Goal: Task Accomplishment & Management: Use online tool/utility

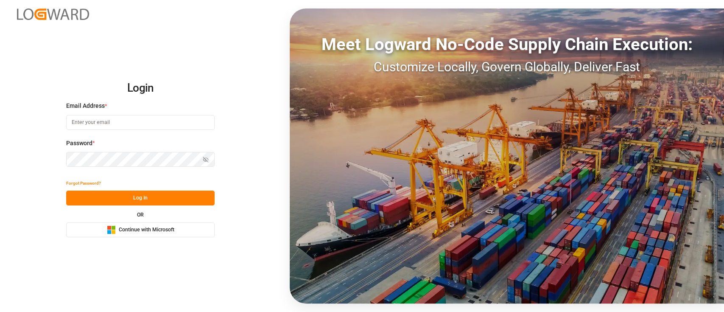
click at [140, 236] on button "Microsoft Logo Continue with Microsoft" at bounding box center [140, 229] width 149 height 15
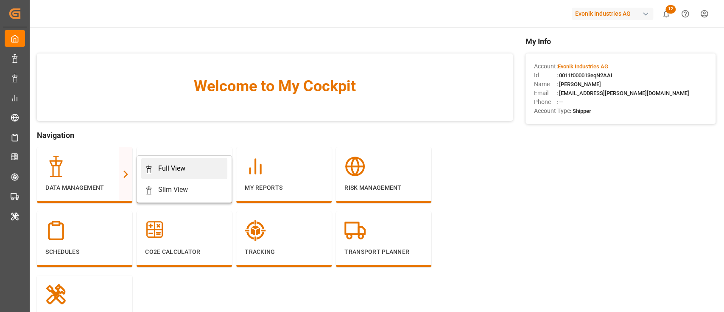
click at [146, 167] on icon at bounding box center [149, 169] width 8 height 8
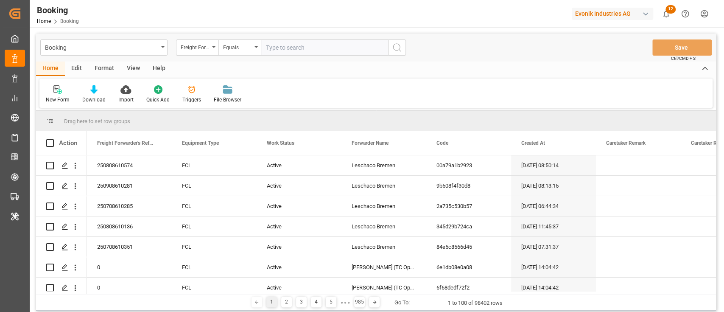
click at [101, 71] on div "Format" at bounding box center [104, 69] width 32 height 14
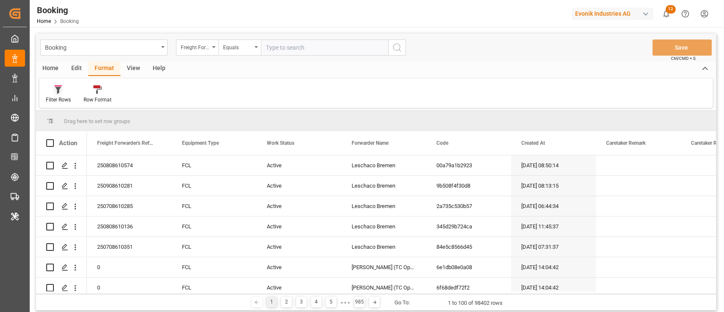
click at [46, 93] on div at bounding box center [58, 89] width 25 height 9
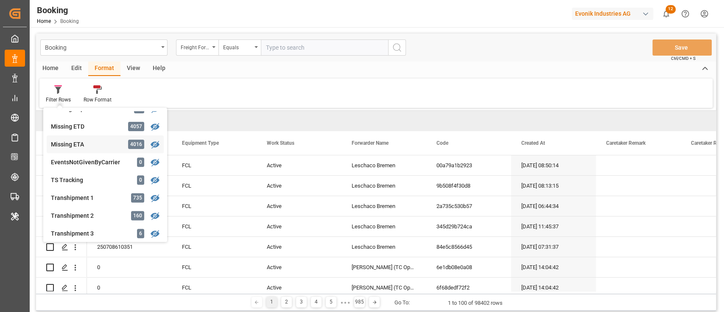
scroll to position [226, 0]
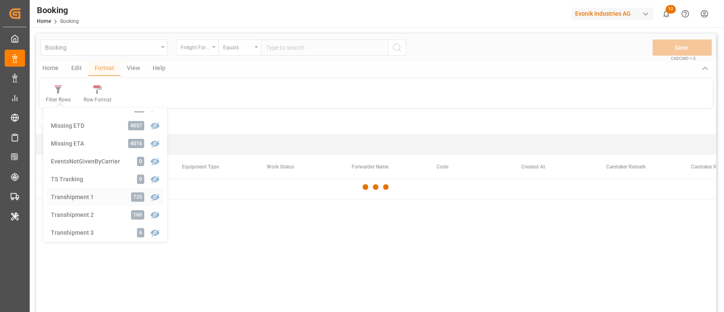
click at [78, 193] on div "Booking Freight Forwarder's Reference No. Equals Save Ctrl/CMD + S Home Edit Fo…" at bounding box center [376, 184] width 680 height 301
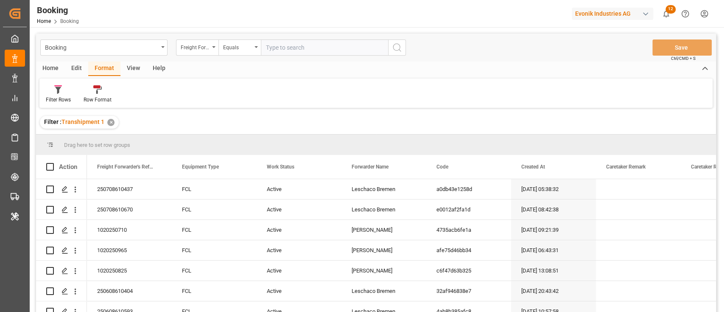
click at [136, 64] on div "View" at bounding box center [134, 69] width 26 height 14
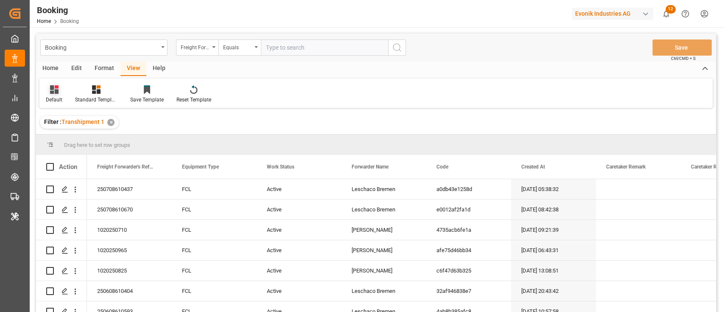
click at [56, 100] on div "Default" at bounding box center [54, 100] width 17 height 8
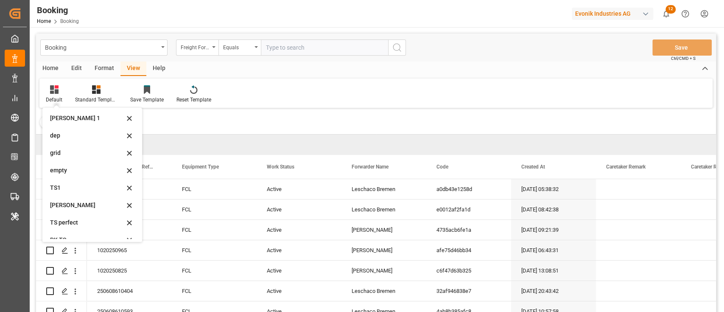
scroll to position [168, 0]
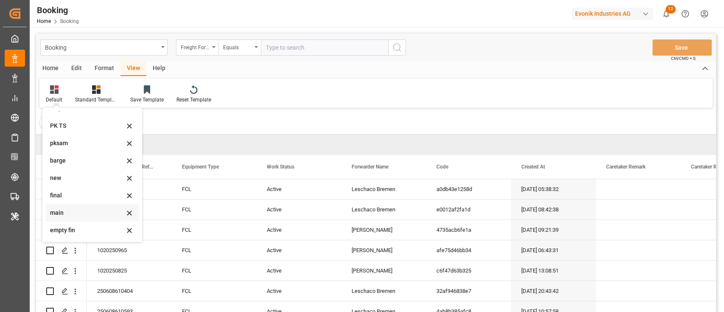
click at [69, 212] on div "main" at bounding box center [87, 212] width 74 height 9
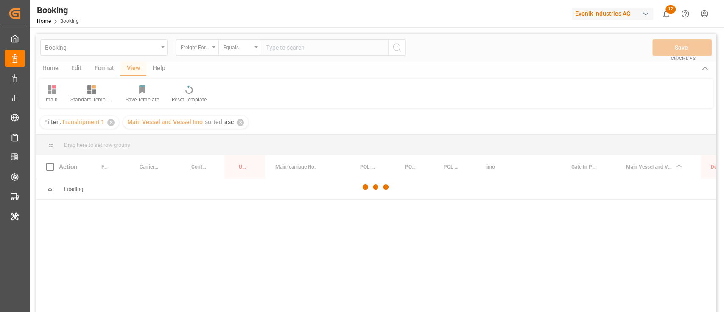
click at [200, 50] on div at bounding box center [376, 187] width 680 height 307
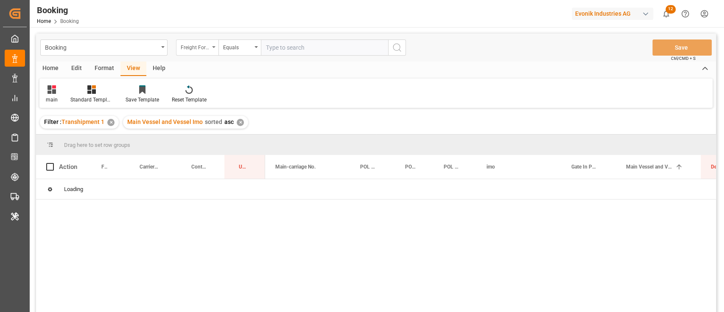
click at [203, 53] on div "Freight Forwarder's Reference No." at bounding box center [197, 47] width 42 height 16
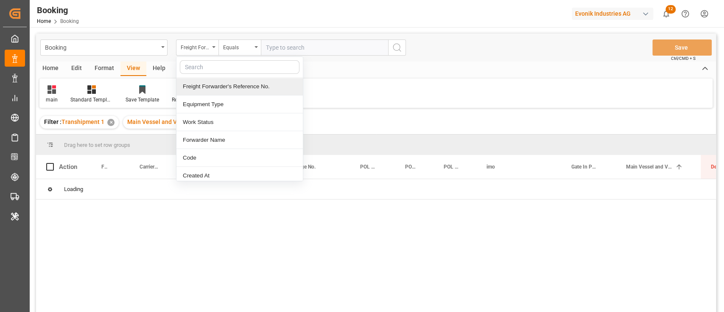
click at [220, 65] on input "text" at bounding box center [240, 67] width 120 height 14
type input "carr"
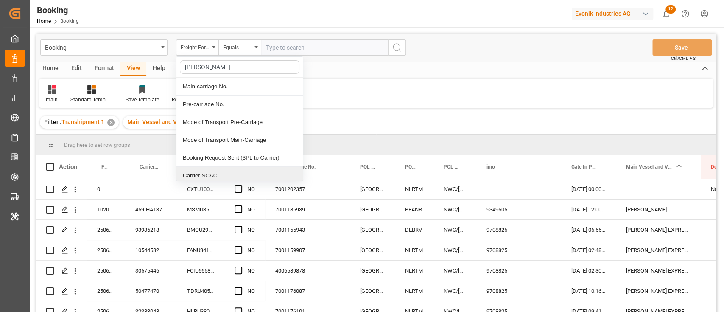
click at [213, 175] on div "Carrier SCAC" at bounding box center [240, 176] width 126 height 18
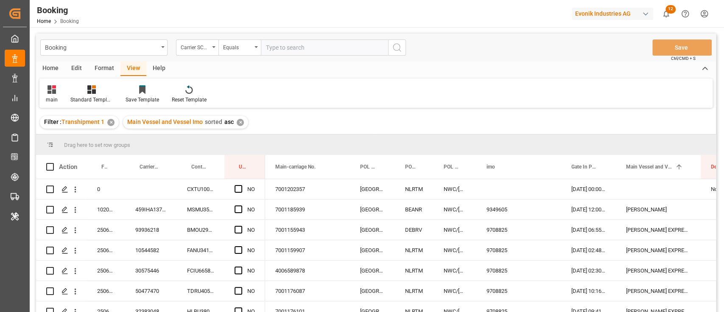
click at [288, 54] on input "text" at bounding box center [324, 47] width 127 height 16
type input "hlcu"
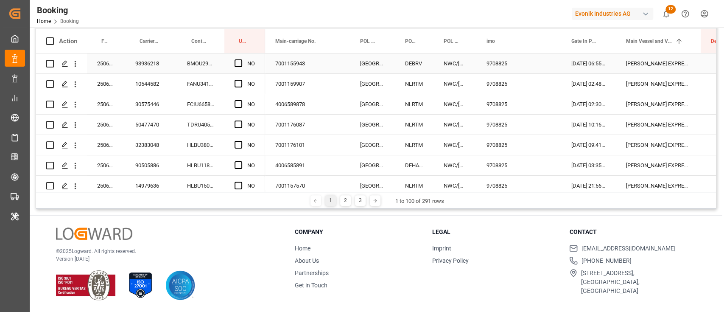
click at [240, 65] on span "Press SPACE to select this row." at bounding box center [239, 63] width 8 height 8
click at [241, 59] on input "Press SPACE to select this row." at bounding box center [241, 59] width 0 height 0
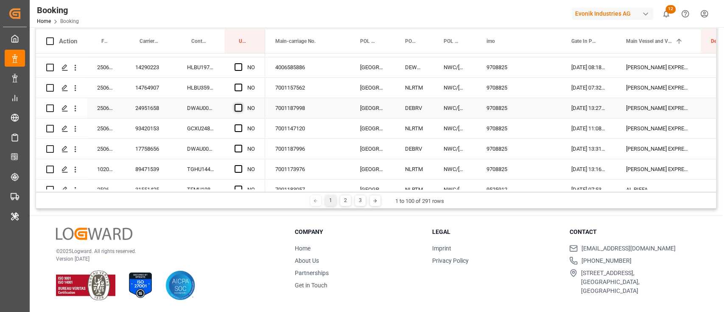
scroll to position [170, 0]
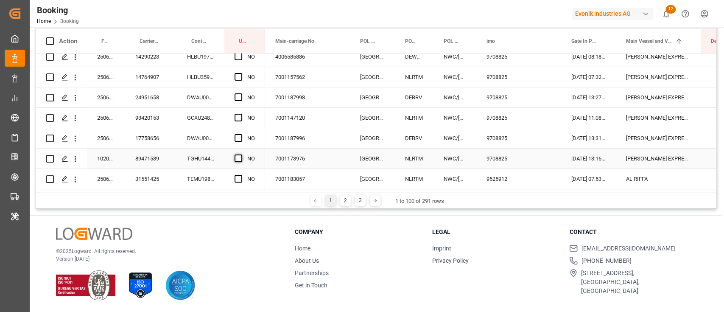
click at [241, 157] on span "Press SPACE to select this row." at bounding box center [239, 158] width 8 height 8
click at [241, 154] on input "Press SPACE to select this row." at bounding box center [241, 154] width 0 height 0
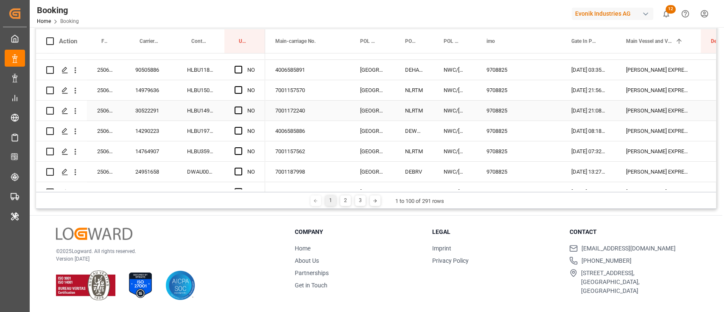
scroll to position [113, 0]
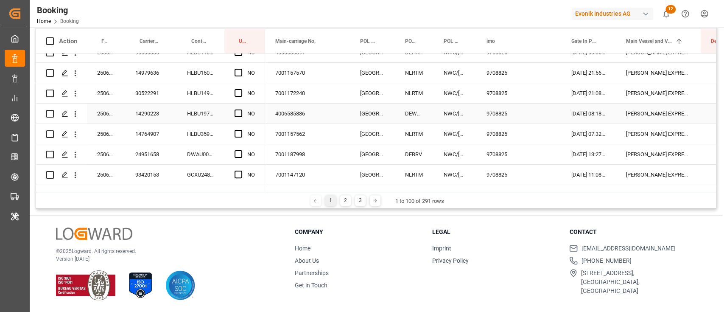
click at [417, 120] on div "DEWVN" at bounding box center [414, 114] width 39 height 20
click at [142, 111] on div "14290223" at bounding box center [151, 114] width 52 height 20
click at [76, 115] on icon "open menu" at bounding box center [75, 113] width 9 height 9
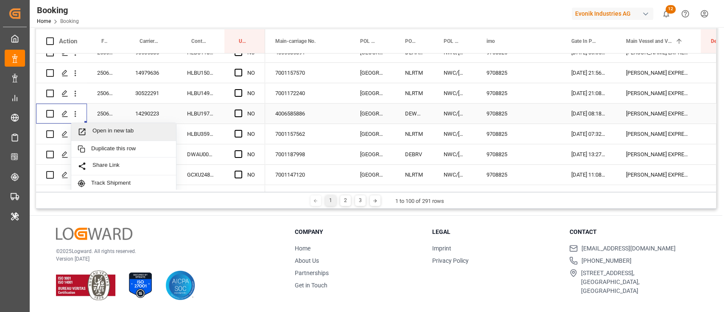
click at [107, 128] on span "Open in new tab" at bounding box center [131, 131] width 77 height 9
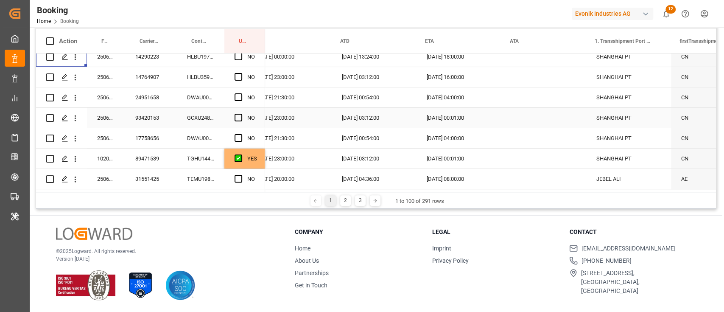
scroll to position [0, 867]
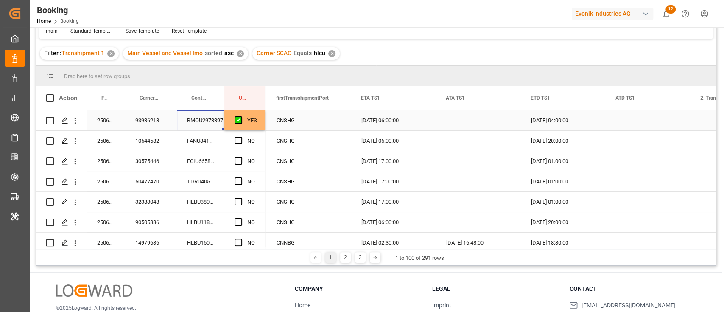
click at [193, 120] on div "BMOU2973397" at bounding box center [201, 120] width 48 height 20
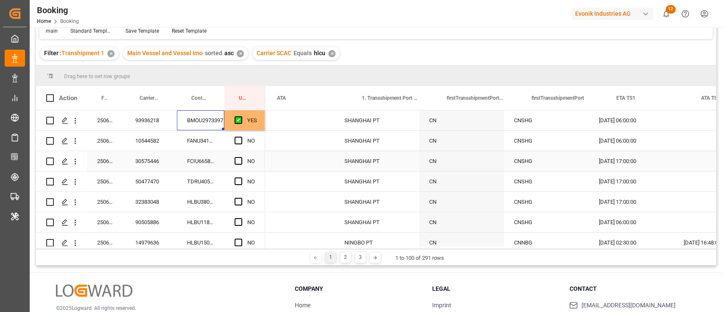
scroll to position [0, 1004]
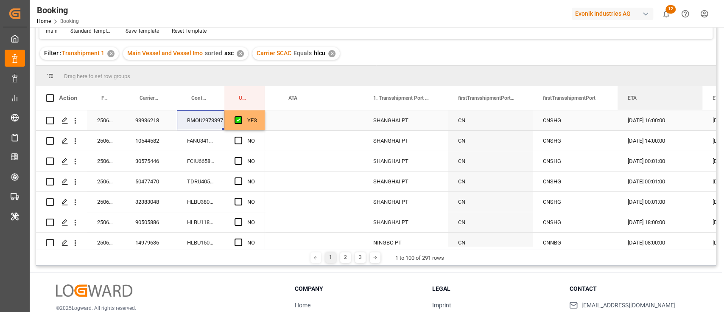
drag, startPoint x: 354, startPoint y: 104, endPoint x: 650, endPoint y: 110, distance: 295.8
click at [650, 110] on div "Action Freight Forwarder's Reference No. Carrier Booking No. Container No. 0" at bounding box center [376, 167] width 680 height 163
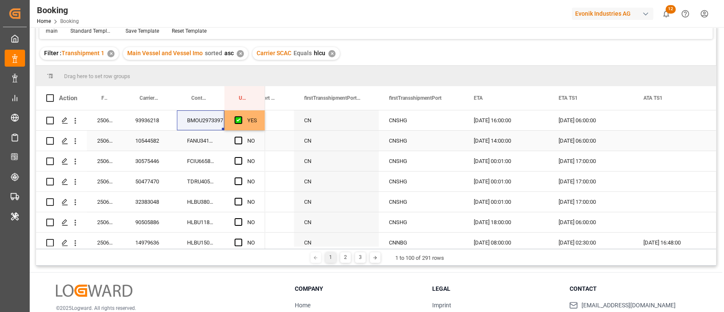
scroll to position [0, 1162]
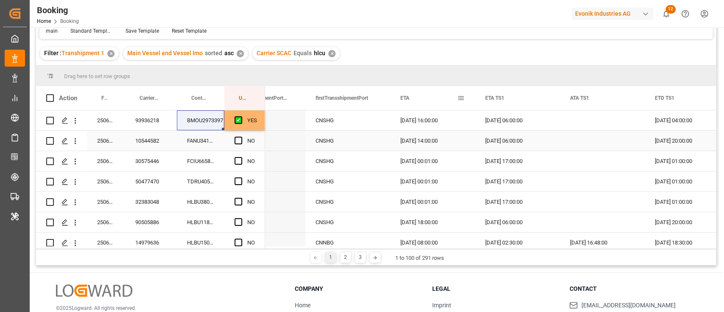
click at [213, 145] on div "FANU3410031" at bounding box center [201, 141] width 48 height 20
click at [236, 138] on span "Press SPACE to select this row." at bounding box center [239, 141] width 8 height 8
click at [241, 137] on input "Press SPACE to select this row." at bounding box center [241, 137] width 0 height 0
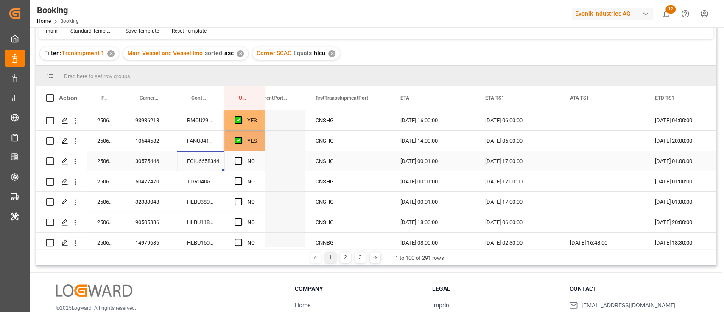
click at [195, 160] on div "FCIU6658344" at bounding box center [201, 161] width 48 height 20
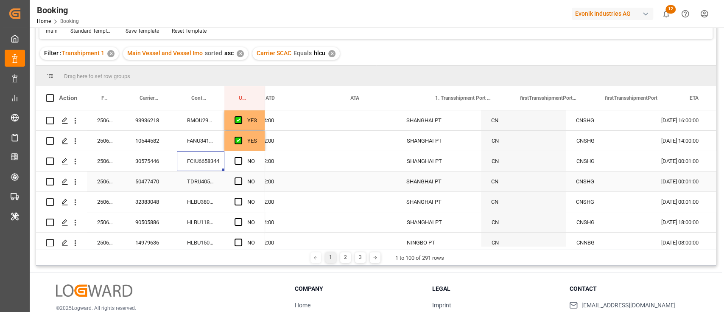
scroll to position [0, 906]
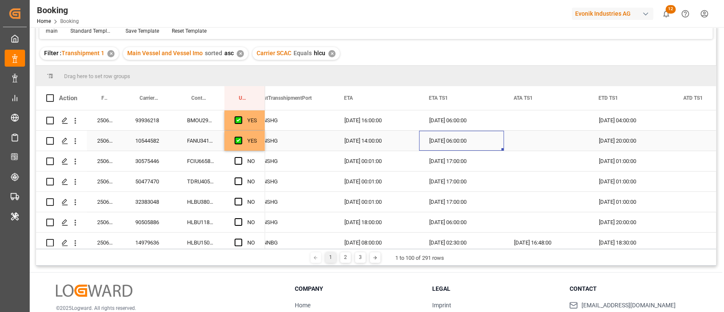
drag, startPoint x: 448, startPoint y: 147, endPoint x: 515, endPoint y: 149, distance: 67.1
click at [448, 147] on div "16.08.2025 06:00:00" at bounding box center [461, 141] width 85 height 20
drag, startPoint x: 502, startPoint y: 149, endPoint x: 506, endPoint y: 169, distance: 21.1
click at [646, 161] on div "25.08.2025 01:00:00" at bounding box center [631, 161] width 85 height 20
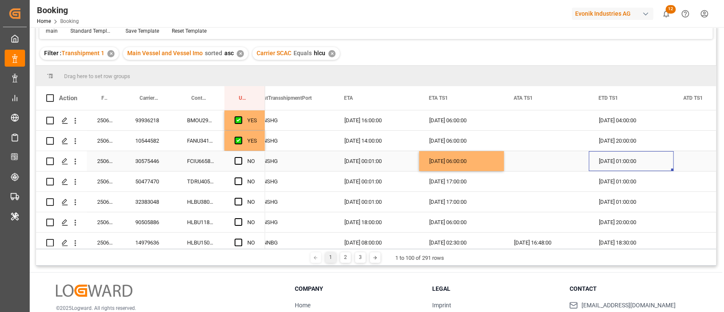
click at [646, 161] on div "25.08.2025 01:00:00" at bounding box center [631, 161] width 85 height 20
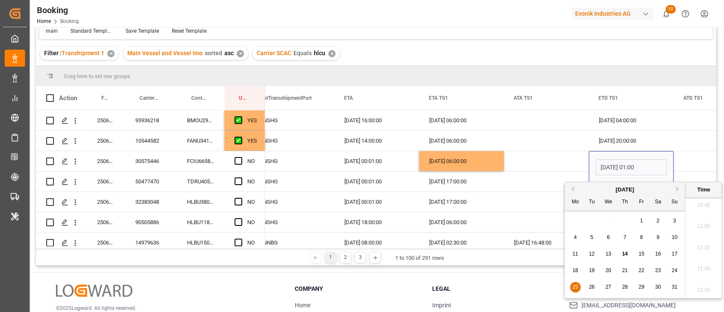
click at [676, 287] on span "31" at bounding box center [675, 287] width 6 height 6
type input "31.08.2025 01:00"
click at [543, 157] on div "Press SPACE to select this row." at bounding box center [546, 161] width 85 height 20
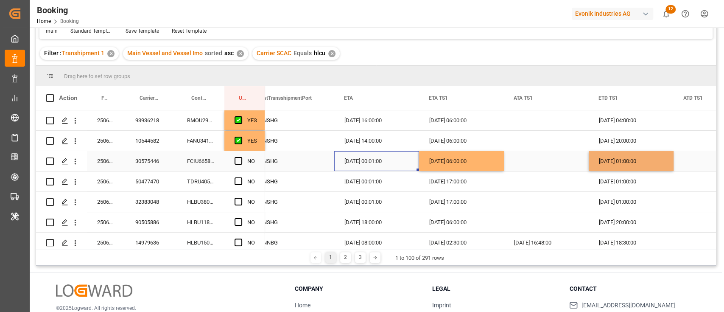
click at [375, 168] on div "09.09.2025 00:01:00" at bounding box center [376, 161] width 85 height 20
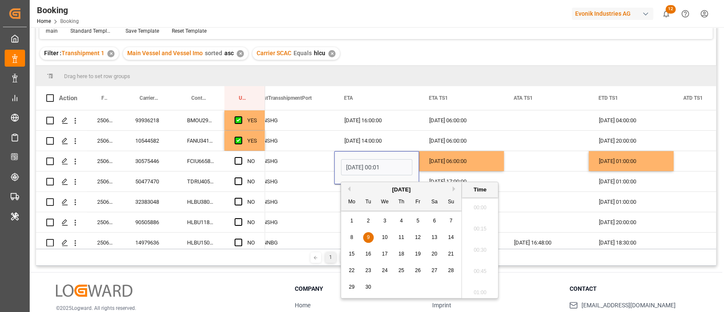
click at [365, 251] on span "16" at bounding box center [368, 254] width 6 height 6
type input "16.09.2025 00:01"
click at [520, 155] on div "Press SPACE to select this row." at bounding box center [546, 161] width 85 height 20
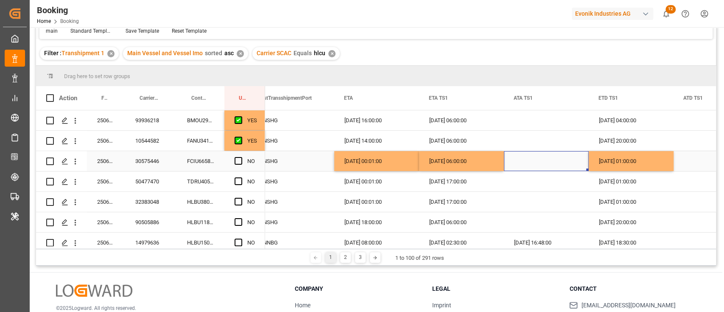
click at [238, 159] on span "Press SPACE to select this row." at bounding box center [239, 161] width 8 height 8
click at [241, 157] on input "Press SPACE to select this row." at bounding box center [241, 157] width 0 height 0
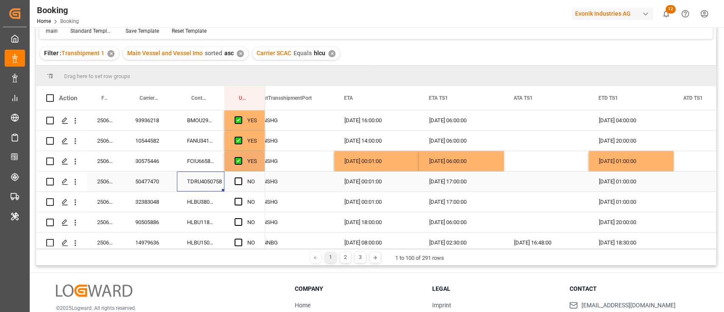
click at [195, 178] on div "TDRU4050758" at bounding box center [201, 181] width 48 height 20
click at [238, 61] on div "Filter : Transhipment 1 ✕ Main Vessel and Vessel Imo sorted asc ✕ Carrier SCAC …" at bounding box center [376, 54] width 680 height 24
click at [471, 161] on div "16.08.2025 06:00:00" at bounding box center [461, 161] width 85 height 20
drag, startPoint x: 502, startPoint y: 168, endPoint x: 511, endPoint y: 192, distance: 25.9
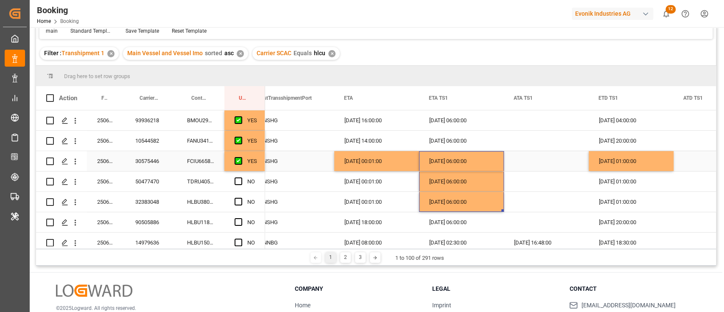
click at [665, 164] on div "31.08.2025 01:00:00" at bounding box center [631, 161] width 85 height 20
drag, startPoint x: 672, startPoint y: 169, endPoint x: 567, endPoint y: 191, distance: 107.1
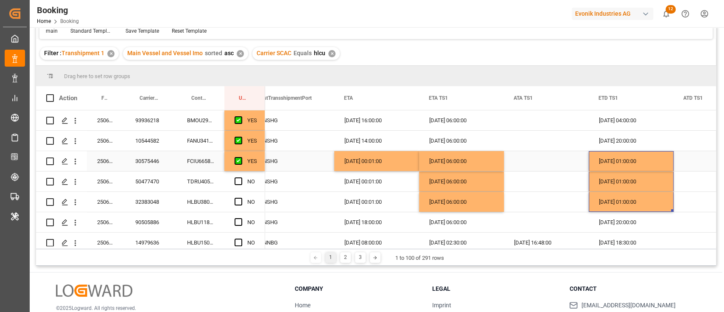
click at [379, 162] on div "16.09.2025 00:01:00" at bounding box center [376, 161] width 85 height 20
drag, startPoint x: 418, startPoint y: 168, endPoint x: 387, endPoint y: 199, distance: 43.8
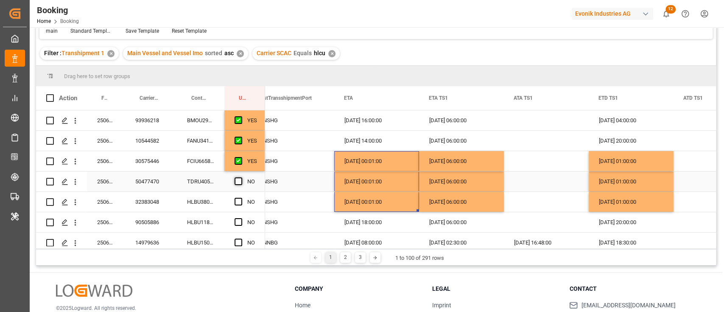
click at [237, 182] on span "Press SPACE to select this row." at bounding box center [239, 181] width 8 height 8
click at [241, 177] on input "Press SPACE to select this row." at bounding box center [241, 177] width 0 height 0
click at [207, 192] on div "HLBU3804748" at bounding box center [201, 202] width 48 height 20
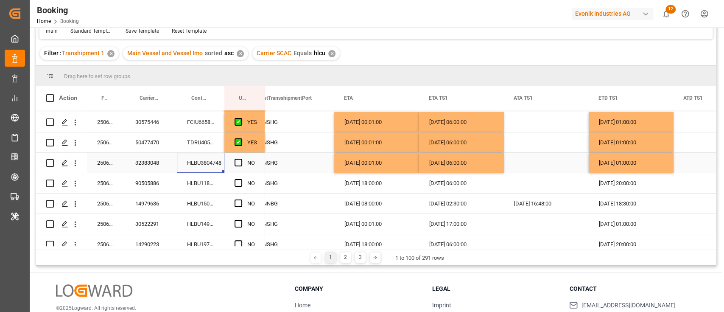
scroll to position [56, 0]
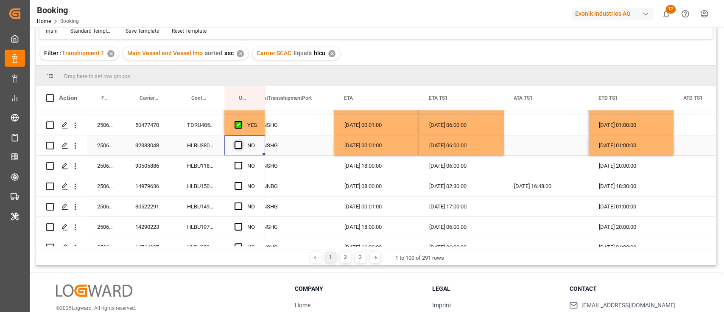
click at [236, 143] on span "Press SPACE to select this row." at bounding box center [239, 145] width 8 height 8
click at [241, 141] on input "Press SPACE to select this row." at bounding box center [241, 141] width 0 height 0
click at [207, 161] on div "HLBU1184062" at bounding box center [201, 166] width 48 height 20
click at [231, 164] on div "NO" at bounding box center [244, 166] width 41 height 20
click at [239, 164] on span "Press SPACE to select this row." at bounding box center [239, 166] width 8 height 8
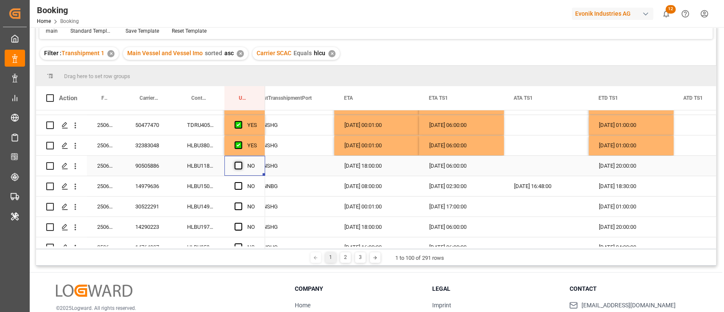
click at [241, 162] on input "Press SPACE to select this row." at bounding box center [241, 162] width 0 height 0
click at [197, 193] on div "HLBU1501444" at bounding box center [201, 186] width 48 height 20
click at [240, 187] on span "Press SPACE to select this row." at bounding box center [239, 186] width 8 height 8
click at [241, 182] on input "Press SPACE to select this row." at bounding box center [241, 182] width 0 height 0
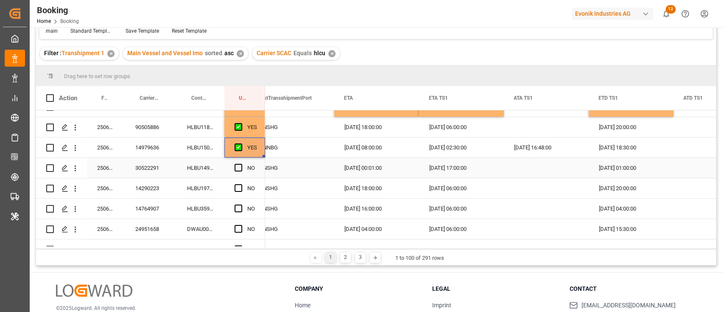
scroll to position [113, 0]
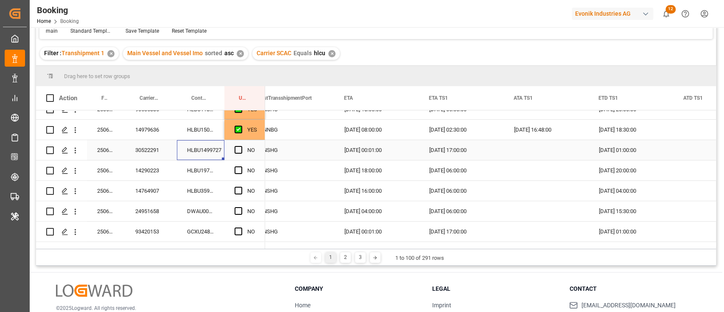
click at [205, 150] on div "HLBU1499727" at bounding box center [201, 150] width 48 height 20
click at [429, 144] on div "22.08.2025 17:00:00" at bounding box center [461, 150] width 85 height 20
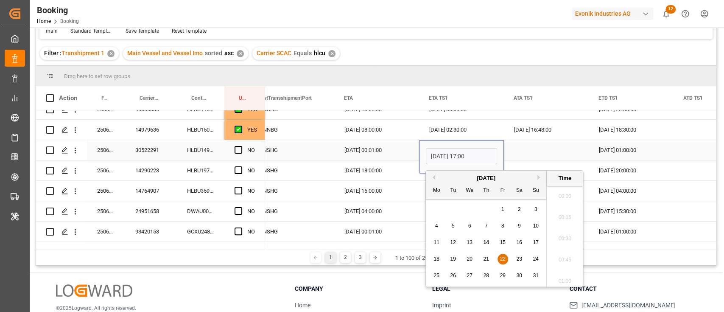
scroll to position [915, 0]
click at [521, 244] on span "16" at bounding box center [519, 242] width 6 height 6
type input "16.08.2025 17:00"
drag, startPoint x: 537, startPoint y: 156, endPoint x: 601, endPoint y: 146, distance: 64.8
click div "Press SPACE to select this row."
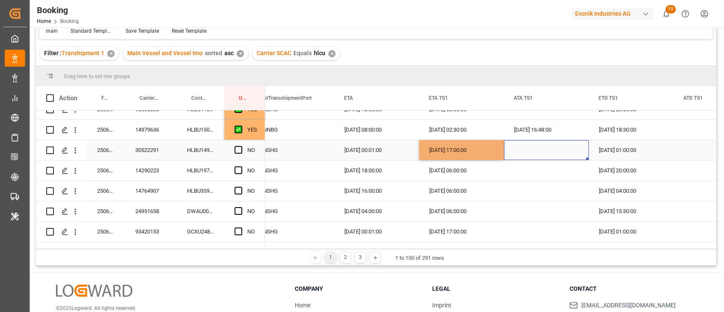
click div "25.08.2025 01:00:00"
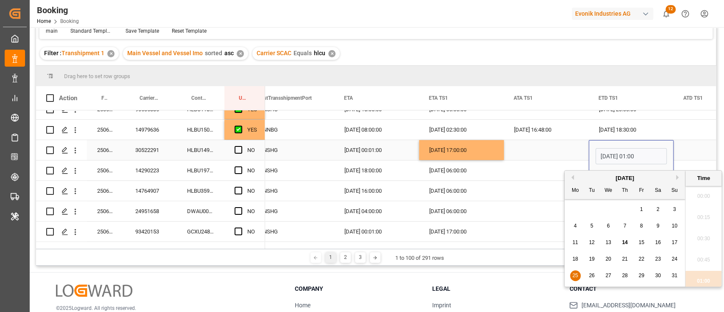
scroll to position [45, 0]
click span "31"
type input "31.08.2025 01:00"
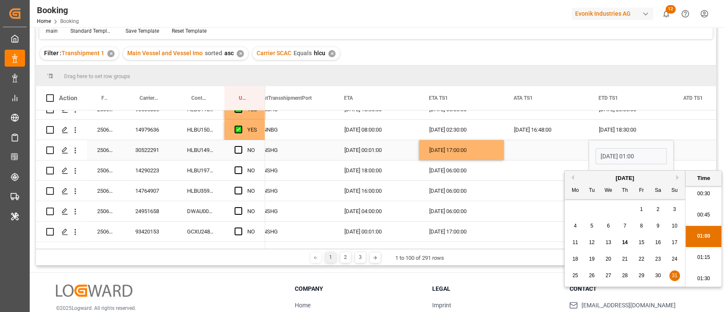
click div "Press SPACE to select this row."
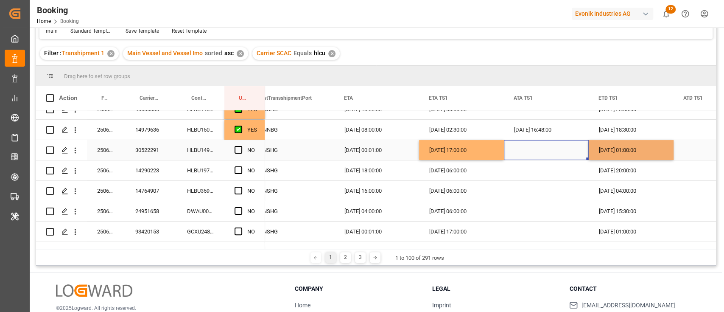
click div "09.09.2025 00:01:00"
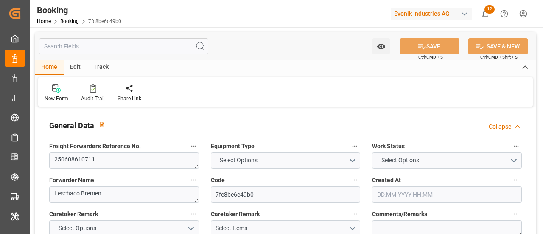
type input "4006585936"
type input "9708825"
type input "Hapag Lloyd"
type input "Hapag Lloyd Aktiengesellschaft"
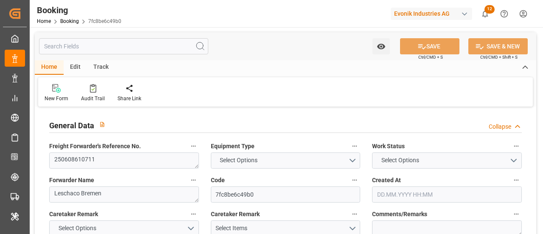
type input "DEWVN"
type input "JPNGO"
type input "CNSHG"
type input "0"
type input "-60"
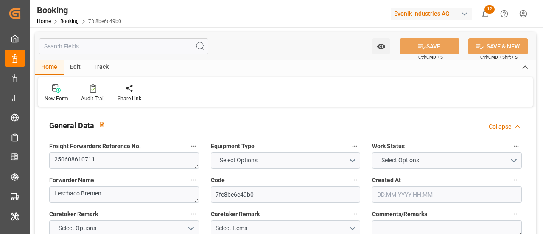
type input "DEWVN"
type input "JPNGO"
type input "9443475"
type input "28.04.2025 10:31"
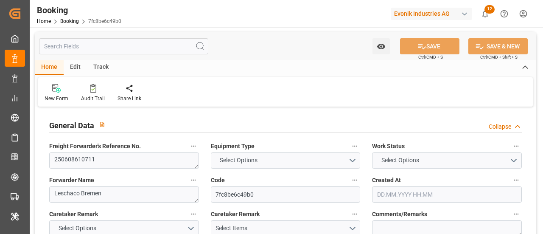
type input "28.04.2025"
type input "22.07.2025"
type input "20.05.2025"
type input "20.05.2025 00:00"
type input "11.06.2025"
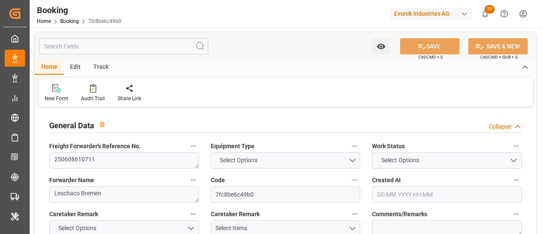
type input "21.06.2025 00:00"
type input "13.06.2025 00:00"
type input "13.06.2025"
type input "20.06.2025 13:24"
type input "14.06.2025 08:18"
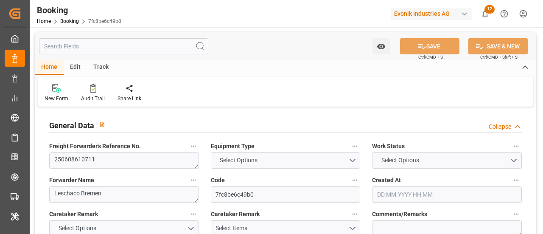
type input "27.08.2025 18:00"
type input "20.08.2025 00:00"
type input "20.08.2025"
type input "16.08.2025 06:00"
type input "05.08.2025 00:00"
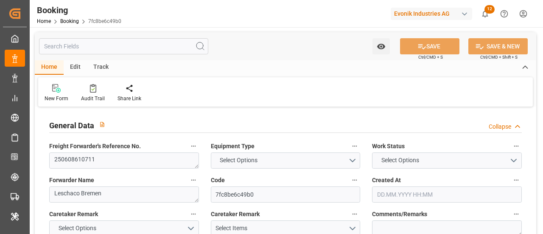
type input "22.08.2025 20:00"
type input "15.08.2025 00:00"
type input "15.06.2025"
type input "14.08.2025 05:04"
type input "14.08.2025"
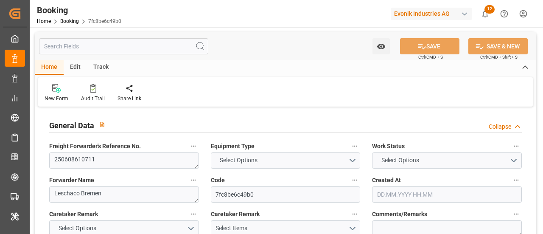
type input "04.06.2025 07:39"
type input "20.06.2025 08:44"
type input "21.06.2025 00:00"
type input "20.06.2025 13:34"
type input "16.08.2025 06:00"
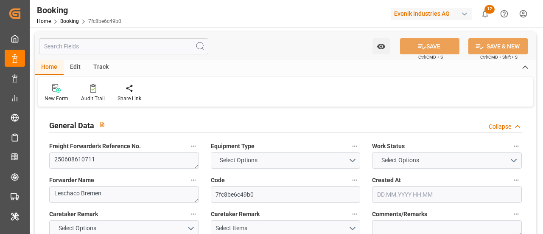
type input "16.08.2025 14:57"
type input "22.08.2025 20:00"
type input "27.08.2025 18:00"
type input "27.08.2025 21:59"
type input "31.08.2025 21:59"
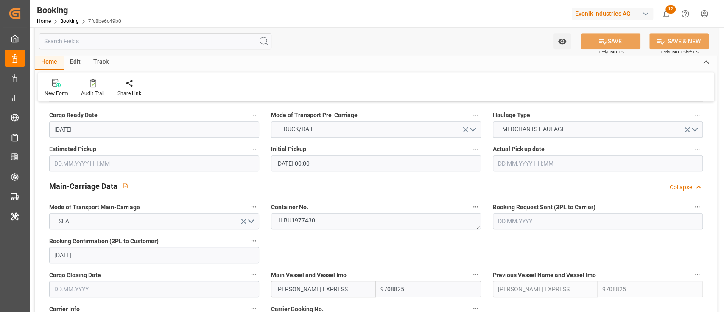
scroll to position [622, 0]
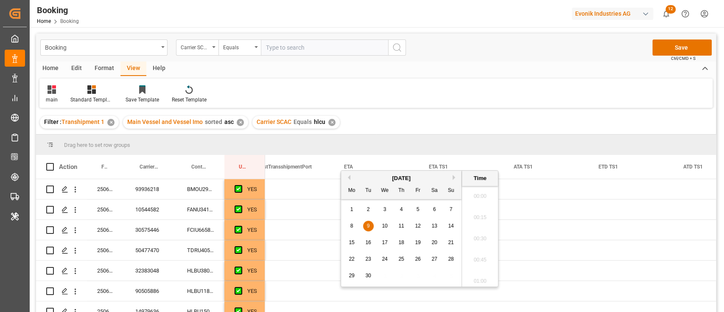
scroll to position [0, 1287]
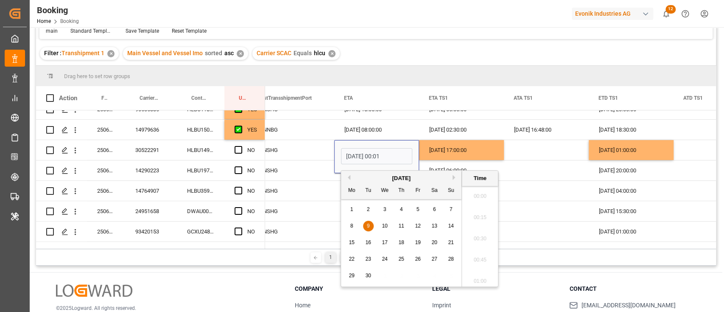
click at [369, 242] on span "16" at bounding box center [368, 242] width 6 height 6
type input "[DATE] 00:01"
drag, startPoint x: 562, startPoint y: 157, endPoint x: 383, endPoint y: 172, distance: 179.7
click at [562, 157] on div "Press SPACE to select this row." at bounding box center [546, 150] width 85 height 20
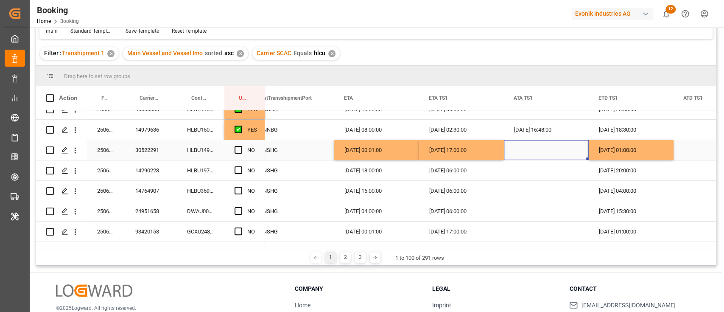
click at [236, 146] on span "Press SPACE to select this row." at bounding box center [239, 150] width 8 height 8
click at [241, 146] on input "Press SPACE to select this row." at bounding box center [241, 146] width 0 height 0
click at [204, 168] on div "HLBU1977430" at bounding box center [201, 170] width 48 height 20
click at [231, 171] on div "NO" at bounding box center [244, 170] width 41 height 20
click at [232, 168] on div "NO" at bounding box center [244, 170] width 41 height 20
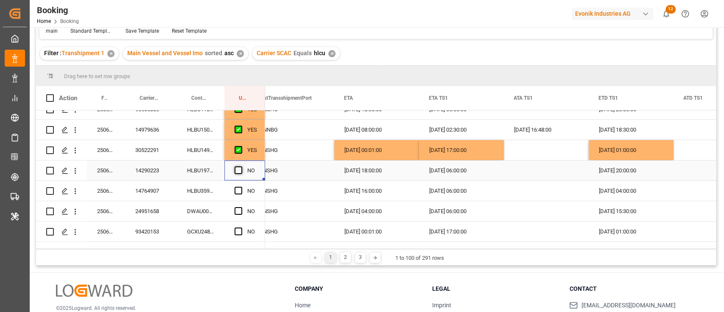
click at [239, 171] on span "Press SPACE to select this row." at bounding box center [239, 170] width 8 height 8
click at [241, 166] on input "Press SPACE to select this row." at bounding box center [241, 166] width 0 height 0
click at [216, 189] on div "HLBU3597070" at bounding box center [201, 191] width 48 height 20
click at [236, 191] on span "Press SPACE to select this row." at bounding box center [239, 191] width 8 height 8
click at [241, 187] on input "Press SPACE to select this row." at bounding box center [241, 187] width 0 height 0
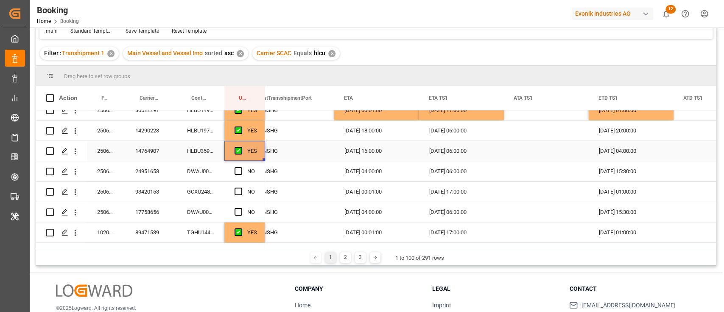
scroll to position [170, 0]
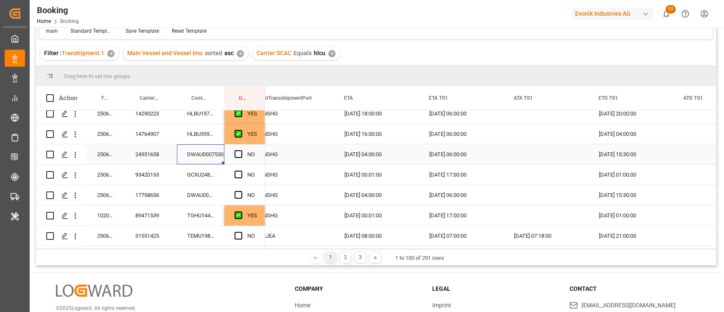
click at [196, 146] on div "DWAU0007530" at bounding box center [201, 154] width 48 height 20
click at [241, 152] on span "Press SPACE to select this row." at bounding box center [239, 154] width 8 height 8
click at [241, 150] on input "Press SPACE to select this row." at bounding box center [241, 150] width 0 height 0
click at [213, 177] on div "GCXU2489613" at bounding box center [201, 175] width 48 height 20
click at [450, 148] on div "[DATE] 06:00:00" at bounding box center [461, 154] width 85 height 20
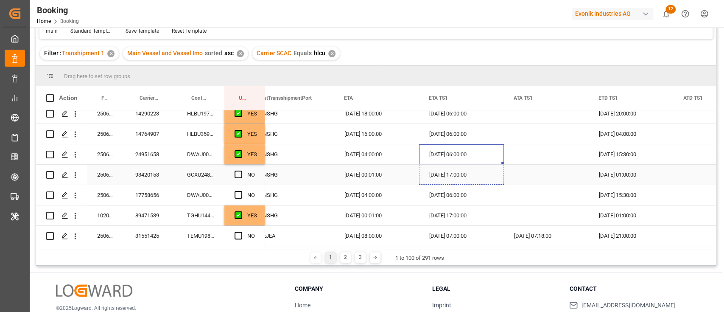
drag, startPoint x: 502, startPoint y: 162, endPoint x: 502, endPoint y: 168, distance: 6.4
click at [628, 178] on div "25.08.2025 01:00:00" at bounding box center [631, 175] width 85 height 20
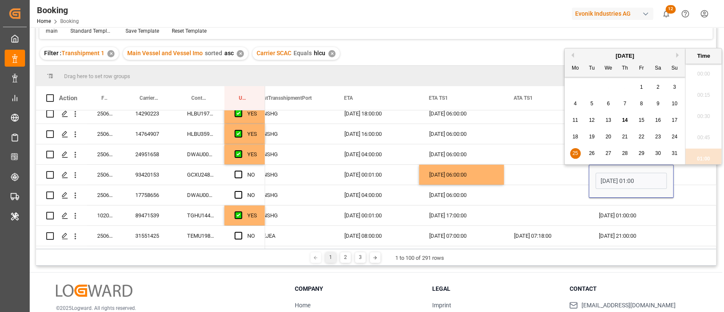
scroll to position [915, 0]
click at [670, 155] on div "31" at bounding box center [675, 154] width 11 height 10
type input "31.08.2025 01:00"
click at [566, 181] on div "Press SPACE to select this row." at bounding box center [546, 175] width 85 height 20
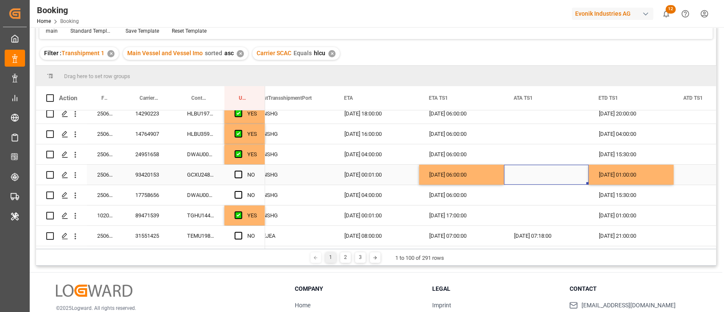
click at [387, 178] on div "09.09.2025 00:01:00" at bounding box center [376, 175] width 85 height 20
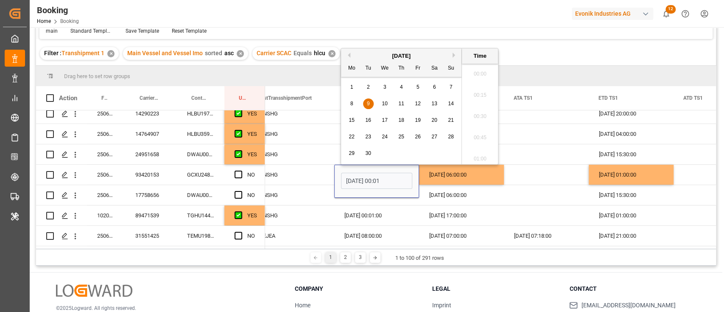
click at [366, 124] on div "16" at bounding box center [368, 120] width 11 height 10
type input "16.09.2025 00:01"
click at [540, 172] on div "Press SPACE to select this row." at bounding box center [546, 175] width 85 height 20
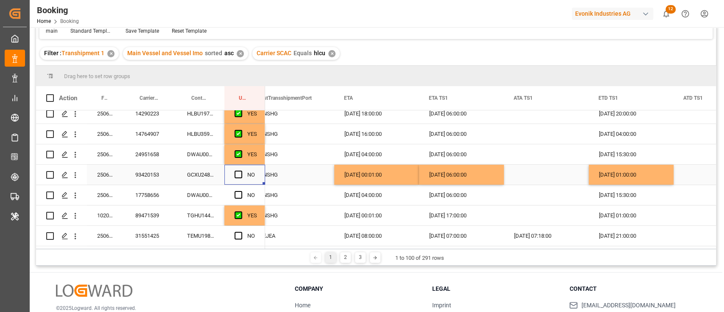
click at [234, 175] on div "NO" at bounding box center [244, 175] width 41 height 20
click at [239, 171] on span "Press SPACE to select this row." at bounding box center [239, 175] width 8 height 8
click at [241, 171] on input "Press SPACE to select this row." at bounding box center [241, 171] width 0 height 0
click at [210, 196] on div "DWAU0006529" at bounding box center [201, 195] width 48 height 20
drag, startPoint x: 234, startPoint y: 196, endPoint x: 226, endPoint y: 195, distance: 8.5
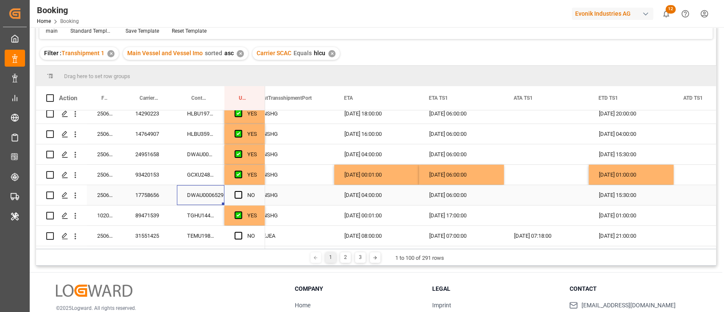
click at [235, 196] on span "Press SPACE to select this row." at bounding box center [239, 195] width 8 height 8
click at [241, 191] on input "Press SPACE to select this row." at bounding box center [241, 191] width 0 height 0
click at [209, 216] on div "TGHU1446442" at bounding box center [201, 215] width 48 height 20
click at [430, 211] on div "22.08.2025 17:00:00" at bounding box center [461, 215] width 85 height 20
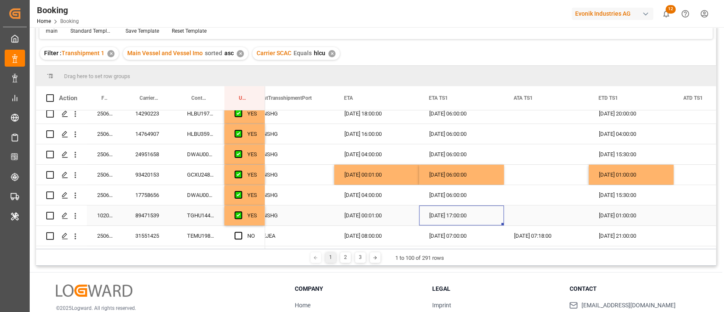
click at [430, 211] on div "22.08.2025 17:00:00" at bounding box center [461, 215] width 85 height 20
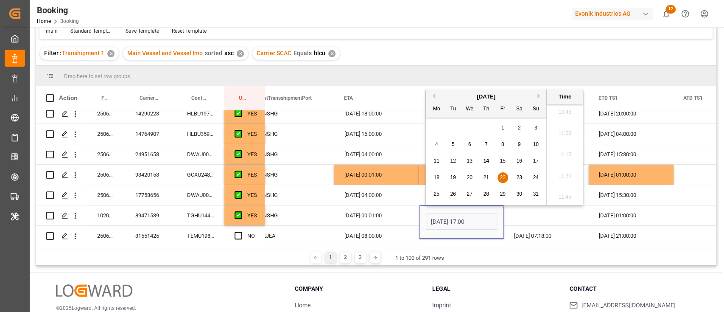
click at [518, 160] on span "16" at bounding box center [519, 161] width 6 height 6
type input "16.08.2025 17:00"
click at [617, 216] on div "25.08.2025 01:00:00" at bounding box center [631, 215] width 85 height 20
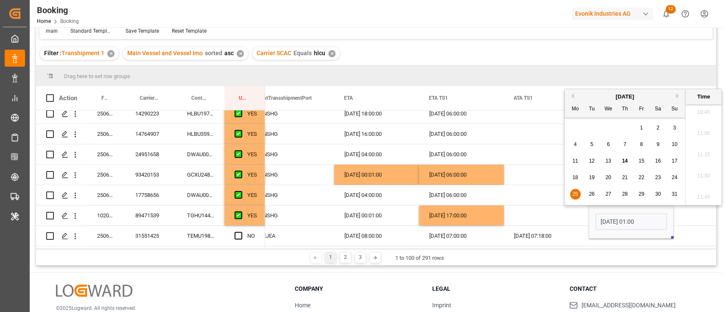
click at [671, 193] on div "31" at bounding box center [675, 194] width 11 height 10
type input "31.08.2025 01:00"
click at [540, 212] on div "Press SPACE to select this row." at bounding box center [546, 215] width 85 height 20
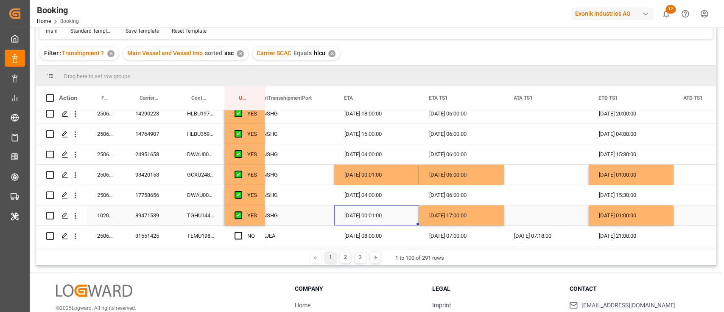
click at [367, 216] on div "09.09.2025 00:01:00" at bounding box center [376, 215] width 85 height 20
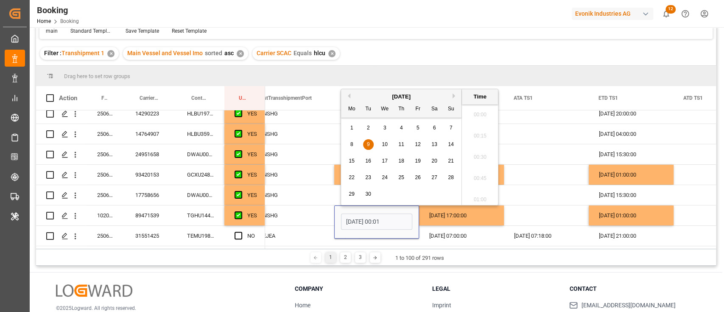
click at [370, 160] on span "16" at bounding box center [368, 161] width 6 height 6
type input "16.09.2025 00:01"
click at [553, 210] on div "Press SPACE to select this row." at bounding box center [546, 215] width 85 height 20
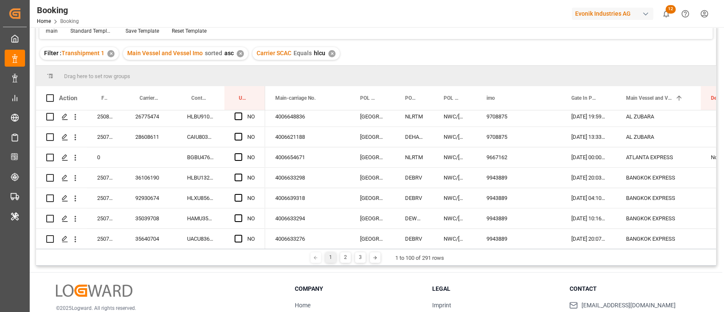
scroll to position [396, 0]
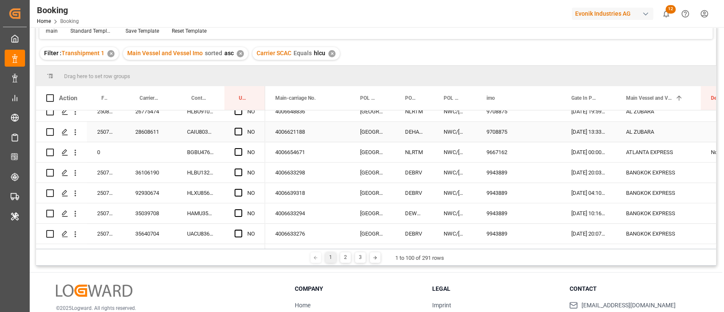
click at [238, 132] on span "Press SPACE to select this row." at bounding box center [239, 132] width 8 height 8
click at [241, 128] on input "Press SPACE to select this row." at bounding box center [241, 128] width 0 height 0
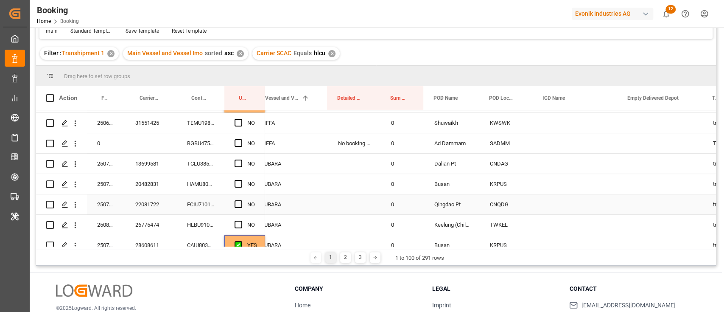
scroll to position [0, 374]
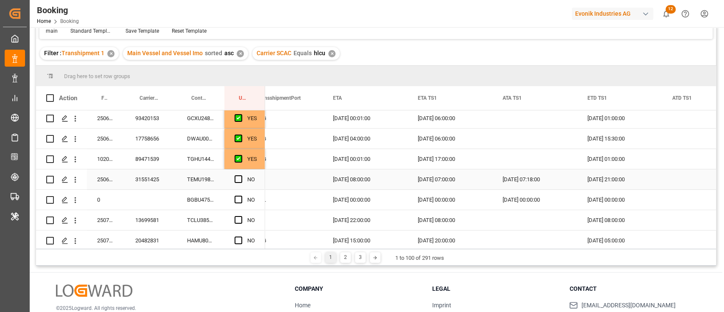
click at [210, 175] on div "TEMU1981283" at bounding box center [201, 179] width 48 height 20
click at [239, 177] on span "Press SPACE to select this row." at bounding box center [239, 179] width 8 height 8
click at [241, 175] on input "Press SPACE to select this row." at bounding box center [241, 175] width 0 height 0
click at [214, 196] on div "BGBU4758018" at bounding box center [201, 200] width 48 height 20
click at [238, 196] on span "Press SPACE to select this row." at bounding box center [239, 200] width 8 height 8
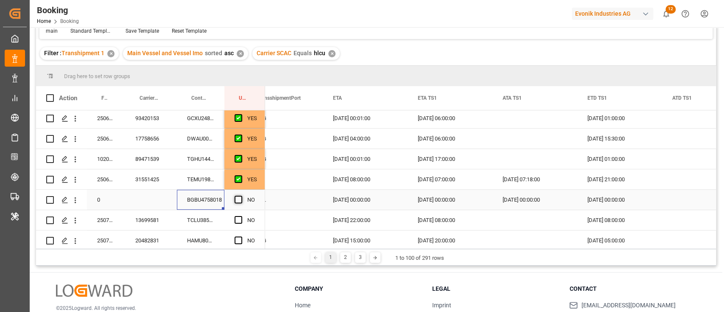
click at [241, 196] on input "Press SPACE to select this row." at bounding box center [241, 196] width 0 height 0
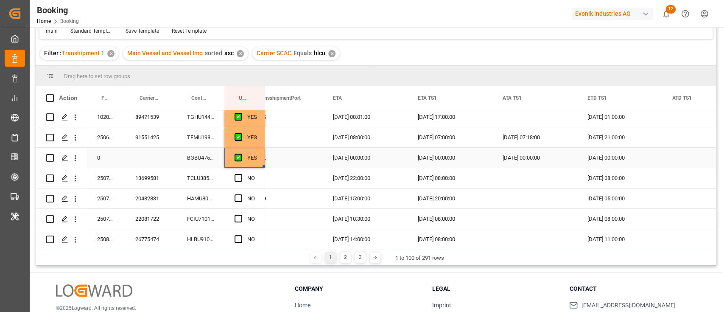
scroll to position [283, 0]
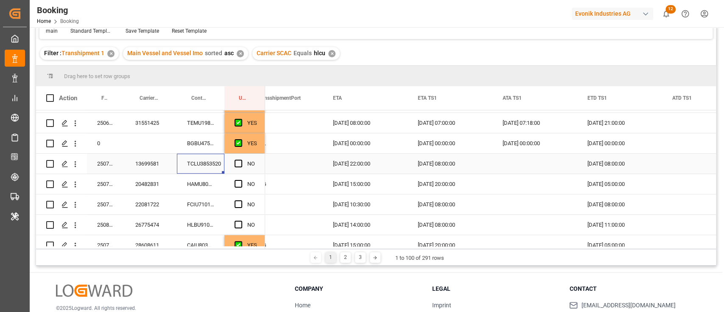
click at [210, 158] on div "TCLU3853520" at bounding box center [201, 164] width 48 height 20
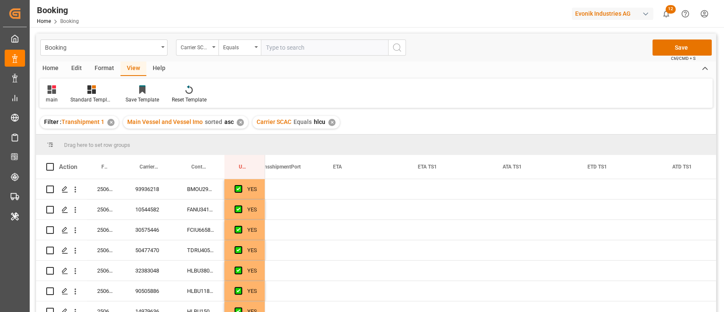
scroll to position [0, 1298]
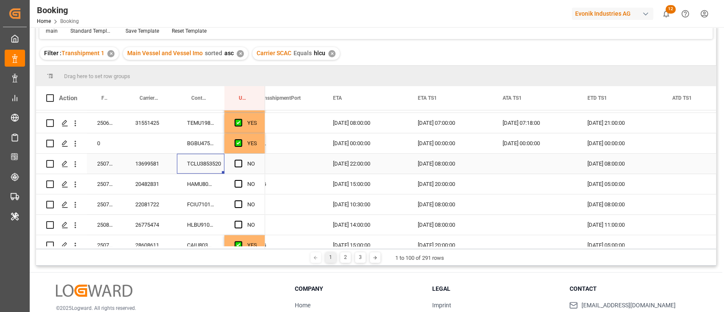
click at [237, 160] on span "Press SPACE to select this row." at bounding box center [239, 164] width 8 height 8
click at [241, 160] on input "Press SPACE to select this row." at bounding box center [241, 160] width 0 height 0
click at [222, 180] on div "HAMU8000104" at bounding box center [201, 184] width 48 height 20
click at [237, 181] on span "Press SPACE to select this row." at bounding box center [239, 184] width 8 height 8
click at [241, 180] on input "Press SPACE to select this row." at bounding box center [241, 180] width 0 height 0
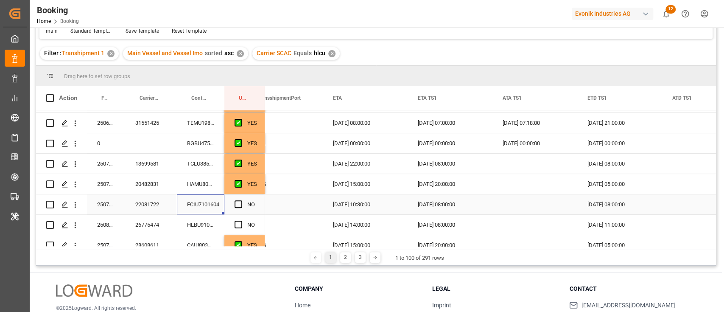
click at [209, 200] on div "FCIU7101604" at bounding box center [201, 204] width 48 height 20
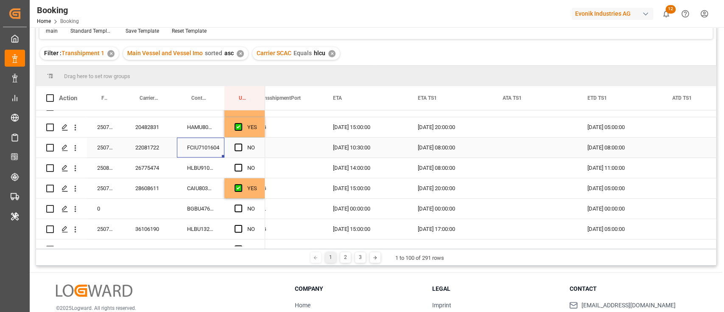
click at [237, 146] on span "Press SPACE to select this row." at bounding box center [239, 147] width 8 height 8
click at [241, 143] on input "Press SPACE to select this row." at bounding box center [241, 143] width 0 height 0
click at [214, 167] on div "HLBU9100812" at bounding box center [201, 168] width 48 height 20
click at [241, 163] on div "Press SPACE to select this row." at bounding box center [241, 168] width 13 height 20
click at [239, 165] on span "Press SPACE to select this row." at bounding box center [239, 168] width 8 height 8
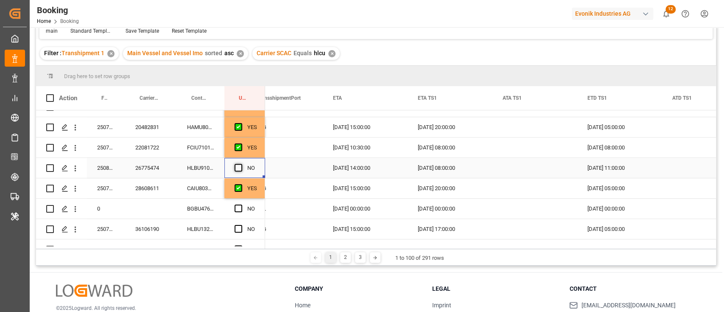
click at [241, 164] on input "Press SPACE to select this row." at bounding box center [241, 164] width 0 height 0
click at [212, 188] on div "CAIU8032860" at bounding box center [201, 188] width 48 height 20
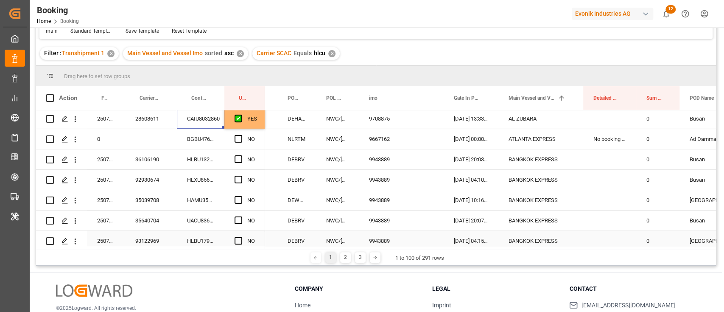
scroll to position [396, 0]
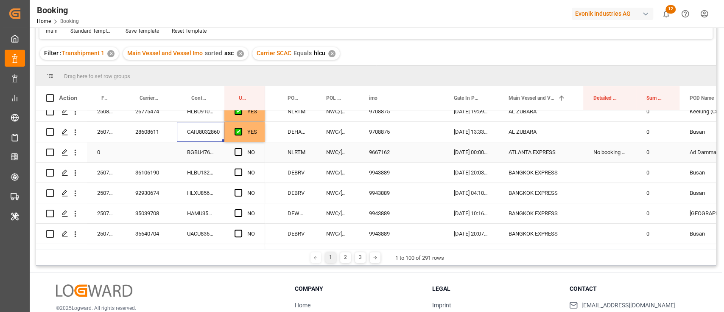
click at [202, 151] on div "BGBU4760463" at bounding box center [201, 152] width 48 height 20
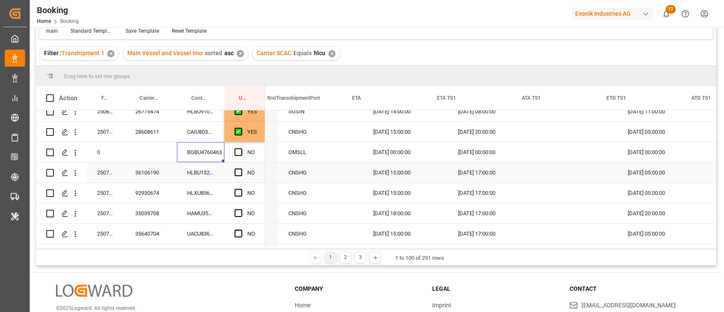
scroll to position [0, 1285]
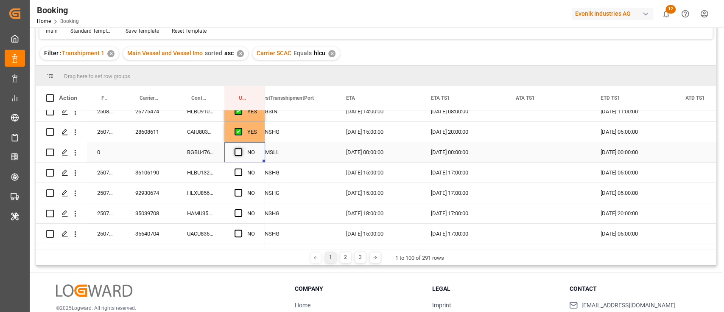
click at [238, 151] on span "Press SPACE to select this row." at bounding box center [239, 152] width 8 height 8
click at [241, 148] on input "Press SPACE to select this row." at bounding box center [241, 148] width 0 height 0
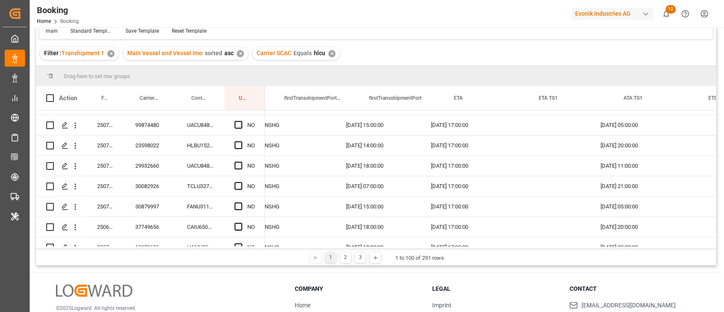
scroll to position [0, 1012]
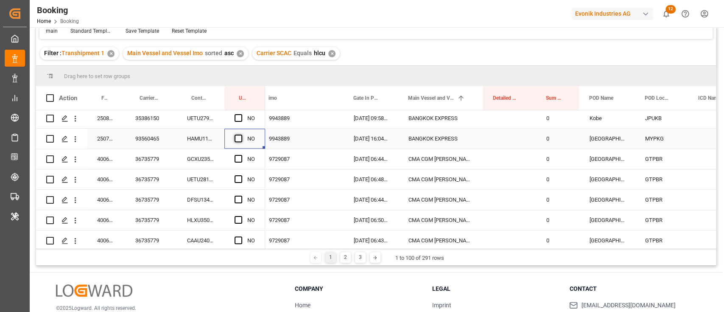
click at [235, 137] on span "Press SPACE to select this row." at bounding box center [239, 139] width 8 height 8
click at [241, 135] on input "Press SPACE to select this row." at bounding box center [241, 135] width 0 height 0
click at [166, 163] on div "36735779" at bounding box center [151, 159] width 52 height 20
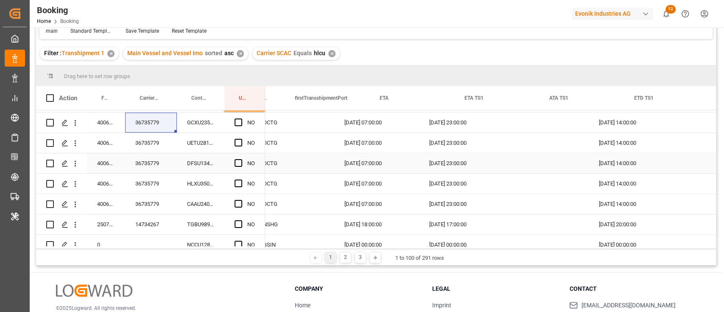
scroll to position [0, 1288]
click at [238, 205] on span "Press SPACE to select this row." at bounding box center [239, 204] width 8 height 8
click at [241, 200] on input "Press SPACE to select this row." at bounding box center [241, 200] width 0 height 0
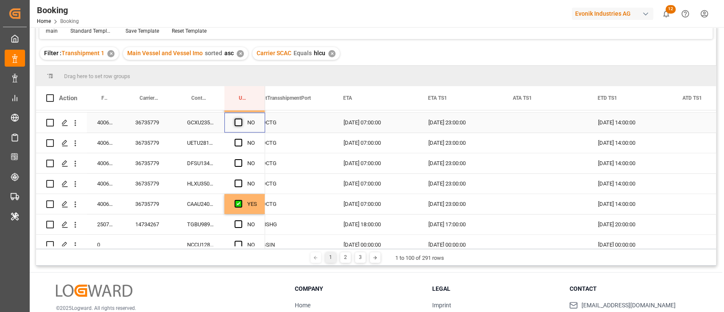
click at [238, 123] on span "Press SPACE to select this row." at bounding box center [239, 122] width 8 height 8
click at [241, 118] on input "Press SPACE to select this row." at bounding box center [241, 118] width 0 height 0
click at [240, 141] on span "Press SPACE to select this row." at bounding box center [239, 143] width 8 height 8
click at [241, 139] on input "Press SPACE to select this row." at bounding box center [241, 139] width 0 height 0
drag, startPoint x: 235, startPoint y: 161, endPoint x: 239, endPoint y: 163, distance: 4.7
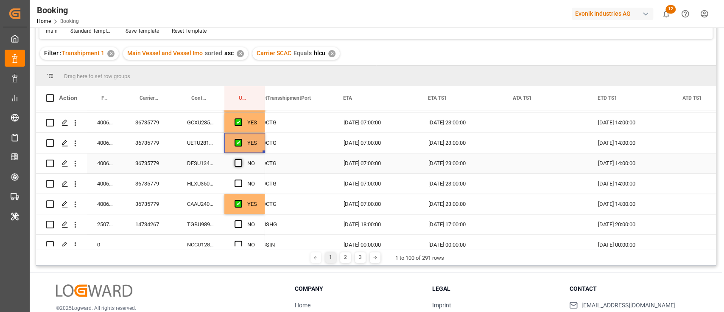
click at [238, 162] on span "Press SPACE to select this row." at bounding box center [239, 163] width 8 height 8
click at [241, 159] on input "Press SPACE to select this row." at bounding box center [241, 159] width 0 height 0
click at [239, 190] on div "Press SPACE to select this row." at bounding box center [241, 184] width 13 height 20
click at [238, 183] on span "Press SPACE to select this row." at bounding box center [239, 183] width 8 height 8
click at [241, 179] on input "Press SPACE to select this row." at bounding box center [241, 179] width 0 height 0
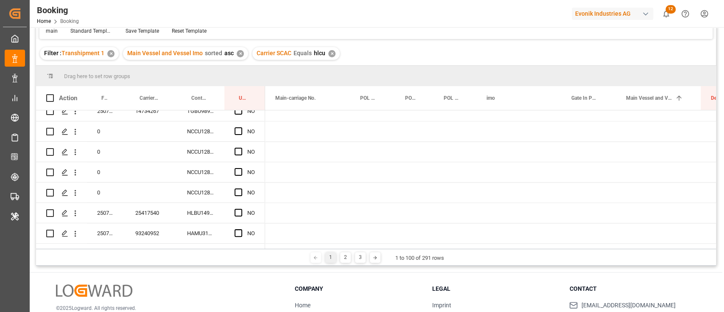
scroll to position [0, 0]
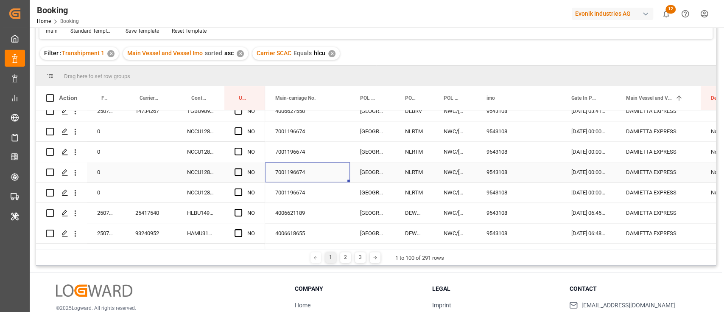
click at [285, 175] on div "7001196674" at bounding box center [307, 172] width 85 height 20
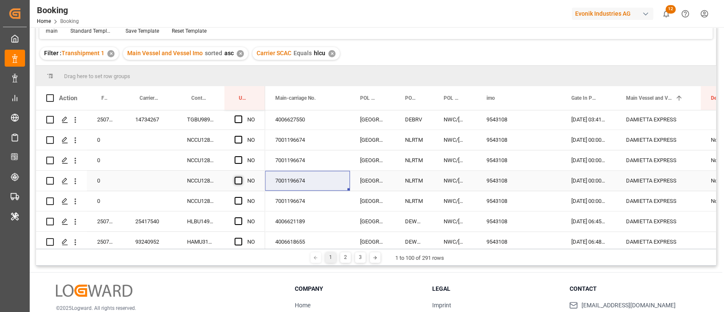
scroll to position [885, 0]
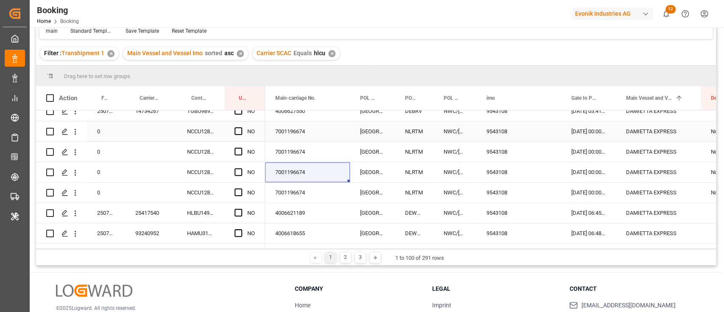
click at [236, 130] on span "Press SPACE to select this row." at bounding box center [239, 131] width 8 height 8
click at [241, 127] on input "Press SPACE to select this row." at bounding box center [241, 127] width 0 height 0
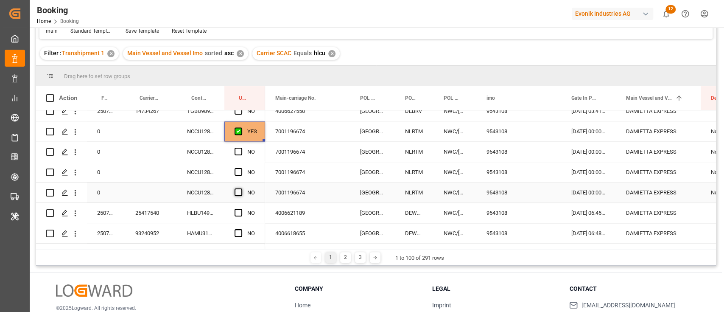
click at [239, 191] on span "Press SPACE to select this row." at bounding box center [239, 192] width 8 height 8
click at [241, 188] on input "Press SPACE to select this row." at bounding box center [241, 188] width 0 height 0
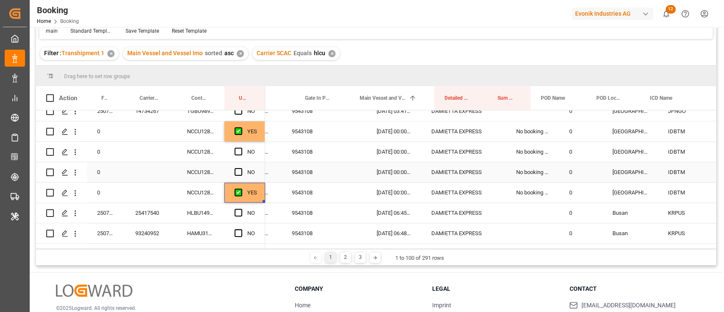
scroll to position [0, 318]
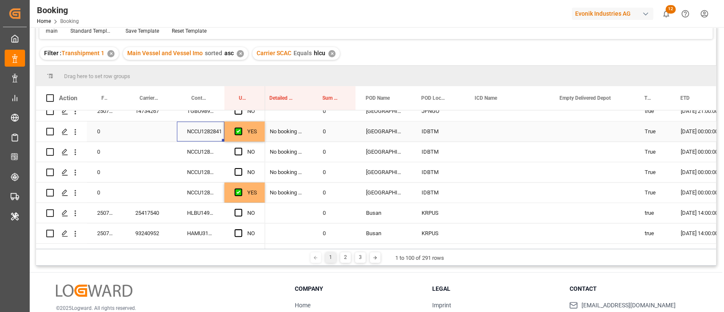
click at [202, 132] on div "NCCU1282841" at bounding box center [201, 131] width 48 height 20
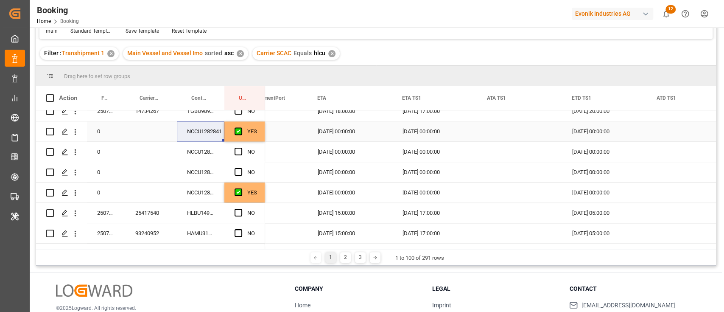
click at [400, 132] on div "[DATE] 00:00:00" at bounding box center [435, 131] width 85 height 20
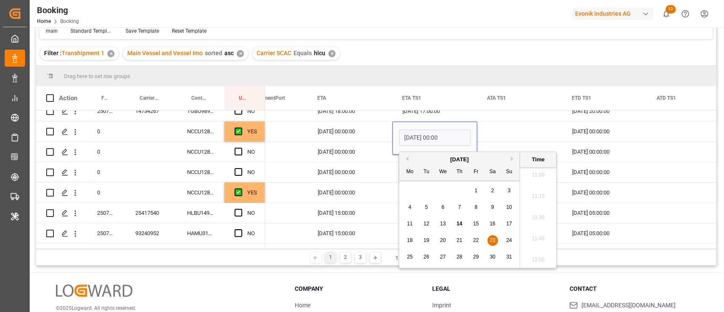
click at [472, 239] on div "22" at bounding box center [476, 241] width 11 height 10
type input "22.08.2025 00:00"
click at [505, 131] on div "Press SPACE to select this row." at bounding box center [519, 131] width 85 height 20
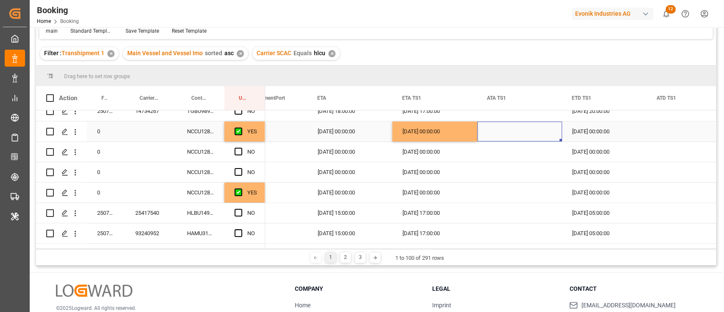
click at [473, 132] on div "[DATE] 00:00:00" at bounding box center [435, 131] width 85 height 20
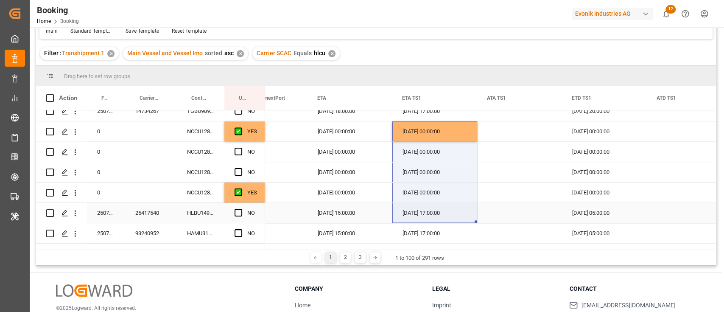
drag, startPoint x: 474, startPoint y: 140, endPoint x: 461, endPoint y: 195, distance: 57.1
drag, startPoint x: 459, startPoint y: 137, endPoint x: 465, endPoint y: 140, distance: 6.8
click at [460, 136] on div "[DATE] 00:00:00" at bounding box center [435, 131] width 85 height 20
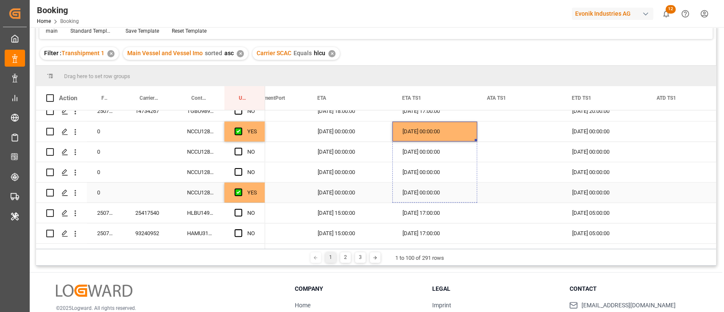
drag, startPoint x: 475, startPoint y: 138, endPoint x: 455, endPoint y: 185, distance: 50.9
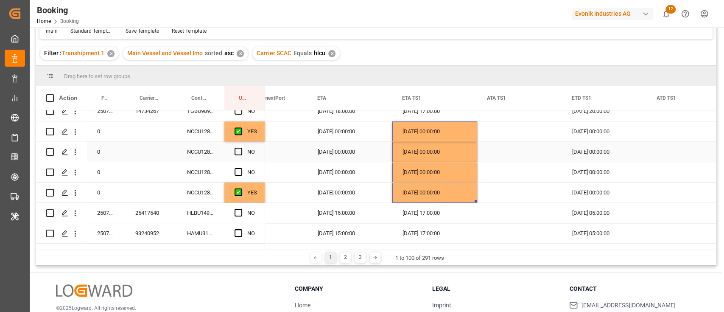
click at [236, 157] on div "Press SPACE to select this row." at bounding box center [241, 152] width 13 height 20
click at [238, 151] on span "Press SPACE to select this row." at bounding box center [239, 152] width 8 height 8
click at [241, 148] on input "Press SPACE to select this row." at bounding box center [241, 148] width 0 height 0
click at [234, 188] on div "YES" at bounding box center [244, 192] width 41 height 20
click at [236, 174] on span "Press SPACE to select this row." at bounding box center [239, 172] width 8 height 8
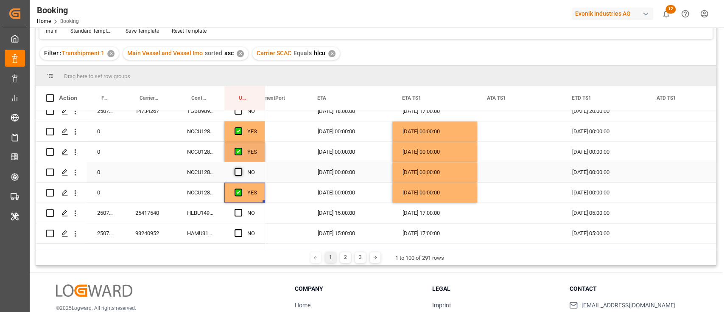
click at [241, 168] on input "Press SPACE to select this row." at bounding box center [241, 168] width 0 height 0
click at [241, 173] on span "Press SPACE to select this row." at bounding box center [239, 172] width 8 height 8
click at [241, 168] on input "Press SPACE to select this row." at bounding box center [241, 168] width 0 height 0
click at [241, 175] on span "Press SPACE to select this row." at bounding box center [239, 172] width 8 height 8
click at [241, 168] on input "Press SPACE to select this row." at bounding box center [241, 168] width 0 height 0
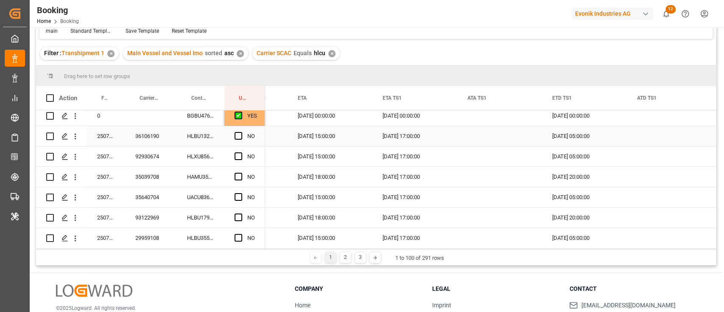
click at [200, 131] on div "HLBU1324800" at bounding box center [201, 136] width 48 height 20
click at [238, 136] on span "Press SPACE to select this row." at bounding box center [239, 136] width 8 height 8
click at [241, 132] on input "Press SPACE to select this row." at bounding box center [241, 132] width 0 height 0
click at [216, 157] on div "HLXU8568956" at bounding box center [201, 156] width 48 height 20
drag, startPoint x: 236, startPoint y: 158, endPoint x: 214, endPoint y: 171, distance: 25.7
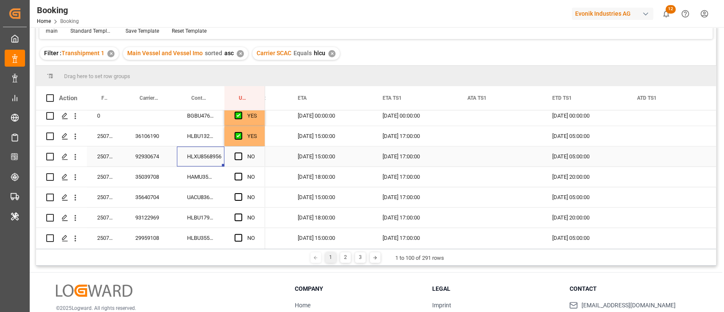
click at [236, 158] on span "Press SPACE to select this row." at bounding box center [239, 156] width 8 height 8
click at [241, 152] on input "Press SPACE to select this row." at bounding box center [241, 152] width 0 height 0
click at [207, 175] on div "HAMU3594425" at bounding box center [201, 177] width 48 height 20
click at [236, 175] on span "Press SPACE to select this row." at bounding box center [239, 177] width 8 height 8
click at [241, 173] on input "Press SPACE to select this row." at bounding box center [241, 173] width 0 height 0
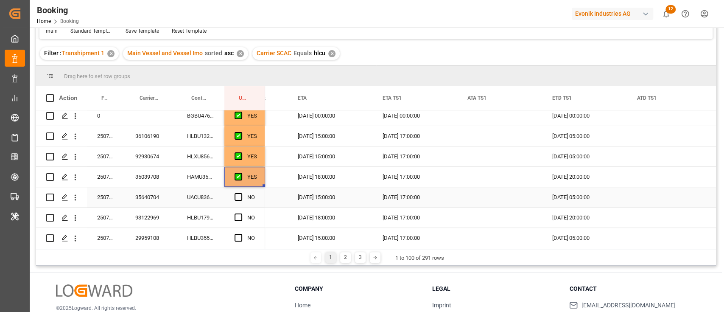
click at [190, 202] on div "UACU8365640" at bounding box center [201, 197] width 48 height 20
click at [242, 197] on div "Press SPACE to select this row." at bounding box center [241, 198] width 13 height 20
click at [236, 199] on span "Press SPACE to select this row." at bounding box center [239, 197] width 8 height 8
click at [241, 193] on input "Press SPACE to select this row." at bounding box center [241, 193] width 0 height 0
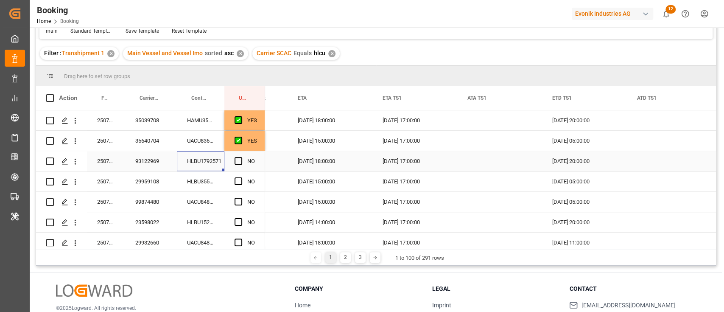
click at [204, 161] on div "HLBU1792571" at bounding box center [201, 161] width 48 height 20
click at [237, 163] on span "Press SPACE to select this row." at bounding box center [239, 161] width 8 height 8
click at [241, 157] on input "Press SPACE to select this row." at bounding box center [241, 157] width 0 height 0
click at [201, 185] on div "HLBU3555440" at bounding box center [201, 181] width 48 height 20
click at [239, 182] on span "Press SPACE to select this row." at bounding box center [239, 181] width 8 height 8
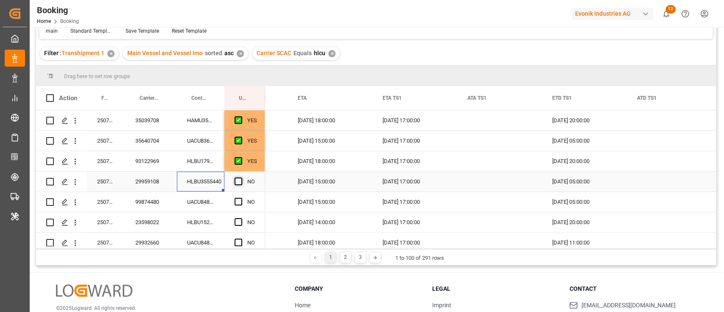
click at [241, 177] on input "Press SPACE to select this row." at bounding box center [241, 177] width 0 height 0
click at [216, 195] on div "UACU8488901" at bounding box center [201, 202] width 48 height 20
click at [235, 199] on span "Press SPACE to select this row." at bounding box center [239, 202] width 8 height 8
click at [241, 198] on input "Press SPACE to select this row." at bounding box center [241, 198] width 0 height 0
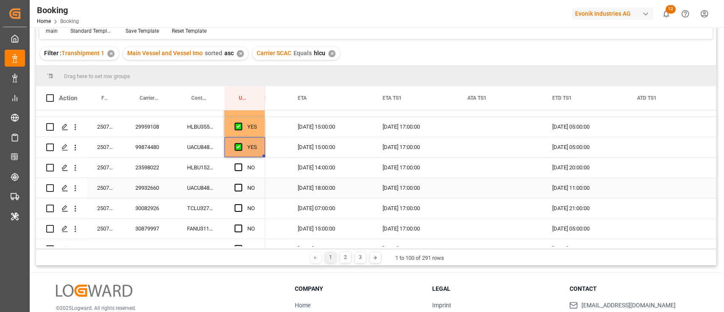
scroll to position [546, 0]
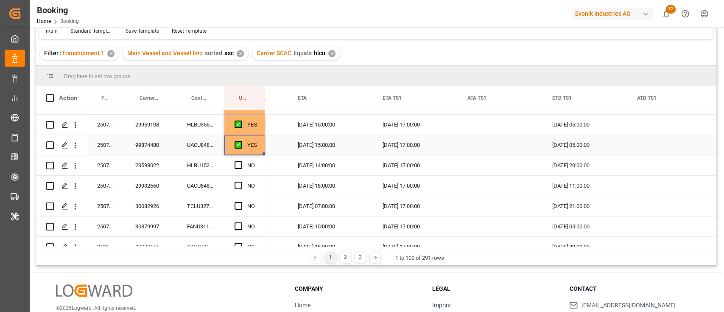
click at [208, 153] on div "UACU8488901" at bounding box center [201, 145] width 48 height 20
click at [209, 166] on div "HLBU1526376" at bounding box center [201, 165] width 48 height 20
click at [235, 165] on span "Press SPACE to select this row." at bounding box center [239, 165] width 8 height 8
click at [241, 161] on input "Press SPACE to select this row." at bounding box center [241, 161] width 0 height 0
click at [224, 183] on div "UACU8489699" at bounding box center [201, 186] width 48 height 20
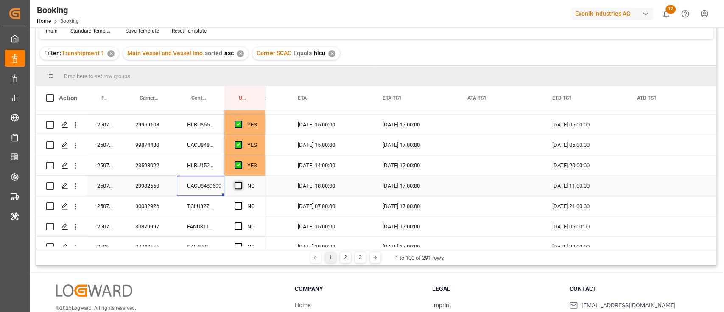
click at [240, 186] on span "Press SPACE to select this row." at bounding box center [239, 186] width 8 height 8
click at [241, 182] on input "Press SPACE to select this row." at bounding box center [241, 182] width 0 height 0
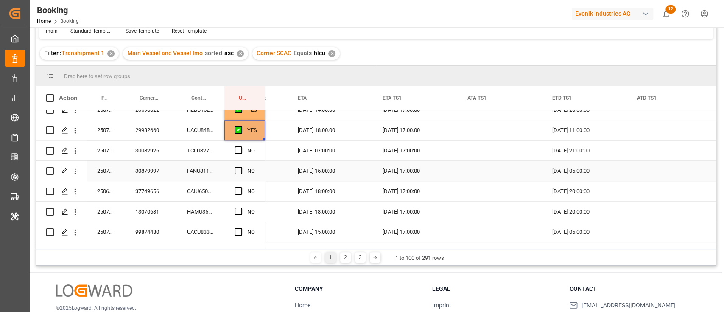
scroll to position [602, 0]
click at [222, 149] on div "TCLU3278647" at bounding box center [201, 150] width 48 height 20
click at [241, 147] on span "Press SPACE to select this row." at bounding box center [239, 150] width 8 height 8
click at [241, 146] on input "Press SPACE to select this row." at bounding box center [241, 146] width 0 height 0
click at [210, 168] on div "FANU3111534" at bounding box center [201, 170] width 48 height 20
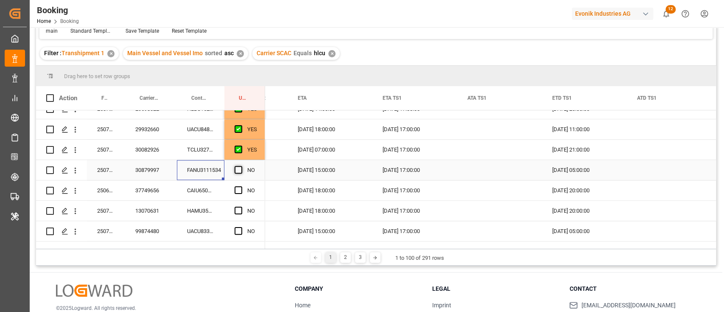
drag, startPoint x: 238, startPoint y: 168, endPoint x: 197, endPoint y: 192, distance: 47.2
click at [238, 168] on span "Press SPACE to select this row." at bounding box center [239, 170] width 8 height 8
click at [241, 166] on input "Press SPACE to select this row." at bounding box center [241, 166] width 0 height 0
click at [196, 193] on div "CAIU6505964" at bounding box center [201, 190] width 48 height 20
click at [237, 189] on span "Press SPACE to select this row." at bounding box center [239, 190] width 8 height 8
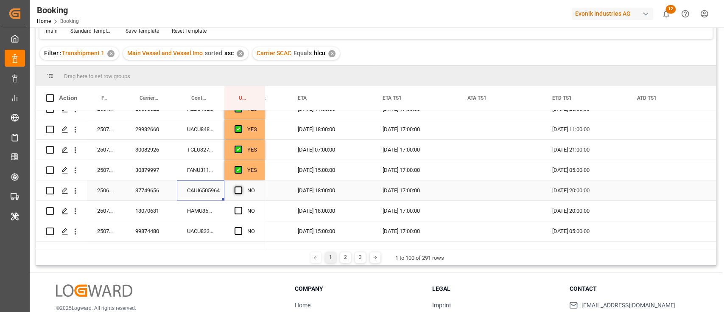
click at [241, 186] on input "Press SPACE to select this row." at bounding box center [241, 186] width 0 height 0
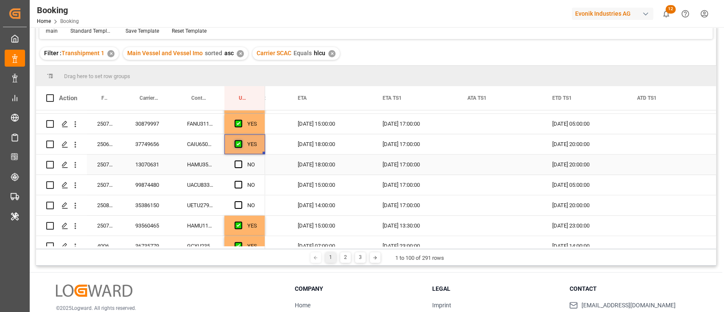
scroll to position [659, 0]
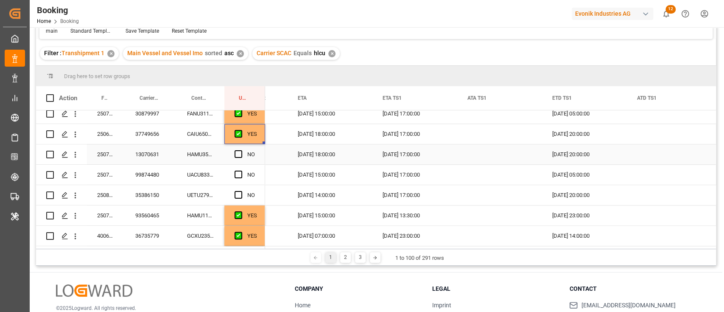
click at [207, 148] on div "HAMU3546345" at bounding box center [201, 154] width 48 height 20
click at [236, 154] on span "Press SPACE to select this row." at bounding box center [239, 154] width 8 height 8
click at [241, 150] on input "Press SPACE to select this row." at bounding box center [241, 150] width 0 height 0
click at [206, 175] on div "UACU8339744" at bounding box center [201, 175] width 48 height 20
click at [237, 174] on span "Press SPACE to select this row." at bounding box center [239, 175] width 8 height 8
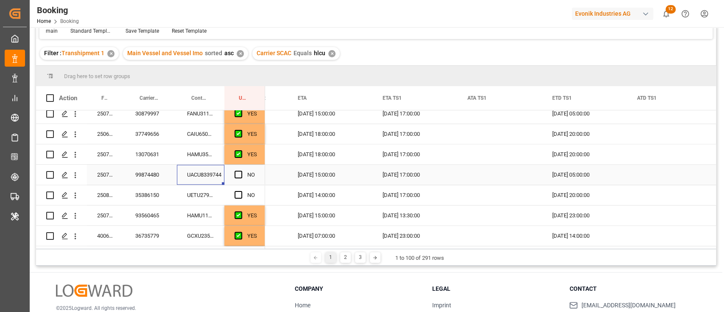
click at [241, 171] on input "Press SPACE to select this row." at bounding box center [241, 171] width 0 height 0
click at [191, 195] on div "UETU2799475" at bounding box center [201, 195] width 48 height 20
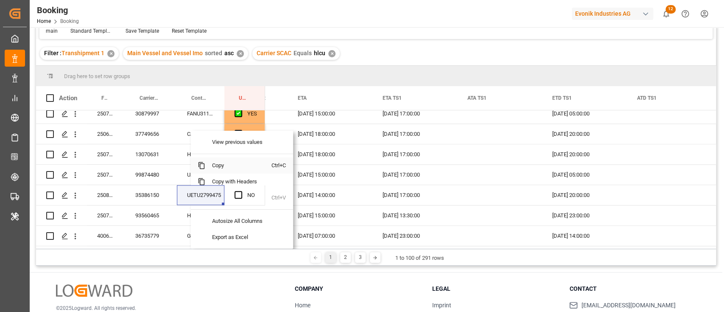
click at [204, 166] on span at bounding box center [202, 166] width 8 height 8
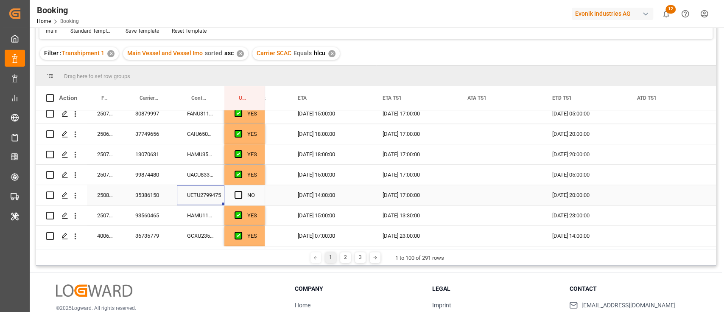
click at [233, 192] on div "NO" at bounding box center [244, 195] width 41 height 20
click at [238, 196] on span "Press SPACE to select this row." at bounding box center [239, 195] width 8 height 8
click at [241, 191] on input "Press SPACE to select this row." at bounding box center [241, 191] width 0 height 0
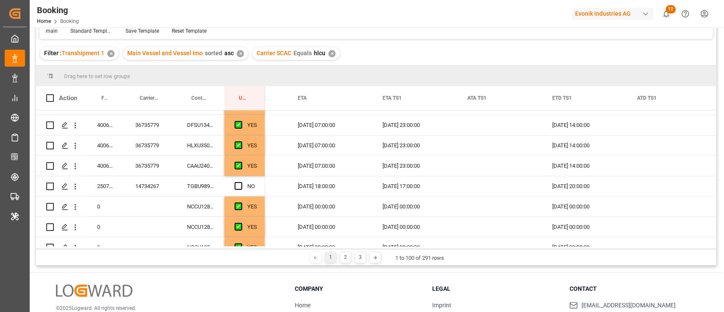
scroll to position [792, 0]
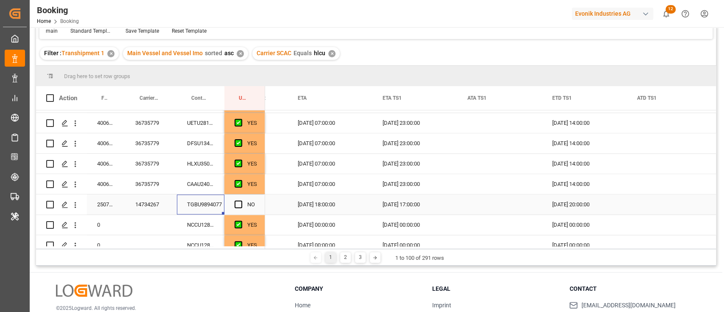
click at [207, 203] on div "TGBU9894077" at bounding box center [201, 204] width 48 height 20
click at [239, 204] on span "Press SPACE to select this row." at bounding box center [239, 204] width 8 height 8
click at [241, 200] on input "Press SPACE to select this row." at bounding box center [241, 200] width 0 height 0
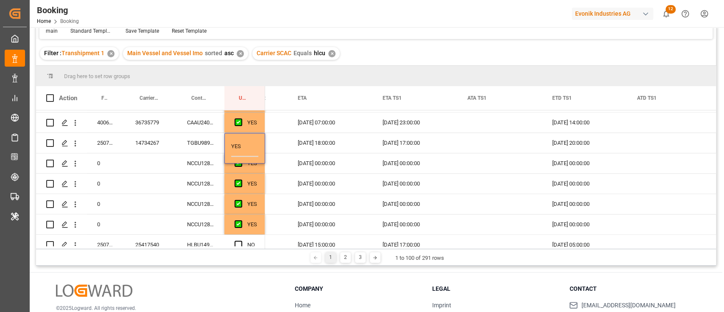
scroll to position [849, 0]
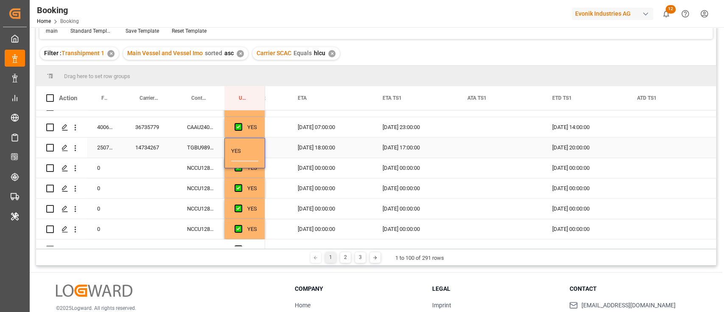
click at [204, 149] on div "TGBU9894077" at bounding box center [201, 147] width 48 height 20
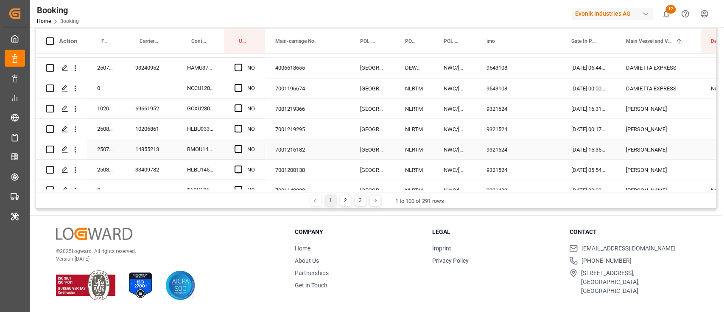
scroll to position [1111, 0]
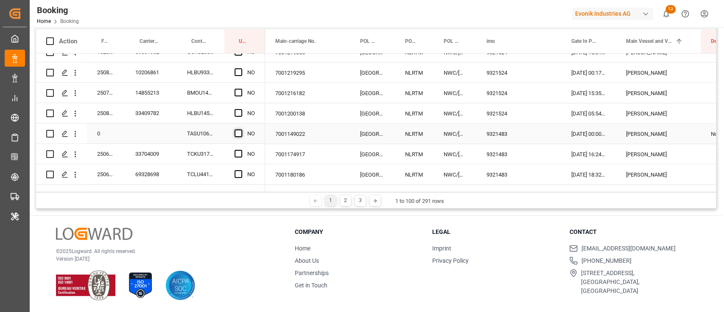
click at [239, 134] on span "Press SPACE to select this row." at bounding box center [239, 133] width 8 height 8
click at [241, 129] on input "Press SPACE to select this row." at bounding box center [241, 129] width 0 height 0
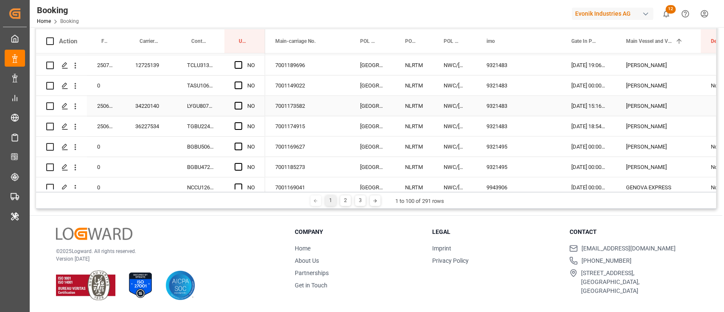
scroll to position [1564, 0]
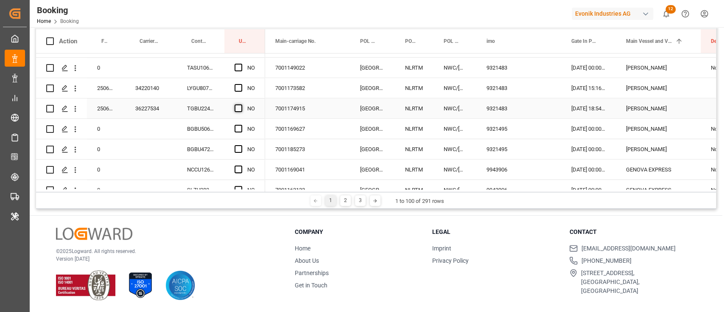
click at [240, 106] on span "Press SPACE to select this row." at bounding box center [239, 108] width 8 height 8
click at [241, 104] on input "Press SPACE to select this row." at bounding box center [241, 104] width 0 height 0
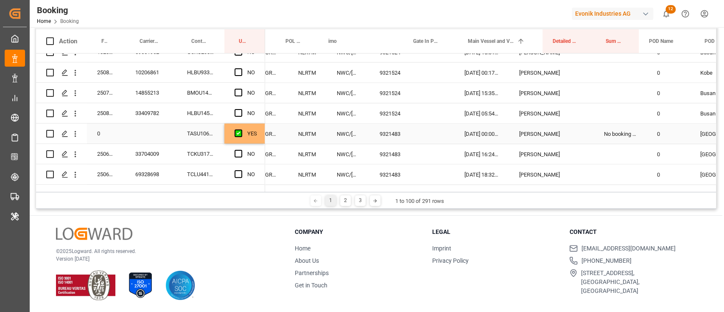
scroll to position [0, 190]
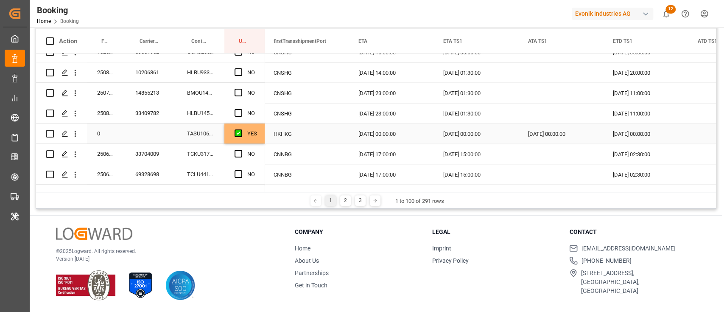
click at [185, 136] on div "TASU1061781" at bounding box center [201, 133] width 48 height 20
click at [210, 158] on div "TCKU3177639" at bounding box center [201, 154] width 48 height 20
click at [134, 154] on div "33704009" at bounding box center [151, 154] width 52 height 20
click at [199, 159] on div "TCKU3177639" at bounding box center [201, 154] width 48 height 20
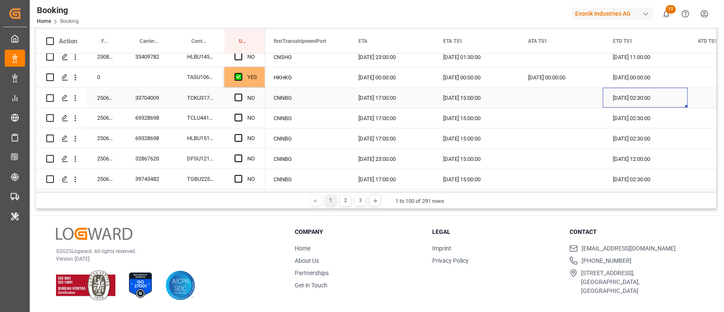
click at [650, 100] on div "18.08.2025 02:30:00" at bounding box center [645, 97] width 85 height 20
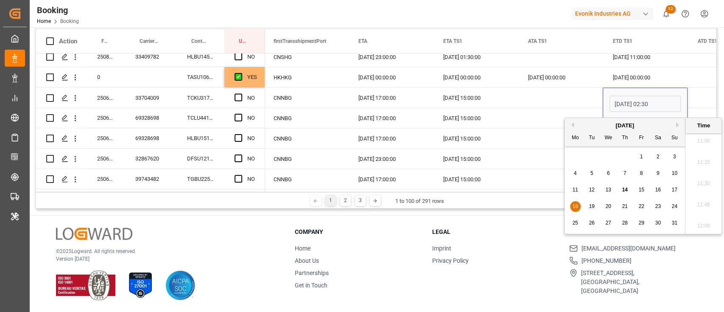
click at [597, 209] on div "19" at bounding box center [592, 207] width 11 height 10
type input "19.08.2025 02:30"
click at [564, 99] on div "Press SPACE to select this row." at bounding box center [560, 97] width 85 height 20
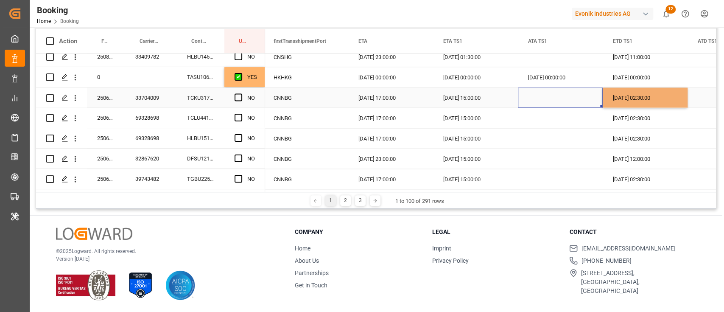
drag, startPoint x: 366, startPoint y: 94, endPoint x: 369, endPoint y: 101, distance: 8.2
click at [365, 93] on div "[DATE] 17:00:00" at bounding box center [390, 97] width 85 height 20
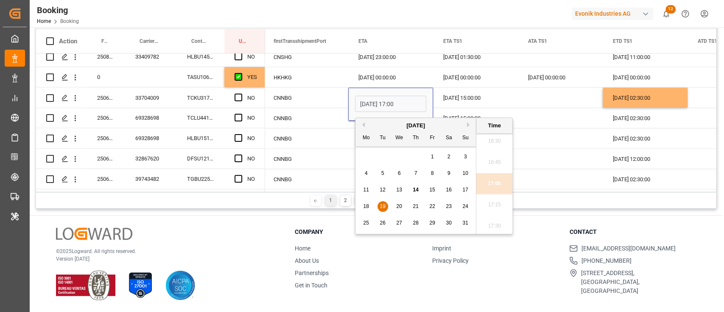
click at [398, 207] on span "20" at bounding box center [399, 206] width 6 height 6
type input "20.08.2025 17:00"
click at [557, 102] on div "Press SPACE to select this row." at bounding box center [560, 97] width 85 height 20
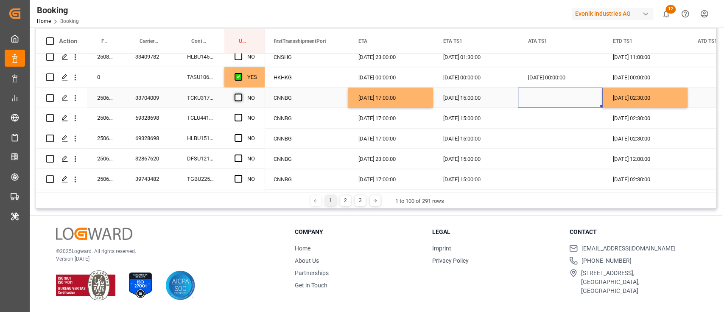
click at [237, 98] on span "Press SPACE to select this row." at bounding box center [239, 97] width 8 height 8
click at [241, 93] on input "Press SPACE to select this row." at bounding box center [241, 93] width 0 height 0
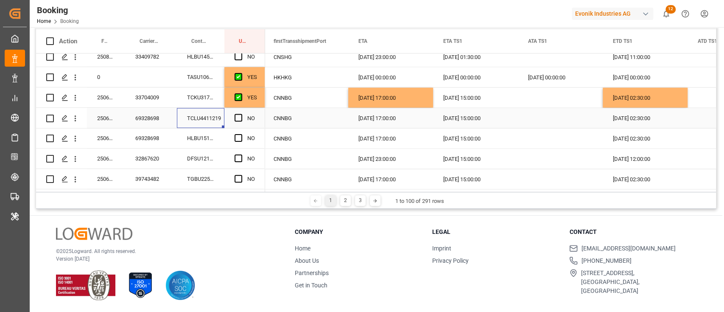
click at [210, 120] on div "TCLU4411219" at bounding box center [201, 118] width 48 height 20
click at [240, 116] on span "Press SPACE to select this row." at bounding box center [239, 118] width 8 height 8
click at [241, 114] on input "Press SPACE to select this row." at bounding box center [241, 114] width 0 height 0
click at [190, 135] on div "HLBU1516064" at bounding box center [201, 138] width 48 height 20
click at [241, 139] on span "Press SPACE to select this row." at bounding box center [239, 138] width 8 height 8
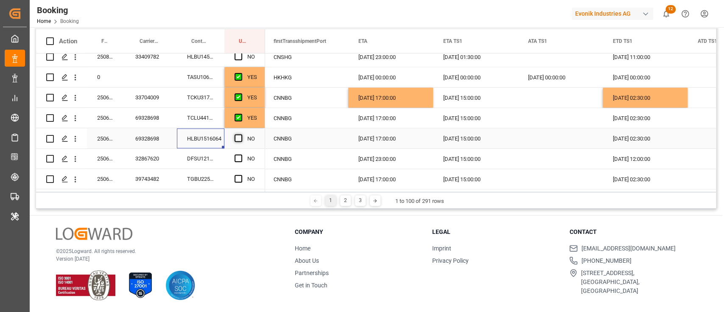
click at [241, 134] on input "Press SPACE to select this row." at bounding box center [241, 134] width 0 height 0
click at [214, 152] on div "DFSU1211249" at bounding box center [201, 159] width 48 height 20
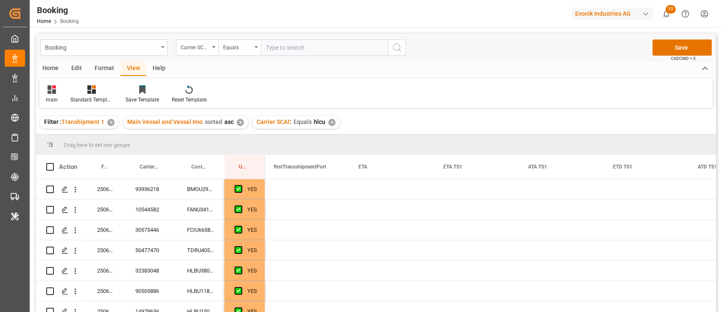
scroll to position [0, 1273]
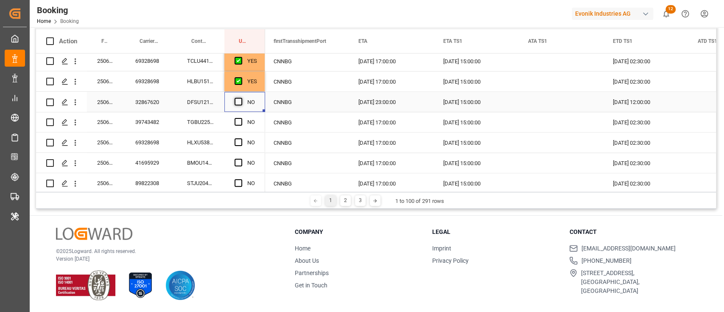
click at [236, 100] on span "Press SPACE to select this row." at bounding box center [239, 102] width 8 height 8
click at [241, 98] on input "Press SPACE to select this row." at bounding box center [241, 98] width 0 height 0
click at [224, 124] on div "TGBU2250998" at bounding box center [201, 122] width 48 height 20
click at [625, 121] on div "[DATE] 02:30:00" at bounding box center [645, 122] width 85 height 20
click at [625, 121] on div "18.08.2025 02:30:00" at bounding box center [645, 122] width 85 height 20
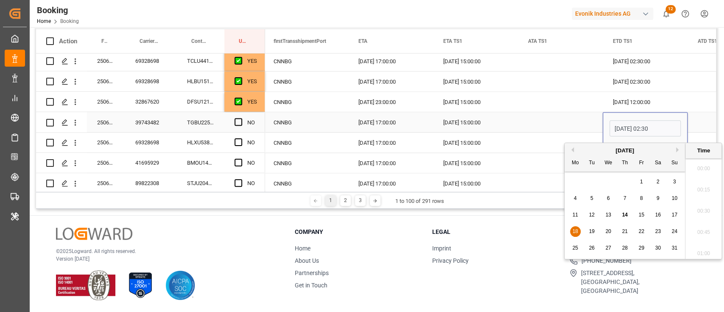
scroll to position [936, 0]
click at [594, 233] on span "19" at bounding box center [592, 231] width 6 height 6
type input "19.08.2025 02:30"
click at [371, 117] on div "[DATE] 17:00:00" at bounding box center [390, 122] width 85 height 20
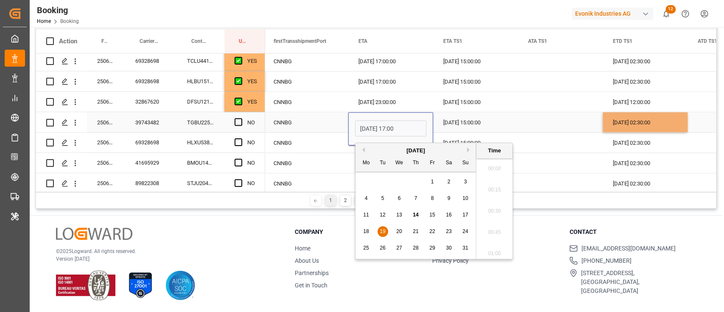
scroll to position [1403, 0]
click at [398, 230] on span "20" at bounding box center [399, 231] width 6 height 6
type input "20.08.2025 17:00"
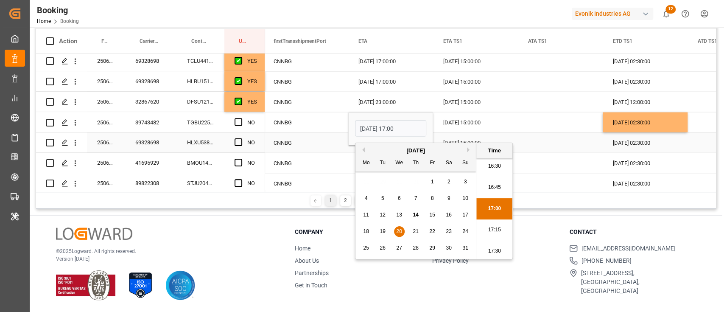
click at [526, 121] on div "Press SPACE to select this row." at bounding box center [560, 122] width 85 height 20
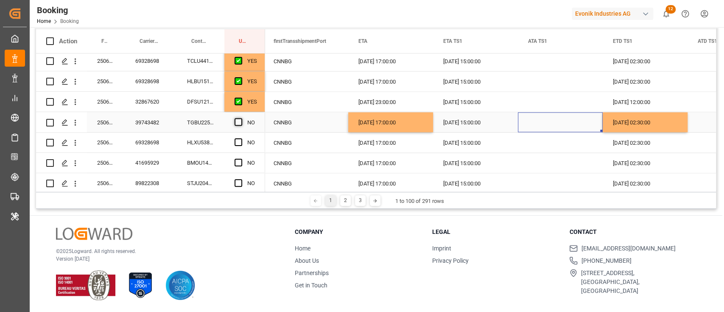
click at [238, 123] on span "Press SPACE to select this row." at bounding box center [239, 122] width 8 height 8
click at [241, 118] on input "Press SPACE to select this row." at bounding box center [241, 118] width 0 height 0
click at [200, 143] on div "HLXU5386665" at bounding box center [201, 142] width 48 height 20
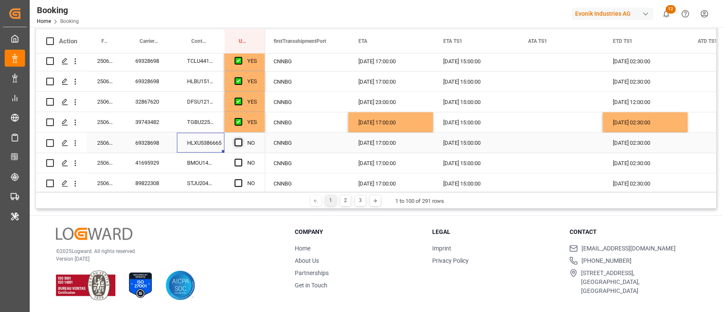
click at [236, 141] on span "Press SPACE to select this row." at bounding box center [239, 142] width 8 height 8
click at [241, 138] on input "Press SPACE to select this row." at bounding box center [241, 138] width 0 height 0
click at [208, 168] on div "BMOU1416334" at bounding box center [201, 163] width 48 height 20
click at [402, 146] on div "[DATE] 17:00:00" at bounding box center [390, 142] width 85 height 20
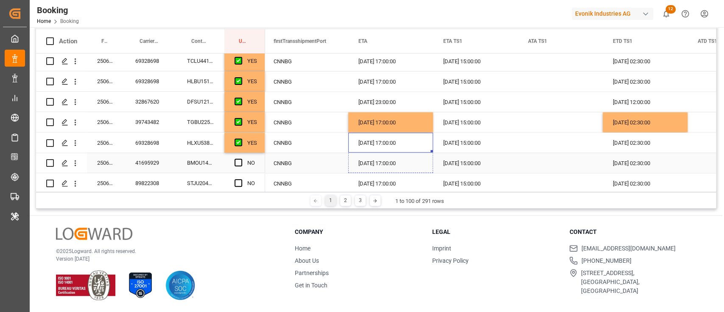
drag, startPoint x: 431, startPoint y: 151, endPoint x: 432, endPoint y: 160, distance: 8.5
click at [669, 145] on div "[DATE] 02:30:00" at bounding box center [645, 142] width 85 height 20
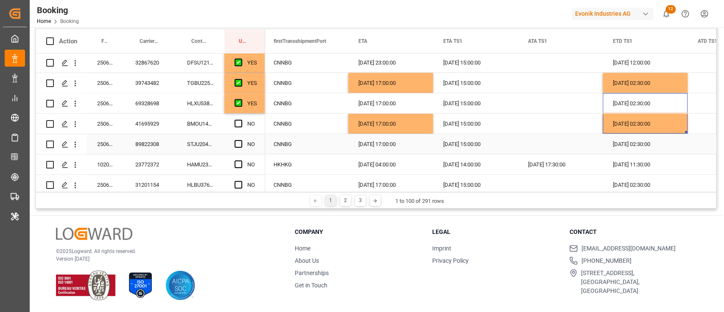
scroll to position [1281, 0]
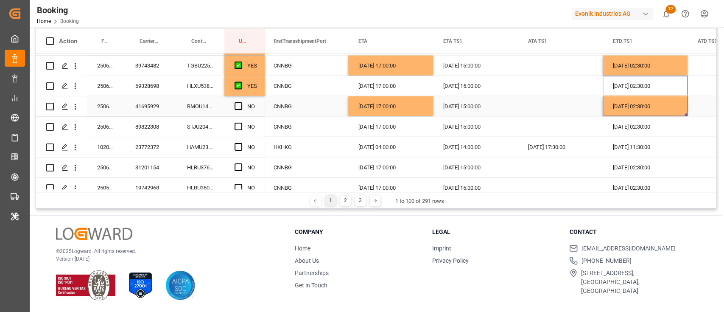
click at [238, 106] on span "Press SPACE to select this row." at bounding box center [239, 106] width 8 height 8
click at [241, 102] on input "Press SPACE to select this row." at bounding box center [241, 102] width 0 height 0
click at [207, 129] on div "STJU2046170" at bounding box center [201, 127] width 48 height 20
click at [413, 109] on div "[DATE] 17:00:00" at bounding box center [390, 106] width 85 height 20
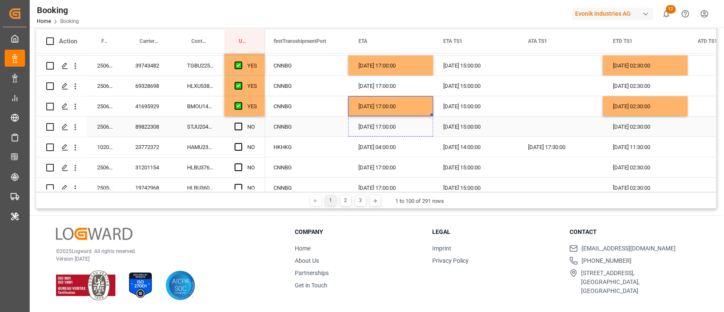
drag, startPoint x: 431, startPoint y: 114, endPoint x: 432, endPoint y: 123, distance: 9.4
click at [662, 108] on div "[DATE] 02:30:00" at bounding box center [645, 106] width 85 height 20
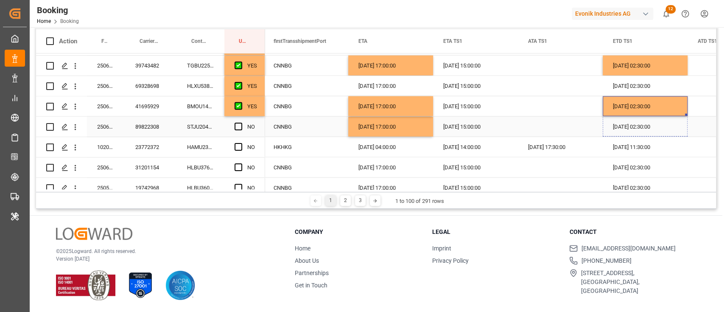
drag, startPoint x: 687, startPoint y: 114, endPoint x: 672, endPoint y: 121, distance: 16.3
click at [238, 128] on span "Press SPACE to select this row." at bounding box center [239, 127] width 8 height 8
click at [241, 123] on input "Press SPACE to select this row." at bounding box center [241, 123] width 0 height 0
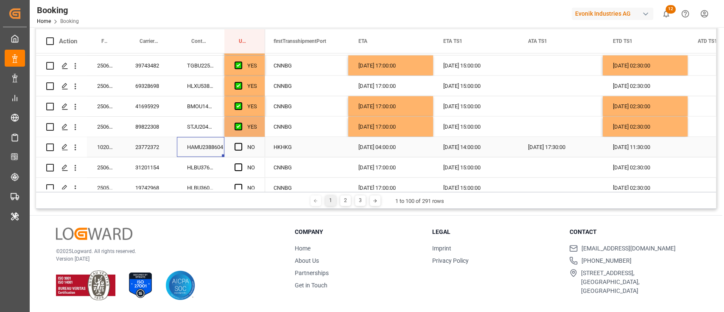
click at [211, 146] on div "HAMU2388604" at bounding box center [201, 147] width 48 height 20
click at [238, 146] on span "Press SPACE to select this row." at bounding box center [239, 147] width 8 height 8
click at [241, 143] on input "Press SPACE to select this row." at bounding box center [241, 143] width 0 height 0
click at [210, 167] on div "HLBU3768893" at bounding box center [201, 167] width 48 height 20
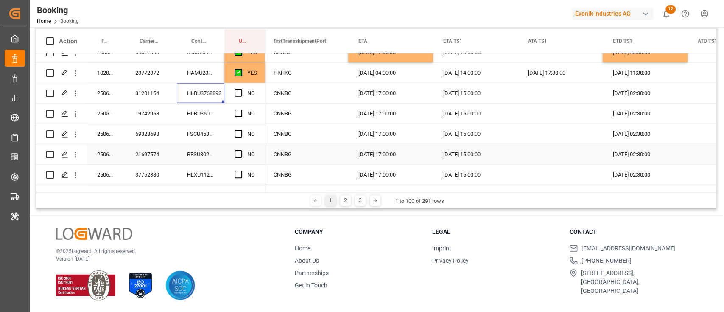
scroll to position [1338, 0]
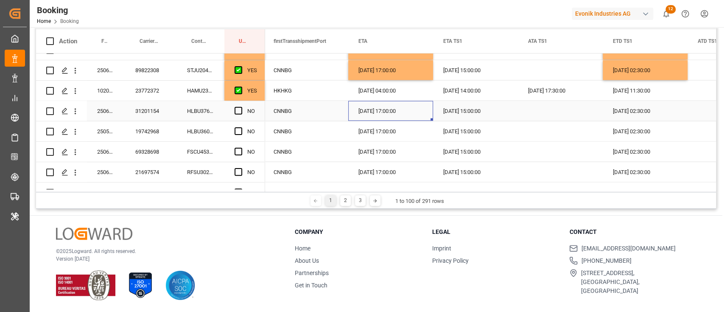
click at [376, 113] on div "[DATE] 17:00:00" at bounding box center [390, 111] width 85 height 20
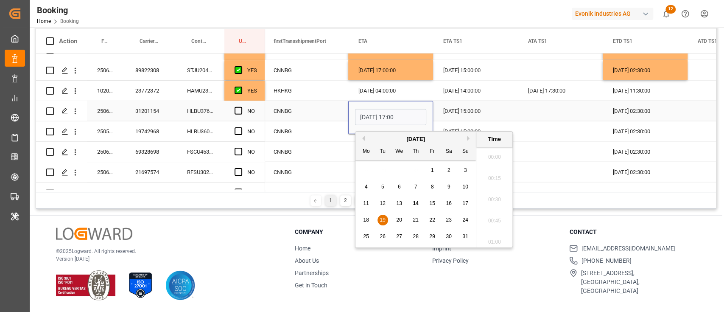
scroll to position [936, 0]
click at [399, 219] on span "20" at bounding box center [399, 220] width 6 height 6
type input "20.08.2025 17:00"
click at [665, 110] on div "18.08.2025 02:30:00" at bounding box center [645, 111] width 85 height 20
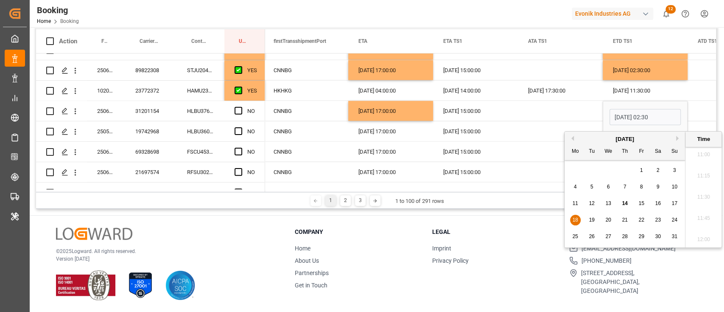
click at [591, 220] on span "19" at bounding box center [592, 220] width 6 height 6
type input "19.08.2025 02:30"
click at [533, 128] on div "Press SPACE to select this row." at bounding box center [560, 131] width 85 height 20
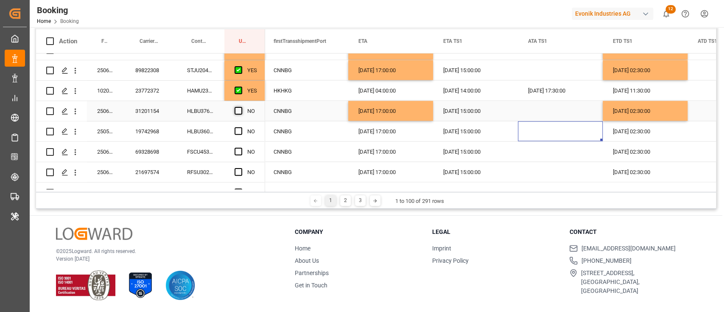
click at [241, 112] on span "Press SPACE to select this row." at bounding box center [239, 111] width 8 height 8
click at [241, 107] on input "Press SPACE to select this row." at bounding box center [241, 107] width 0 height 0
click at [219, 126] on div "HLBU3609660" at bounding box center [201, 131] width 48 height 20
click at [401, 120] on div "[DATE] 17:00:00" at bounding box center [390, 111] width 85 height 20
drag, startPoint x: 432, startPoint y: 119, endPoint x: 432, endPoint y: 127, distance: 8.5
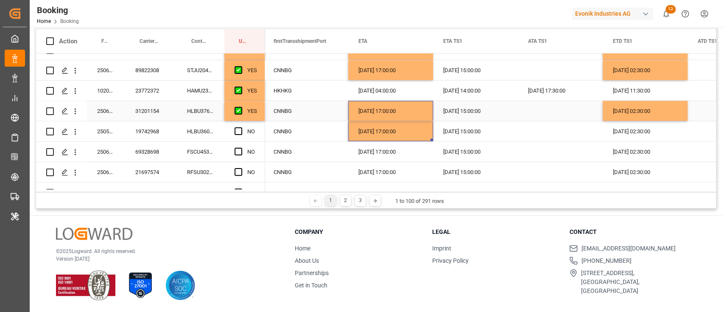
click at [658, 113] on div "[DATE] 02:30:00" at bounding box center [645, 111] width 85 height 20
click at [688, 118] on div "Press SPACE to select this row." at bounding box center [730, 111] width 85 height 20
click at [686, 118] on div "[DATE] 02:30:00" at bounding box center [645, 111] width 85 height 20
drag, startPoint x: 686, startPoint y: 118, endPoint x: 687, endPoint y: 124, distance: 6.4
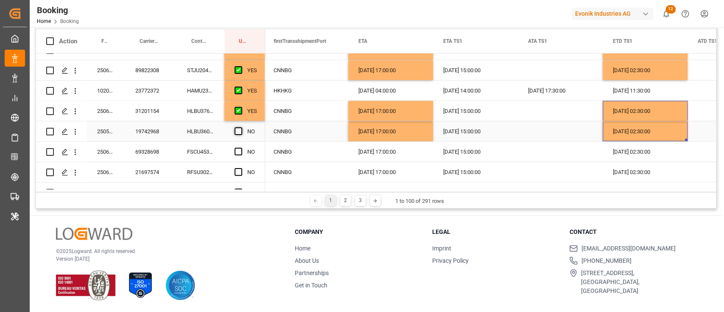
click at [236, 132] on span "Press SPACE to select this row." at bounding box center [239, 131] width 8 height 8
click at [241, 127] on input "Press SPACE to select this row." at bounding box center [241, 127] width 0 height 0
click at [214, 150] on div "FSCU4532926" at bounding box center [201, 152] width 48 height 20
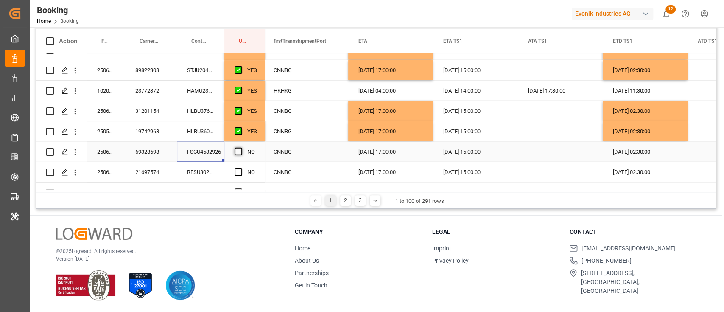
click at [238, 151] on span "Press SPACE to select this row." at bounding box center [239, 152] width 8 height 8
click at [241, 148] on input "Press SPACE to select this row." at bounding box center [241, 148] width 0 height 0
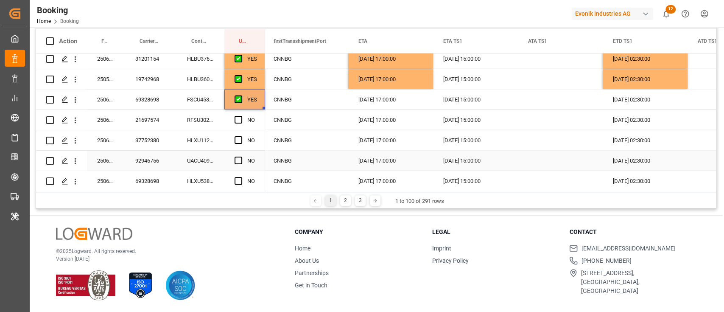
scroll to position [1394, 0]
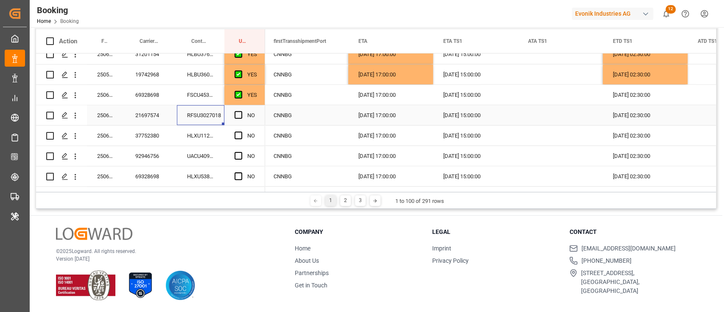
click at [215, 114] on div "RFSU3027018" at bounding box center [201, 115] width 48 height 20
click at [393, 98] on div "[DATE] 17:00:00" at bounding box center [390, 95] width 85 height 20
click at [431, 104] on div "Press SPACE to select this row." at bounding box center [432, 103] width 3 height 3
drag, startPoint x: 431, startPoint y: 104, endPoint x: 431, endPoint y: 118, distance: 14.4
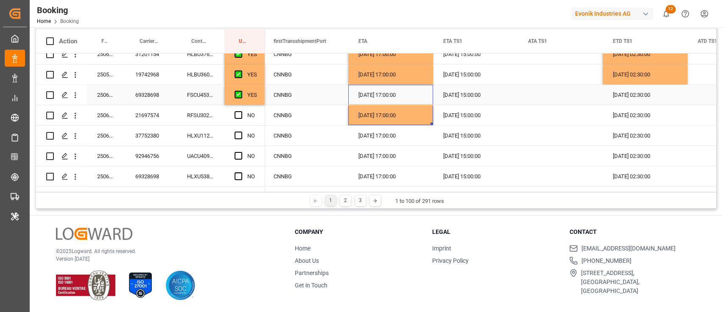
drag, startPoint x: 680, startPoint y: 91, endPoint x: 684, endPoint y: 98, distance: 7.4
click at [681, 90] on div "[DATE] 02:30:00" at bounding box center [645, 95] width 85 height 20
drag, startPoint x: 686, startPoint y: 103, endPoint x: 686, endPoint y: 110, distance: 7.2
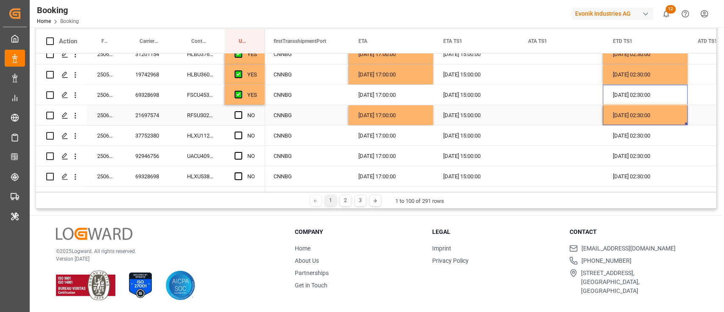
click at [235, 113] on span "Press SPACE to select this row." at bounding box center [239, 115] width 8 height 8
click at [241, 111] on input "Press SPACE to select this row." at bounding box center [241, 111] width 0 height 0
click at [200, 134] on div "HLXU1124245" at bounding box center [201, 136] width 48 height 20
click at [675, 121] on div "[DATE] 02:30:00" at bounding box center [645, 115] width 85 height 20
drag, startPoint x: 687, startPoint y: 123, endPoint x: 685, endPoint y: 129, distance: 5.8
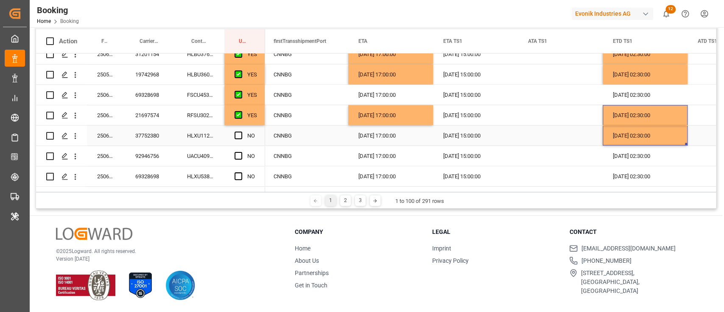
click at [410, 120] on div "[DATE] 17:00:00" at bounding box center [390, 115] width 85 height 20
click at [237, 134] on span "Press SPACE to select this row." at bounding box center [239, 136] width 8 height 8
click at [241, 132] on input "Press SPACE to select this row." at bounding box center [241, 132] width 0 height 0
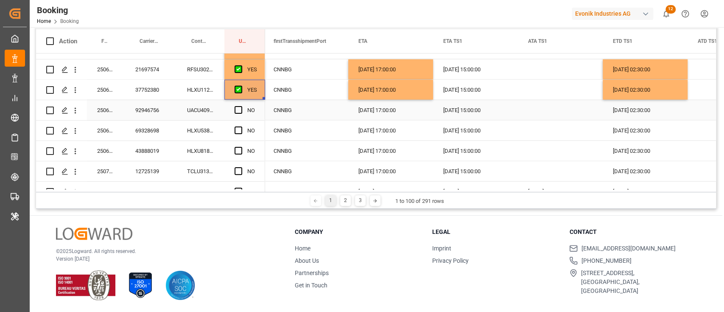
scroll to position [1451, 0]
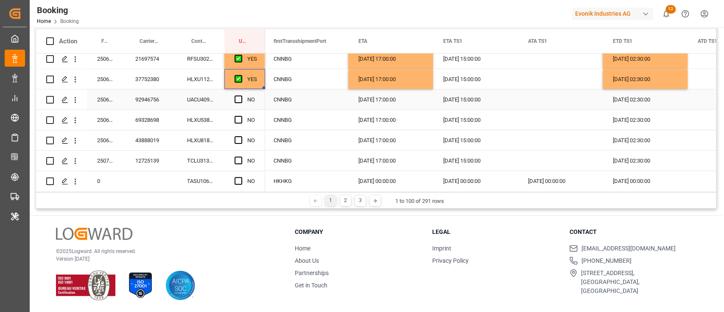
click at [205, 105] on div "UACU4096538" at bounding box center [201, 100] width 48 height 20
drag, startPoint x: 428, startPoint y: 83, endPoint x: 433, endPoint y: 88, distance: 7.2
click at [429, 84] on div "[DATE] 17:00:00" at bounding box center [390, 79] width 85 height 20
drag, startPoint x: 431, startPoint y: 87, endPoint x: 431, endPoint y: 95, distance: 8.1
click at [659, 80] on div "[DATE] 02:30:00" at bounding box center [645, 79] width 85 height 20
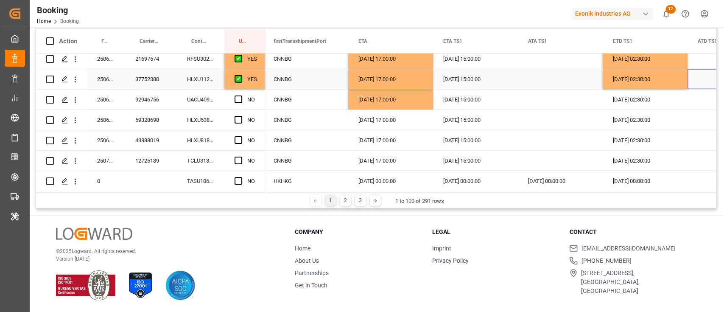
click at [688, 87] on div "Press SPACE to select this row." at bounding box center [730, 79] width 85 height 20
click at [684, 87] on div "[DATE] 02:30:00" at bounding box center [645, 79] width 85 height 20
drag, startPoint x: 687, startPoint y: 87, endPoint x: 686, endPoint y: 94, distance: 6.8
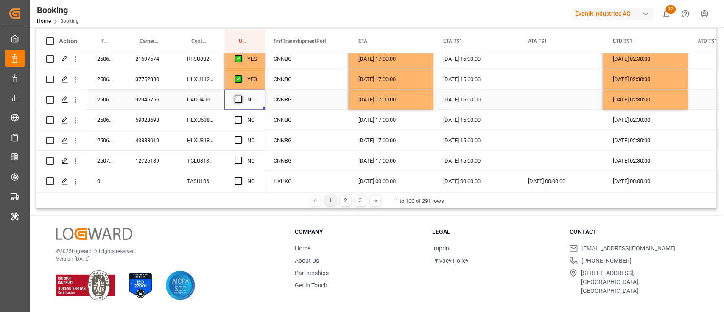
click at [241, 99] on span "Press SPACE to select this row." at bounding box center [239, 99] width 8 height 8
click at [241, 95] on input "Press SPACE to select this row." at bounding box center [241, 95] width 0 height 0
click at [196, 120] on div "HLXU5388708" at bounding box center [201, 120] width 48 height 20
click at [238, 121] on span "Press SPACE to select this row." at bounding box center [239, 120] width 8 height 8
click at [241, 116] on input "Press SPACE to select this row." at bounding box center [241, 116] width 0 height 0
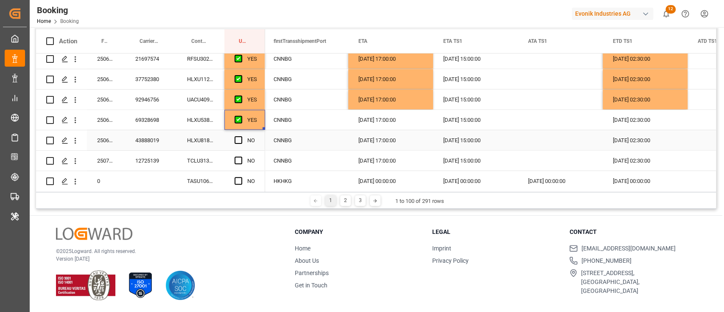
click at [202, 145] on div "HLXU8183574" at bounding box center [201, 140] width 48 height 20
click at [387, 127] on div "[DATE] 17:00:00" at bounding box center [390, 120] width 85 height 20
drag, startPoint x: 432, startPoint y: 128, endPoint x: 432, endPoint y: 134, distance: 5.9
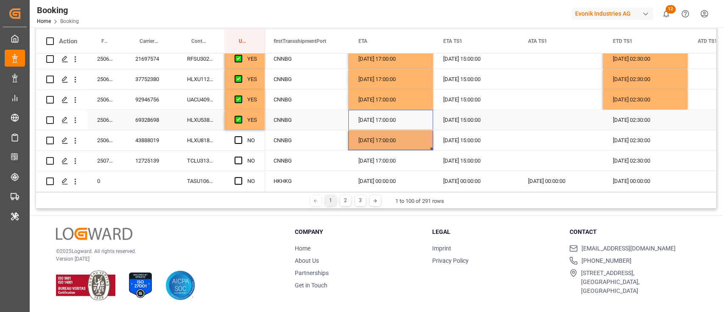
click at [669, 123] on div "[DATE] 02:30:00" at bounding box center [645, 120] width 85 height 20
drag, startPoint x: 687, startPoint y: 128, endPoint x: 687, endPoint y: 136, distance: 8.5
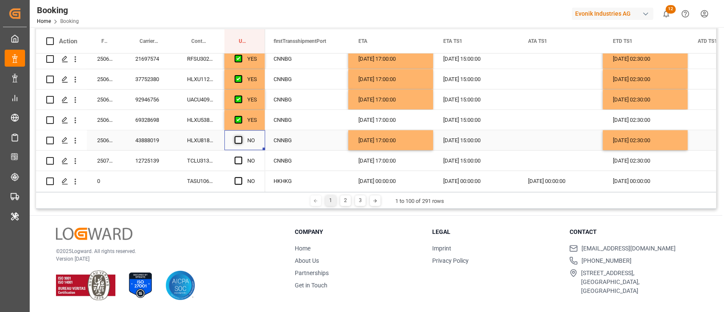
click at [236, 143] on span "Press SPACE to select this row." at bounding box center [239, 140] width 8 height 8
click at [241, 136] on input "Press SPACE to select this row." at bounding box center [241, 136] width 0 height 0
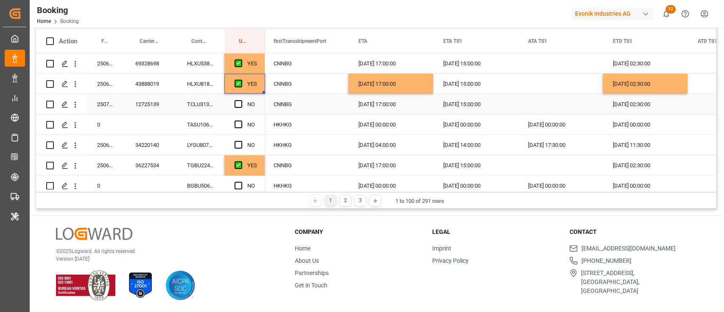
click at [210, 107] on div "TCLU3130794" at bounding box center [201, 104] width 48 height 20
click at [401, 90] on div "20.08.2025 17:00:00" at bounding box center [390, 84] width 85 height 20
drag, startPoint x: 432, startPoint y: 91, endPoint x: 432, endPoint y: 95, distance: 4.3
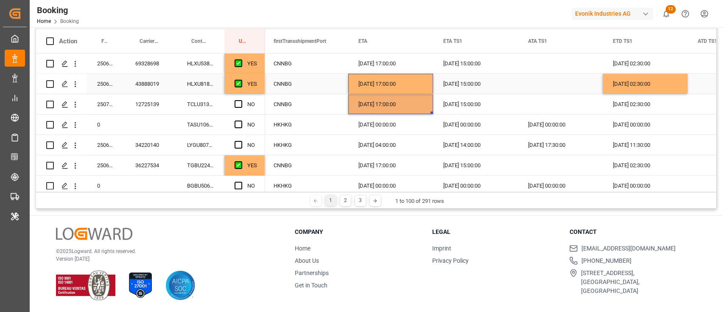
click at [678, 91] on div "19.08.2025 02:30:00" at bounding box center [645, 84] width 85 height 20
drag, startPoint x: 686, startPoint y: 92, endPoint x: 687, endPoint y: 100, distance: 8.5
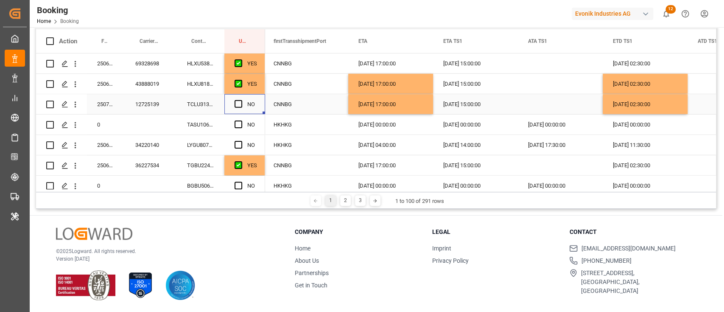
click at [244, 103] on div "Press SPACE to select this row." at bounding box center [241, 105] width 13 height 20
click at [238, 103] on span "Press SPACE to select this row." at bounding box center [239, 104] width 8 height 8
click at [241, 100] on input "Press SPACE to select this row." at bounding box center [241, 100] width 0 height 0
click at [208, 133] on div "TASU1061272" at bounding box center [201, 125] width 48 height 20
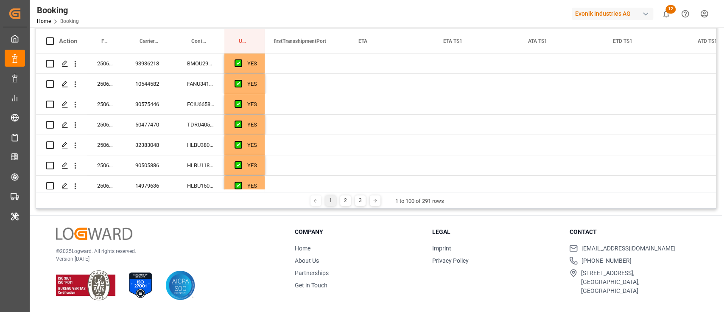
scroll to position [0, 1273]
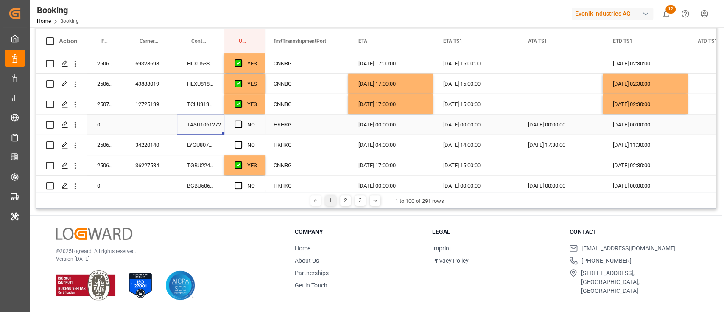
click at [241, 124] on span "Press SPACE to select this row." at bounding box center [239, 125] width 8 height 8
click at [241, 121] on input "Press SPACE to select this row." at bounding box center [241, 121] width 0 height 0
click at [217, 143] on div "LYGU8070558" at bounding box center [201, 145] width 48 height 20
click at [242, 143] on div "Press SPACE to select this row." at bounding box center [241, 145] width 13 height 20
click at [236, 145] on span "Press SPACE to select this row." at bounding box center [239, 145] width 8 height 8
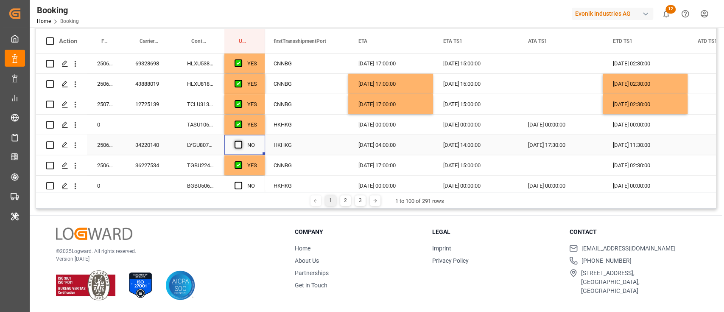
click at [241, 141] on input "Press SPACE to select this row." at bounding box center [241, 141] width 0 height 0
click at [177, 170] on div "TGBU2240916" at bounding box center [201, 165] width 48 height 20
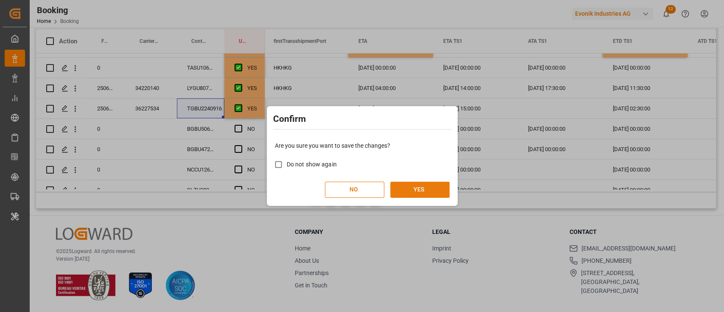
click at [410, 197] on button "YES" at bounding box center [419, 190] width 59 height 16
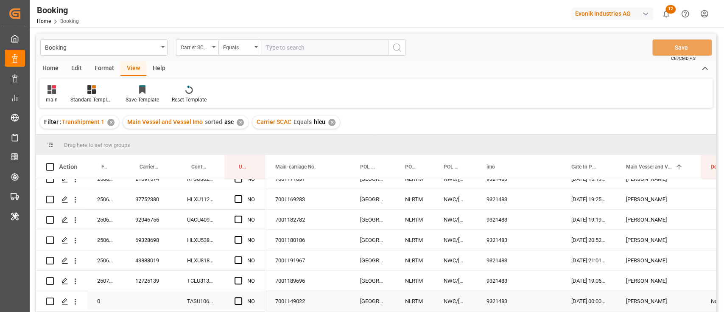
scroll to position [1394, 0]
click at [255, 167] on span at bounding box center [251, 167] width 8 height 8
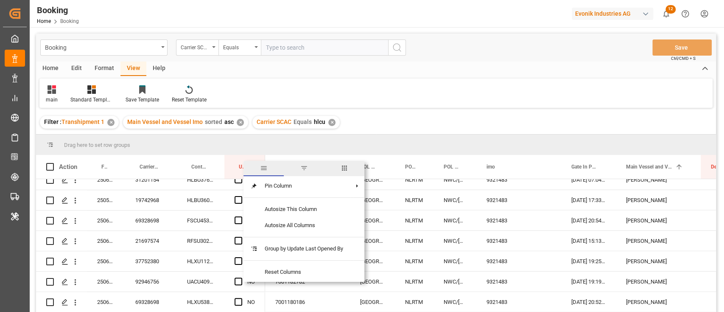
click at [339, 166] on span "columns" at bounding box center [344, 168] width 40 height 15
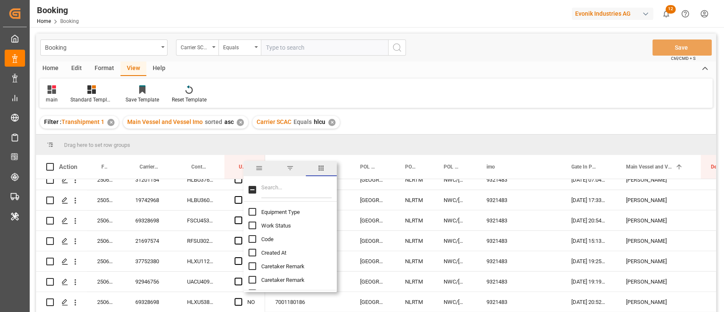
click at [325, 188] on input "Filter Columns Input" at bounding box center [296, 189] width 70 height 17
type input "last"
click at [270, 250] on span "Last Opened Date" at bounding box center [282, 253] width 43 height 6
checkbox input "true"
click at [253, 266] on input "Last Opened By column toggle visibility (hidden)" at bounding box center [253, 266] width 8 height 8
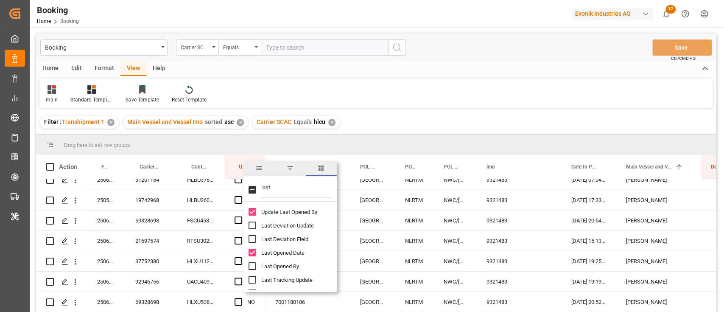
checkbox input "true"
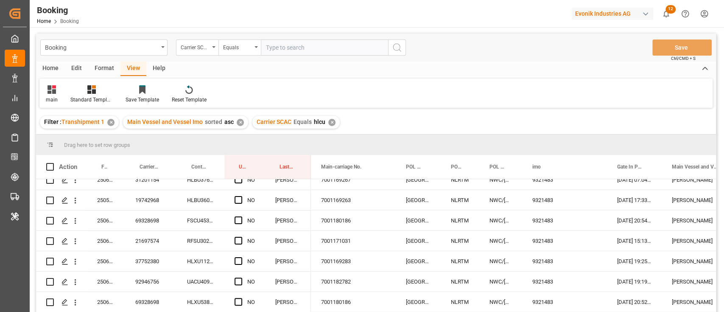
click at [370, 121] on div "Filter : Transhipment 1 ✕ Main Vessel and Vessel Imo sorted asc ✕ Carrier SCAC …" at bounding box center [376, 122] width 680 height 24
drag, startPoint x: 288, startPoint y: 164, endPoint x: 278, endPoint y: 148, distance: 18.6
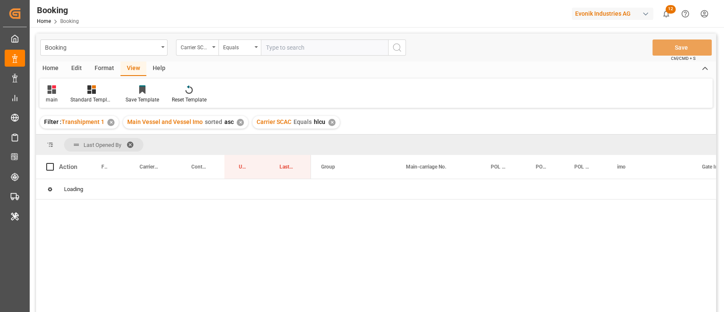
scroll to position [0, 0]
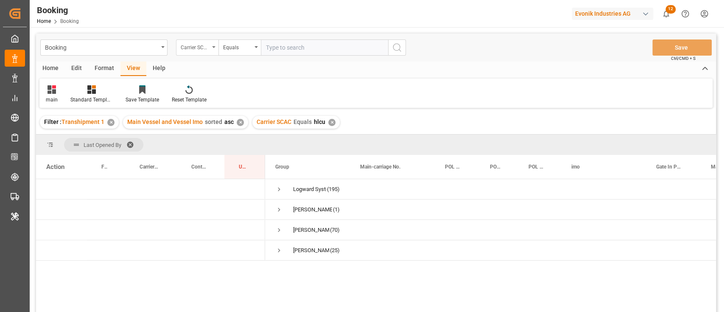
click at [203, 50] on div "Carrier SCAC" at bounding box center [195, 47] width 29 height 10
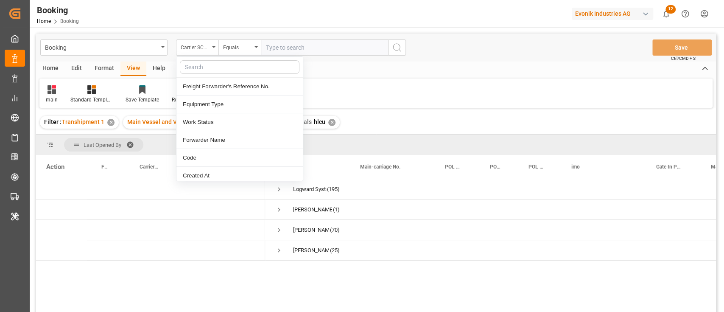
click at [204, 62] on input "text" at bounding box center [240, 67] width 120 height 14
type input "eta"
click at [209, 158] on div "ETA TS1" at bounding box center [240, 158] width 126 height 18
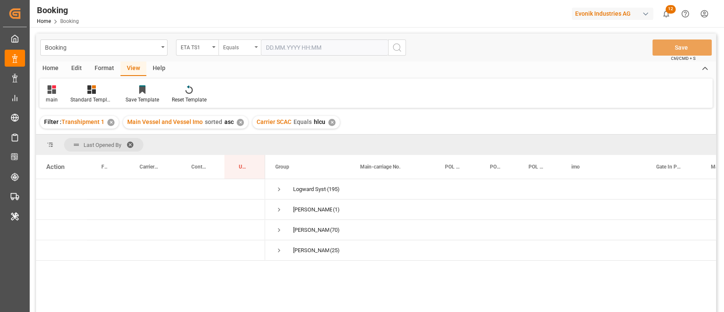
click at [247, 46] on div "Equals" at bounding box center [237, 47] width 29 height 10
click at [259, 136] on div "Greater than" at bounding box center [282, 140] width 126 height 18
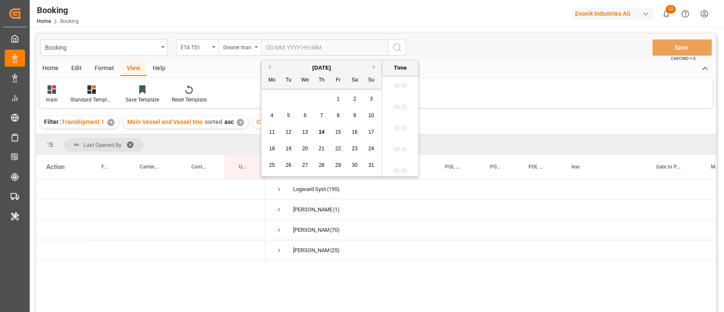
click at [299, 50] on input "text" at bounding box center [324, 47] width 127 height 16
click at [324, 147] on span "21" at bounding box center [322, 149] width 6 height 6
click at [271, 147] on span "18" at bounding box center [272, 149] width 6 height 6
type input "[DATE] 00:00"
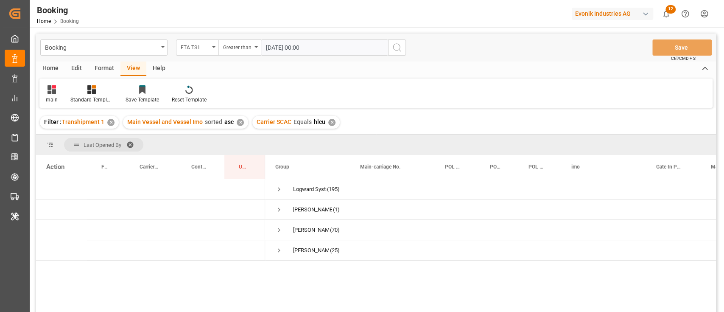
click at [394, 46] on icon "search button" at bounding box center [397, 47] width 10 height 10
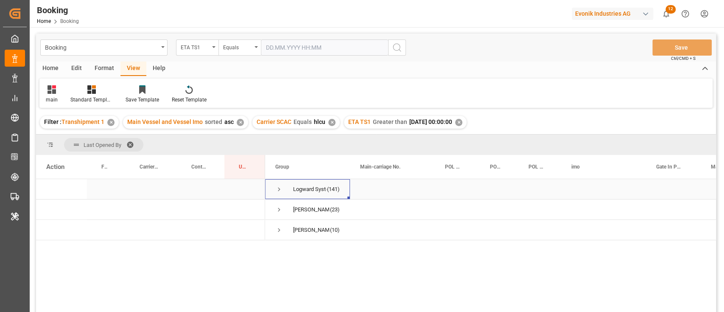
click at [275, 183] on div "Logward System (141)" at bounding box center [307, 189] width 85 height 20
click at [278, 188] on span "Press SPACE to select this row." at bounding box center [279, 189] width 8 height 8
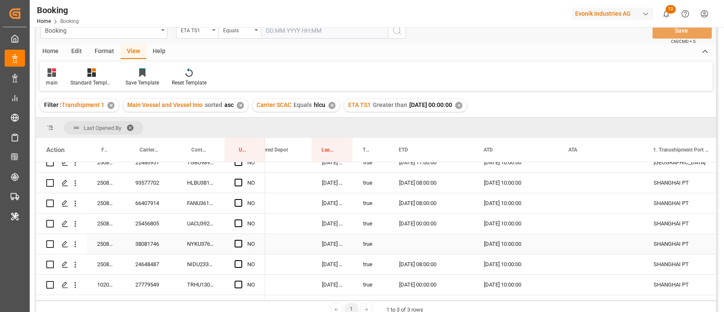
click at [196, 244] on div "NYKU3762842" at bounding box center [201, 244] width 48 height 20
click at [75, 244] on icon "open menu" at bounding box center [76, 244] width 2 height 6
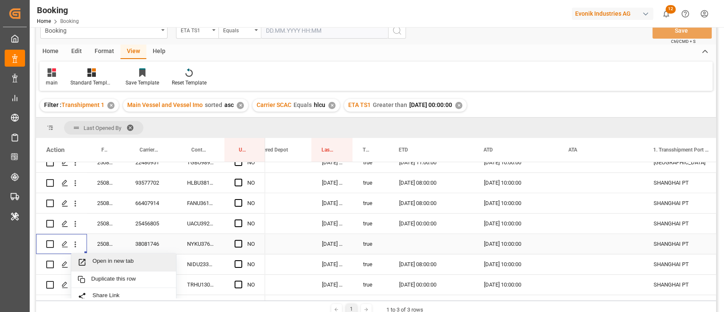
click at [104, 258] on span "Open in new tab" at bounding box center [131, 262] width 77 height 9
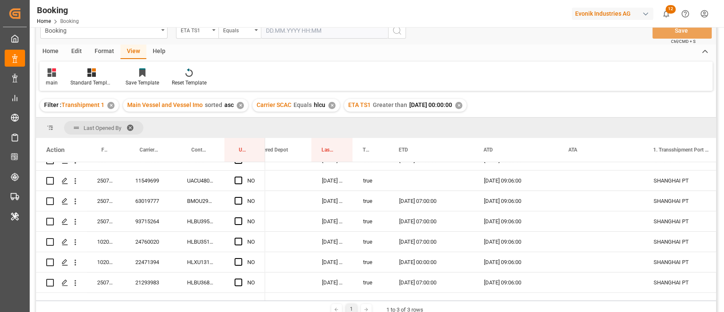
scroll to position [1727, 0]
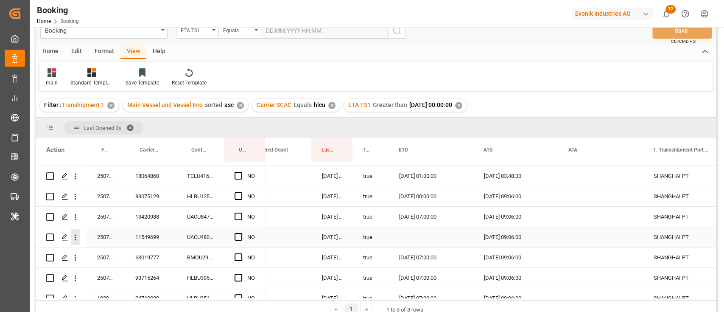
drag, startPoint x: 78, startPoint y: 237, endPoint x: 104, endPoint y: 250, distance: 28.9
click at [78, 236] on icon "open menu" at bounding box center [75, 237] width 9 height 9
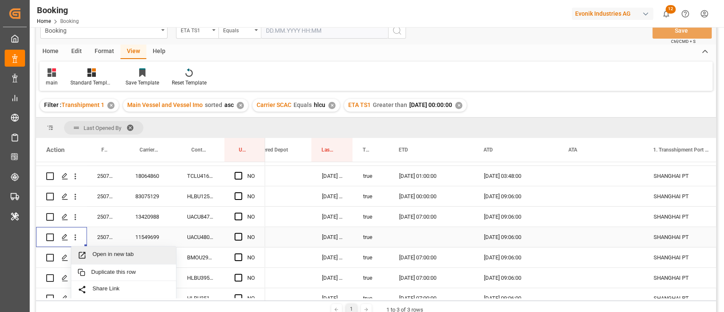
click at [106, 253] on span "Open in new tab" at bounding box center [131, 255] width 77 height 9
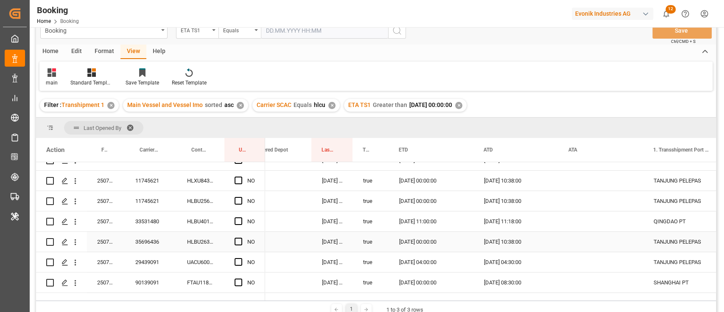
scroll to position [2406, 0]
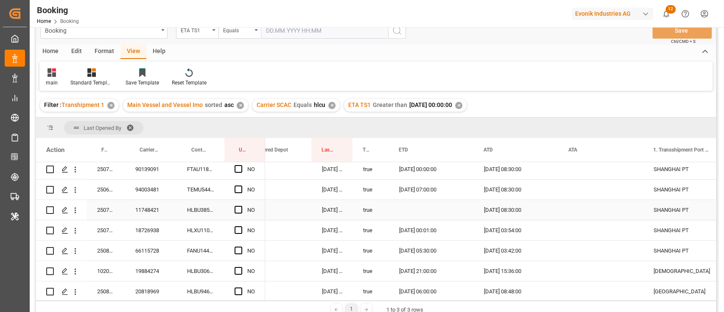
click at [160, 209] on div "11748421" at bounding box center [151, 210] width 52 height 20
click at [76, 206] on icon "open menu" at bounding box center [75, 210] width 9 height 9
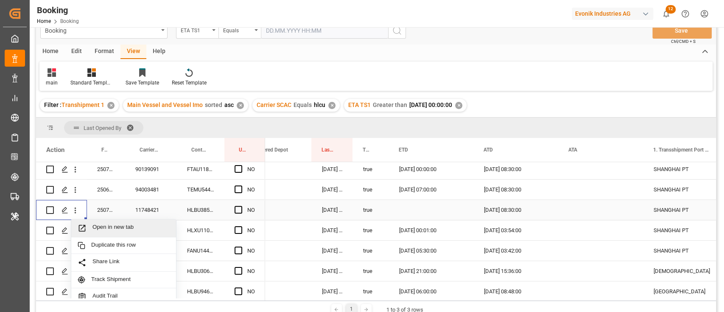
click at [107, 224] on span "Open in new tab" at bounding box center [131, 228] width 77 height 9
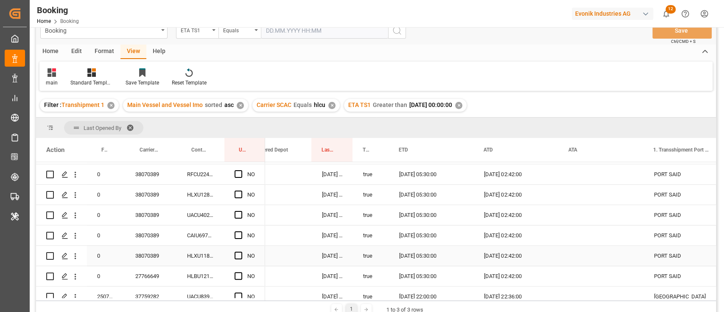
scroll to position [2630, 0]
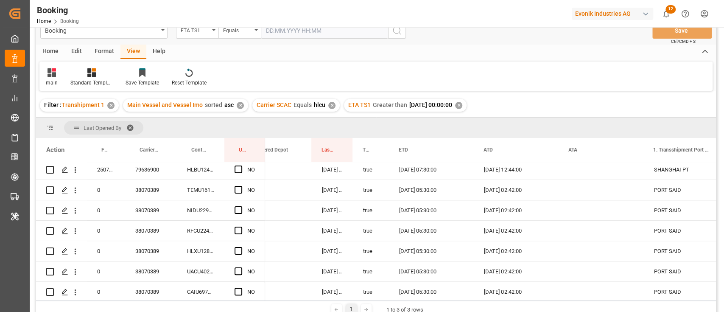
click at [133, 127] on span at bounding box center [133, 128] width 14 height 8
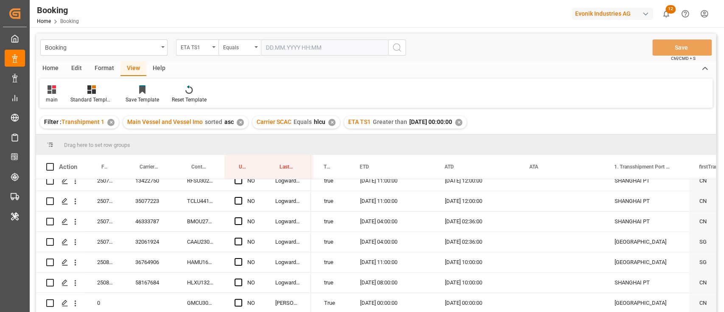
scroll to position [849, 0]
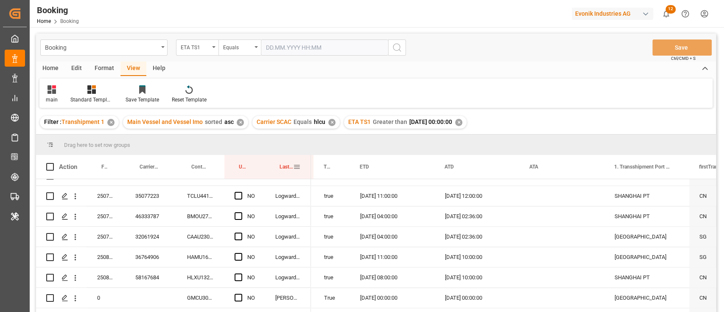
drag, startPoint x: 286, startPoint y: 168, endPoint x: 289, endPoint y: 152, distance: 16.4
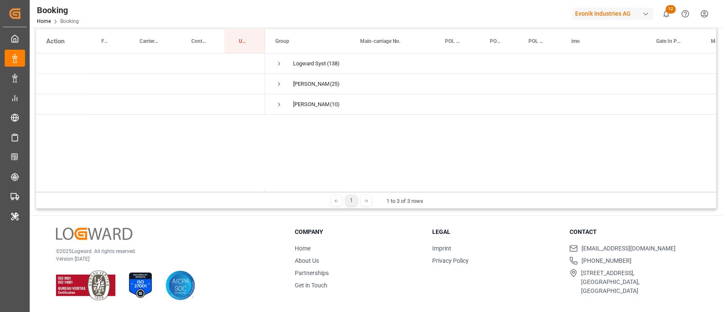
scroll to position [0, 0]
click at [282, 61] on span "Press SPACE to select this row." at bounding box center [279, 64] width 8 height 8
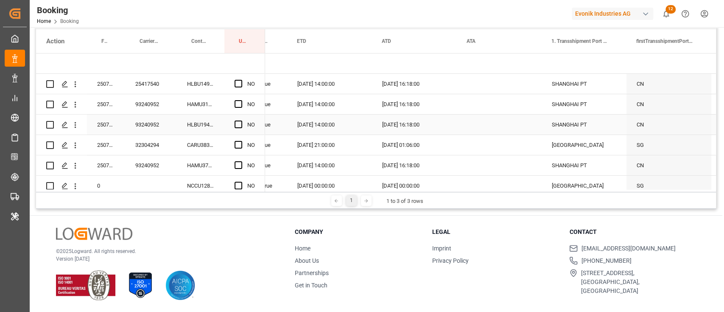
scroll to position [0, 952]
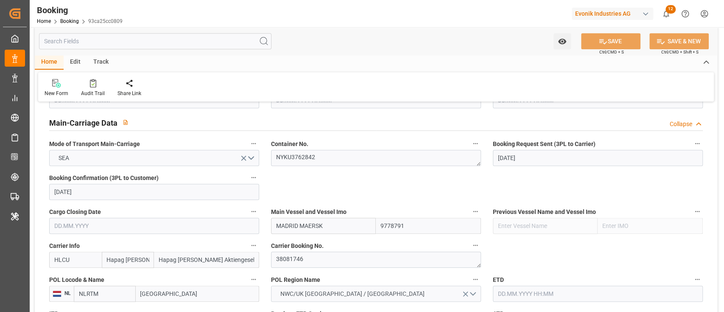
scroll to position [566, 0]
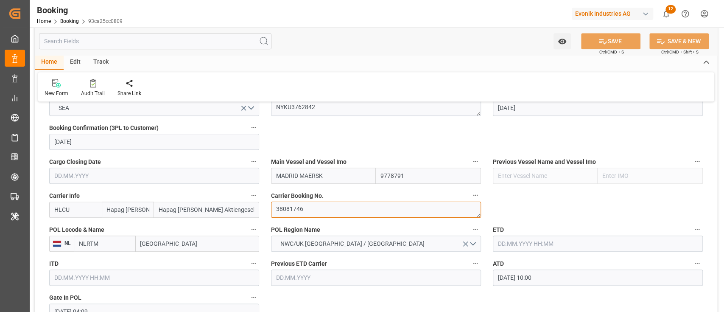
click at [312, 206] on textarea "38081746" at bounding box center [376, 210] width 210 height 16
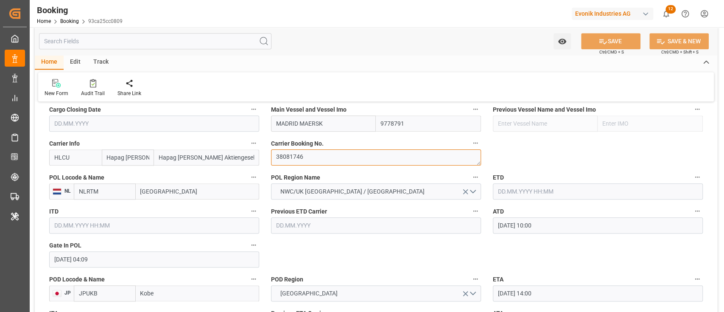
scroll to position [679, 0]
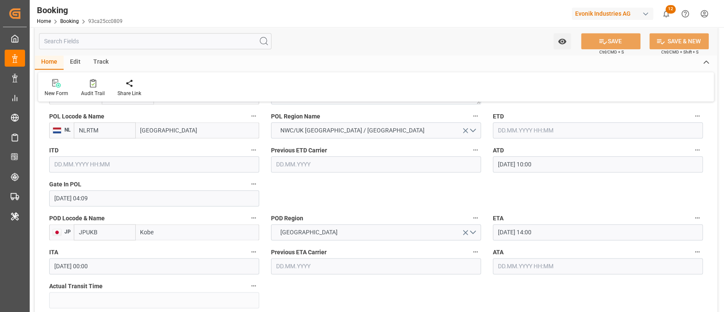
click at [522, 127] on input "text" at bounding box center [598, 130] width 210 height 16
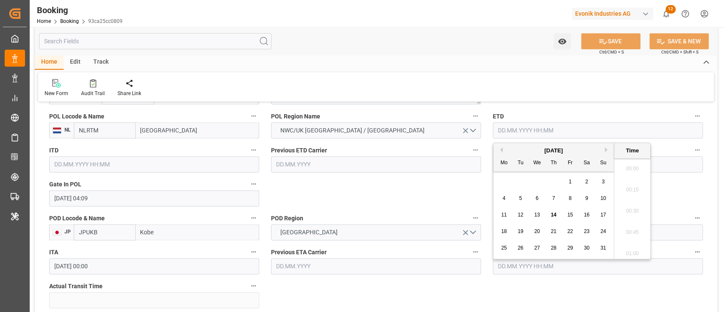
scroll to position [957, 0]
click at [599, 198] on div "10" at bounding box center [603, 198] width 11 height 10
type input "10.08.2025 00:00"
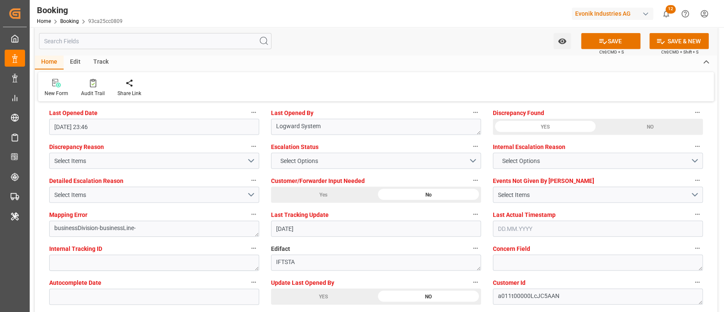
scroll to position [1584, 0]
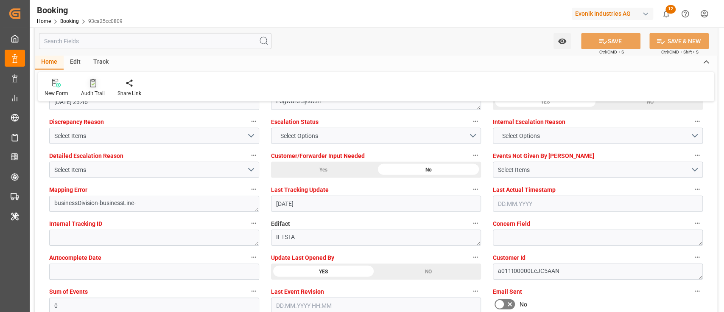
click at [90, 82] on icon at bounding box center [93, 83] width 6 height 8
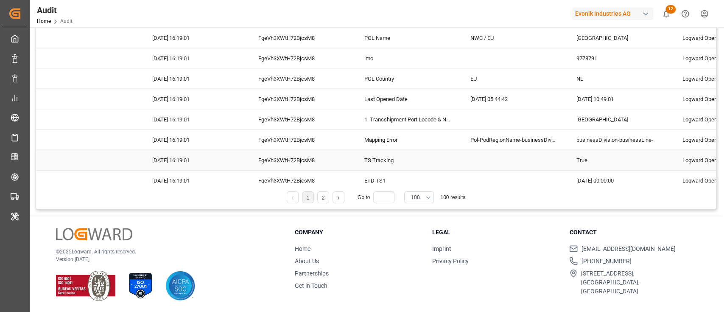
scroll to position [1245, 0]
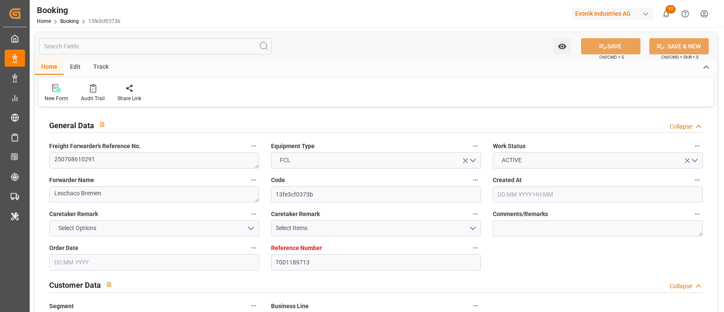
type input "[DATE] 11:37"
type input "[DATE]"
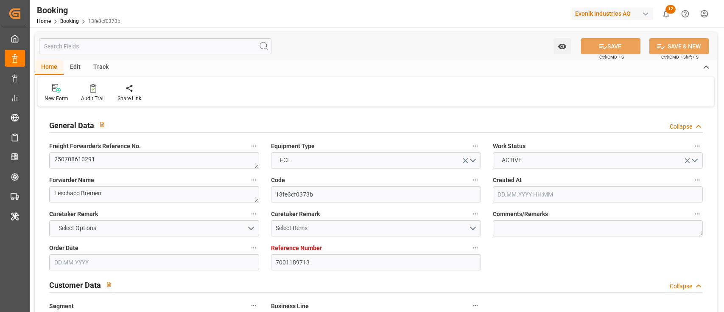
type input "[DATE]"
type input "[DATE] 09:06"
type input "24.07.2025 11:33"
type input "15.09.2025 14:00"
type input "15.09.2025 00:00"
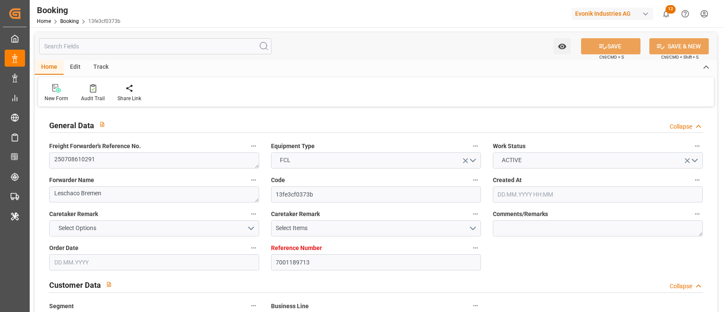
type input "06.09.2025 16:00"
type input "08.09.2025 00:00"
type input "12.09.2025 20:00"
type input "12.09.2025 00:00"
type input "23.07.2025"
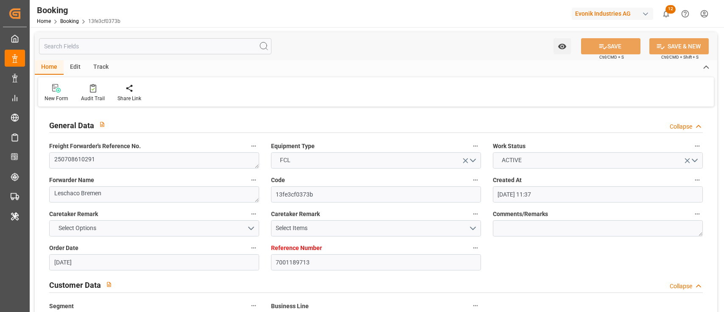
type input "14.08.2025 00:45"
type input "14.08.2025"
type input "22.07.2025 14:12"
type input "26.07.2025 07:53"
type input "27.07.2025 10:20"
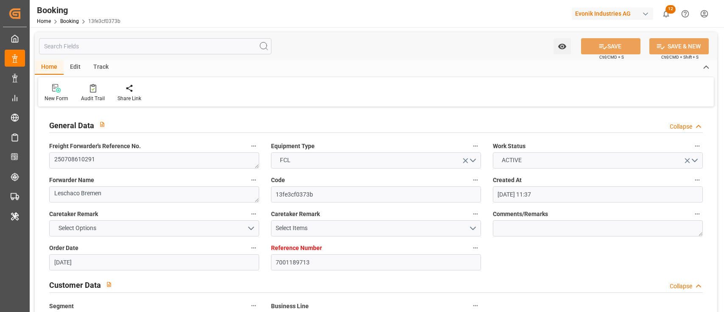
type input "06.09.2025 16:00"
type input "07.09.2025 00:57"
type input "12.09.2025 20:00"
type input "15.09.2025 14:00"
type input "15.09.2025 21:34"
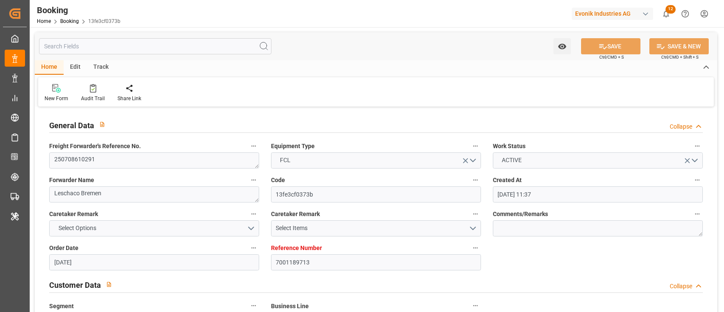
type input "19.09.2025 21:34"
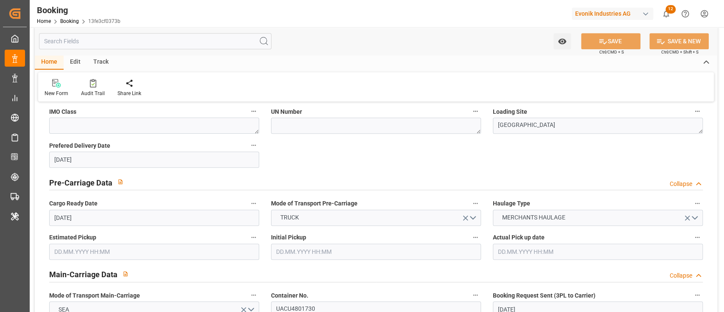
scroll to position [509, 0]
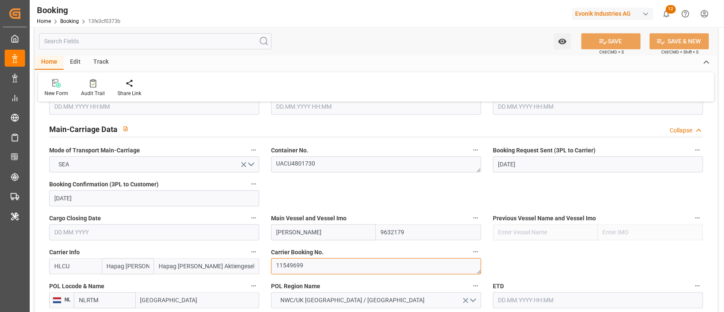
click at [311, 264] on textarea "11549699" at bounding box center [376, 266] width 210 height 16
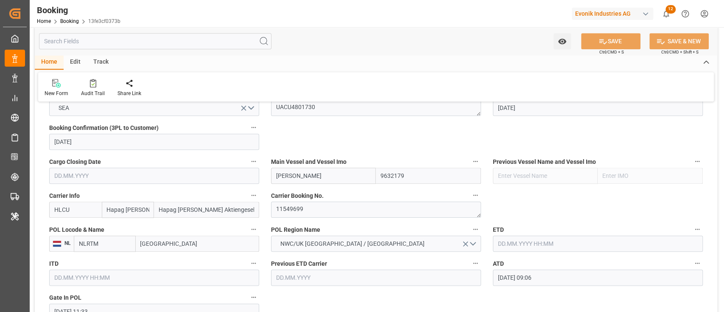
click at [580, 246] on input "text" at bounding box center [598, 244] width 210 height 16
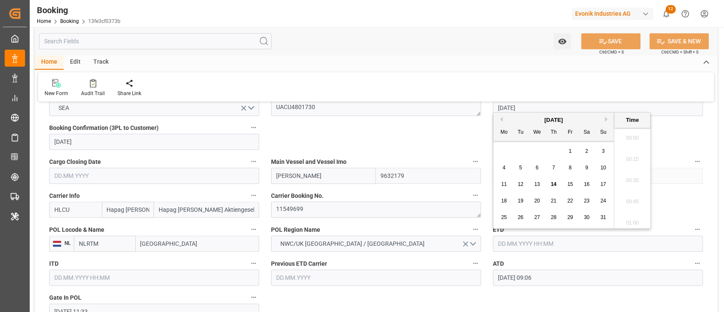
scroll to position [957, 0]
click at [501, 118] on button "Previous Month" at bounding box center [500, 119] width 5 height 5
click at [608, 203] on div "27" at bounding box center [603, 201] width 11 height 10
type input "27.07.2025 00:00"
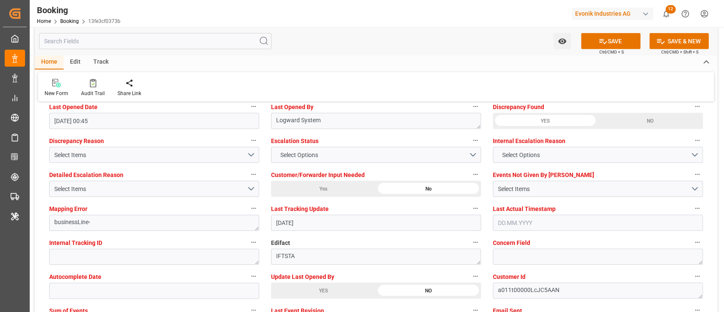
scroll to position [1584, 0]
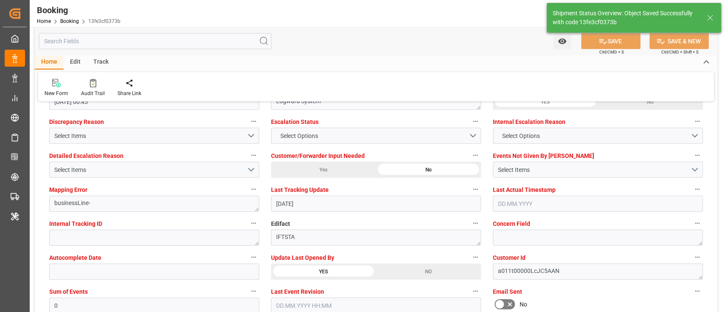
type textarea "[PERSON_NAME]"
type input "27.07.2025 00:00"
type input "14.08.2025 06:23"
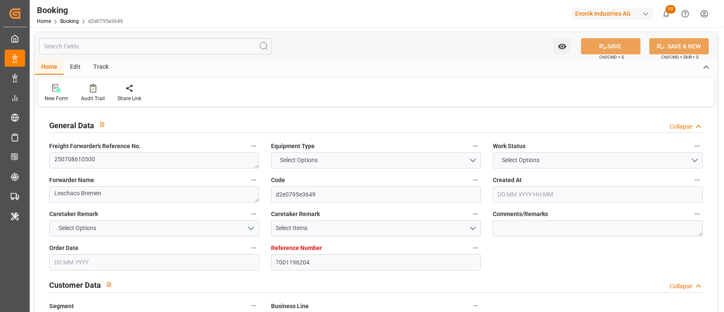
type input "7001196204"
type input "9778832"
type input "Hapag [PERSON_NAME]"
type input "Hapag [PERSON_NAME] Aktiengesellschaft"
type input "NLRTM"
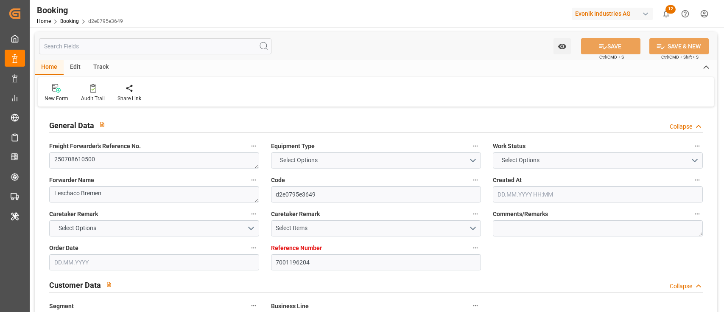
type input "KRPUS"
type input "CNSHG"
type input "0"
type input "NLRTM"
type input "KRPUS"
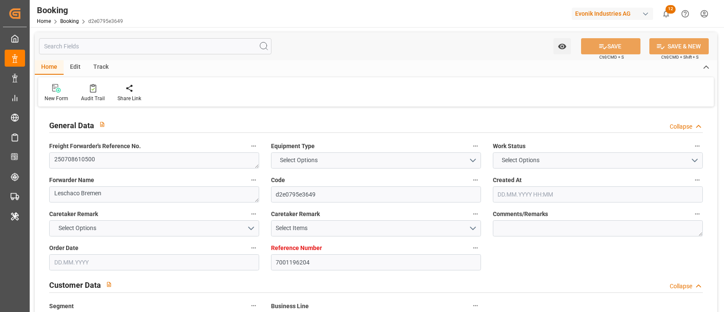
type input "9976185"
type input "[DATE] 12:46"
type input "[DATE]"
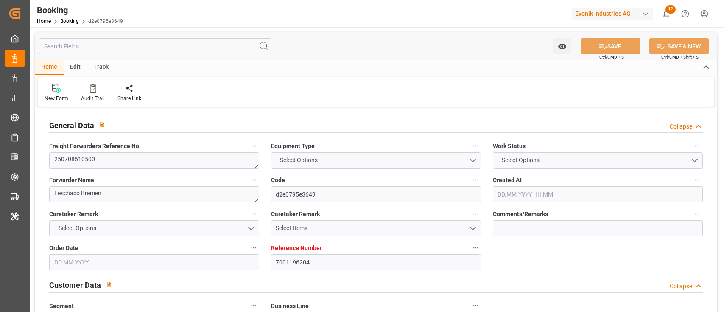
type input "[DATE]"
type input "[DATE] 08:30"
type input "[DATE] 16:34"
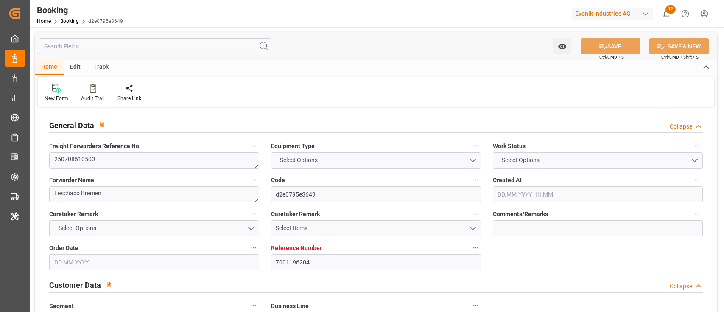
type input "[DATE] 16:01"
type input "[DATE] 00:00"
type input "[DATE] 01:30"
type input "[DATE] 00:00"
type input "[DATE] 19:00"
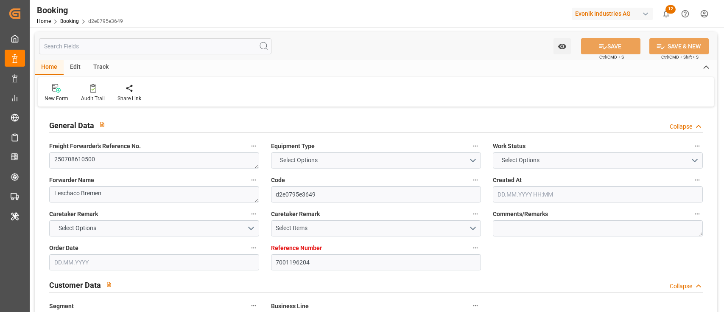
type input "[DATE] 00:00"
type input "[DATE]"
type input "[DATE] 17:16"
type input "[DATE]"
type input "[DATE] 17:01"
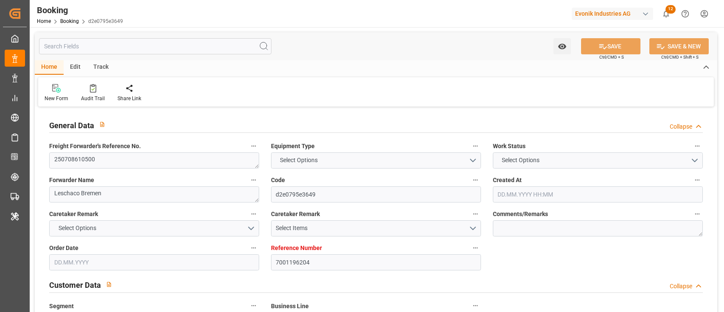
type input "[DATE] 13:55"
type input "[DATE] 09:30"
type input "[DATE] 01:30"
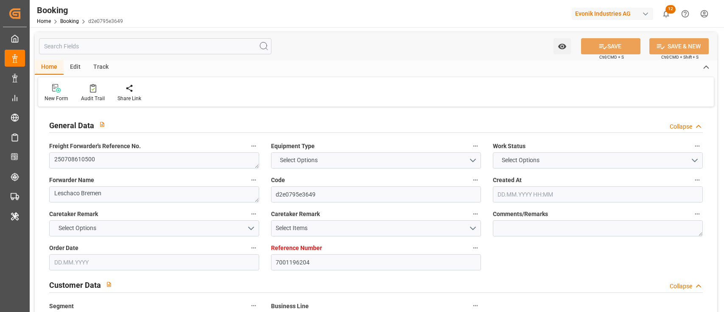
type input "[DATE] 10:27"
type input "[DATE] 19:00"
type input "01.09.2025 16:01"
type input "02.09.2025 05:34"
type input "06.09.2025 05:34"
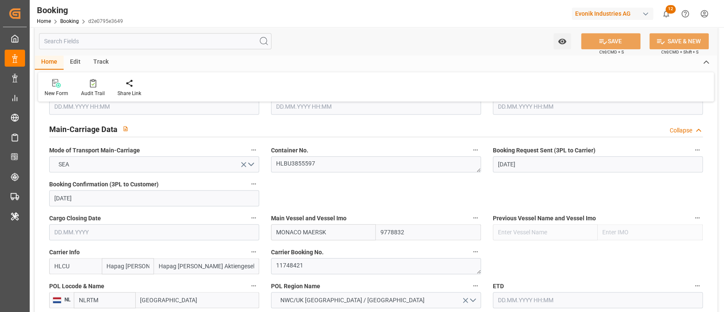
scroll to position [566, 0]
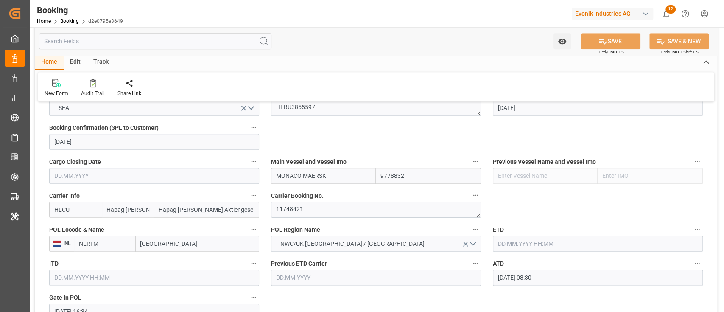
click at [572, 236] on input "text" at bounding box center [598, 244] width 210 height 16
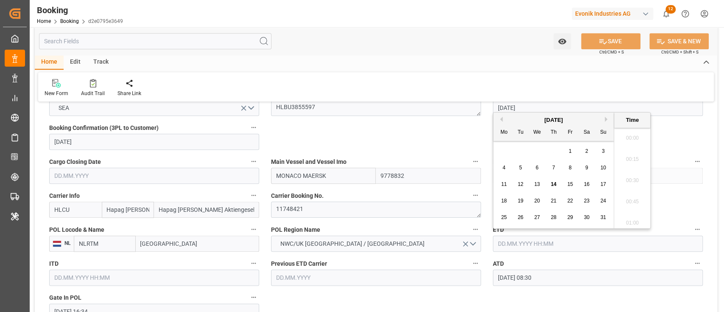
scroll to position [957, 0]
click at [504, 121] on div "[DATE]" at bounding box center [554, 120] width 121 height 8
click at [499, 118] on button "Previous Month" at bounding box center [500, 119] width 5 height 5
drag, startPoint x: 601, startPoint y: 149, endPoint x: 656, endPoint y: 172, distance: 59.7
click at [602, 149] on span "6" at bounding box center [603, 151] width 3 height 6
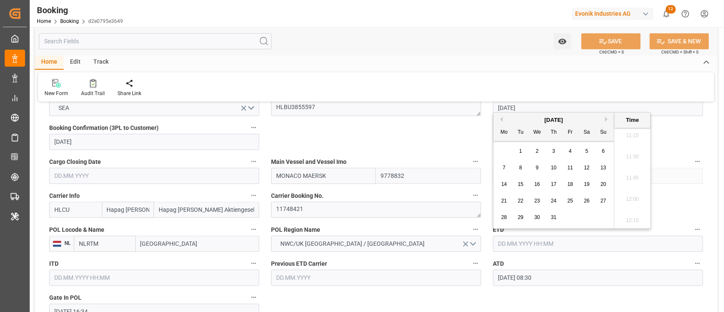
type input "06.07.2025 00:00"
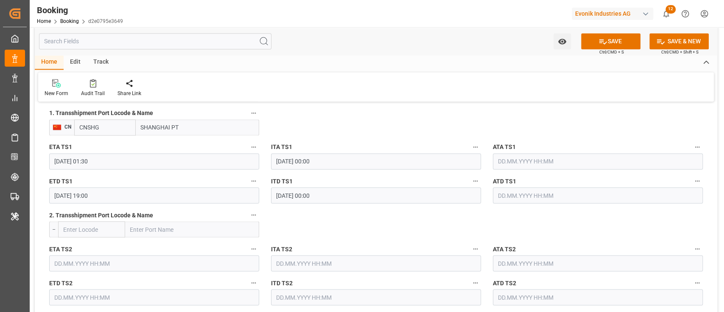
scroll to position [962, 0]
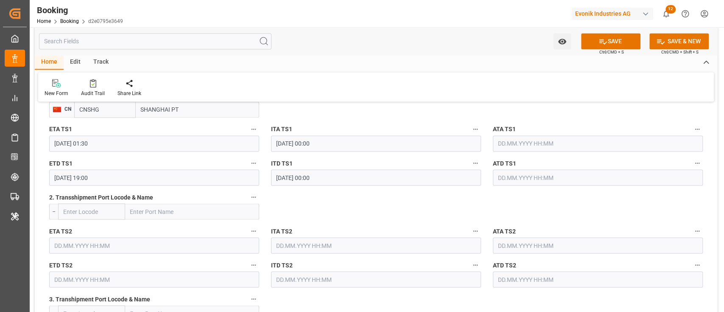
click at [172, 137] on input "28.08.2025 01:30" at bounding box center [154, 143] width 210 height 16
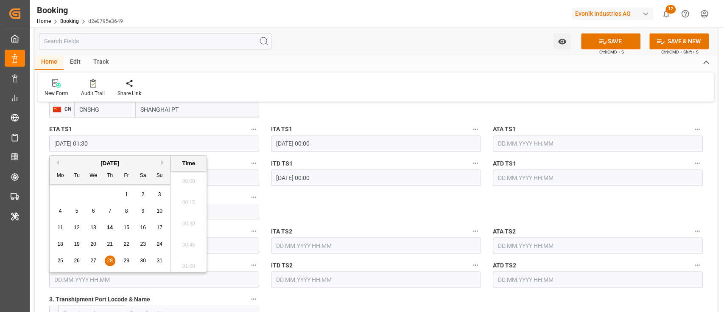
scroll to position [87, 0]
click at [59, 243] on span "18" at bounding box center [60, 244] width 6 height 6
type input "18.08.2025 01:30"
click at [356, 222] on div "ITA TS2" at bounding box center [376, 239] width 222 height 34
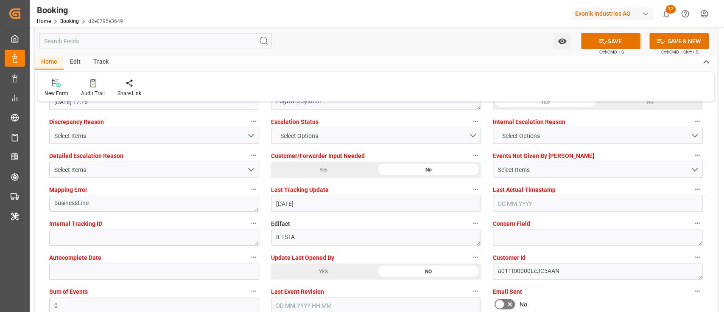
scroll to position [1640, 0]
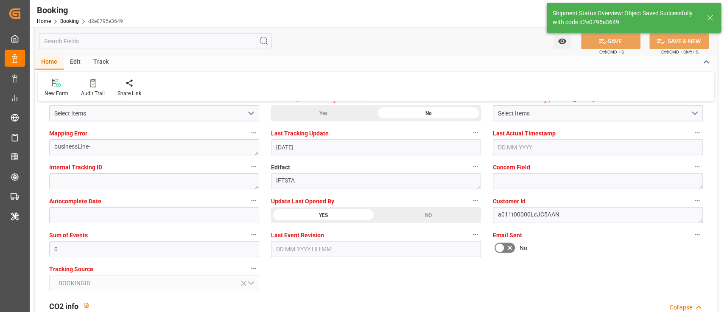
type input "06.07.2025 00:00"
type input "14.08.2025 06:24"
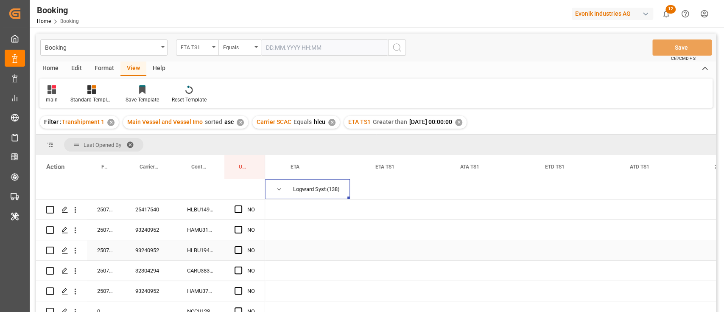
scroll to position [0, 1466]
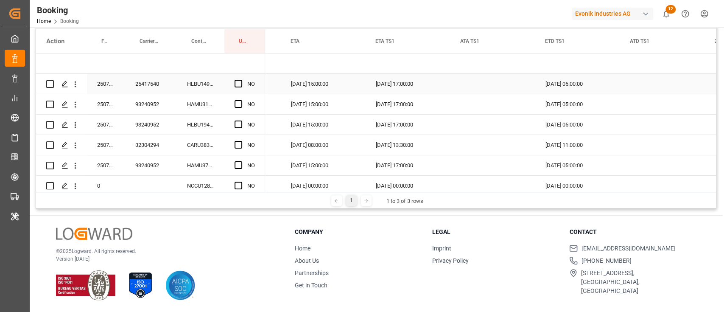
drag, startPoint x: 241, startPoint y: 83, endPoint x: 251, endPoint y: 87, distance: 10.9
click at [240, 83] on span "Press SPACE to select this row." at bounding box center [239, 84] width 8 height 8
click at [241, 80] on input "Press SPACE to select this row." at bounding box center [241, 80] width 0 height 0
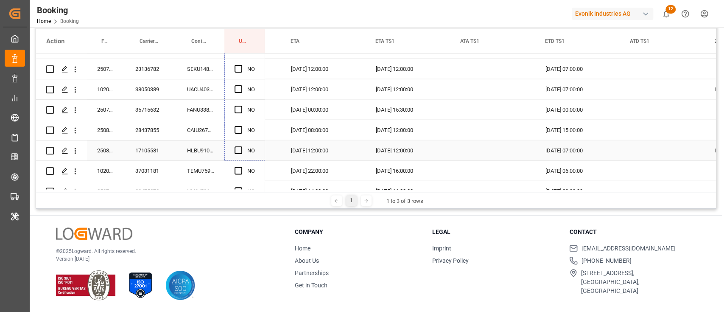
scroll to position [1301, 0]
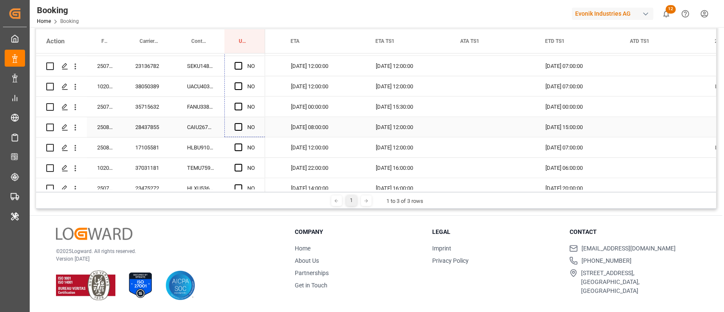
drag, startPoint x: 264, startPoint y: 91, endPoint x: 256, endPoint y: 132, distance: 41.9
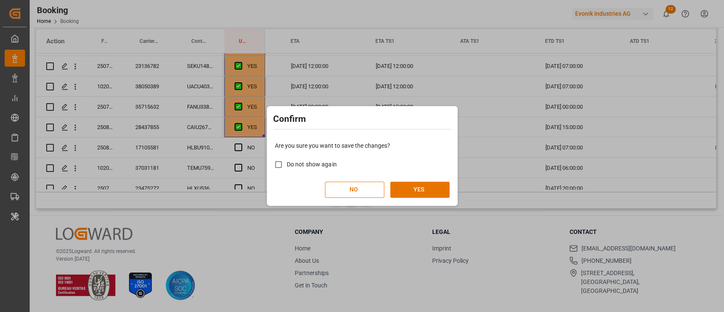
drag, startPoint x: 407, startPoint y: 185, endPoint x: 405, endPoint y: 176, distance: 9.3
click at [408, 185] on button "YES" at bounding box center [419, 190] width 59 height 16
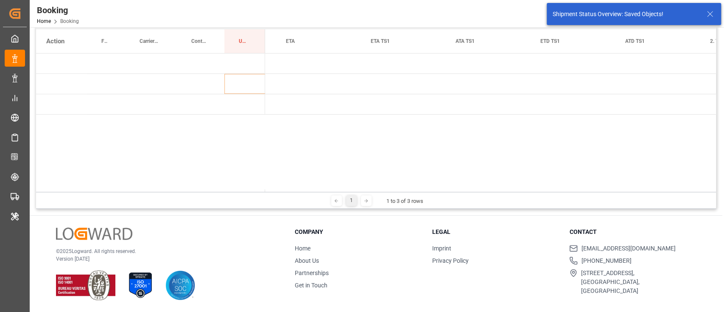
scroll to position [0, 0]
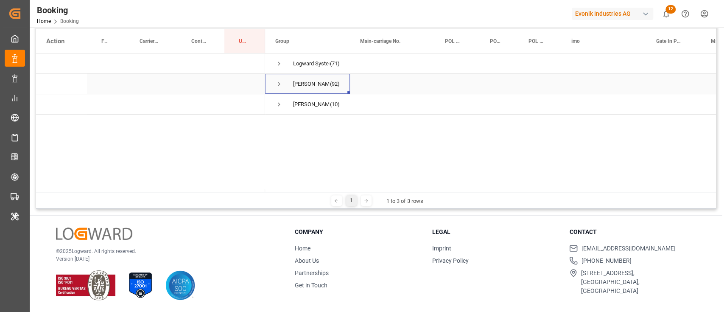
click at [280, 83] on span "Press SPACE to select this row." at bounding box center [279, 84] width 8 height 8
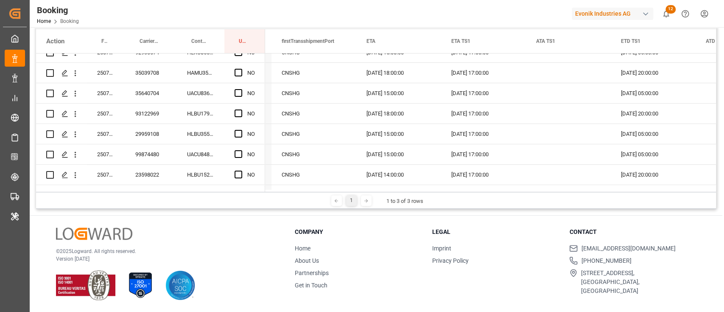
click at [343, 192] on div "1 1 to 3 of 3 rows" at bounding box center [376, 200] width 680 height 17
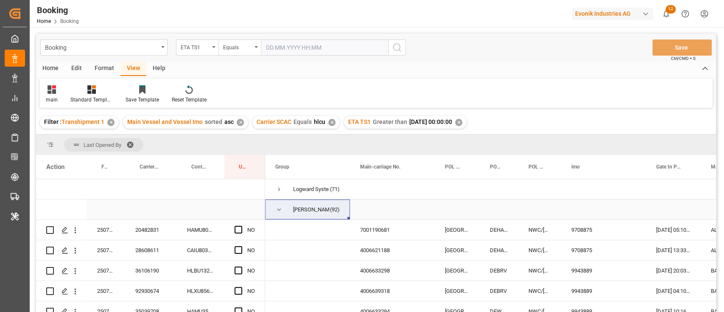
drag, startPoint x: 277, startPoint y: 206, endPoint x: 275, endPoint y: 187, distance: 19.2
click at [276, 206] on span "Press SPACE to select this row." at bounding box center [279, 210] width 8 height 8
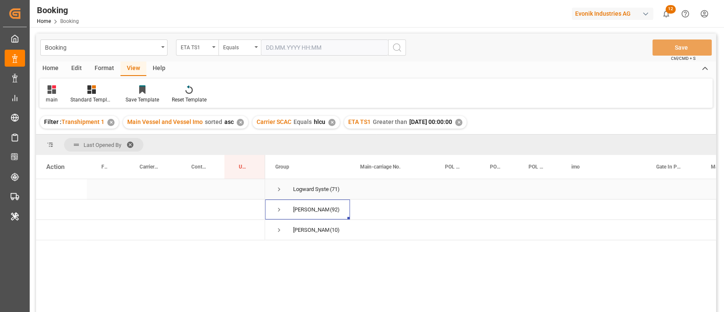
click at [278, 185] on span "Press SPACE to select this row." at bounding box center [279, 189] width 8 height 20
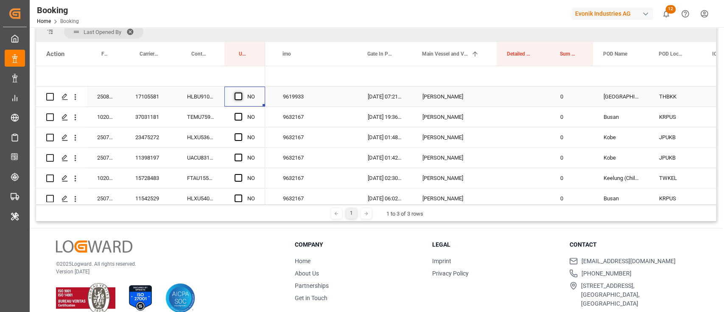
click at [241, 96] on span "Press SPACE to select this row." at bounding box center [239, 97] width 8 height 8
click at [241, 93] on input "Press SPACE to select this row." at bounding box center [241, 93] width 0 height 0
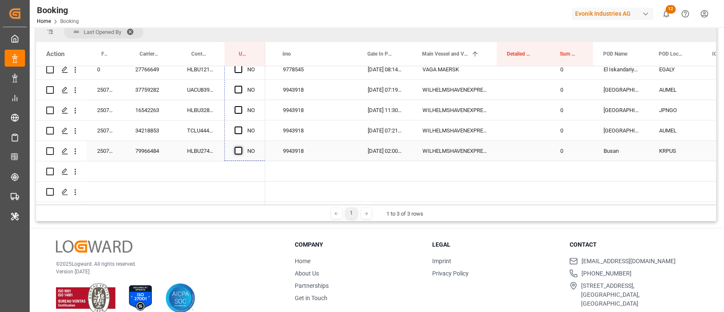
drag, startPoint x: 263, startPoint y: 105, endPoint x: 240, endPoint y: 148, distance: 48.6
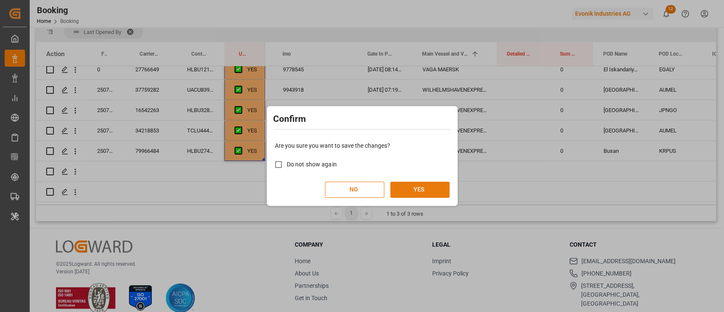
click at [445, 189] on button "YES" at bounding box center [419, 190] width 59 height 16
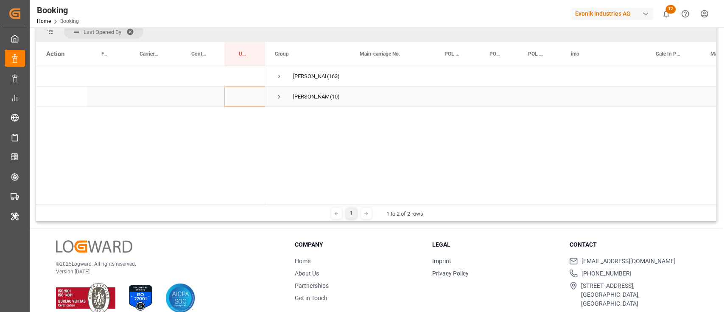
click at [270, 97] on div "[PERSON_NAME] (10)" at bounding box center [307, 97] width 85 height 20
click at [275, 97] on span "Press SPACE to select this row." at bounding box center [279, 97] width 8 height 8
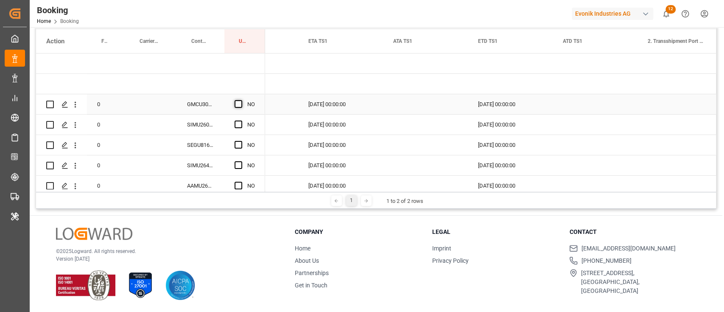
click at [241, 106] on span "Press SPACE to select this row." at bounding box center [239, 104] width 8 height 8
click at [241, 100] on input "Press SPACE to select this row." at bounding box center [241, 100] width 0 height 0
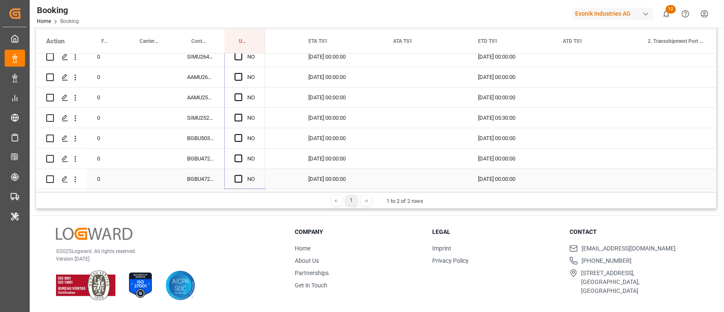
drag, startPoint x: 263, startPoint y: 112, endPoint x: 246, endPoint y: 169, distance: 59.3
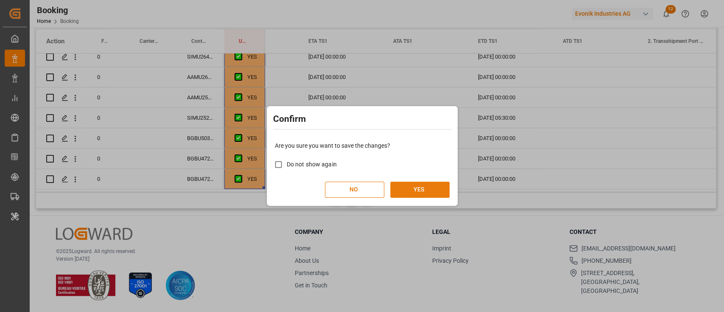
drag, startPoint x: 430, startPoint y: 188, endPoint x: 427, endPoint y: 191, distance: 4.8
click at [429, 188] on button "YES" at bounding box center [419, 190] width 59 height 16
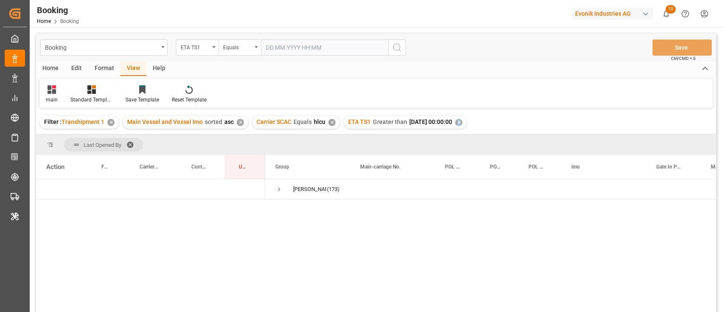
click at [463, 121] on div "✕" at bounding box center [458, 122] width 7 height 7
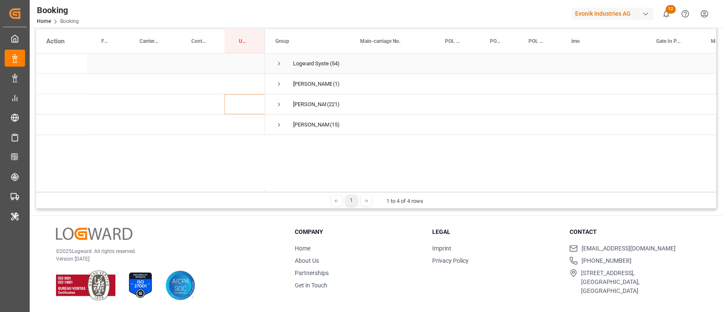
click at [277, 61] on span "Press SPACE to select this row." at bounding box center [279, 64] width 8 height 8
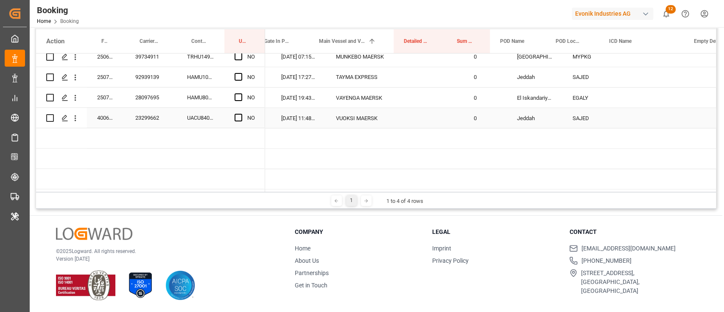
scroll to position [0, 402]
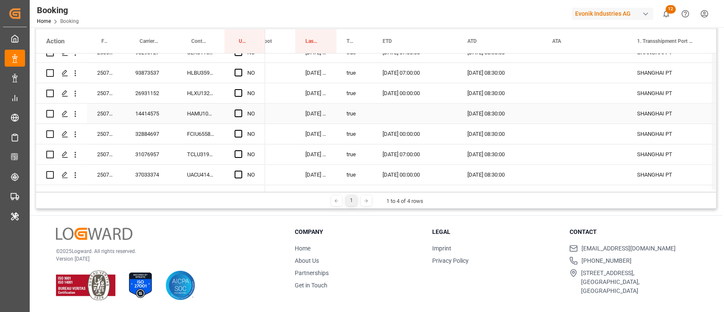
click at [154, 118] on div "14414575" at bounding box center [151, 114] width 52 height 20
click at [73, 112] on icon "open menu" at bounding box center [75, 113] width 9 height 9
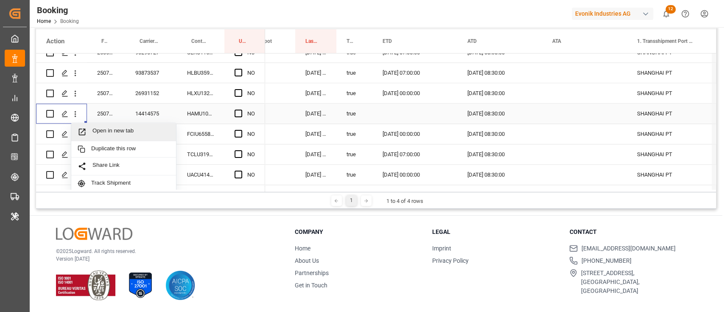
click at [103, 126] on div "Open in new tab" at bounding box center [123, 132] width 105 height 18
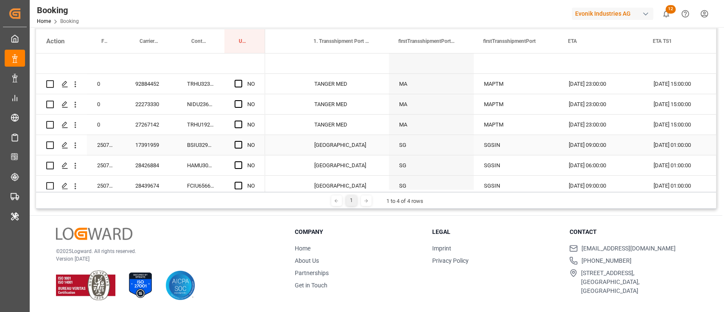
scroll to position [0, 1207]
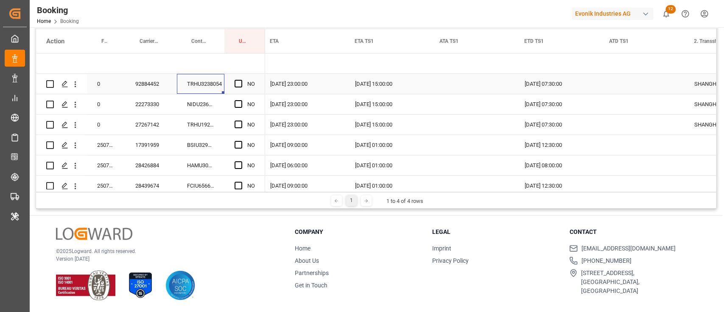
click at [209, 85] on div "TRHU3238054" at bounding box center [201, 84] width 48 height 20
click at [160, 85] on div "92884452" at bounding box center [151, 84] width 52 height 20
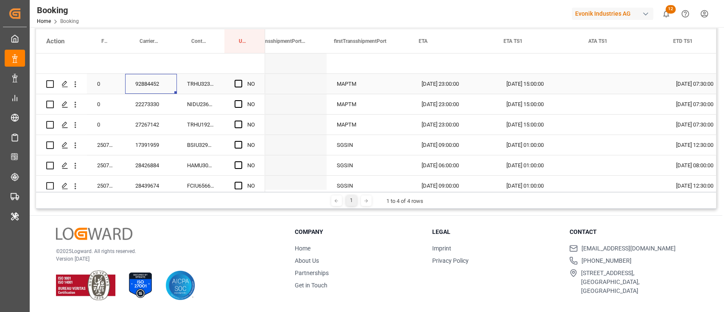
scroll to position [0, 1358]
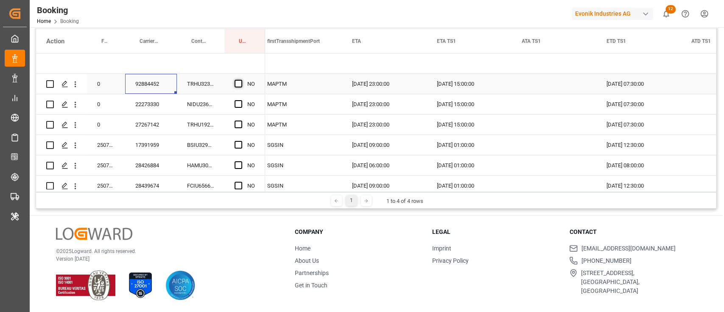
click at [235, 80] on span "Press SPACE to select this row." at bounding box center [239, 84] width 8 height 8
click at [241, 80] on input "Press SPACE to select this row." at bounding box center [241, 80] width 0 height 0
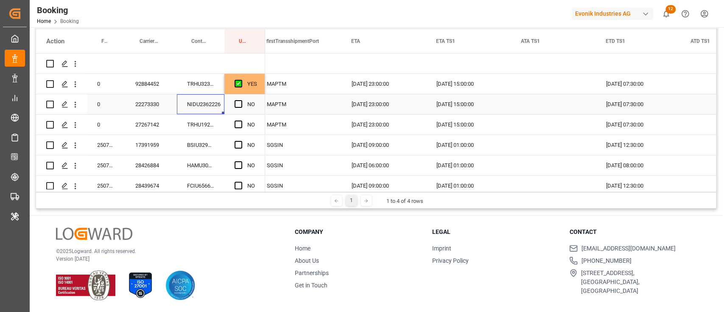
click at [191, 104] on div "NIDU2362226" at bounding box center [201, 104] width 48 height 20
click at [155, 102] on div "22273330" at bounding box center [151, 104] width 52 height 20
click at [194, 106] on div "NIDU2362226" at bounding box center [201, 104] width 48 height 20
click at [240, 102] on span "Press SPACE to select this row." at bounding box center [239, 104] width 8 height 8
click at [241, 100] on input "Press SPACE to select this row." at bounding box center [241, 100] width 0 height 0
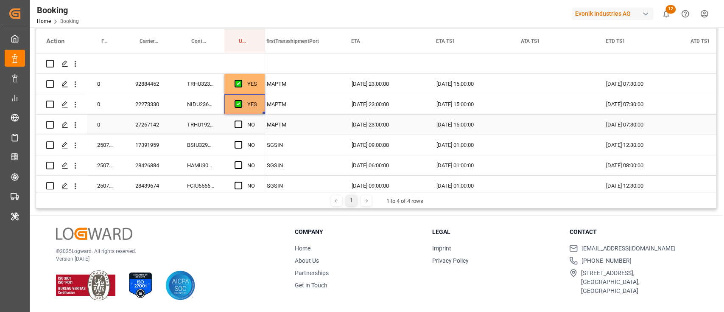
click at [216, 122] on div "TRHU1923336" at bounding box center [201, 125] width 48 height 20
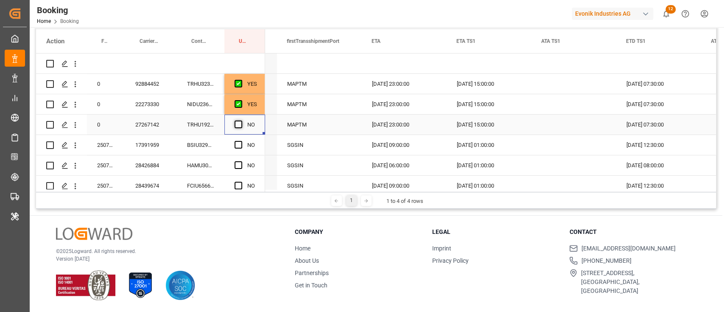
click at [238, 124] on span "Press SPACE to select this row." at bounding box center [239, 125] width 8 height 8
click at [241, 121] on input "Press SPACE to select this row." at bounding box center [241, 121] width 0 height 0
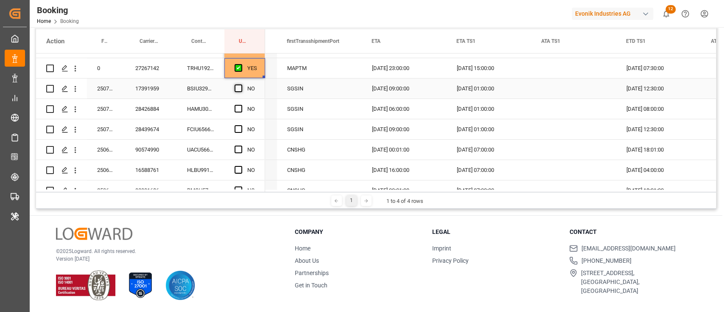
click at [239, 88] on span "Press SPACE to select this row." at bounding box center [239, 88] width 8 height 8
click at [241, 84] on input "Press SPACE to select this row." at bounding box center [241, 84] width 0 height 0
drag, startPoint x: 263, startPoint y: 97, endPoint x: 261, endPoint y: 120, distance: 23.4
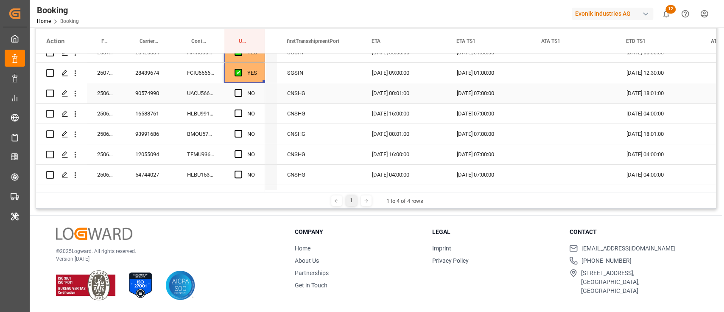
click at [193, 90] on div "UACU5666316" at bounding box center [201, 93] width 48 height 20
click at [238, 93] on span "Press SPACE to select this row." at bounding box center [239, 93] width 8 height 8
click at [241, 89] on input "Press SPACE to select this row." at bounding box center [241, 89] width 0 height 0
click at [197, 120] on div "HLBU9916468" at bounding box center [201, 114] width 48 height 20
click at [658, 112] on div "17.08.2025 04:00:00" at bounding box center [659, 114] width 85 height 20
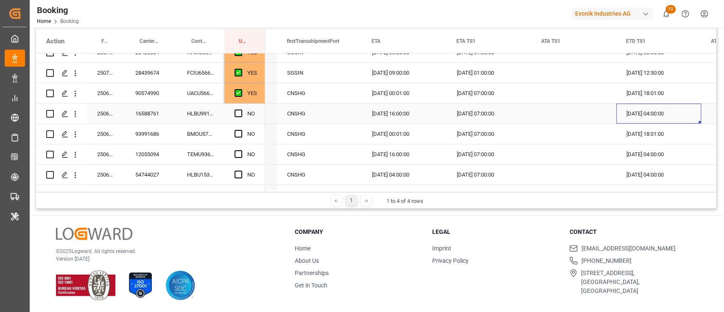
click at [658, 112] on div "17.08.2025 04:00:00" at bounding box center [659, 114] width 85 height 20
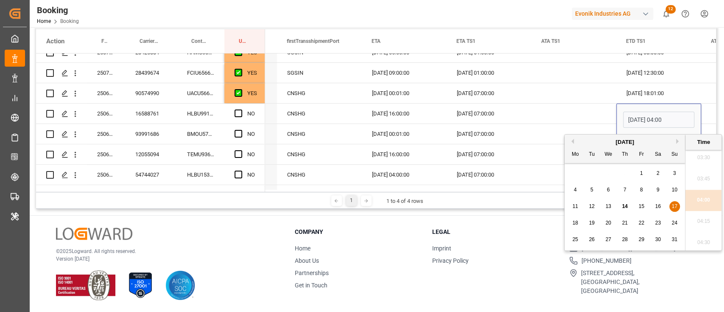
click at [589, 222] on span "19" at bounding box center [592, 223] width 6 height 6
type input "19.08.2025 04:00"
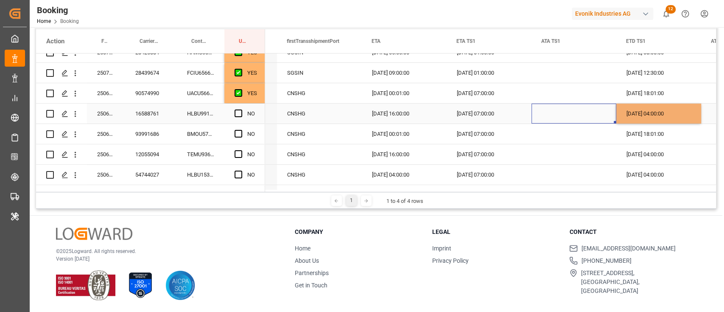
click at [574, 110] on div "Press SPACE to select this row." at bounding box center [574, 114] width 85 height 20
click at [237, 116] on span "Press SPACE to select this row." at bounding box center [239, 113] width 8 height 8
click at [241, 109] on input "Press SPACE to select this row." at bounding box center [241, 109] width 0 height 0
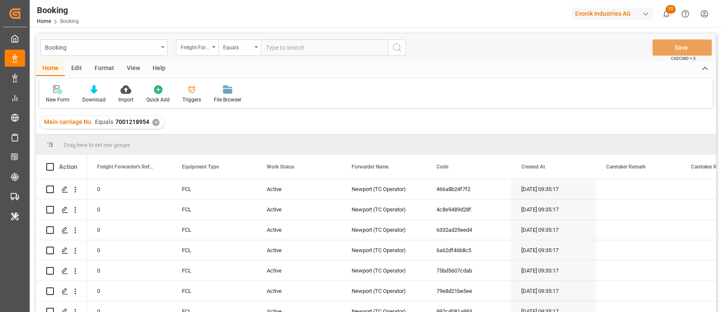
click at [135, 64] on div "View" at bounding box center [134, 69] width 26 height 14
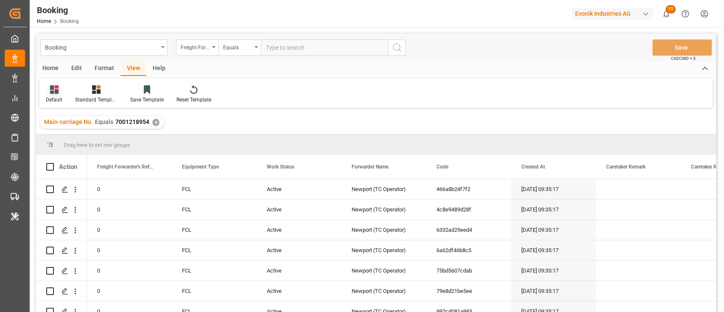
click at [58, 99] on div "Default" at bounding box center [54, 100] width 17 height 8
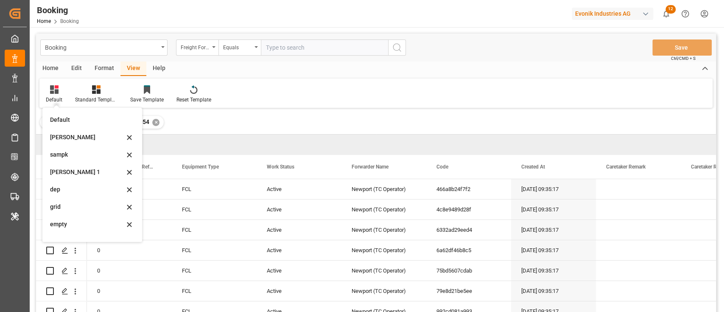
click at [60, 134] on div "[PERSON_NAME]" at bounding box center [87, 137] width 74 height 9
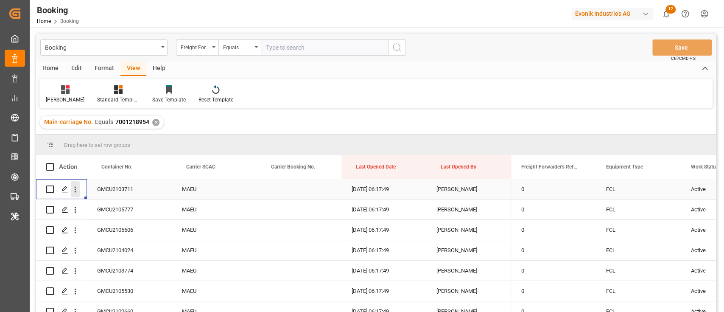
click at [79, 190] on icon "open menu" at bounding box center [75, 189] width 9 height 9
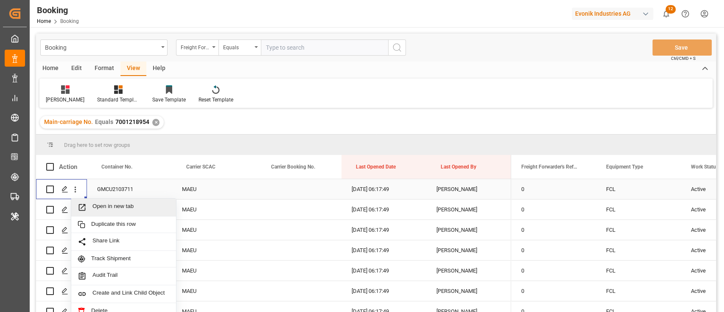
click at [92, 201] on div "Open in new tab" at bounding box center [123, 208] width 105 height 18
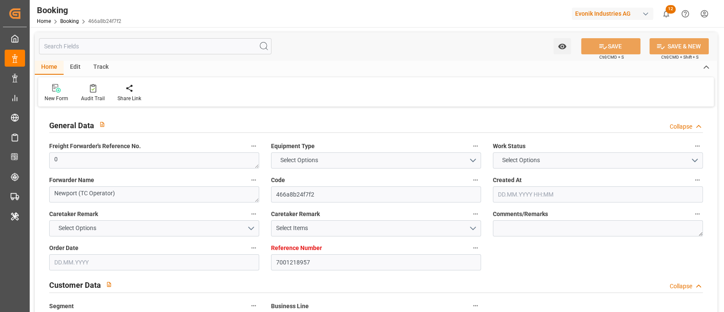
type input "7001218957"
type input "9619995"
type input "Maersk"
type input "Maersk Line AS"
type input "NLRTM"
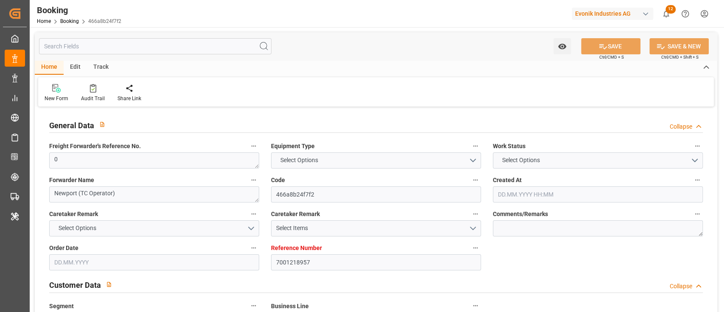
type input "THLCH"
type input "MYTPP"
type input "0"
type input "[DATE] 09:35"
type input "[DATE]"
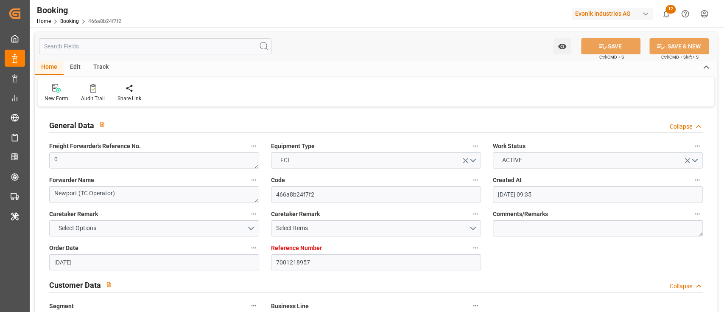
type input "[DATE]"
type input "[DATE] 00:00"
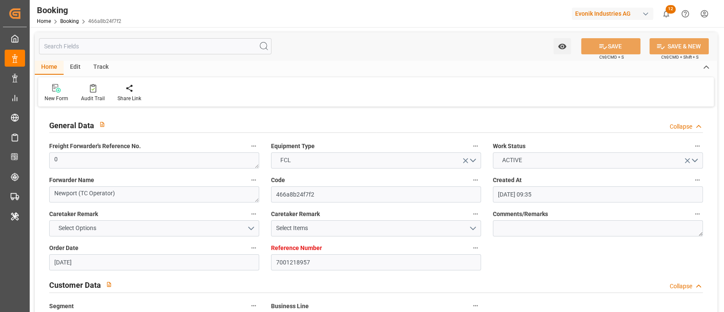
type input "[DATE] 00:00"
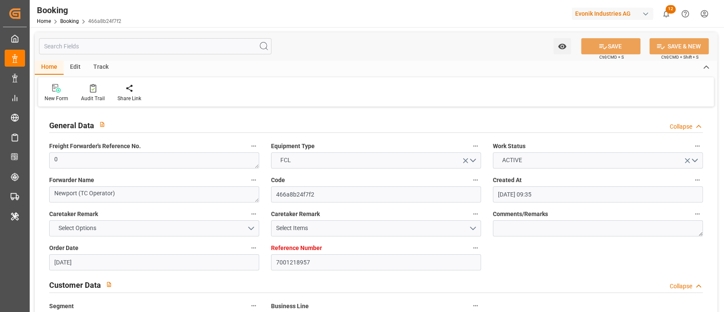
type input "[DATE] 00:00"
type input "[DATE]"
type input "[DATE] 06:17"
click at [99, 90] on div at bounding box center [93, 88] width 24 height 9
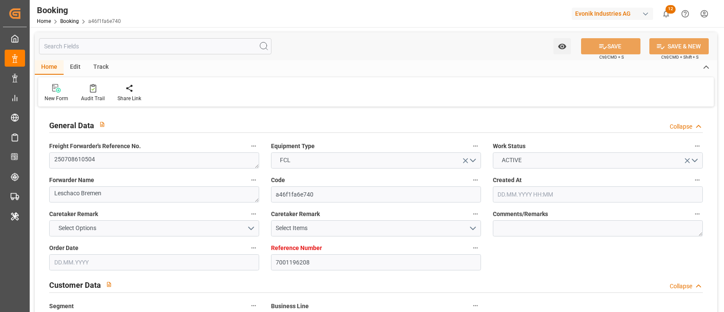
type input "16.06.2025 12:46"
type input "16.06.2025"
type input "17.08.2025"
type input "23.06.2025"
type input "18.06.2025"
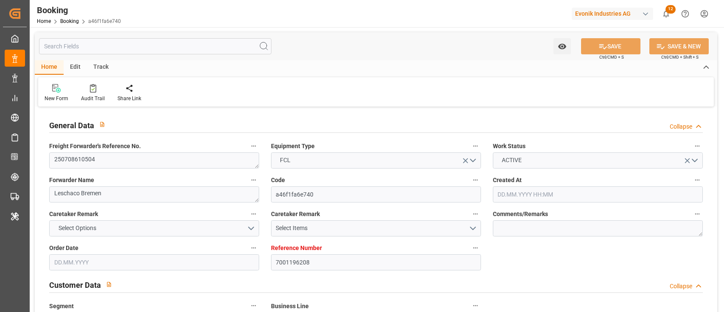
type input "26.06.2025"
type input "06.07.2025 08:30"
type input "30.06.2025 15:12"
type input "31.08.2025 23:00"
type input "31.08.2025 00:00"
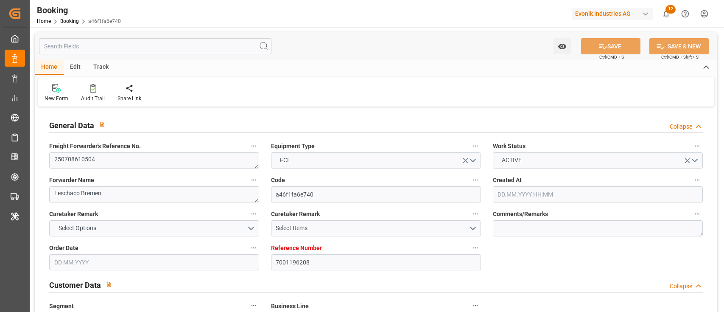
type input "18.08.2025 01:30"
type input "18.08.2025 00:00"
type input "28.08.2025 11:00"
type input "28.08.2025 00:00"
type input "30.06.2025"
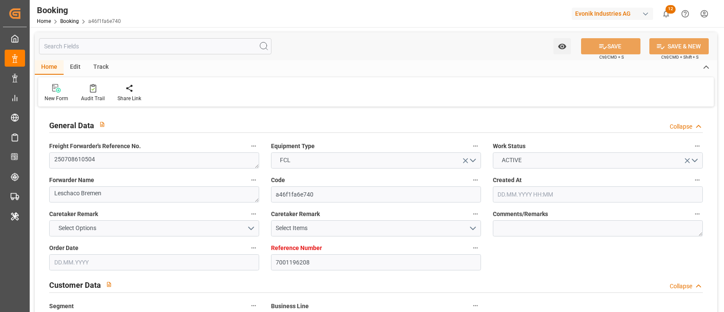
type input "13.08.2025 17:27"
type input "13.08.2025"
type input "20.06.2025 15:08"
type input "05.07.2025 04:34"
type input "06.07.2025 09:30"
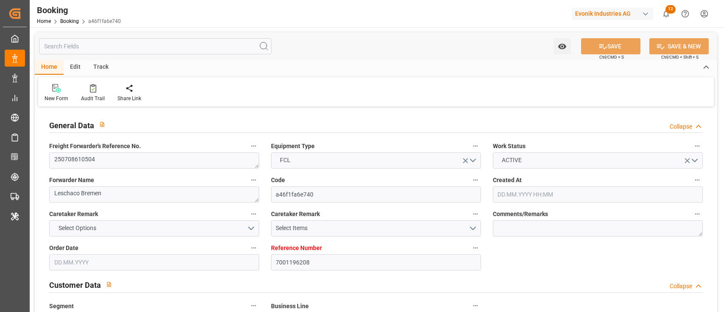
type input "18.08.2025 01:30"
type input "18.08.2025 10:27"
type input "28.08.2025 11:00"
type input "31.08.2025 23:00"
type input "01.09.2025 12:33"
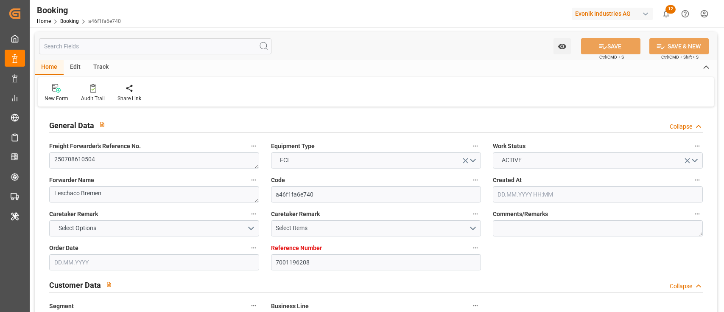
type input "05.09.2025 12:33"
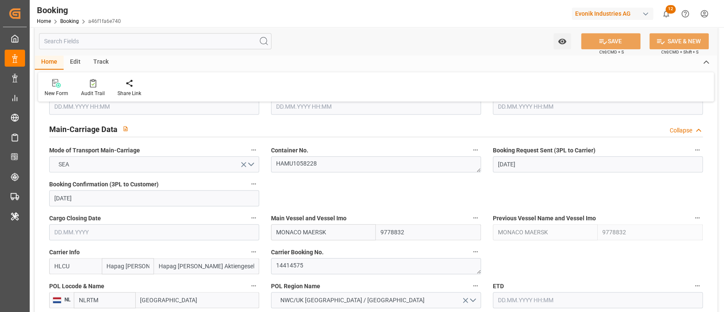
scroll to position [622, 0]
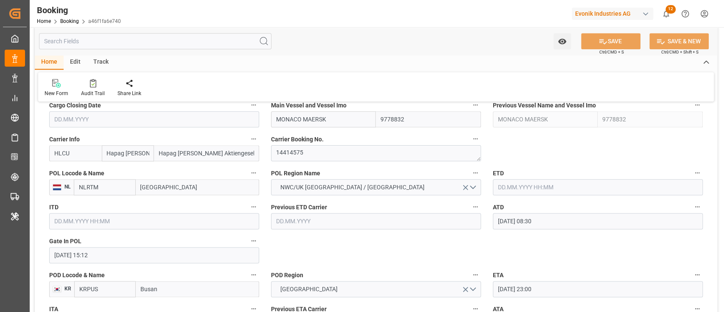
click at [574, 183] on input "text" at bounding box center [598, 187] width 210 height 16
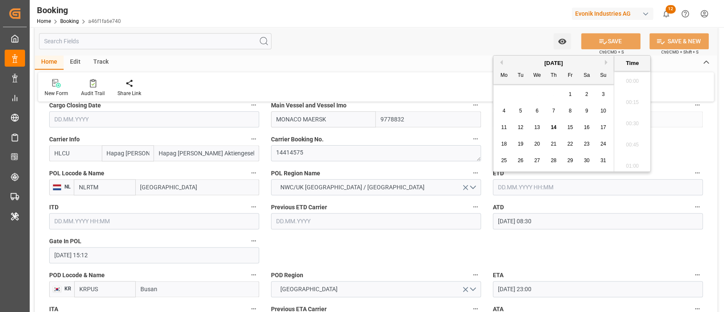
scroll to position [979, 0]
click at [500, 64] on button "Previous Month" at bounding box center [500, 62] width 5 height 5
click at [597, 93] on div "30 1 2 3 4 5 6" at bounding box center [554, 94] width 116 height 17
click at [602, 93] on span "6" at bounding box center [603, 94] width 3 height 6
type input "06.07.2025 00:00"
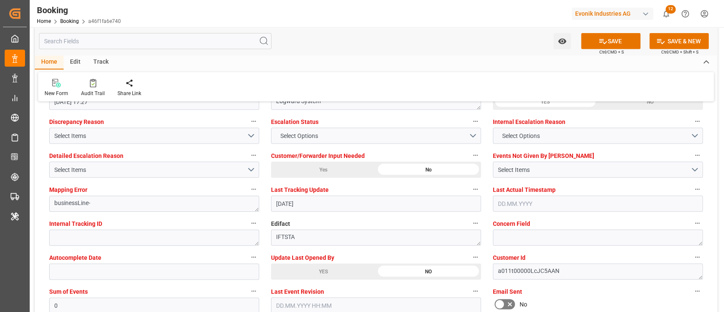
scroll to position [1697, 0]
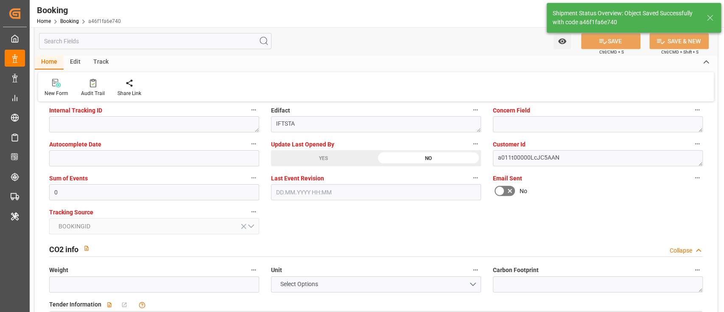
type input "06.07.2025 00:00"
type input "14.08.2025 06:30"
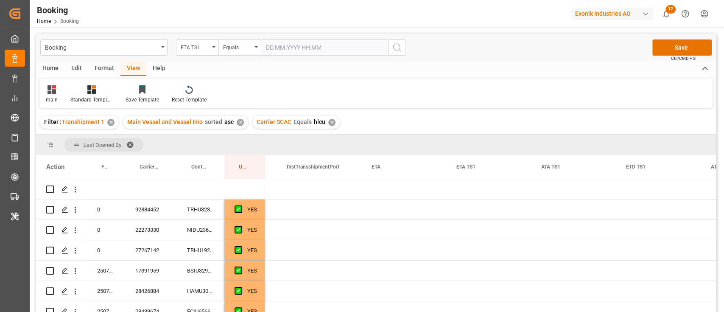
scroll to position [0, 1385]
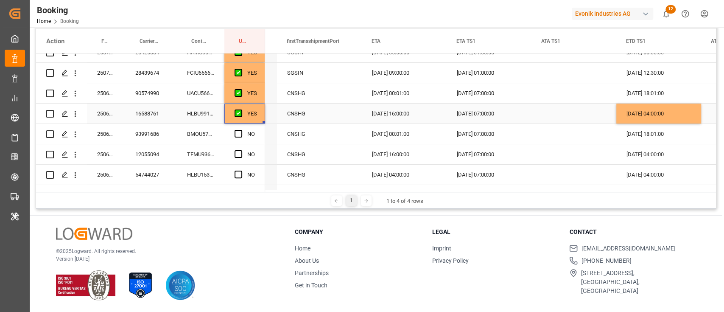
click at [260, 118] on div "YES" at bounding box center [244, 114] width 41 height 20
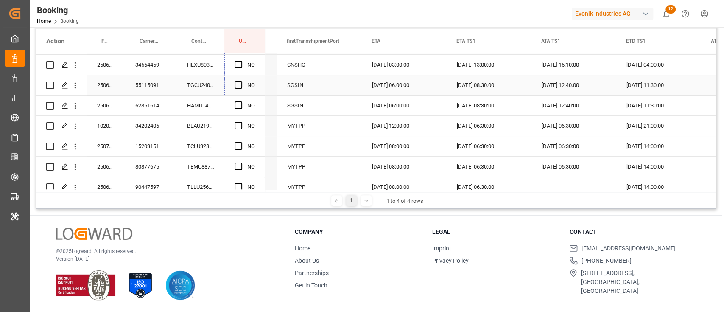
scroll to position [339, 0]
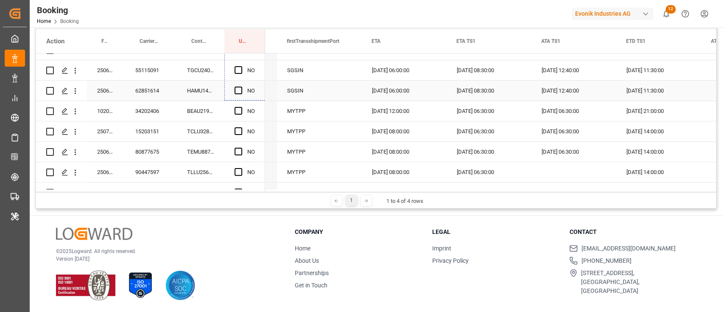
drag, startPoint x: 264, startPoint y: 123, endPoint x: 258, endPoint y: 87, distance: 36.9
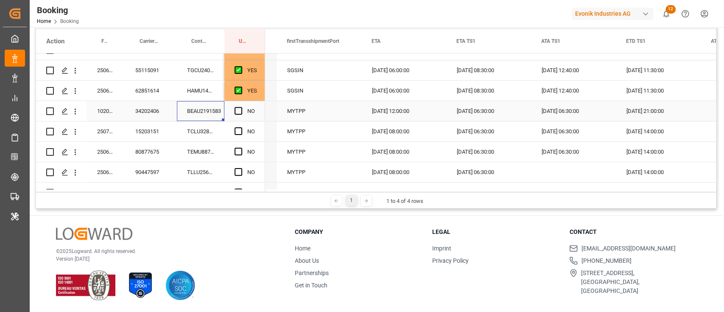
click at [200, 110] on div "BEAU2191583" at bounding box center [201, 111] width 48 height 20
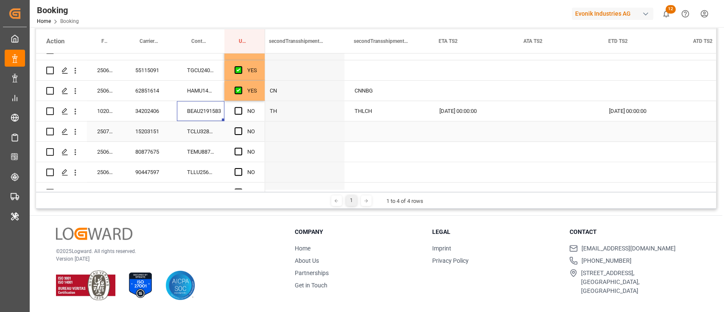
scroll to position [0, 0]
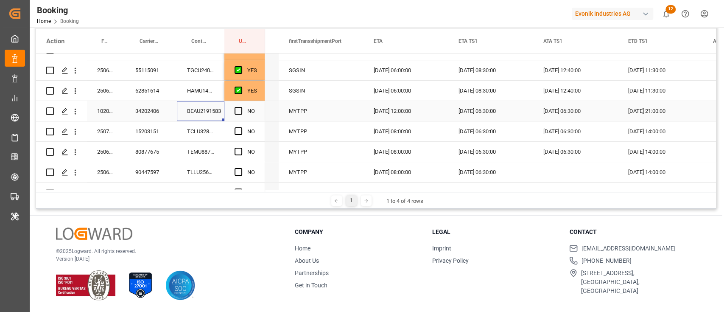
click at [383, 115] on div "[DATE] 12:00:00" at bounding box center [406, 111] width 85 height 20
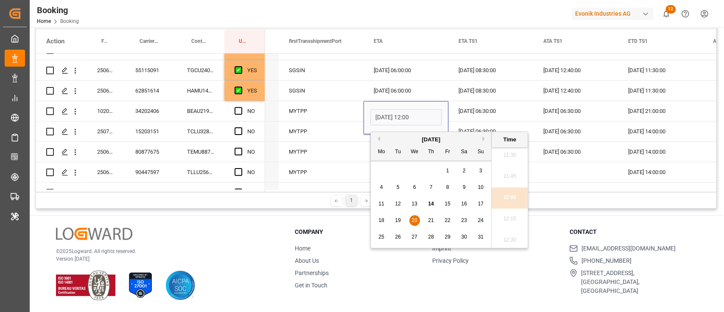
click at [395, 236] on span "26" at bounding box center [398, 237] width 6 height 6
type input "[DATE] 12:00"
click at [333, 110] on div "MYTPP" at bounding box center [321, 111] width 85 height 20
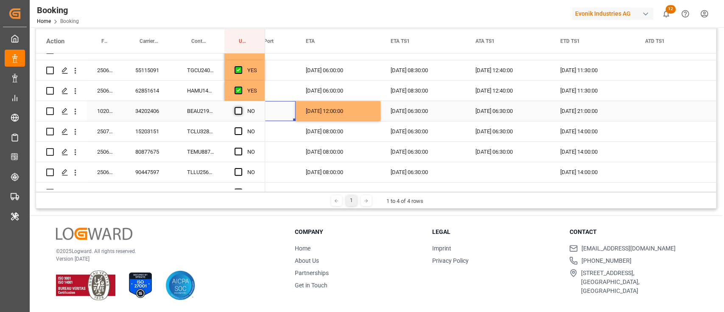
click at [235, 114] on span "Press SPACE to select this row." at bounding box center [239, 111] width 8 height 8
click at [241, 107] on input "Press SPACE to select this row." at bounding box center [241, 107] width 0 height 0
click at [205, 82] on div "HAMU1426973" at bounding box center [201, 91] width 48 height 20
click at [208, 133] on div "TCLU3280808" at bounding box center [201, 131] width 48 height 20
click at [233, 136] on div "NO" at bounding box center [244, 131] width 41 height 20
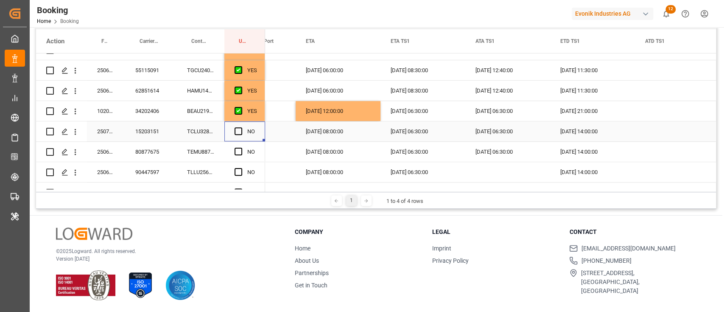
drag, startPoint x: 240, startPoint y: 126, endPoint x: 231, endPoint y: 144, distance: 19.5
click at [240, 126] on div "Press SPACE to select this row." at bounding box center [241, 132] width 13 height 20
click at [234, 132] on div "NO" at bounding box center [244, 131] width 41 height 20
click at [202, 150] on div "TEMU8877460" at bounding box center [201, 152] width 48 height 20
click at [241, 126] on div "Press SPACE to select this row." at bounding box center [241, 132] width 13 height 20
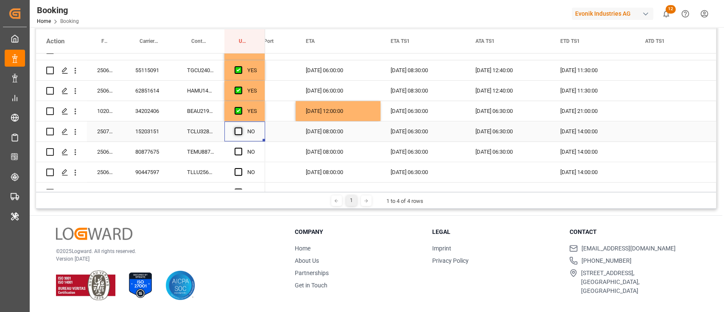
click at [237, 133] on span "Press SPACE to select this row." at bounding box center [239, 131] width 8 height 8
click at [241, 127] on input "Press SPACE to select this row." at bounding box center [241, 127] width 0 height 0
click at [208, 149] on div "TEMU8877460" at bounding box center [201, 152] width 48 height 20
click at [239, 147] on div "Press SPACE to select this row." at bounding box center [241, 152] width 13 height 20
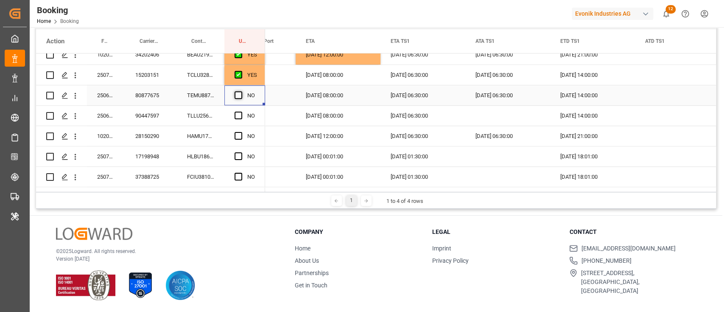
click at [236, 93] on span "Press SPACE to select this row." at bounding box center [239, 95] width 8 height 8
click at [241, 91] on input "Press SPACE to select this row." at bounding box center [241, 91] width 0 height 0
click at [206, 110] on div "TLLU2561157" at bounding box center [201, 116] width 48 height 20
drag, startPoint x: 504, startPoint y: 96, endPoint x: 523, endPoint y: 96, distance: 19.1
click at [505, 96] on div "[DATE] 06:30:00" at bounding box center [507, 95] width 85 height 20
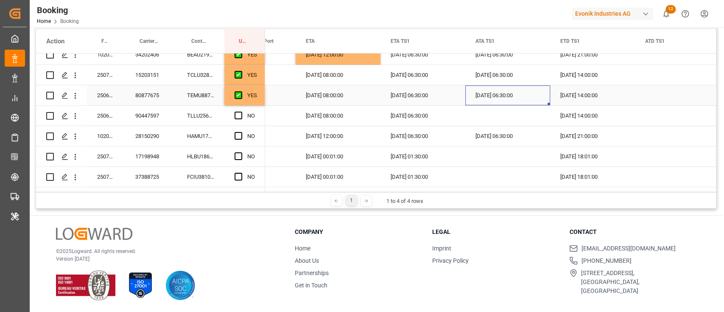
click at [547, 100] on div "[DATE] 06:30:00" at bounding box center [507, 95] width 85 height 20
click at [550, 102] on div "[DATE] 06:30:00" at bounding box center [507, 95] width 85 height 20
drag, startPoint x: 549, startPoint y: 102, endPoint x: 548, endPoint y: 109, distance: 7.3
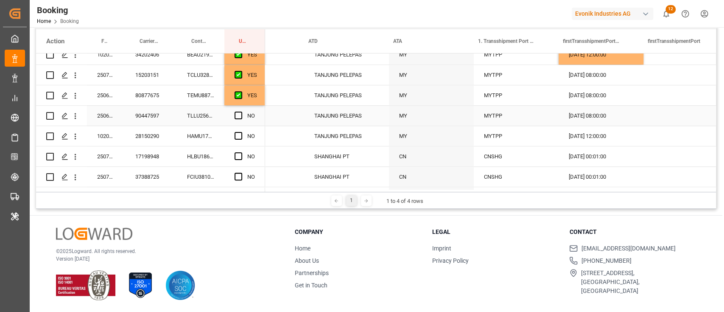
scroll to position [0, 917]
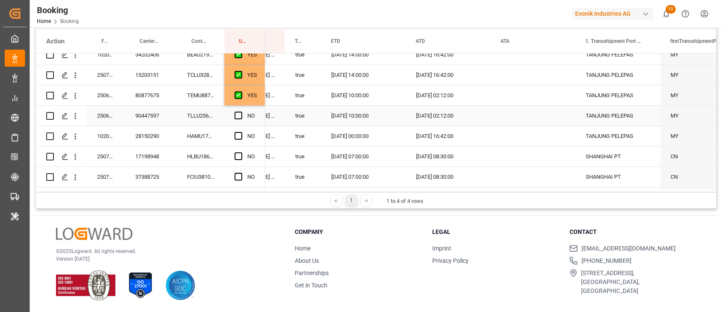
drag, startPoint x: 380, startPoint y: 123, endPoint x: 395, endPoint y: 128, distance: 16.3
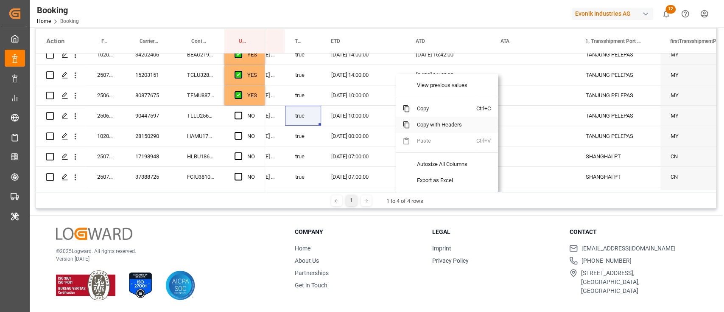
drag, startPoint x: 395, startPoint y: 128, endPoint x: 294, endPoint y: 114, distance: 102.0
click at [294, 114] on div "true" at bounding box center [303, 116] width 36 height 20
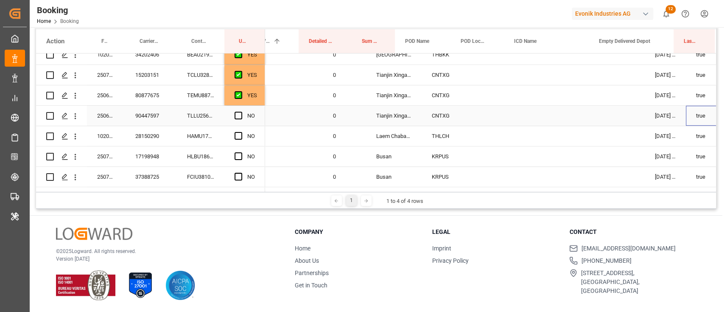
scroll to position [0, 471]
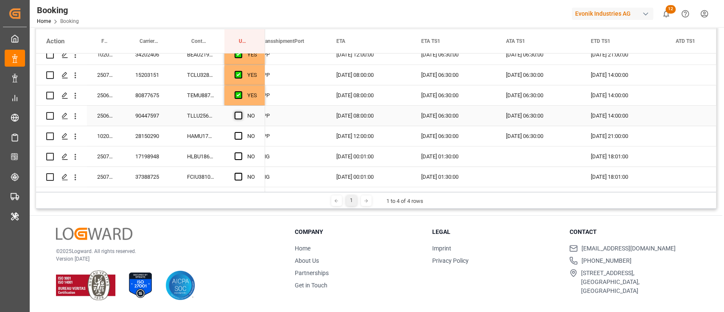
click at [242, 115] on span "Press SPACE to select this row." at bounding box center [239, 116] width 8 height 8
click at [241, 112] on input "Press SPACE to select this row." at bounding box center [241, 112] width 0 height 0
click at [193, 150] on div "HLBU1868194" at bounding box center [201, 156] width 48 height 20
click at [200, 138] on div "HAMU1772240" at bounding box center [201, 136] width 48 height 20
click at [238, 135] on span "Press SPACE to select this row." at bounding box center [239, 136] width 8 height 8
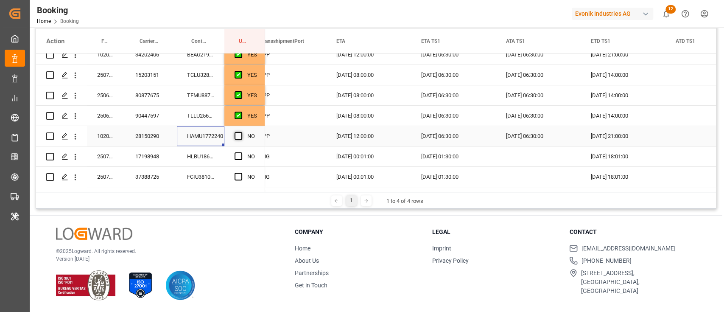
click at [241, 132] on input "Press SPACE to select this row." at bounding box center [241, 132] width 0 height 0
click at [238, 152] on span "Press SPACE to select this row." at bounding box center [239, 156] width 8 height 8
click at [241, 152] on input "Press SPACE to select this row." at bounding box center [241, 152] width 0 height 0
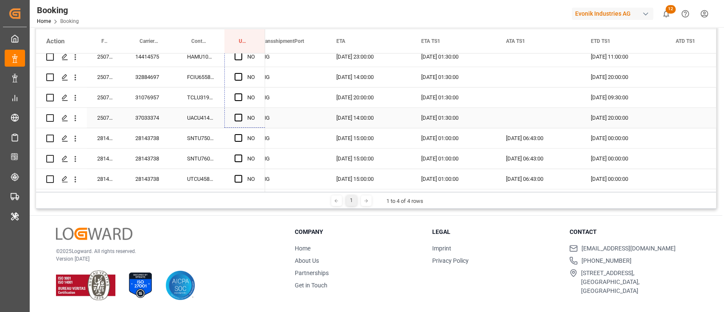
drag, startPoint x: 264, startPoint y: 107, endPoint x: 250, endPoint y: 123, distance: 21.1
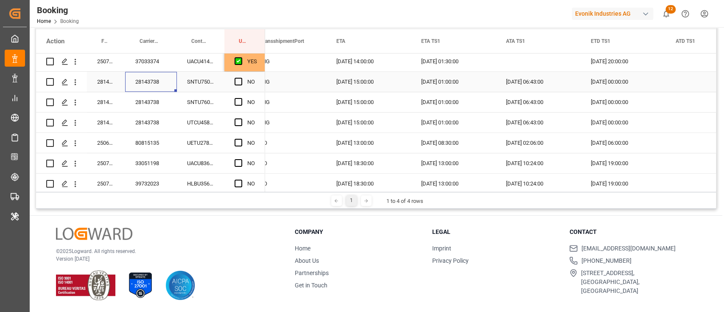
click at [161, 89] on div "28143738" at bounding box center [151, 82] width 52 height 20
click at [77, 78] on icon "open menu" at bounding box center [75, 82] width 9 height 9
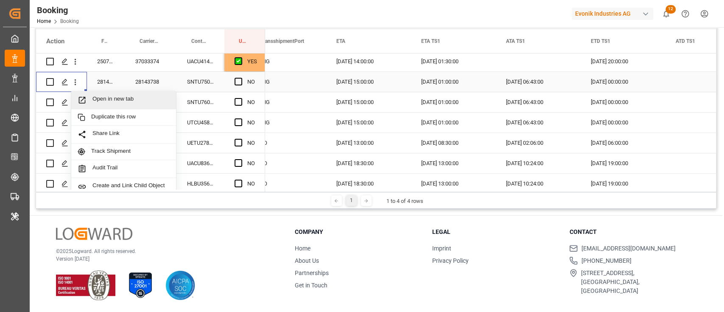
click at [102, 97] on span "Open in new tab" at bounding box center [131, 99] width 77 height 9
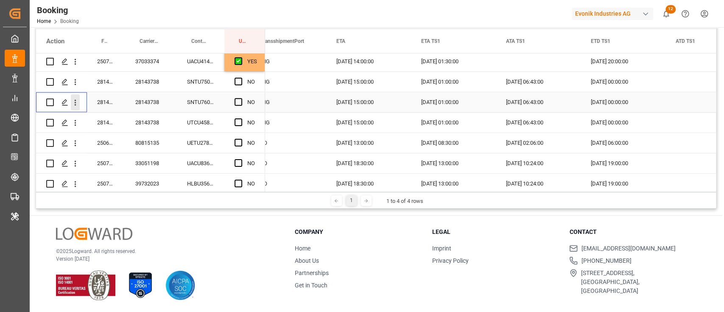
click at [76, 104] on icon "open menu" at bounding box center [75, 102] width 9 height 9
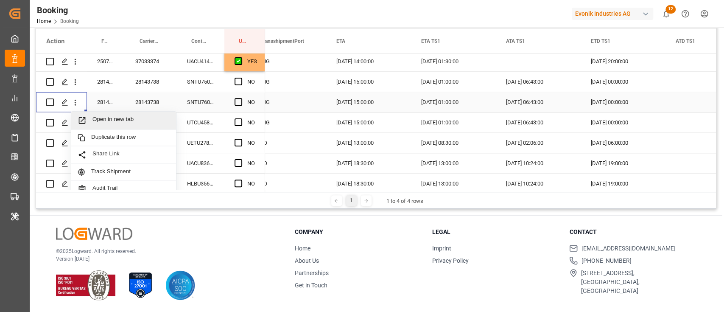
click at [97, 120] on span "Open in new tab" at bounding box center [131, 120] width 77 height 9
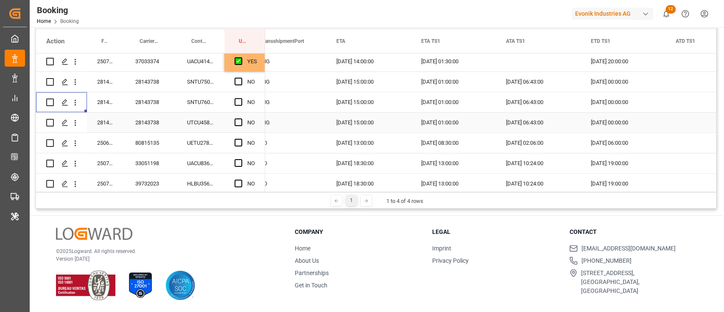
click at [77, 122] on icon "open menu" at bounding box center [75, 122] width 9 height 9
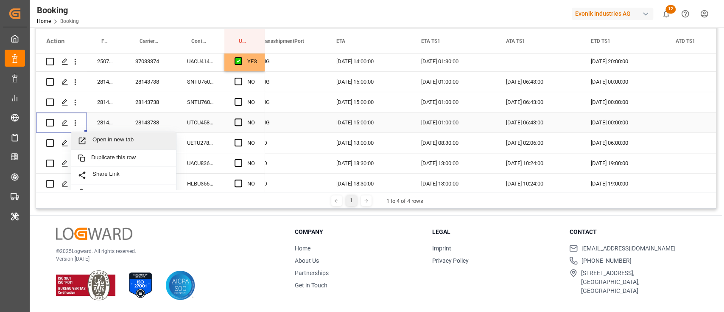
click at [95, 133] on div "Open in new tab" at bounding box center [123, 141] width 105 height 18
click at [237, 141] on span "Press SPACE to select this row." at bounding box center [239, 143] width 8 height 8
click at [241, 139] on input "Press SPACE to select this row." at bounding box center [241, 139] width 0 height 0
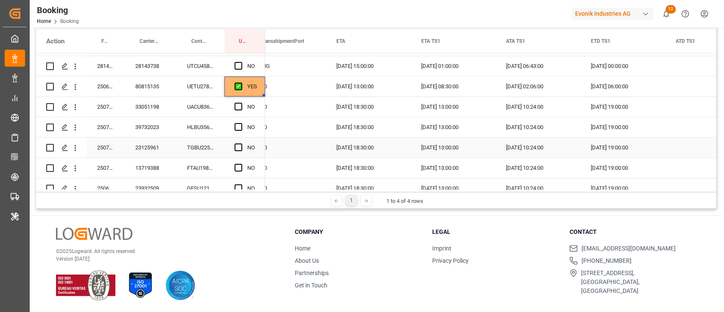
scroll to position [849, 0]
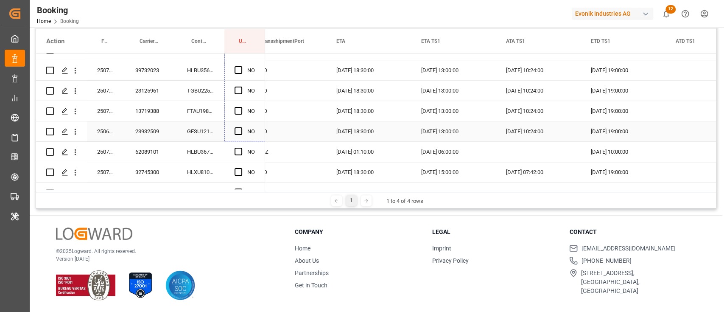
drag, startPoint x: 263, startPoint y: 151, endPoint x: 262, endPoint y: 129, distance: 21.7
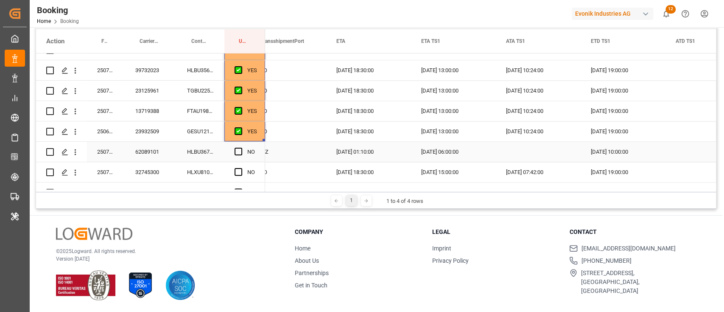
click at [165, 151] on div "62089101" at bounding box center [151, 152] width 52 height 20
click at [190, 155] on div "HLBU3674290" at bounding box center [201, 152] width 48 height 20
click at [232, 149] on div "NO" at bounding box center [244, 152] width 41 height 20
click at [238, 150] on span "Press SPACE to select this row." at bounding box center [239, 152] width 8 height 8
click at [241, 148] on input "Press SPACE to select this row." at bounding box center [241, 148] width 0 height 0
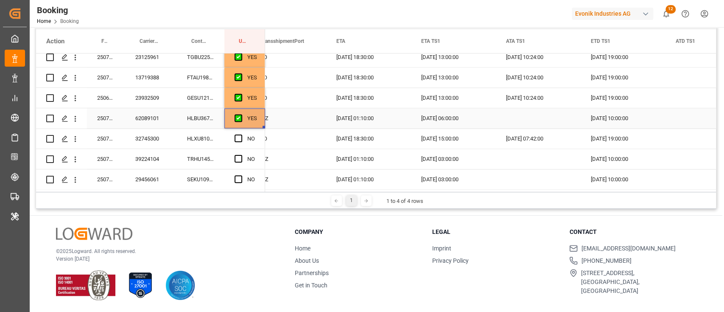
scroll to position [905, 0]
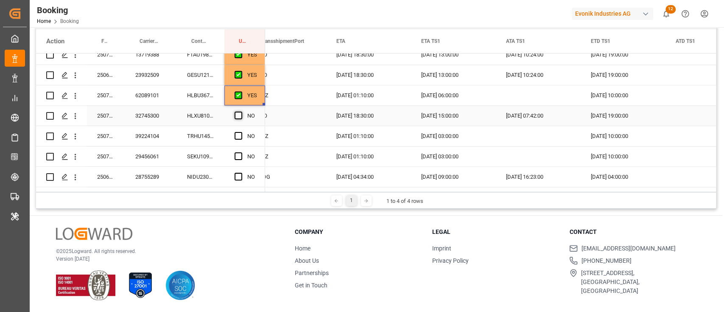
click at [238, 114] on span "Press SPACE to select this row." at bounding box center [239, 116] width 8 height 8
click at [241, 112] on input "Press SPACE to select this row." at bounding box center [241, 112] width 0 height 0
click at [207, 143] on div "TRHU1454809" at bounding box center [201, 136] width 48 height 20
click at [231, 136] on div "NO" at bounding box center [244, 136] width 41 height 20
click at [233, 136] on div "NO" at bounding box center [244, 136] width 41 height 20
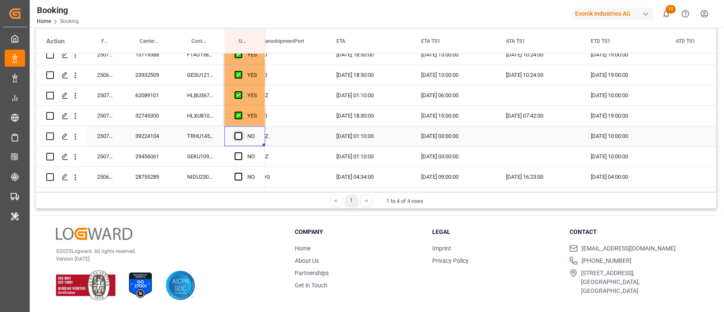
click at [237, 135] on span "Press SPACE to select this row." at bounding box center [239, 136] width 8 height 8
click at [241, 132] on input "Press SPACE to select this row." at bounding box center [241, 132] width 0 height 0
click at [208, 159] on div "SEKU1095128" at bounding box center [201, 156] width 48 height 20
click at [238, 152] on span "Press SPACE to select this row." at bounding box center [239, 156] width 8 height 8
click at [241, 152] on input "Press SPACE to select this row." at bounding box center [241, 152] width 0 height 0
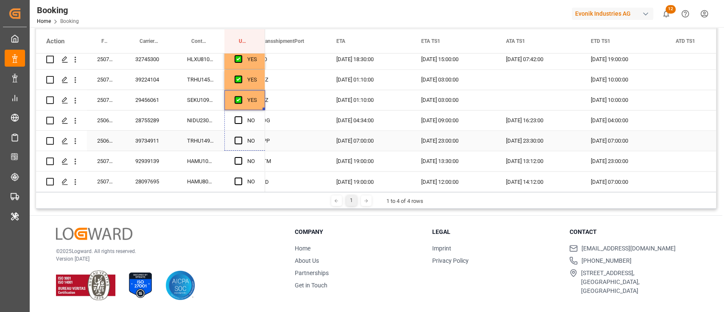
scroll to position [1018, 0]
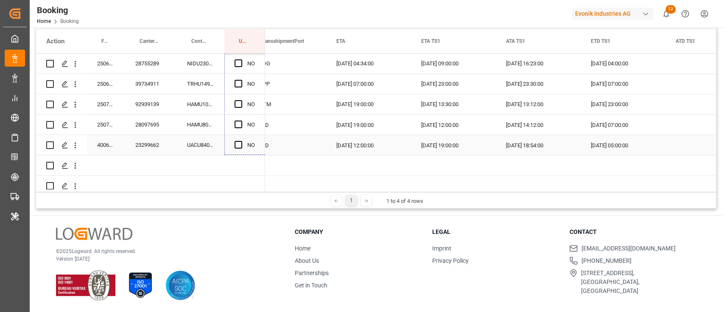
drag, startPoint x: 262, startPoint y: 108, endPoint x: 254, endPoint y: 143, distance: 36.2
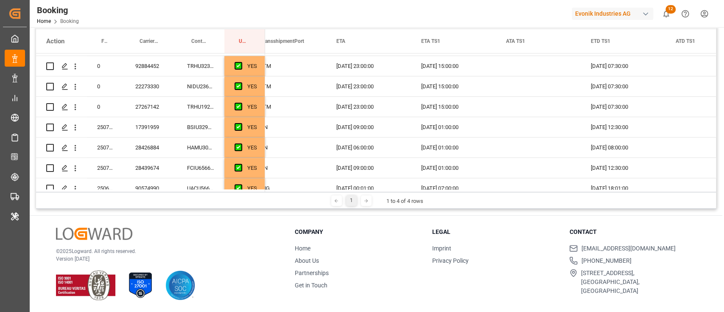
scroll to position [0, 0]
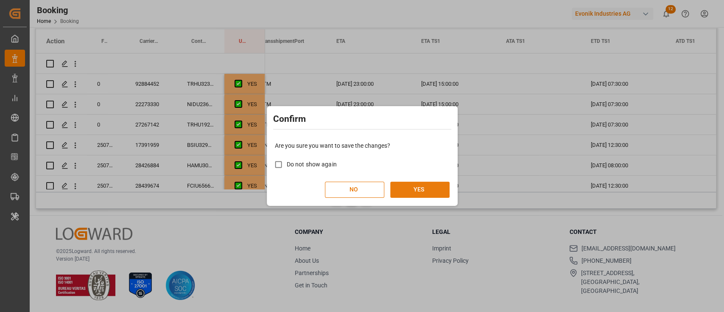
click at [403, 184] on button "YES" at bounding box center [419, 190] width 59 height 16
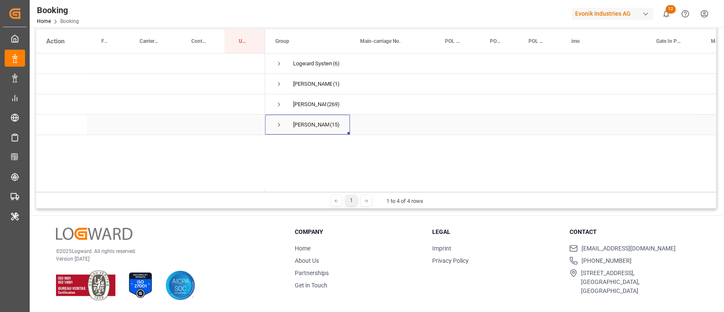
click at [280, 121] on span "Press SPACE to select this row." at bounding box center [279, 125] width 8 height 8
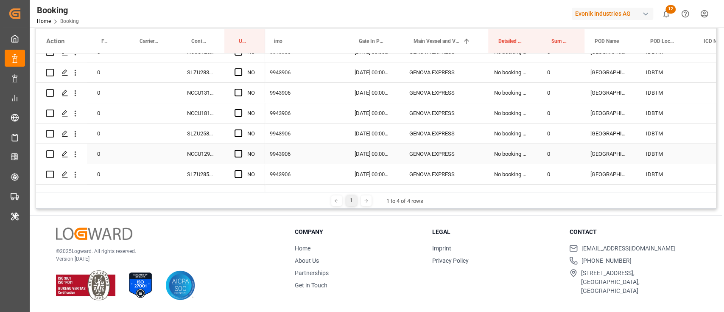
scroll to position [0, 305]
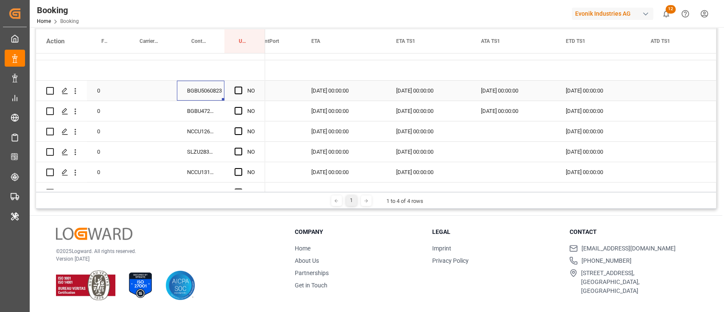
click at [210, 92] on div "BGBU5060823" at bounding box center [201, 91] width 48 height 20
click at [235, 87] on span "Press SPACE to select this row." at bounding box center [239, 91] width 8 height 8
click at [241, 87] on input "Press SPACE to select this row." at bounding box center [241, 87] width 0 height 0
click at [214, 116] on div "BGBU4727383" at bounding box center [201, 111] width 48 height 20
drag, startPoint x: 76, startPoint y: 104, endPoint x: 82, endPoint y: 107, distance: 6.5
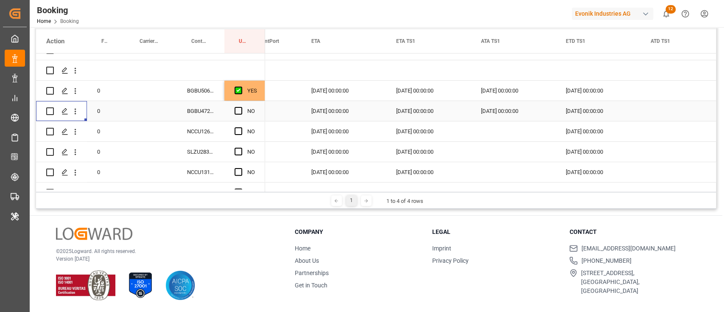
click at [78, 104] on button "open menu" at bounding box center [75, 111] width 9 height 16
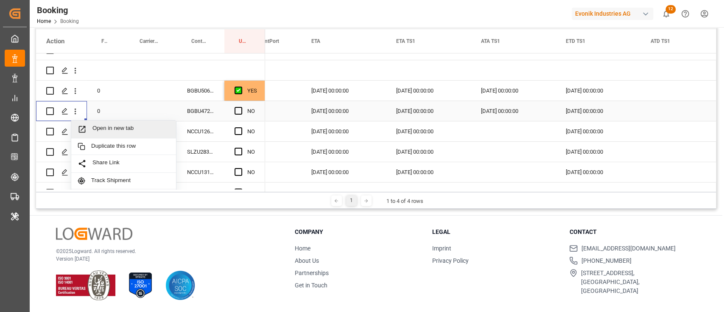
click at [109, 128] on span "Open in new tab" at bounding box center [131, 129] width 77 height 9
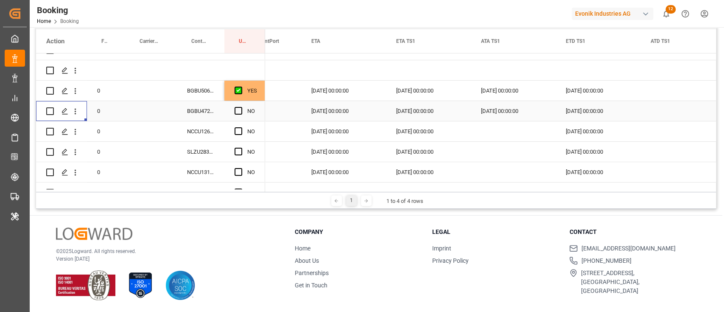
click at [242, 110] on div "Press SPACE to select this row." at bounding box center [241, 111] width 13 height 20
click at [238, 109] on span "Press SPACE to select this row." at bounding box center [239, 111] width 8 height 8
click at [241, 107] on input "Press SPACE to select this row." at bounding box center [241, 107] width 0 height 0
click at [239, 130] on span "Press SPACE to select this row." at bounding box center [239, 131] width 8 height 8
click at [241, 127] on input "Press SPACE to select this row." at bounding box center [241, 127] width 0 height 0
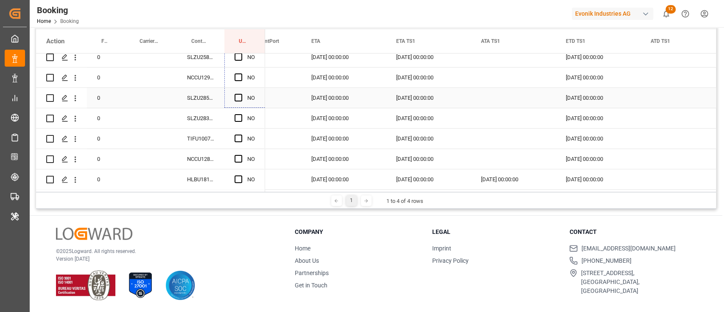
scroll to position [224, 0]
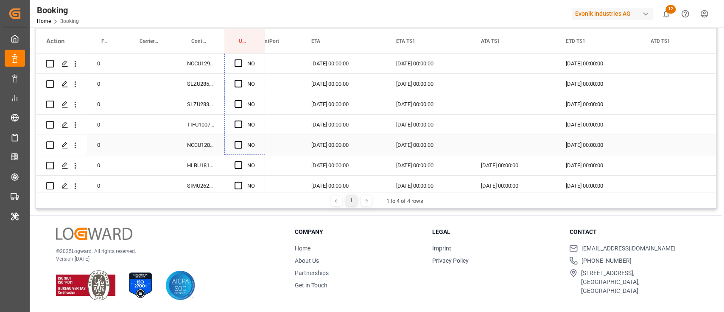
drag, startPoint x: 264, startPoint y: 139, endPoint x: 239, endPoint y: 139, distance: 25.5
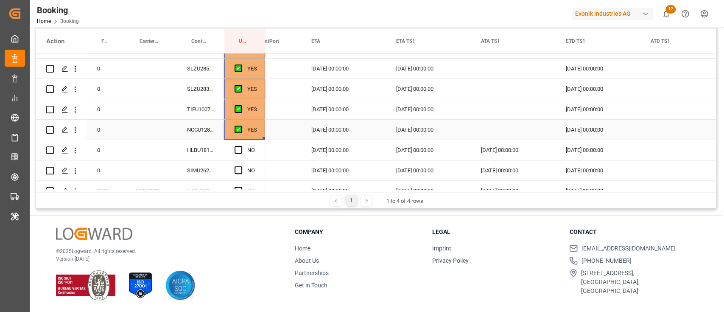
scroll to position [254, 0]
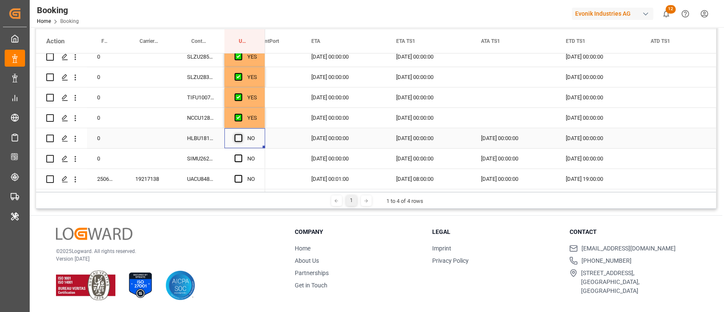
click at [241, 135] on span "Press SPACE to select this row." at bounding box center [239, 138] width 8 height 8
click at [241, 134] on input "Press SPACE to select this row." at bounding box center [241, 134] width 0 height 0
click at [238, 163] on div "Press SPACE to select this row." at bounding box center [241, 159] width 13 height 20
click at [238, 154] on span "Press SPACE to select this row." at bounding box center [239, 158] width 8 height 8
click at [241, 154] on input "Press SPACE to select this row." at bounding box center [241, 154] width 0 height 0
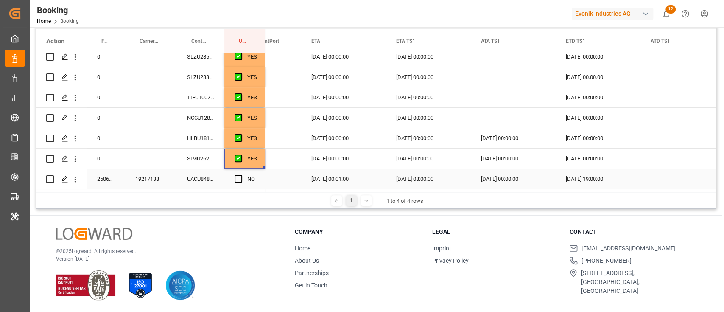
click at [239, 169] on div "Press SPACE to select this row." at bounding box center [241, 179] width 13 height 20
click at [239, 179] on span "Press SPACE to select this row." at bounding box center [239, 179] width 8 height 8
click at [241, 175] on input "Press SPACE to select this row." at bounding box center [241, 175] width 0 height 0
click at [194, 176] on div "UACU8483622" at bounding box center [201, 179] width 48 height 20
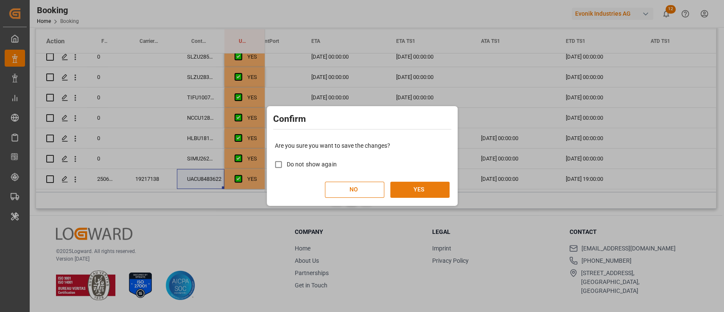
click at [418, 191] on button "YES" at bounding box center [419, 190] width 59 height 16
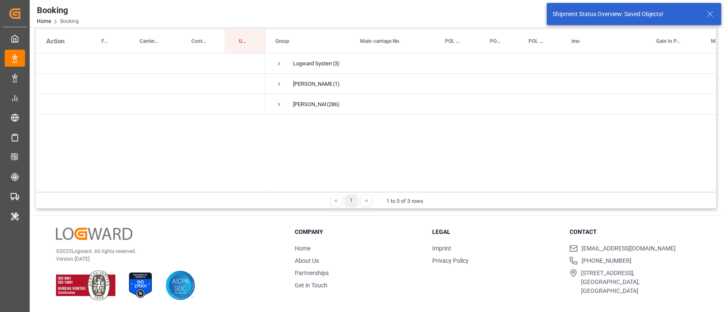
scroll to position [12, 0]
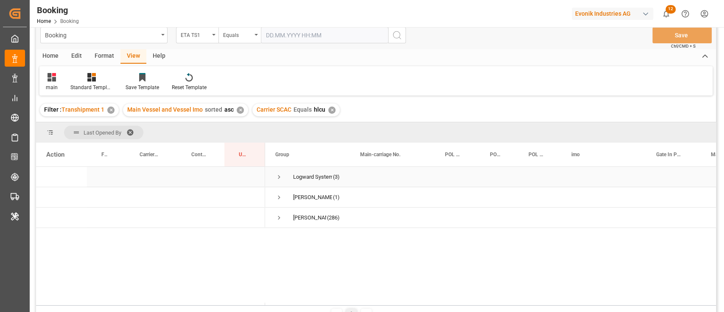
click at [279, 177] on span "Press SPACE to select this row." at bounding box center [279, 177] width 8 height 8
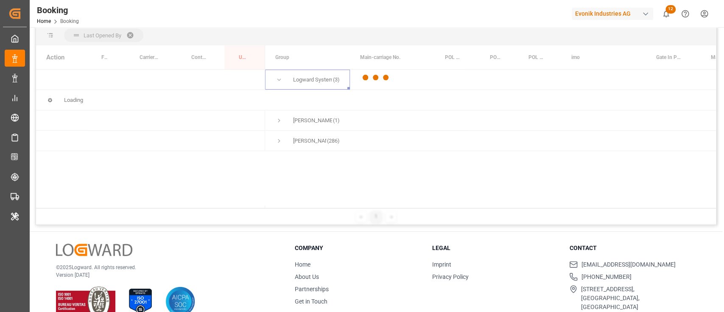
scroll to position [126, 0]
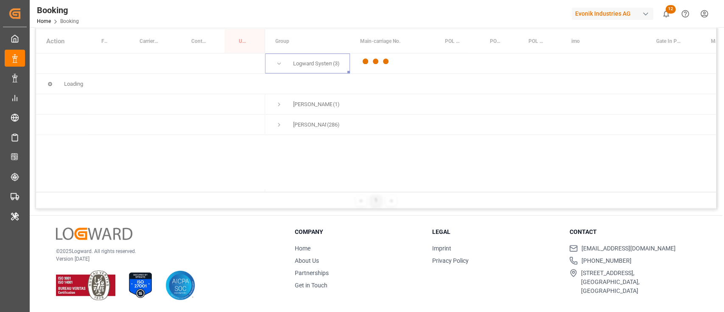
click at [279, 104] on div at bounding box center [376, 61] width 680 height 307
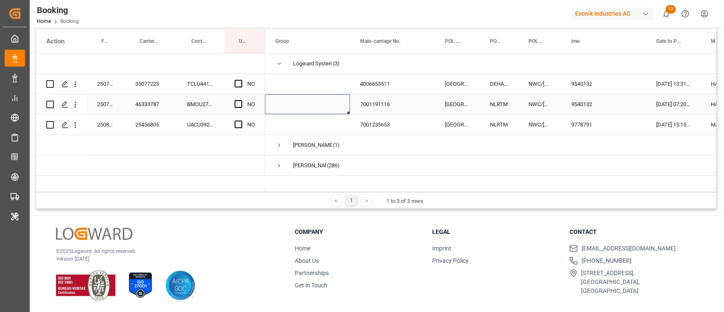
click at [279, 103] on span "Press SPACE to select this row." at bounding box center [307, 104] width 64 height 19
click at [274, 146] on div "Shashidhar Mm (1)" at bounding box center [307, 145] width 85 height 20
click at [278, 149] on span "Press SPACE to select this row." at bounding box center [279, 145] width 8 height 8
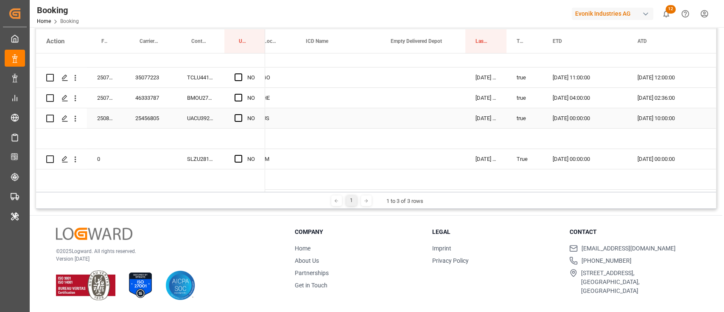
scroll to position [9, 0]
click at [198, 160] on div "SLZU2812702" at bounding box center [201, 159] width 48 height 20
click at [77, 155] on icon "open menu" at bounding box center [75, 158] width 9 height 9
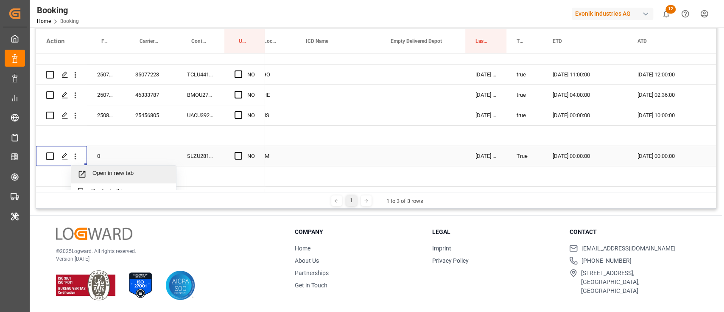
click at [99, 167] on div "Open in new tab" at bounding box center [123, 174] width 105 height 18
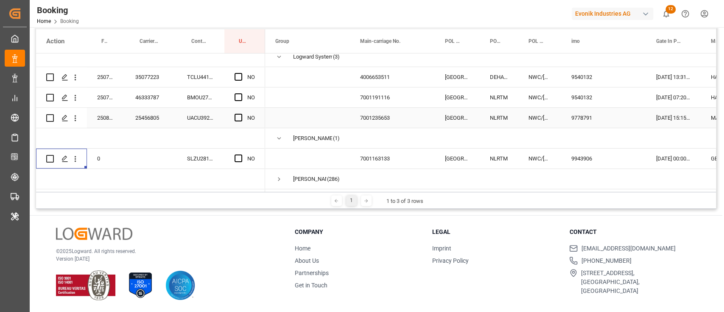
scroll to position [0, 0]
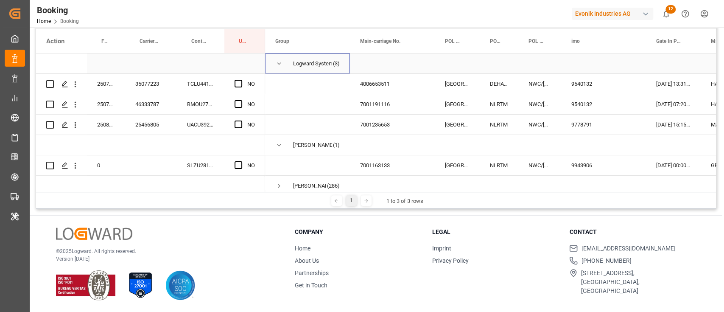
click at [272, 67] on div "Logward System (3)" at bounding box center [307, 63] width 85 height 20
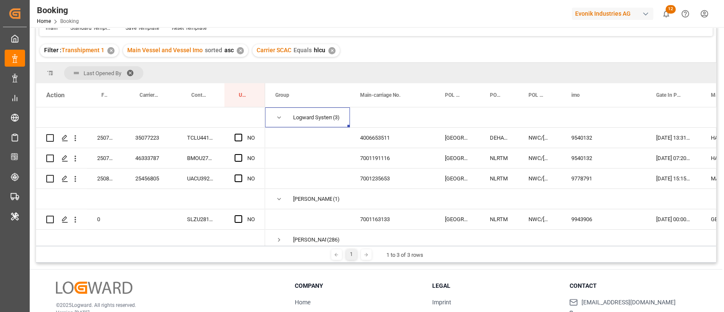
scroll to position [12, 0]
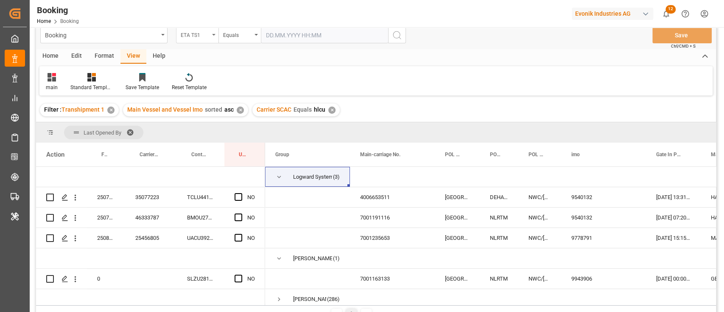
click at [210, 36] on div "ETA TS1" at bounding box center [197, 35] width 42 height 16
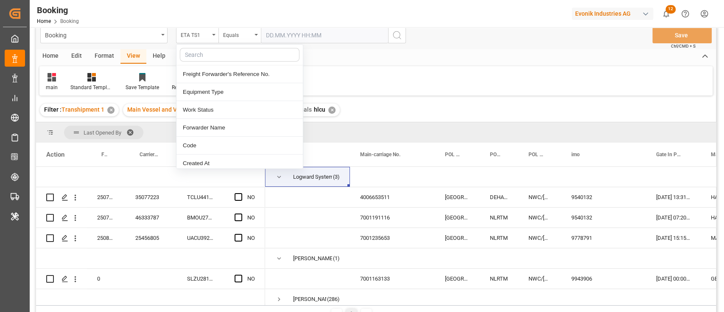
click at [215, 55] on input "text" at bounding box center [240, 55] width 120 height 14
type input "carr"
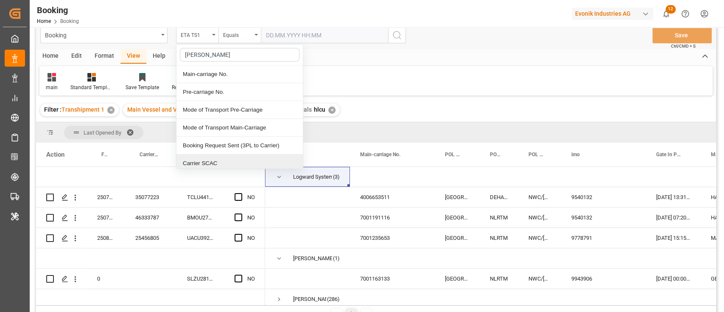
click at [236, 161] on div "Carrier SCAC" at bounding box center [240, 163] width 126 height 18
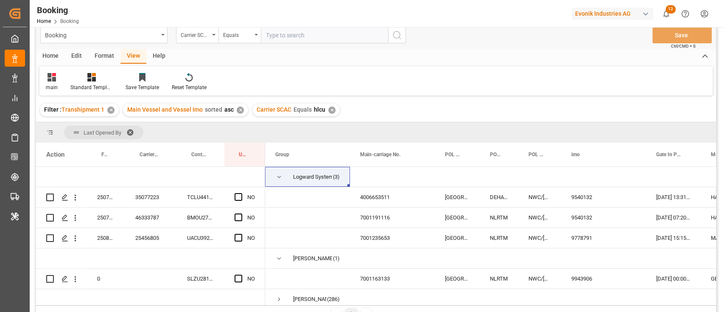
click at [289, 34] on input "text" at bounding box center [324, 35] width 127 height 16
type input "oney"
click at [401, 37] on icon "search button" at bounding box center [397, 35] width 10 height 10
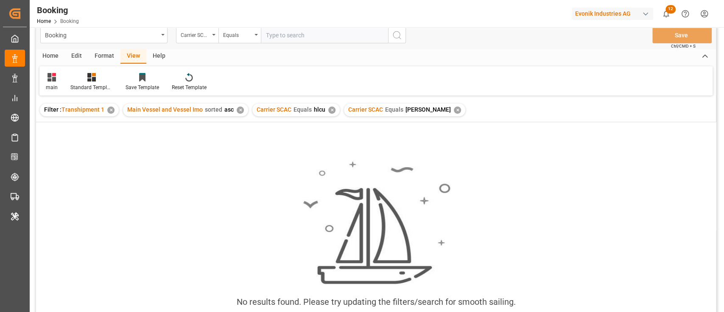
click at [328, 111] on div "✕" at bounding box center [331, 110] width 7 height 7
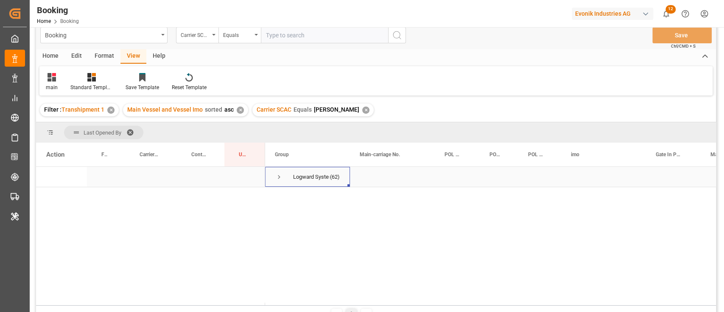
click at [276, 175] on span "Press SPACE to select this row." at bounding box center [279, 177] width 8 height 8
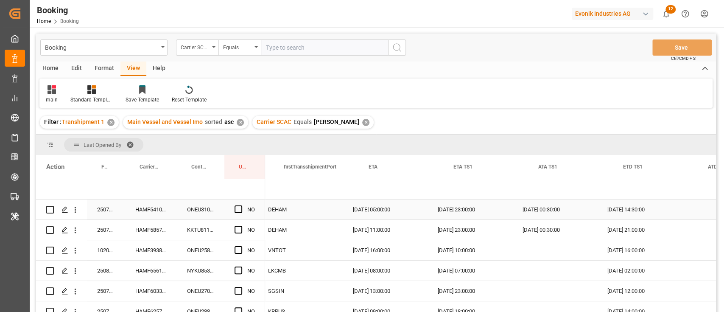
scroll to position [0, 1405]
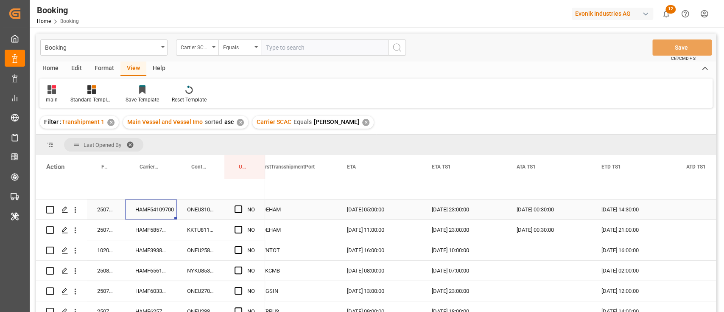
click at [151, 205] on div "HAMF54109700" at bounding box center [151, 209] width 52 height 20
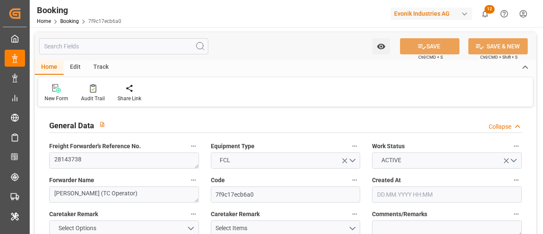
type input "[DATE] 11:08"
type input "[DATE]"
type input "[DATE] 00:00"
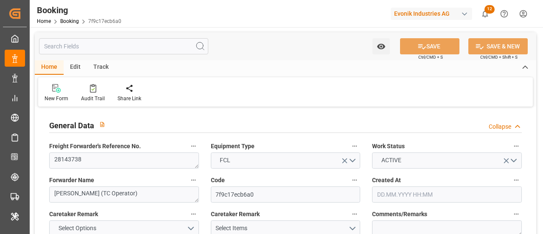
type input "[DATE] 00:00"
type input "[DATE] 13:42"
type input "[DATE] 21:42"
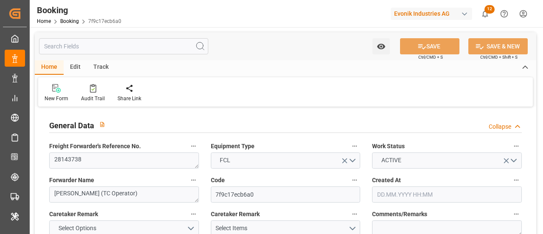
type input "[DATE] 15:00"
type input "[DATE] 00:00"
type input "[DATE]"
type input "[DATE] 01:00"
type input "[DATE] 00:00"
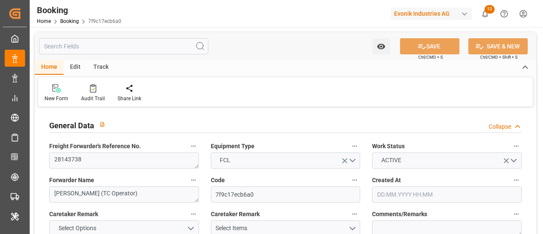
type input "[DATE] 06:43"
type input "[DATE] 00:00"
type input "[DATE]"
type input "[DATE] 15:32"
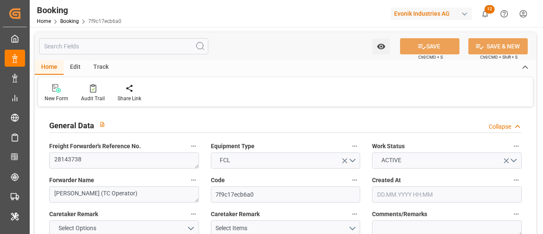
type input "[DATE]"
type input "[DATE] 23:01"
type input "[DATE] 15:02"
type input "[DATE] 16:00"
type input "[DATE] 06:12"
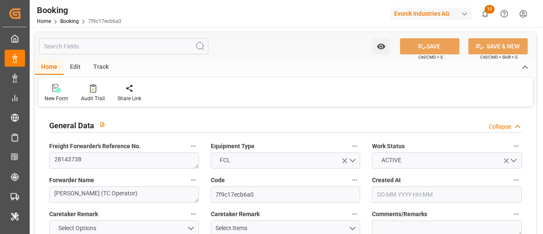
type input "[DATE] 06:43"
type input "[DATE] 01:00"
type input "[DATE] 15:17"
type input "[DATE] 12:58"
type input "[DATE] 20:00"
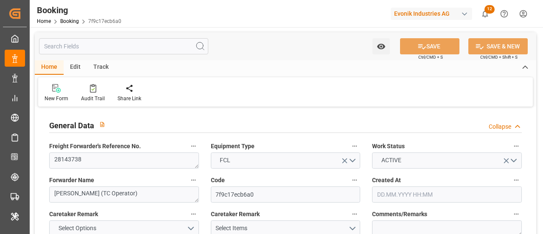
type input "[DATE] 12:00"
type input "[DATE] 15:00"
type input "[DATE] 06:18"
type input "[DATE] 15:00"
type input "[DATE] 12:00"
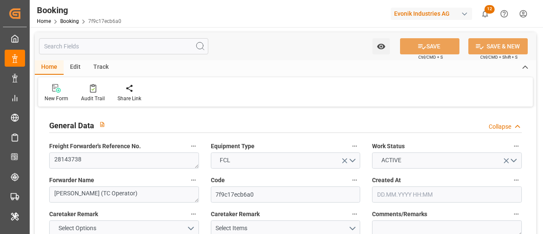
type input "[DATE] 15:00"
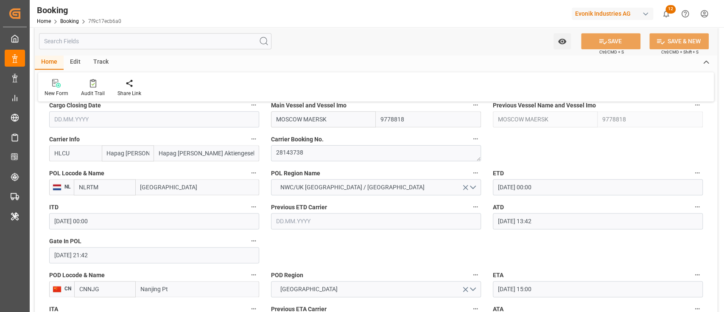
scroll to position [566, 0]
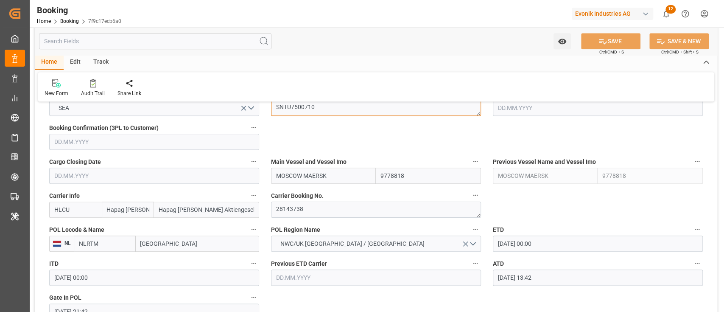
click at [320, 106] on textarea "SNTU7500710" at bounding box center [376, 108] width 210 height 16
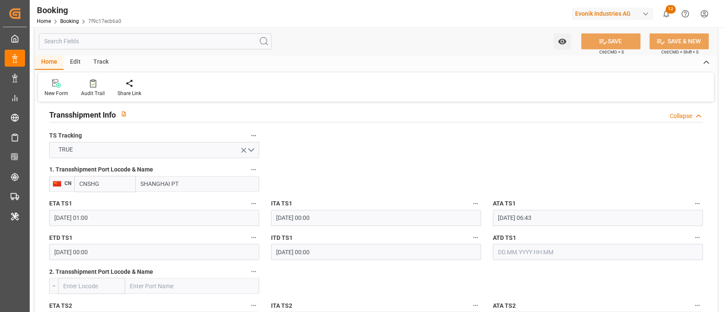
scroll to position [905, 0]
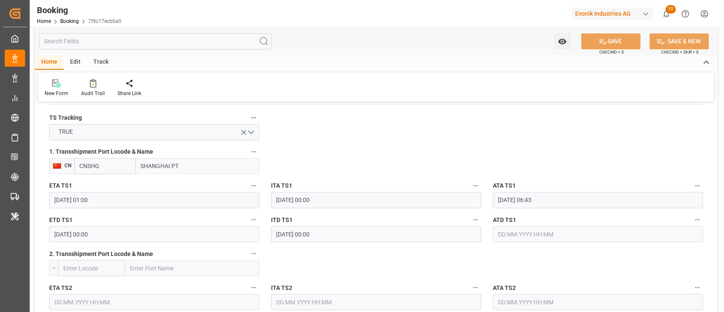
click at [126, 229] on input "[DATE] 00:00" at bounding box center [154, 234] width 210 height 16
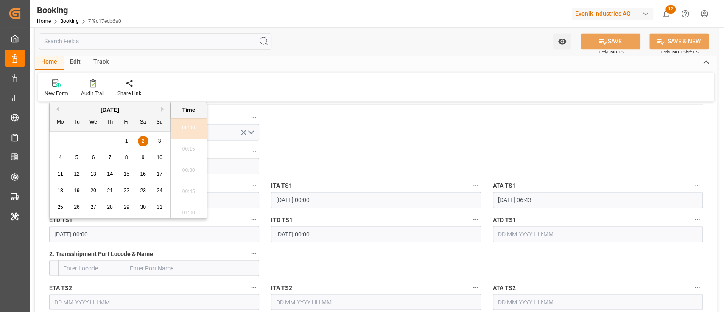
click at [98, 155] on div "6" at bounding box center [93, 158] width 11 height 10
type input "[DATE] 00:00"
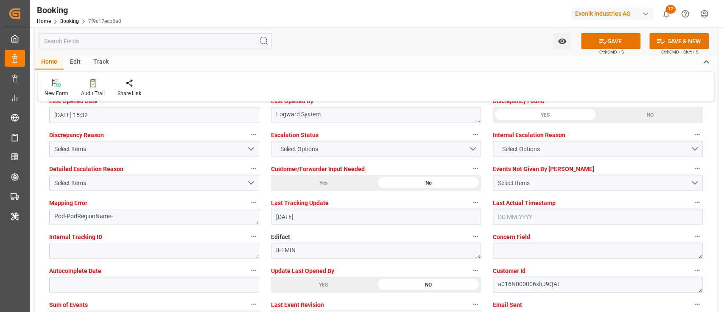
scroll to position [1640, 0]
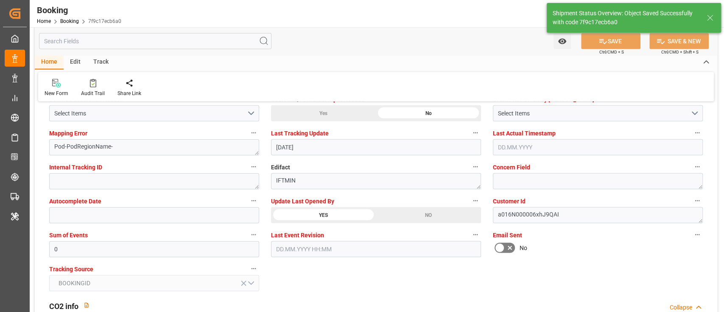
type textarea "[PERSON_NAME]"
type input "14.08.2025 06:42"
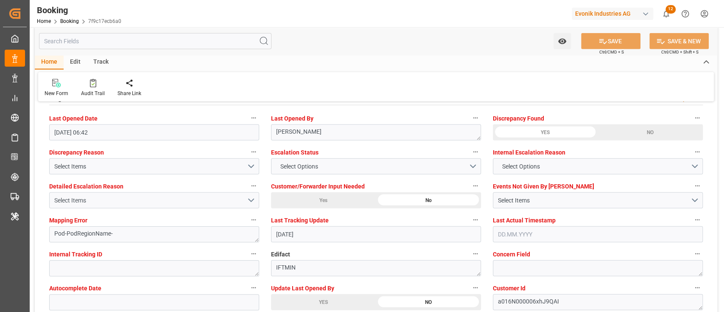
scroll to position [1528, 0]
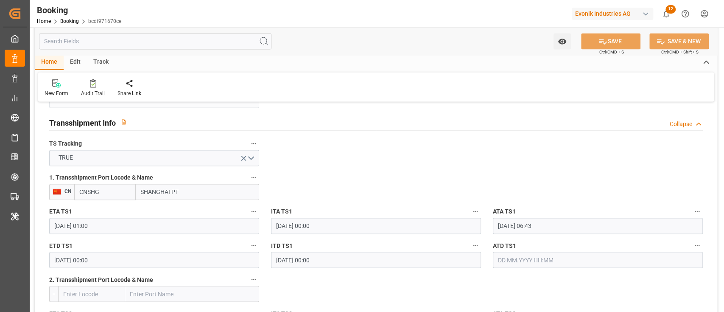
scroll to position [905, 0]
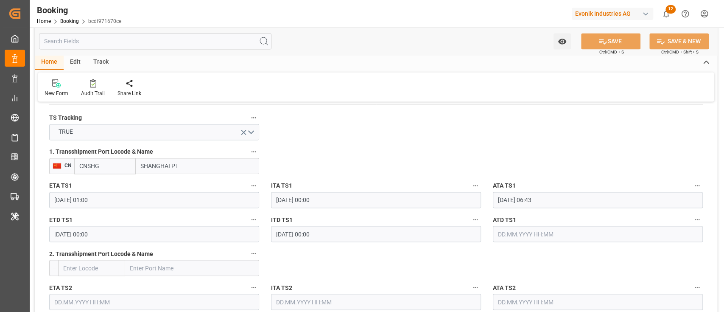
click at [197, 237] on input "[DATE] 00:00" at bounding box center [154, 234] width 210 height 16
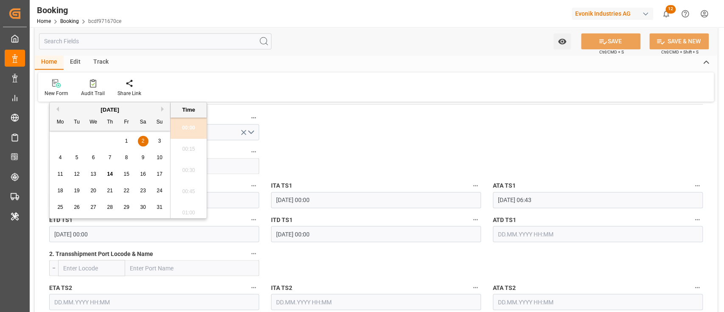
click at [97, 152] on div "4 5 6 7 8 9 10" at bounding box center [110, 157] width 116 height 17
drag, startPoint x: 95, startPoint y: 157, endPoint x: 137, endPoint y: 195, distance: 56.5
click at [95, 157] on div "6" at bounding box center [93, 158] width 11 height 10
type input "[DATE] 00:00"
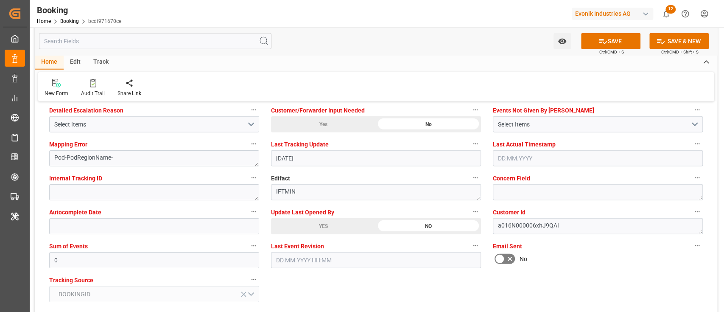
scroll to position [1640, 0]
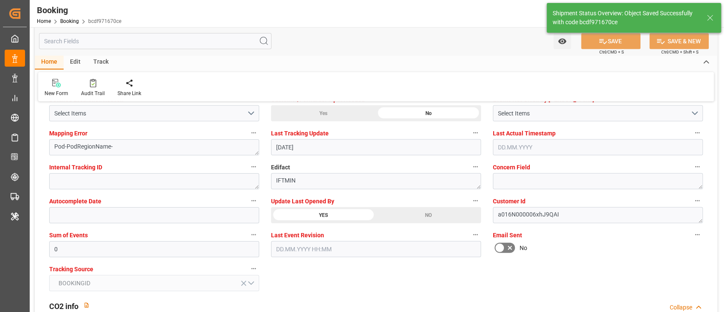
type input "14.08.2025 06:44"
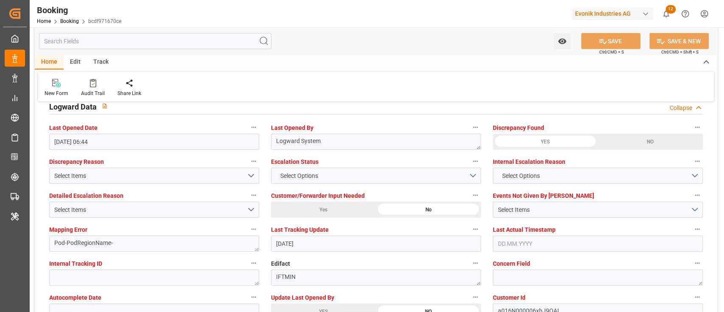
scroll to position [1528, 0]
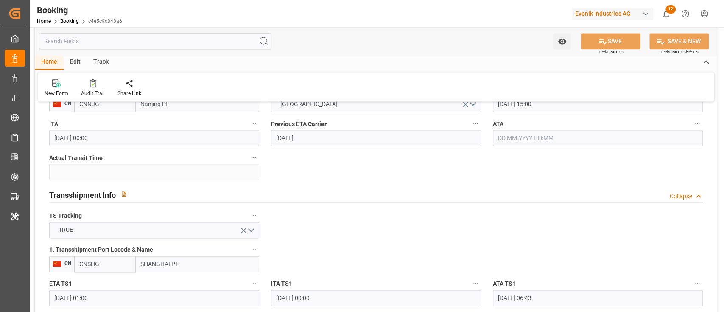
scroll to position [905, 0]
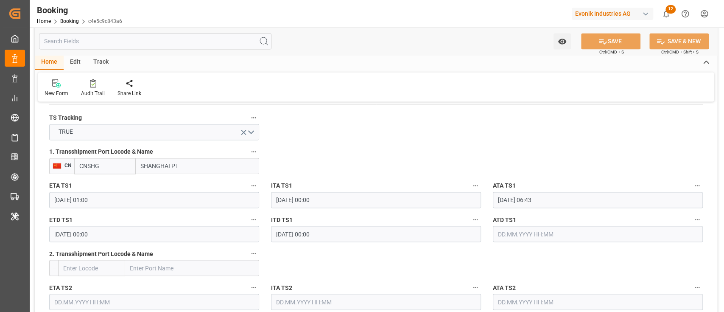
click at [102, 228] on input "[DATE] 00:00" at bounding box center [154, 234] width 210 height 16
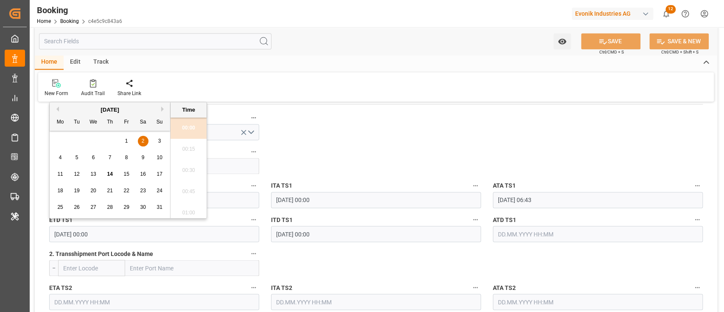
click at [79, 161] on div "5" at bounding box center [77, 158] width 11 height 10
type input "[DATE] 00:00"
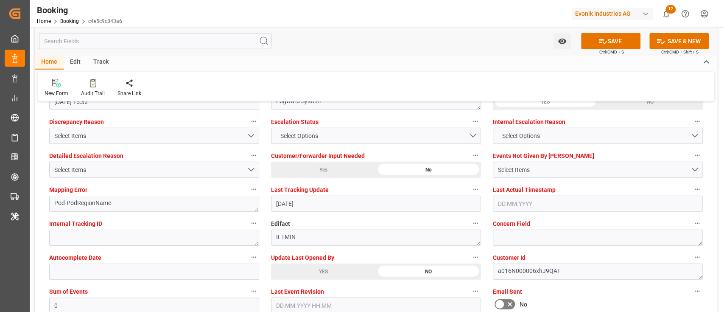
scroll to position [1640, 0]
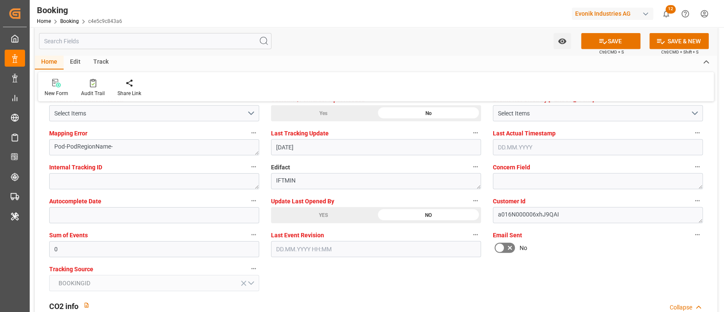
click at [543, 48] on button "SAVE" at bounding box center [610, 41] width 59 height 16
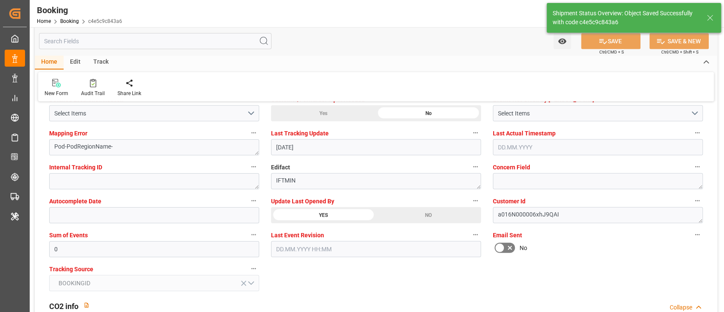
type textarea "[PERSON_NAME]"
type input "[DATE] 06:44"
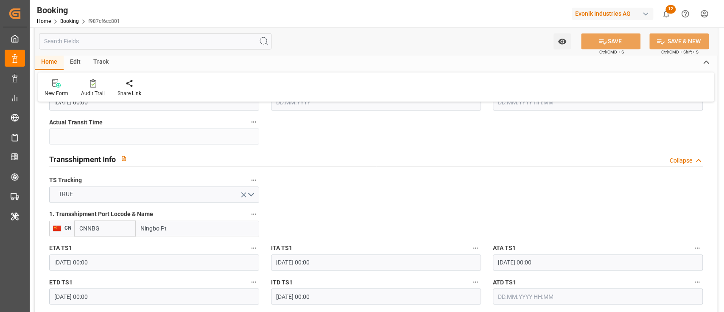
scroll to position [905, 0]
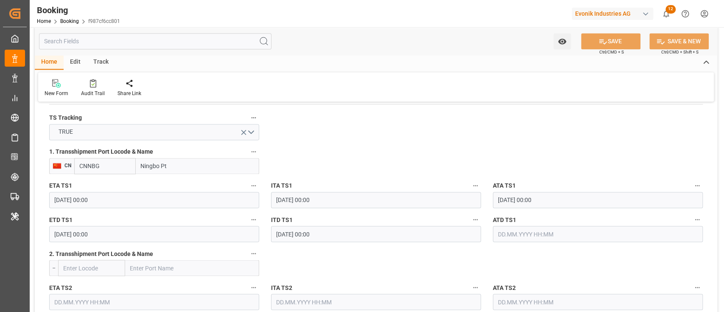
click at [553, 224] on label "ATD TS1" at bounding box center [598, 220] width 210 height 12
click at [692, 224] on button "ATD TS1" at bounding box center [697, 219] width 11 height 11
drag, startPoint x: 545, startPoint y: 245, endPoint x: 549, endPoint y: 228, distance: 17.5
click at [545, 244] on div at bounding box center [362, 156] width 724 height 312
click at [549, 228] on body "Created by potrace 1.15, written by [PERSON_NAME] [DATE]-[DATE] Created by potr…" at bounding box center [362, 156] width 724 height 312
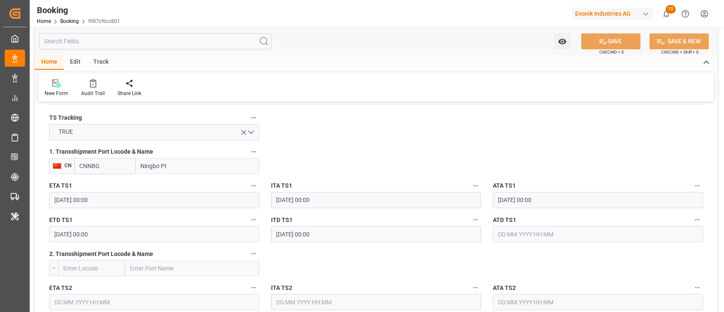
click at [549, 228] on input "text" at bounding box center [598, 234] width 210 height 16
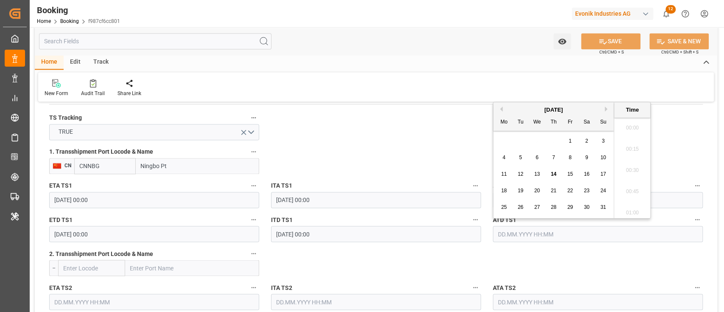
scroll to position [1000, 0]
click at [548, 228] on input "text" at bounding box center [598, 234] width 210 height 16
click at [542, 177] on div "13" at bounding box center [537, 174] width 11 height 10
type input "13.08.2025 00:00"
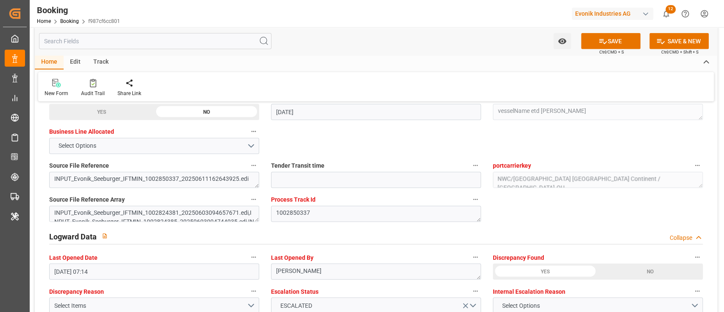
scroll to position [1640, 0]
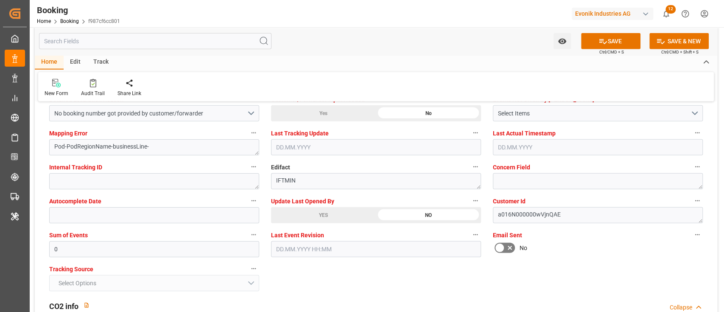
click at [322, 204] on span "Update Last Opened By" at bounding box center [302, 201] width 63 height 9
click at [470, 204] on button "Update Last Opened By" at bounding box center [475, 200] width 11 height 11
click at [318, 210] on div at bounding box center [362, 156] width 724 height 312
click at [318, 210] on body "Created by potrace 1.15, written by Peter Selinger 2001-2017 Created by potrace…" at bounding box center [362, 156] width 724 height 312
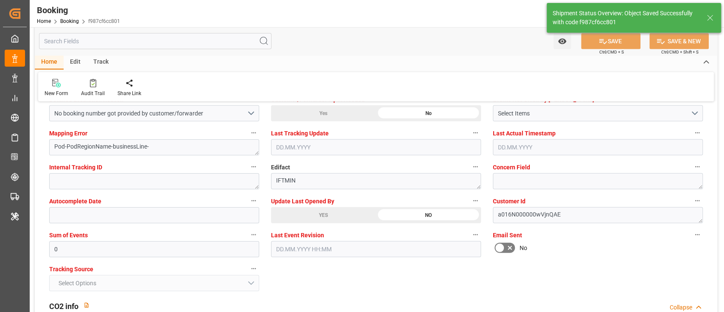
type input "14.08.2025 06:50"
click at [96, 82] on div at bounding box center [93, 83] width 24 height 9
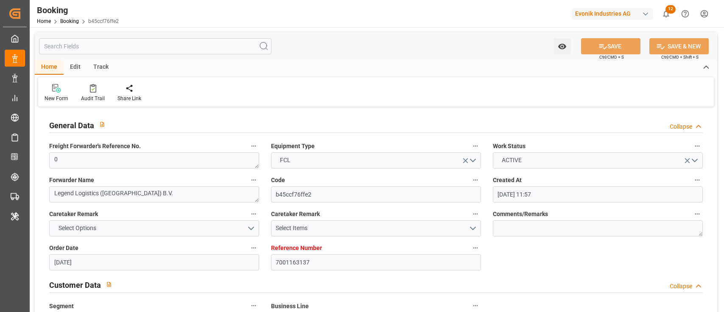
type input "[DATE] 11:57"
type input "[DATE]"
type input "[DATE] 00:00"
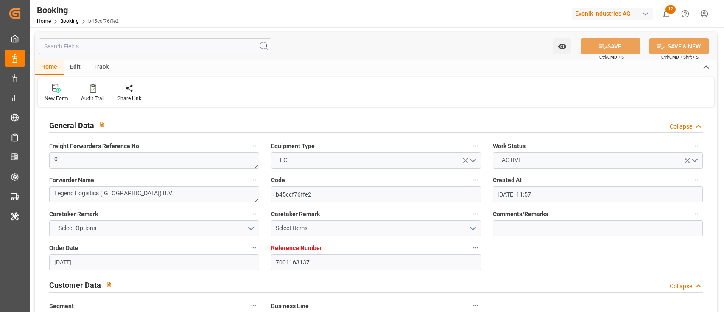
type input "[DATE] 00:00"
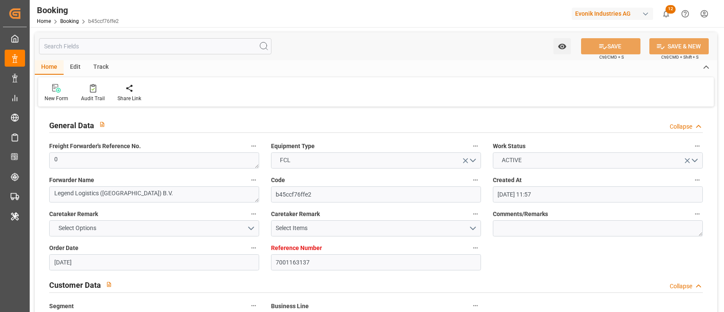
type input "[DATE] 00:00"
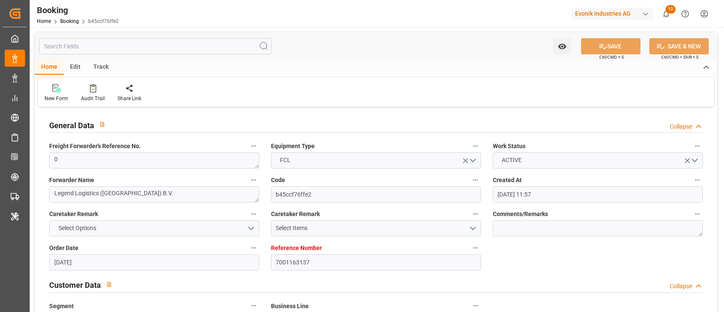
type input "[DATE] 00:00"
type input "[DATE] 11:46"
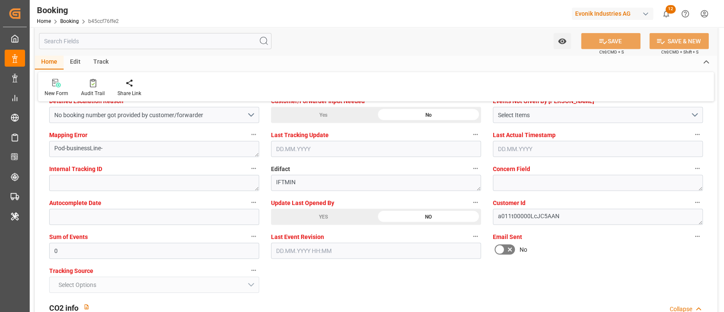
scroll to position [1640, 0]
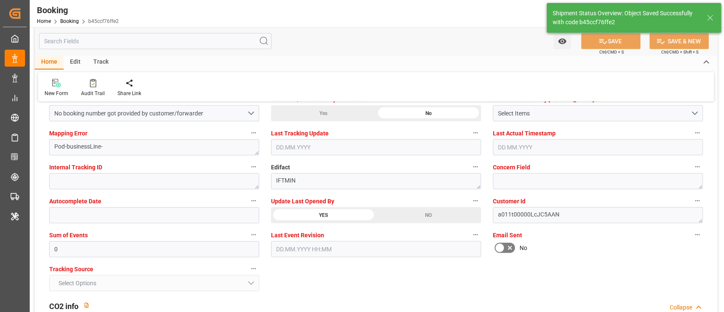
type textarea "[PERSON_NAME]"
type input "14.08.2025 06:51"
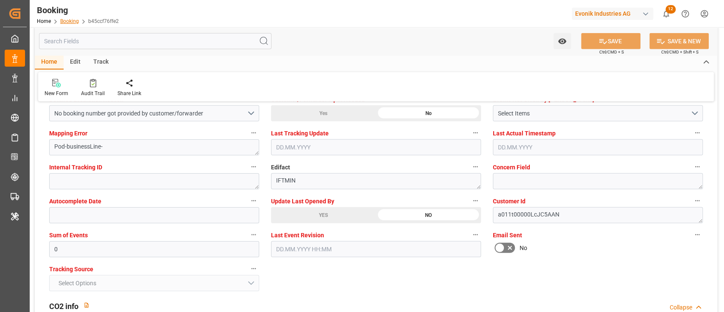
click at [64, 23] on link "Booking" at bounding box center [69, 21] width 19 height 6
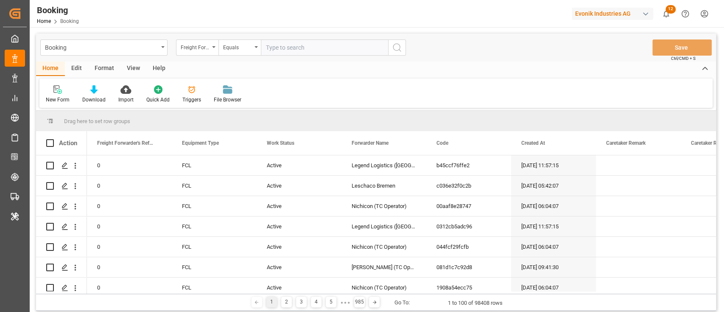
click at [110, 71] on div "Format" at bounding box center [104, 69] width 32 height 14
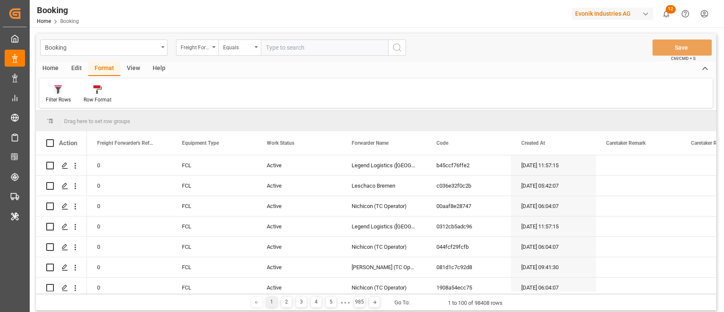
click at [61, 98] on div "Filter Rows" at bounding box center [58, 100] width 25 height 8
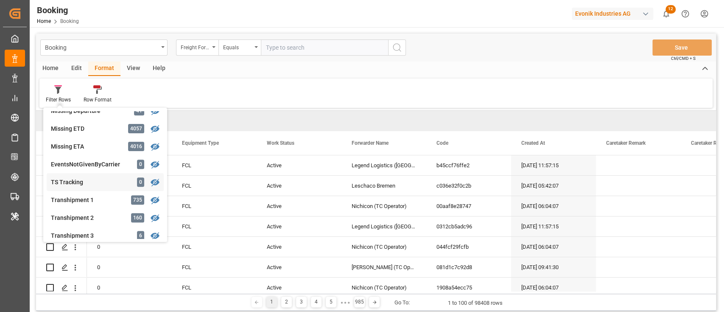
scroll to position [226, 0]
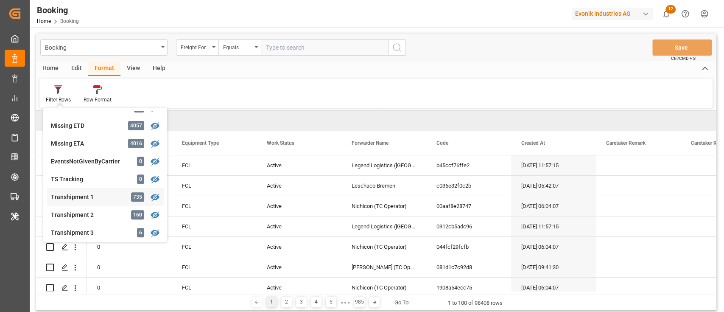
click at [103, 200] on div "Booking Freight Forwarder's Reference No. Equals Save Ctrl/CMD + S Home Edit Fo…" at bounding box center [376, 172] width 680 height 277
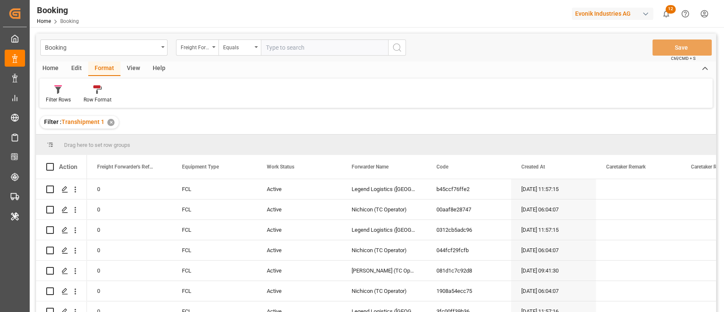
click at [132, 66] on div "View" at bounding box center [134, 69] width 26 height 14
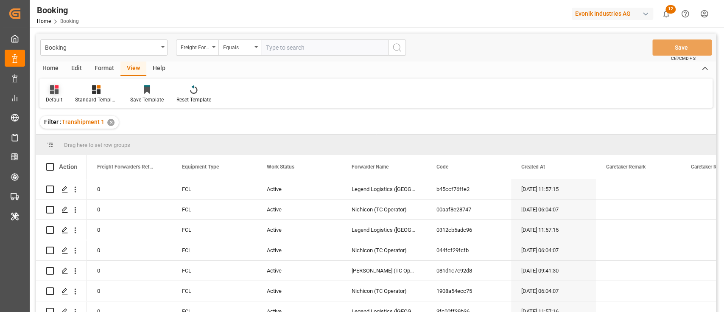
click at [62, 94] on div "Default" at bounding box center [53, 94] width 29 height 19
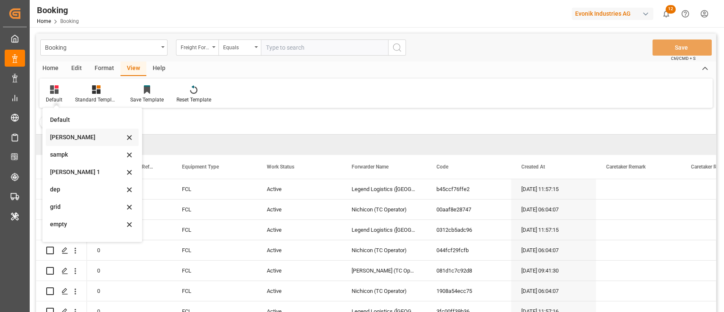
click at [61, 136] on div "sam" at bounding box center [87, 137] width 74 height 9
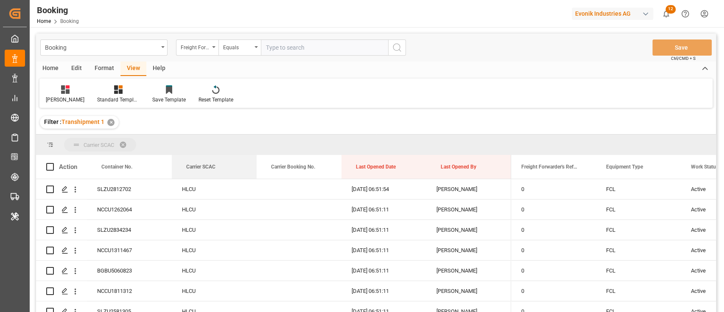
drag, startPoint x: 205, startPoint y: 165, endPoint x: 210, endPoint y: 146, distance: 19.9
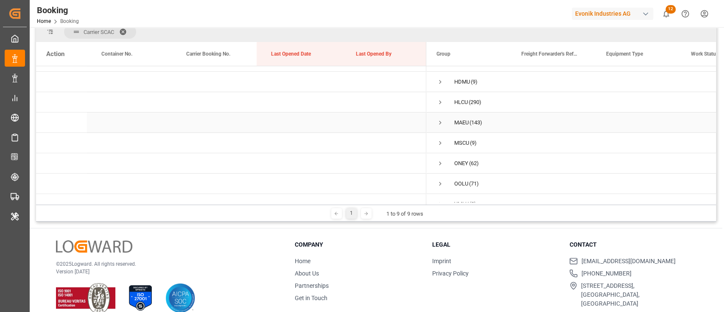
scroll to position [50, 0]
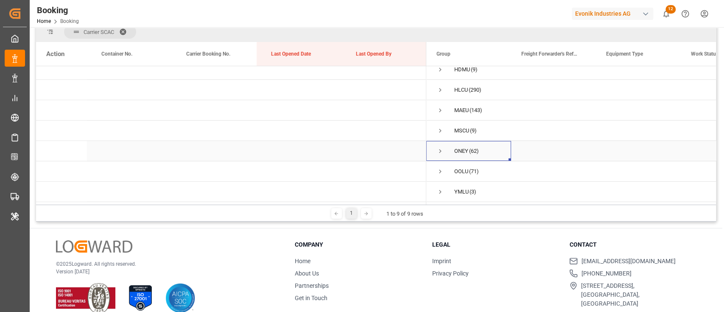
click at [441, 147] on span "Press SPACE to select this row." at bounding box center [441, 151] width 8 height 8
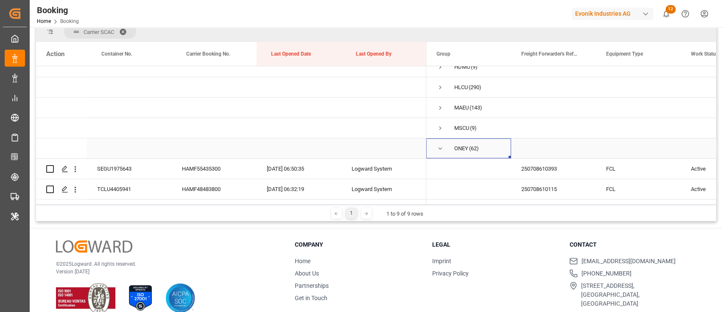
click at [440, 151] on span "Press SPACE to select this row." at bounding box center [441, 149] width 8 height 8
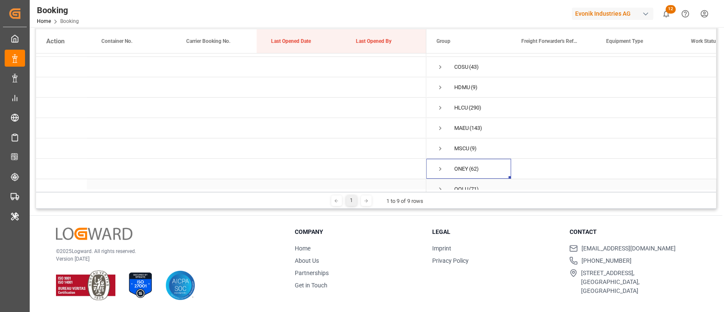
scroll to position [0, 0]
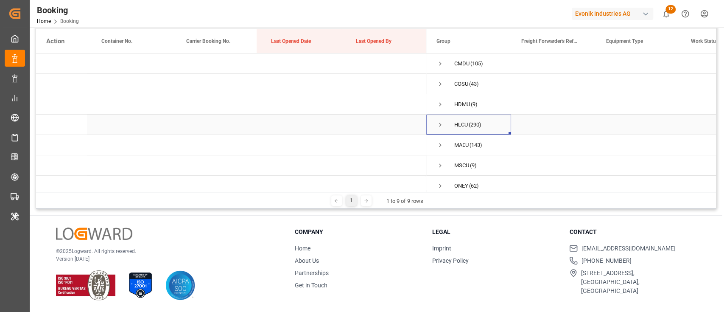
click at [441, 123] on span "Press SPACE to select this row." at bounding box center [441, 125] width 8 height 8
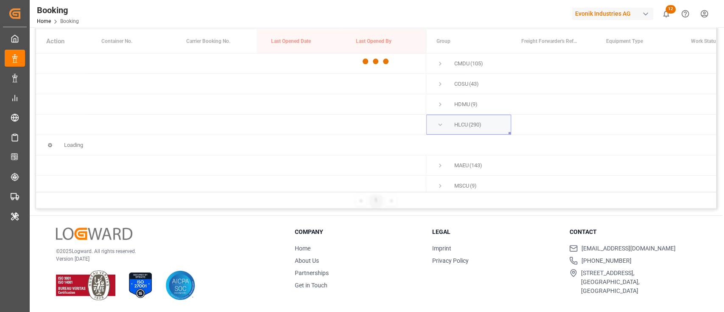
click at [441, 123] on div at bounding box center [376, 61] width 680 height 307
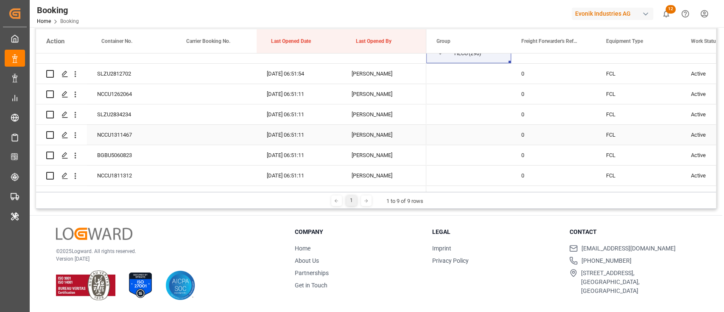
scroll to position [56, 0]
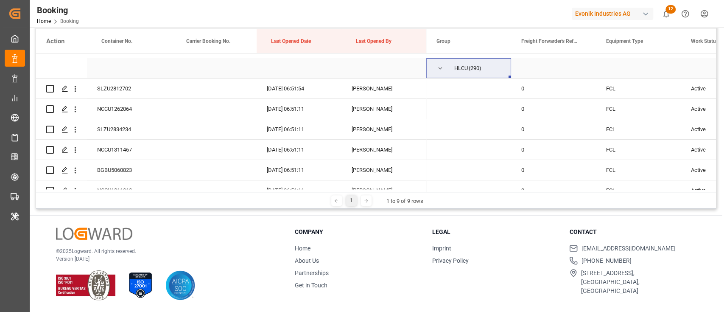
click at [441, 67] on span "Press SPACE to select this row." at bounding box center [441, 68] width 8 height 8
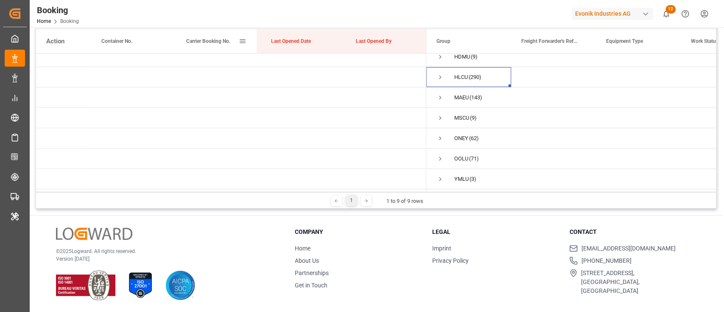
scroll to position [0, 0]
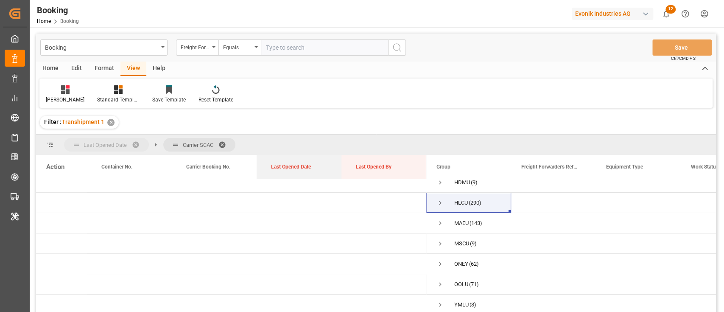
drag, startPoint x: 313, startPoint y: 161, endPoint x: 115, endPoint y: 144, distance: 198.0
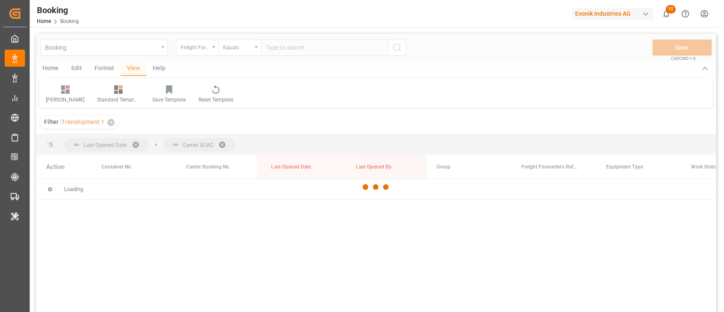
scroll to position [56, 0]
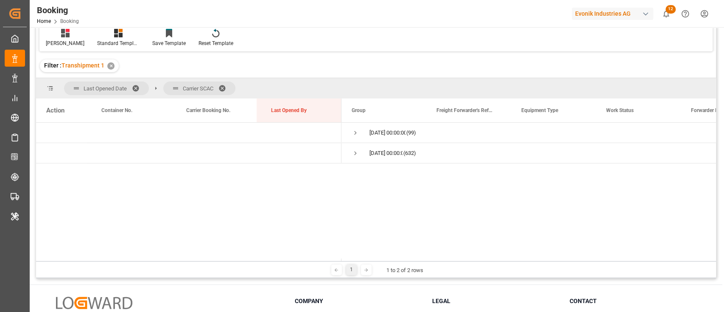
drag, startPoint x: 204, startPoint y: 87, endPoint x: 142, endPoint y: 90, distance: 61.6
click at [121, 93] on div "Last Opened Date Carrier SCAC" at bounding box center [376, 88] width 680 height 20
drag, startPoint x: 193, startPoint y: 84, endPoint x: 186, endPoint y: 89, distance: 8.5
click at [187, 89] on span "Carrier SCAC" at bounding box center [198, 88] width 31 height 6
drag, startPoint x: 185, startPoint y: 90, endPoint x: 156, endPoint y: 87, distance: 29.0
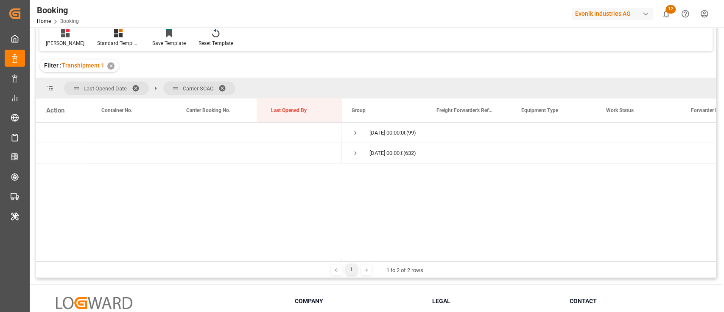
click at [134, 90] on div "Last Opened Date Carrier SCAC" at bounding box center [149, 88] width 171 height 14
click at [179, 87] on span at bounding box center [176, 88] width 8 height 8
drag, startPoint x: 179, startPoint y: 87, endPoint x: 129, endPoint y: 90, distance: 50.6
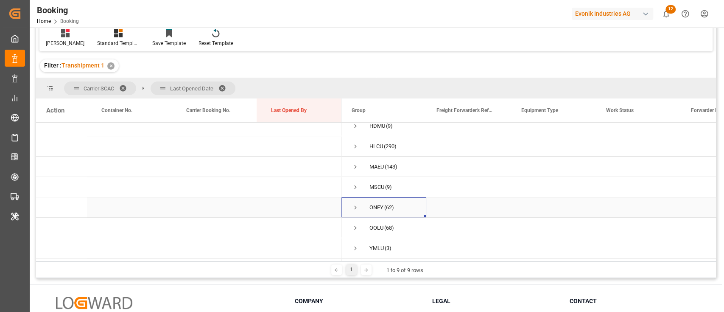
click at [360, 198] on span "ONEY (62)" at bounding box center [384, 207] width 64 height 19
click at [355, 204] on span "Press SPACE to select this row." at bounding box center [356, 208] width 8 height 8
click at [355, 201] on span "Press SPACE to select this row." at bounding box center [356, 205] width 8 height 8
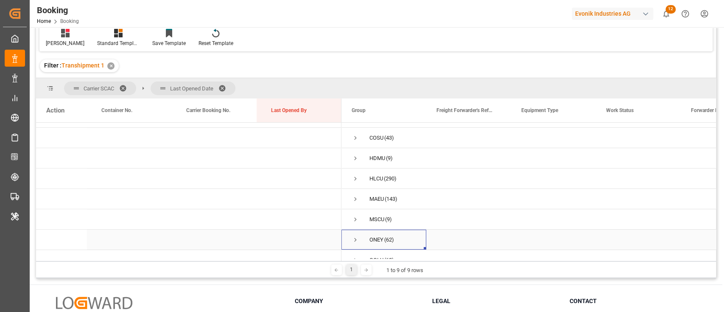
scroll to position [0, 0]
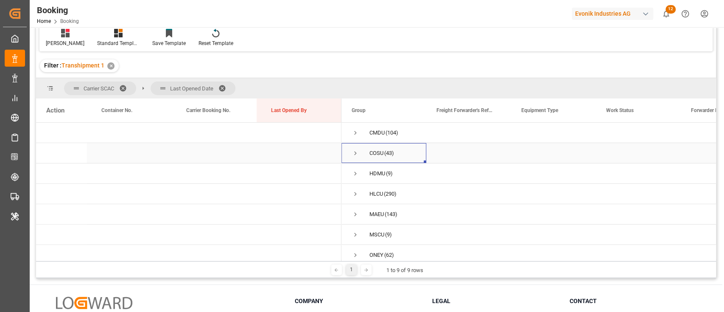
click at [356, 154] on span "Press SPACE to select this row." at bounding box center [356, 153] width 8 height 8
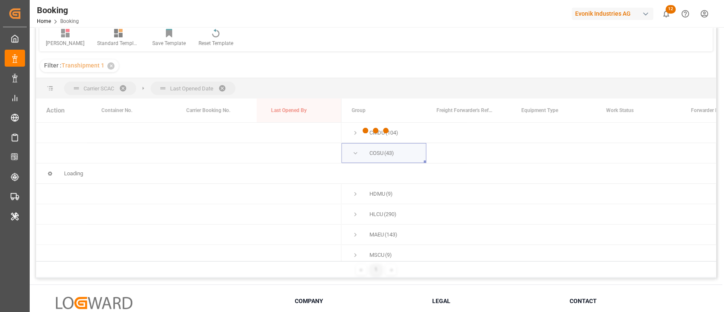
click at [356, 154] on div at bounding box center [376, 130] width 680 height 307
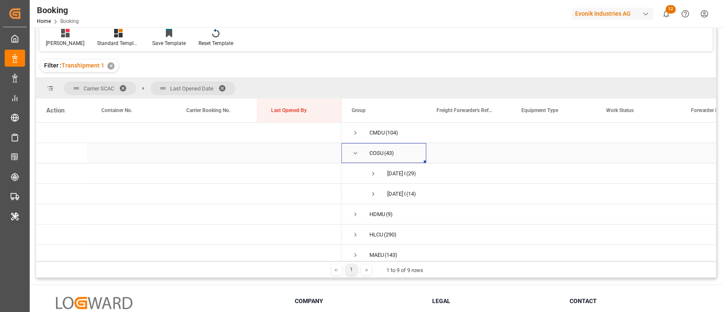
click at [356, 154] on span "Press SPACE to select this row." at bounding box center [356, 153] width 8 height 8
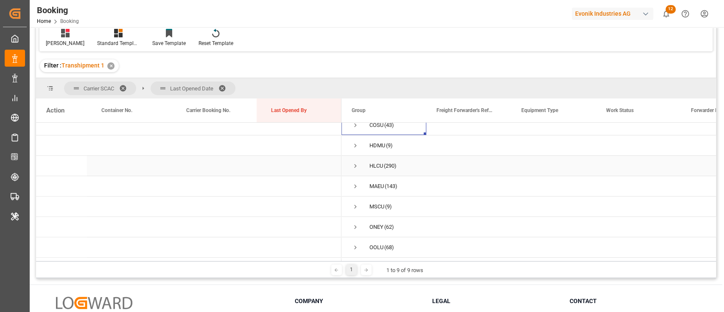
scroll to position [50, 0]
click at [355, 179] on span "Press SPACE to select this row." at bounding box center [356, 187] width 8 height 20
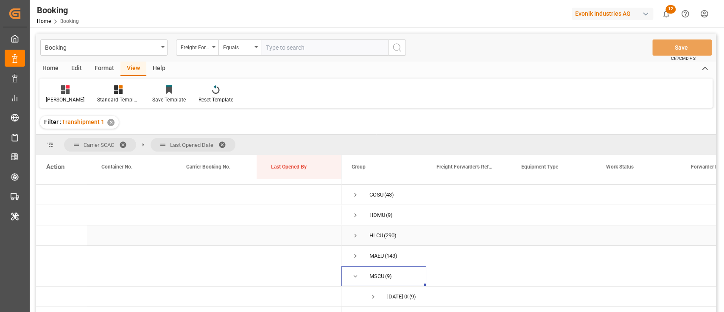
scroll to position [0, 0]
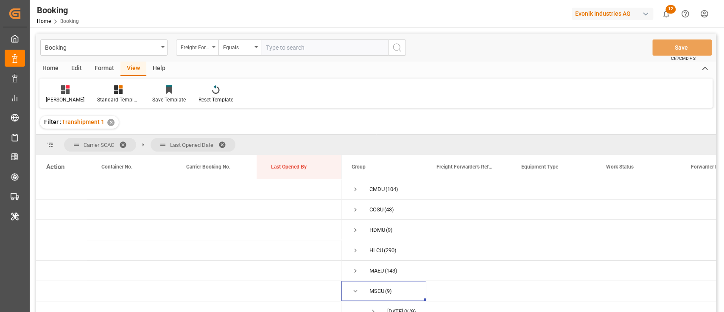
click at [204, 53] on div "Freight Forwarder's Reference No." at bounding box center [197, 47] width 42 height 16
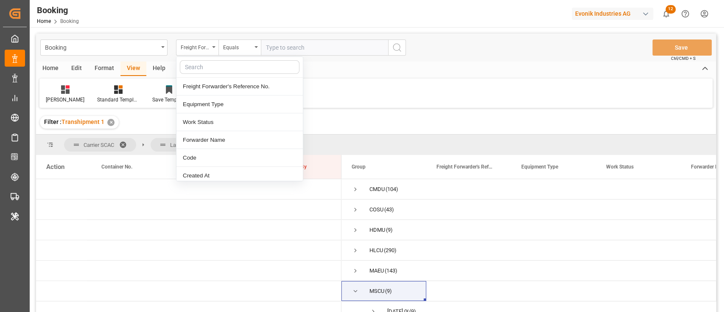
click at [424, 99] on div "sam Standard Templates Save Template Reset Template" at bounding box center [375, 93] width 673 height 29
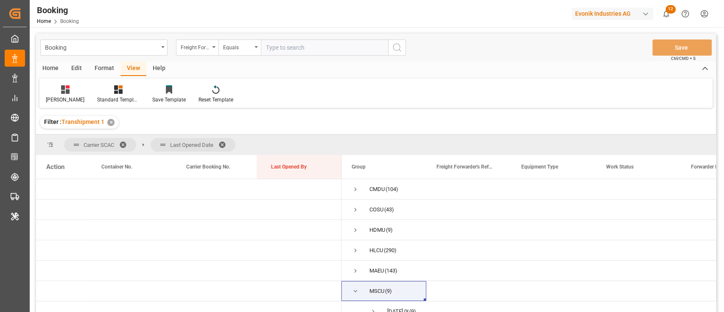
click at [223, 142] on span at bounding box center [226, 145] width 14 height 8
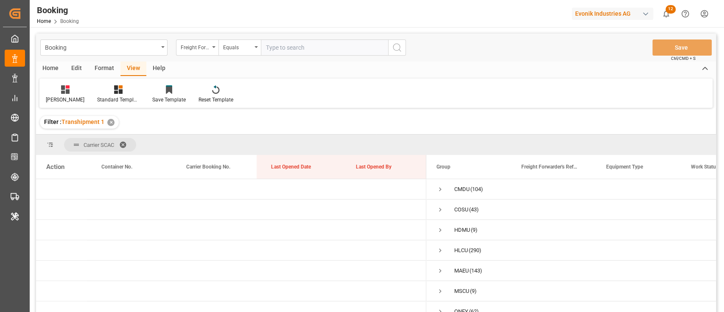
drag, startPoint x: 374, startPoint y: 167, endPoint x: 377, endPoint y: 139, distance: 27.7
drag, startPoint x: 387, startPoint y: 167, endPoint x: 388, endPoint y: 143, distance: 24.2
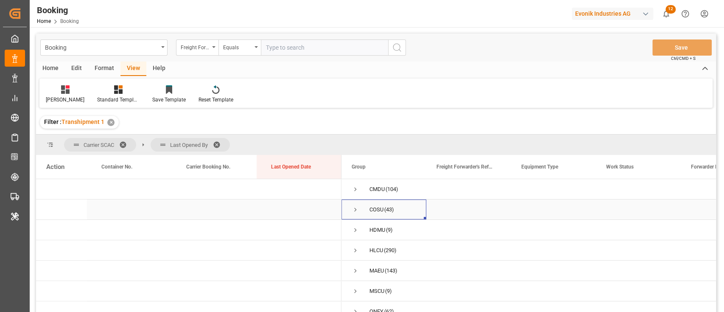
click at [355, 207] on span "Press SPACE to select this row." at bounding box center [356, 210] width 8 height 8
click at [355, 206] on span "Press SPACE to select this row." at bounding box center [356, 210] width 8 height 8
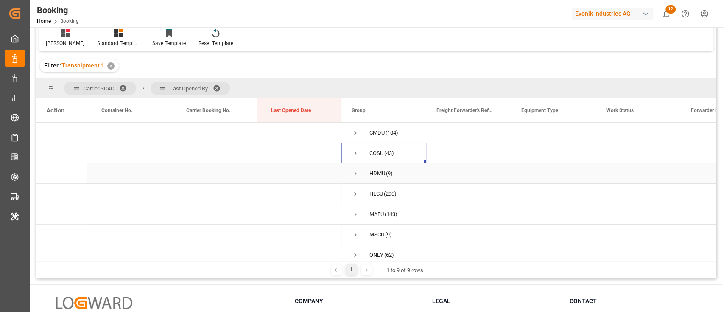
click at [357, 166] on span "Press SPACE to select this row." at bounding box center [356, 174] width 8 height 20
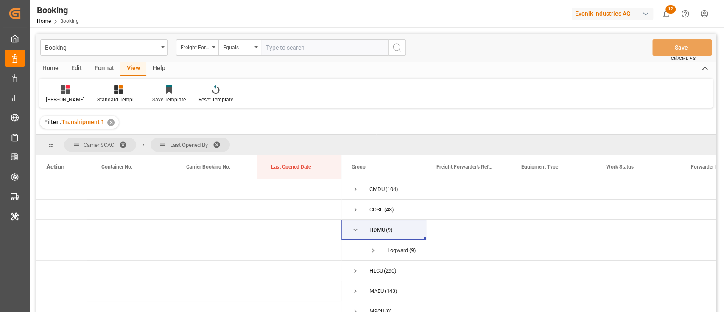
click at [105, 67] on div "Format" at bounding box center [104, 69] width 32 height 14
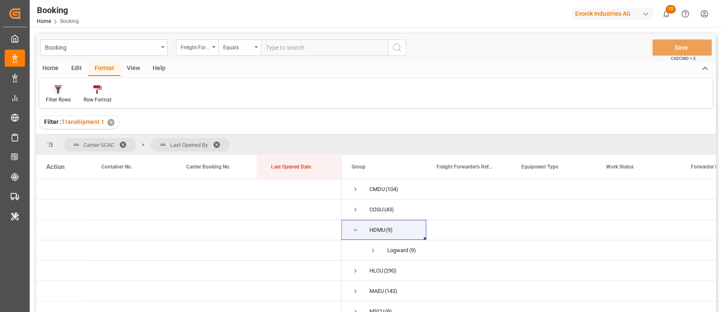
click at [51, 92] on div at bounding box center [58, 89] width 25 height 9
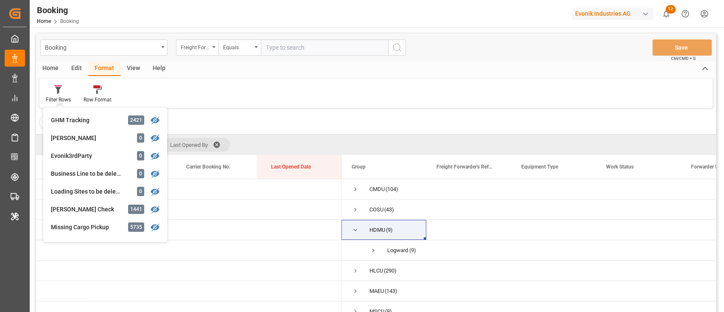
click at [232, 116] on div "Filter : Transhipment 1 ✕" at bounding box center [376, 122] width 680 height 24
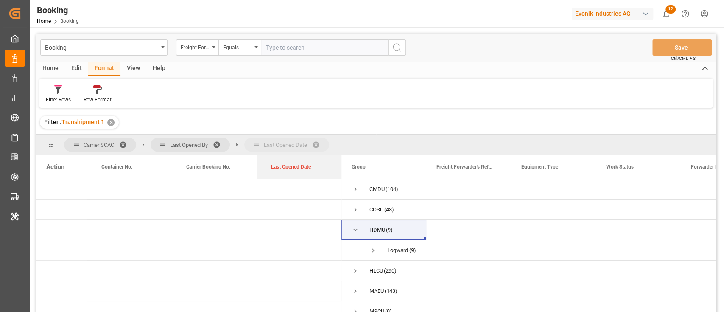
drag, startPoint x: 278, startPoint y: 174, endPoint x: 273, endPoint y: 144, distance: 30.2
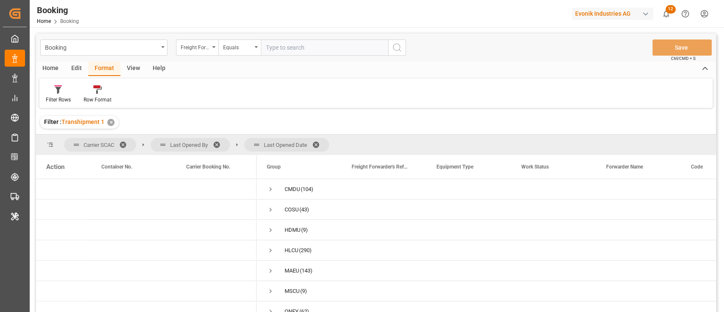
click at [218, 146] on span at bounding box center [220, 145] width 14 height 8
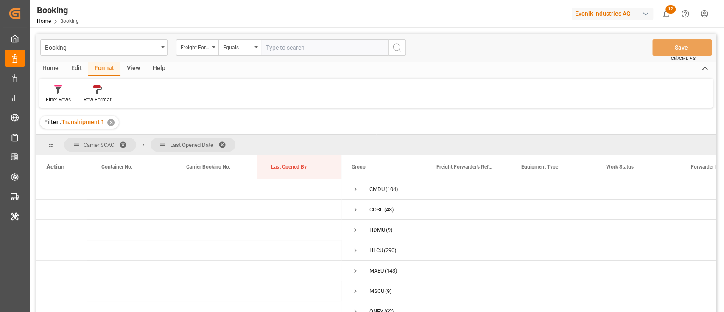
click at [121, 141] on span at bounding box center [126, 145] width 14 height 8
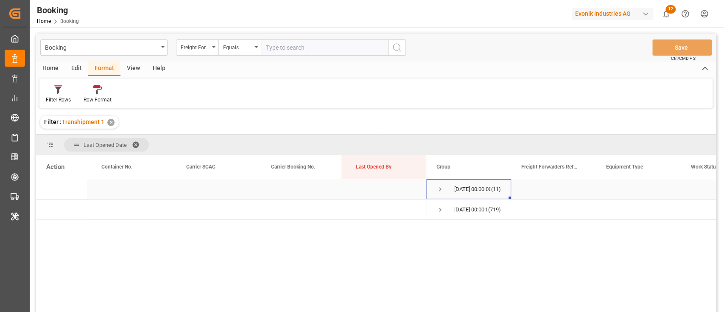
click at [441, 192] on span "Press SPACE to select this row." at bounding box center [441, 189] width 8 height 8
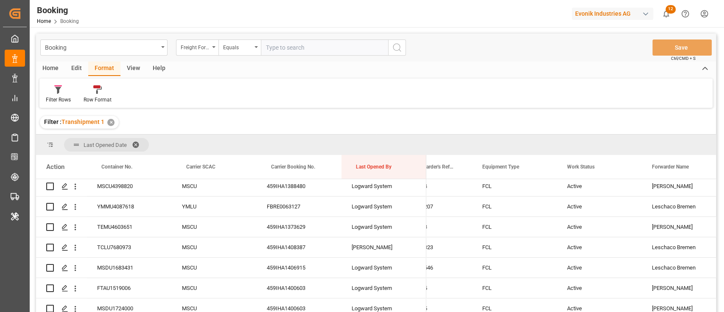
scroll to position [132, 0]
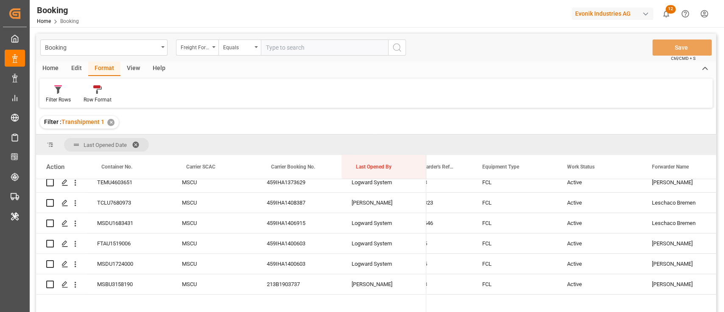
click at [378, 140] on div "Last Opened Date" at bounding box center [376, 145] width 680 height 20
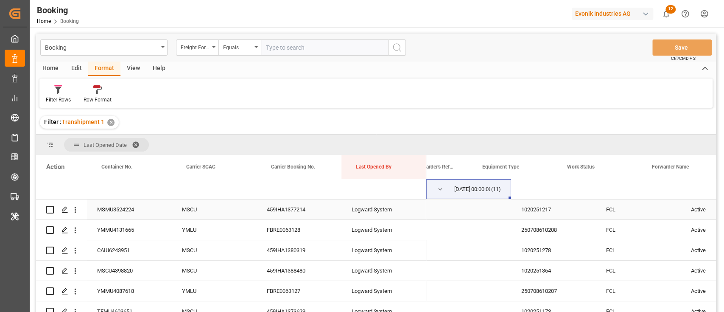
scroll to position [0, 0]
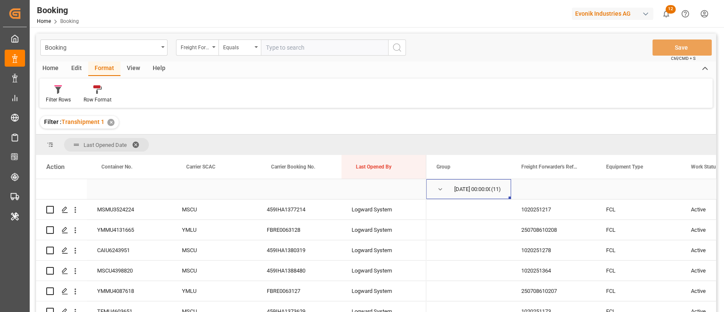
click at [437, 193] on span "Press SPACE to select this row." at bounding box center [441, 189] width 8 height 20
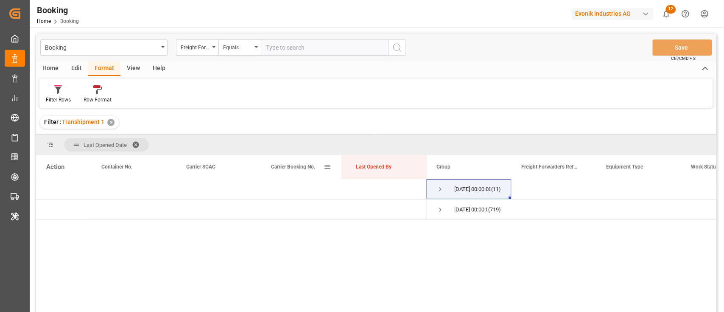
click at [303, 163] on div "Carrier Booking No." at bounding box center [297, 167] width 53 height 24
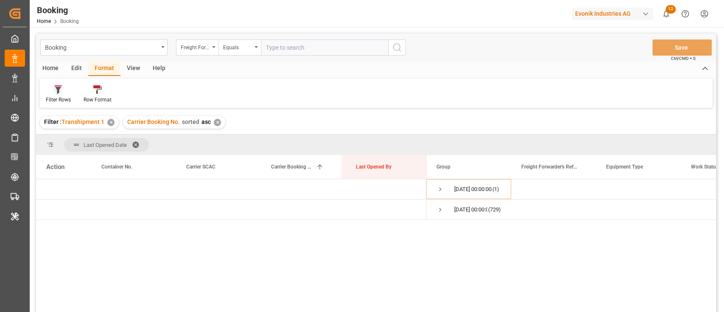
click at [54, 97] on div "Filter Rows" at bounding box center [58, 100] width 25 height 8
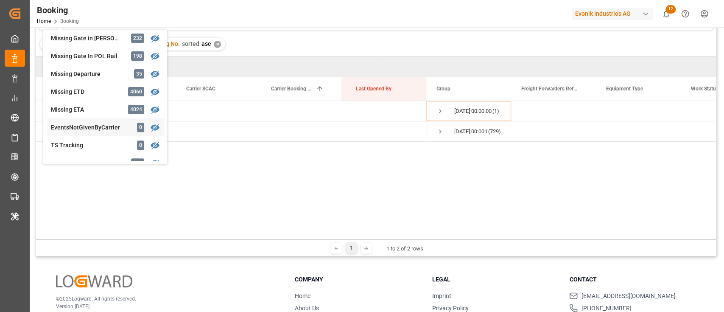
scroll to position [260, 0]
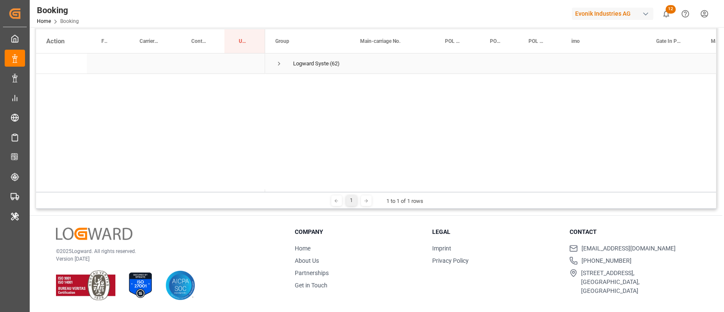
click at [282, 64] on span "Press SPACE to select this row." at bounding box center [279, 64] width 8 height 8
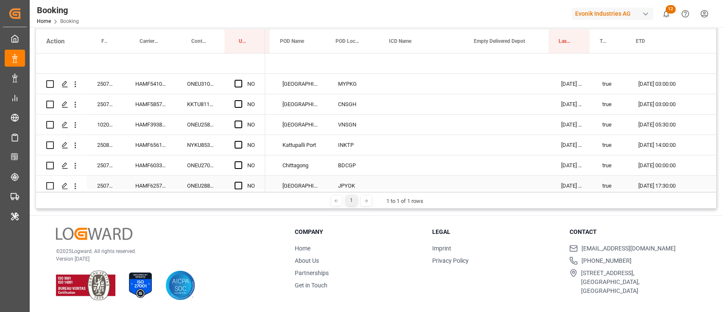
scroll to position [0, 612]
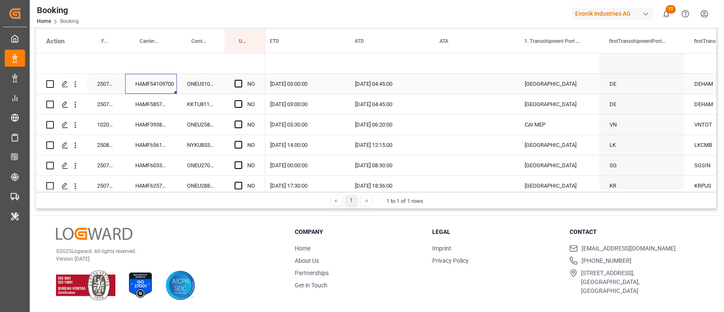
click at [136, 84] on div "HAMF54109700" at bounding box center [151, 84] width 52 height 20
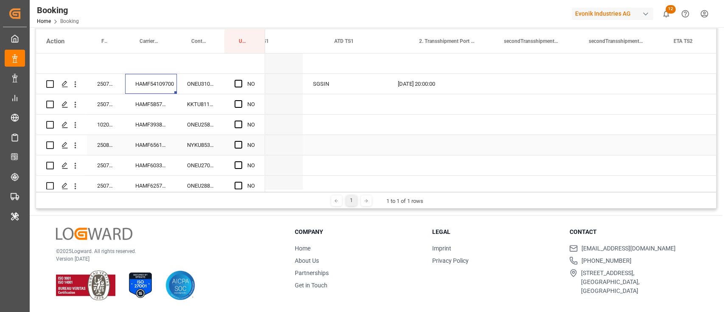
scroll to position [0, 1660]
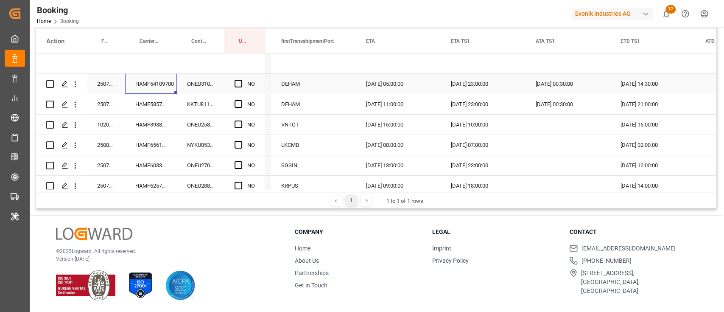
click at [241, 77] on div "Press SPACE to select this row." at bounding box center [241, 84] width 13 height 20
drag, startPoint x: 238, startPoint y: 83, endPoint x: 229, endPoint y: 87, distance: 9.9
click at [237, 83] on span "Press SPACE to select this row." at bounding box center [239, 84] width 8 height 8
click at [241, 80] on input "Press SPACE to select this row." at bounding box center [241, 80] width 0 height 0
click at [159, 104] on div "HAMF58573900" at bounding box center [151, 104] width 52 height 20
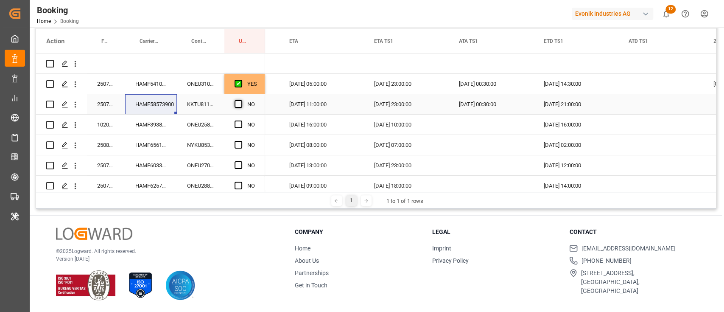
click at [238, 102] on span "Press SPACE to select this row." at bounding box center [239, 104] width 8 height 8
click at [241, 100] on input "Press SPACE to select this row." at bounding box center [241, 100] width 0 height 0
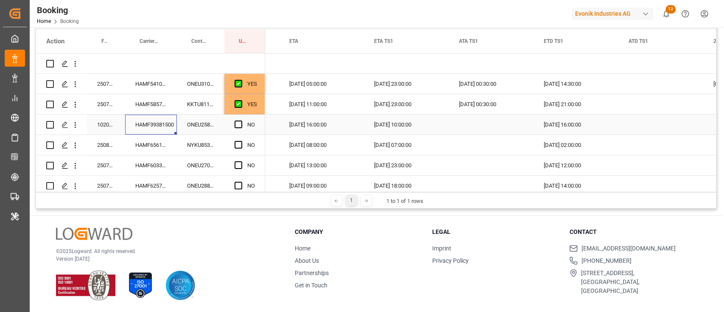
click at [159, 122] on div "HAMF39381500" at bounding box center [151, 125] width 52 height 20
click at [238, 122] on span "Press SPACE to select this row." at bounding box center [239, 125] width 8 height 8
click at [241, 121] on input "Press SPACE to select this row." at bounding box center [241, 121] width 0 height 0
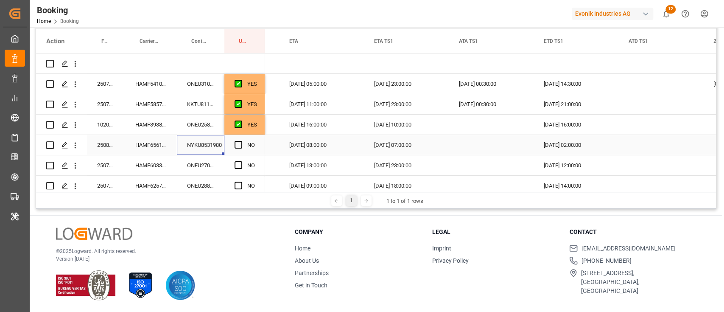
click at [193, 149] on div "NYKU8531980" at bounding box center [201, 145] width 48 height 20
click at [154, 147] on div "HAMF65616500" at bounding box center [151, 145] width 52 height 20
click at [240, 142] on span "Press SPACE to select this row." at bounding box center [239, 145] width 8 height 8
click at [241, 141] on input "Press SPACE to select this row." at bounding box center [241, 141] width 0 height 0
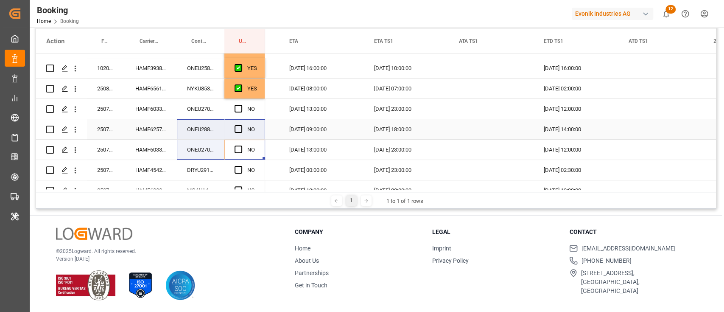
drag, startPoint x: 216, startPoint y: 132, endPoint x: 190, endPoint y: 122, distance: 27.3
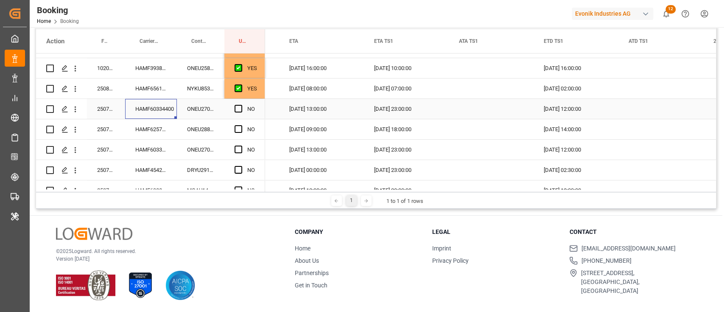
click at [159, 113] on div "HAMF60334400" at bounding box center [151, 109] width 52 height 20
click at [239, 107] on span "Press SPACE to select this row." at bounding box center [239, 109] width 8 height 8
click at [241, 105] on input "Press SPACE to select this row." at bounding box center [241, 105] width 0 height 0
click at [238, 147] on span "Press SPACE to select this row." at bounding box center [239, 150] width 8 height 8
click at [241, 146] on input "Press SPACE to select this row." at bounding box center [241, 146] width 0 height 0
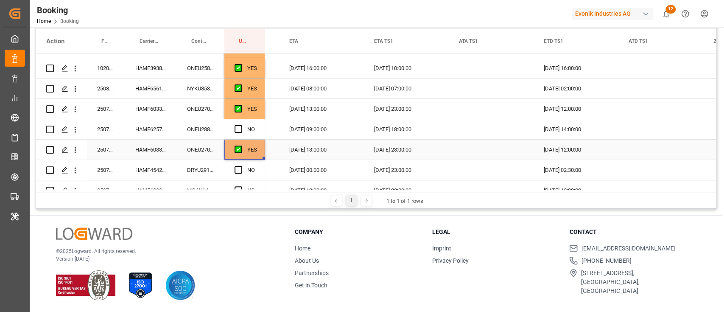
scroll to position [113, 0]
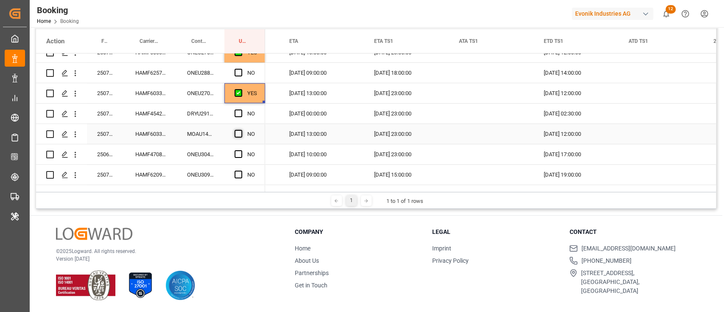
click at [236, 134] on span "Press SPACE to select this row." at bounding box center [239, 134] width 8 height 8
click at [241, 130] on input "Press SPACE to select this row." at bounding box center [241, 130] width 0 height 0
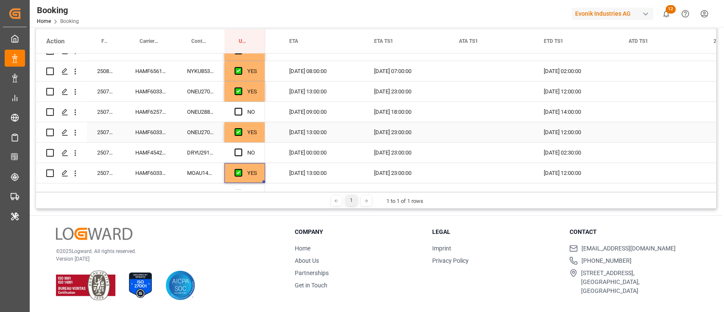
scroll to position [56, 0]
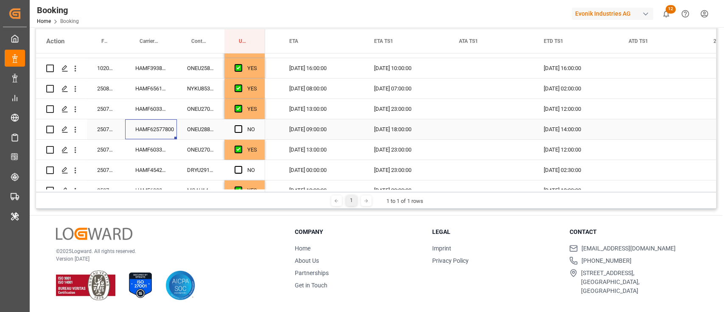
click at [154, 127] on div "HAMF62577800" at bounding box center [151, 129] width 52 height 20
click at [238, 127] on span "Press SPACE to select this row." at bounding box center [239, 129] width 8 height 8
click at [241, 125] on input "Press SPACE to select this row." at bounding box center [241, 125] width 0 height 0
click at [150, 174] on div "HAMF45429500" at bounding box center [151, 170] width 52 height 20
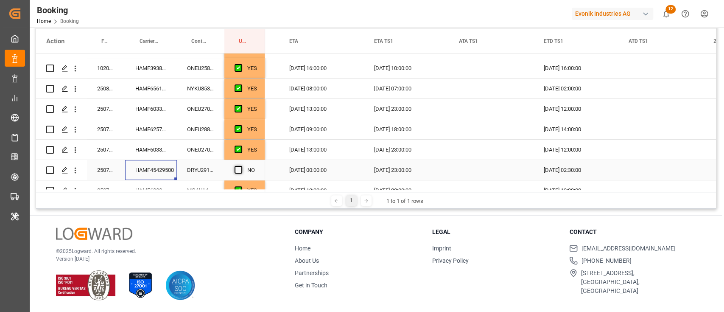
click at [235, 166] on span "Press SPACE to select this row." at bounding box center [239, 170] width 8 height 8
click at [241, 166] on input "Press SPACE to select this row." at bounding box center [241, 166] width 0 height 0
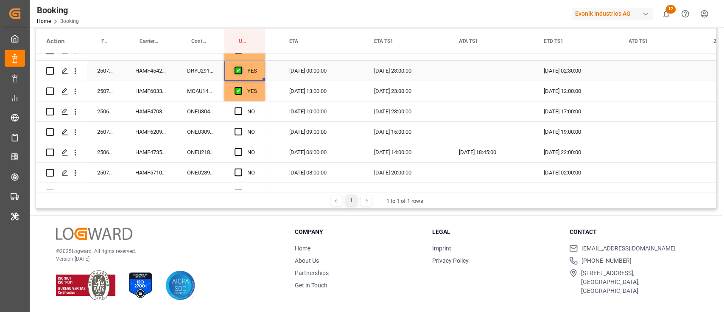
scroll to position [170, 0]
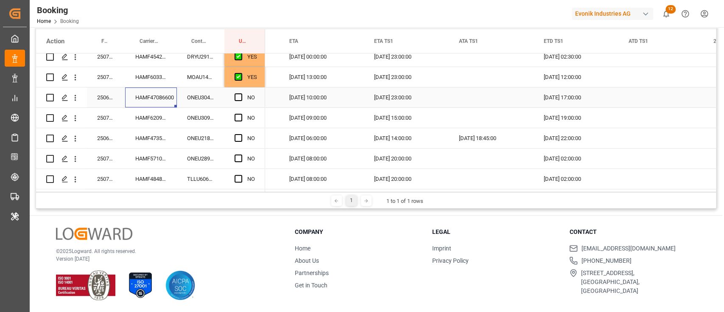
click at [153, 95] on div "HAMF47086600" at bounding box center [151, 97] width 52 height 20
click at [245, 97] on div "Press SPACE to select this row." at bounding box center [241, 98] width 13 height 20
click at [240, 96] on span "Press SPACE to select this row." at bounding box center [239, 97] width 8 height 8
click at [241, 93] on input "Press SPACE to select this row." at bounding box center [241, 93] width 0 height 0
click at [166, 118] on div "HAMF62099700" at bounding box center [151, 118] width 52 height 20
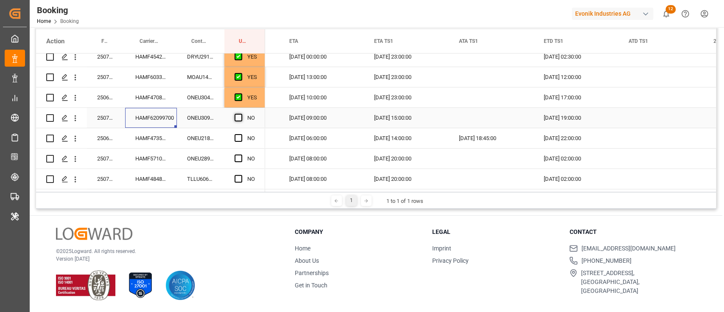
click at [240, 117] on span "Press SPACE to select this row." at bounding box center [239, 118] width 8 height 8
click at [241, 114] on input "Press SPACE to select this row." at bounding box center [241, 114] width 0 height 0
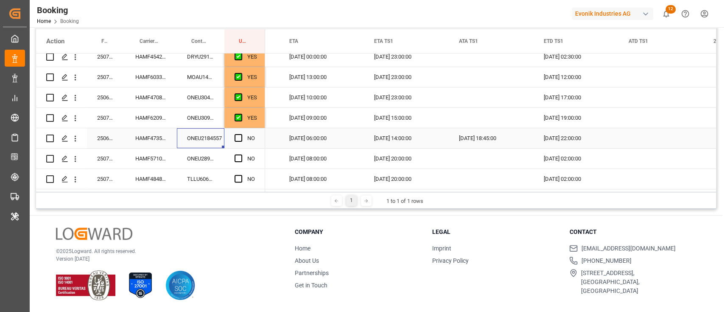
click at [189, 138] on div "ONEU2184557" at bounding box center [201, 138] width 48 height 20
click at [136, 138] on div "HAMF47359900" at bounding box center [151, 138] width 52 height 20
click at [238, 137] on span "Press SPACE to select this row." at bounding box center [239, 138] width 8 height 8
click at [241, 134] on input "Press SPACE to select this row." at bounding box center [241, 134] width 0 height 0
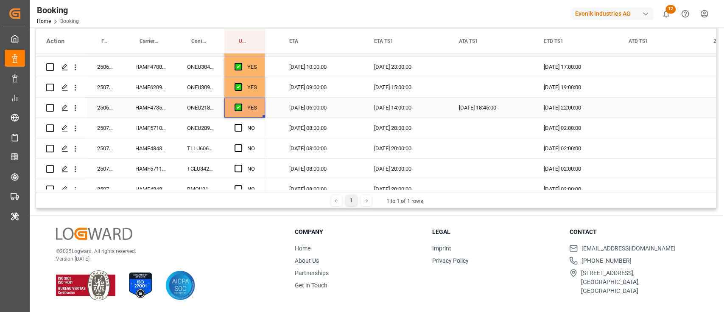
scroll to position [226, 0]
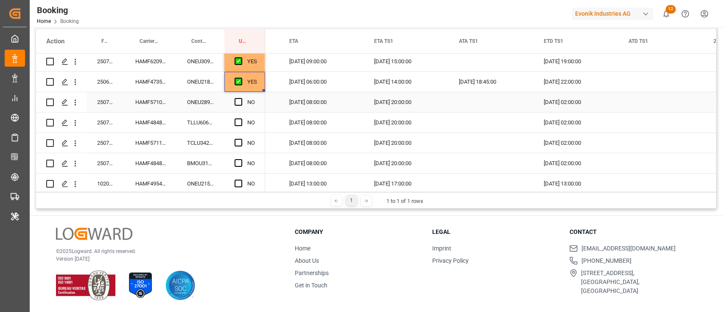
click at [147, 100] on div "HAMF57105600" at bounding box center [151, 102] width 52 height 20
click at [237, 95] on div "Press SPACE to select this row." at bounding box center [241, 103] width 13 height 20
click at [235, 99] on span "Press SPACE to select this row." at bounding box center [239, 102] width 8 height 8
click at [241, 98] on input "Press SPACE to select this row." at bounding box center [241, 98] width 0 height 0
click at [236, 115] on div "Press SPACE to select this row." at bounding box center [241, 123] width 13 height 20
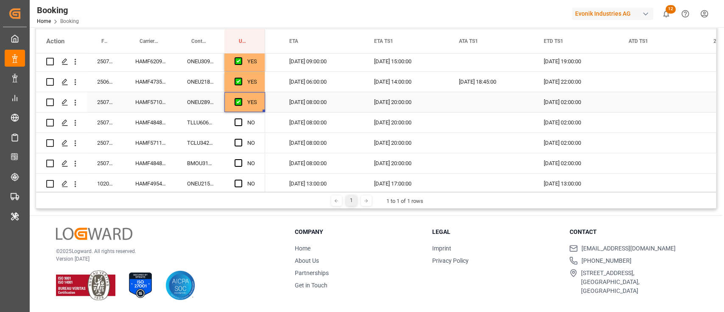
click at [256, 105] on div "YES" at bounding box center [252, 103] width 10 height 20
click at [154, 122] on div "HAMF48485300" at bounding box center [151, 122] width 52 height 20
drag, startPoint x: 255, startPoint y: 108, endPoint x: 259, endPoint y: 109, distance: 4.6
click at [255, 108] on div "YES" at bounding box center [252, 103] width 10 height 20
drag, startPoint x: 263, startPoint y: 110, endPoint x: 252, endPoint y: 166, distance: 56.5
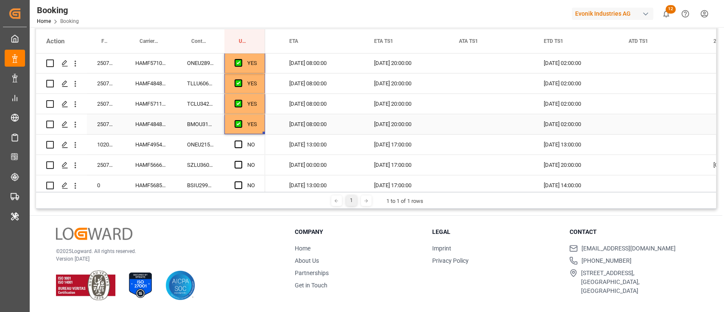
scroll to position [283, 0]
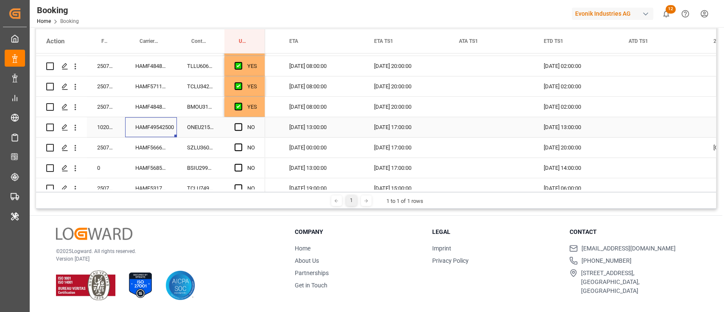
click at [163, 130] on div "HAMF49542500" at bounding box center [151, 127] width 52 height 20
click at [245, 125] on div "Press SPACE to select this row." at bounding box center [241, 128] width 13 height 20
click at [241, 124] on span "Press SPACE to select this row." at bounding box center [239, 127] width 8 height 8
click at [241, 123] on input "Press SPACE to select this row." at bounding box center [241, 123] width 0 height 0
click at [236, 144] on span "Press SPACE to select this row." at bounding box center [239, 147] width 8 height 8
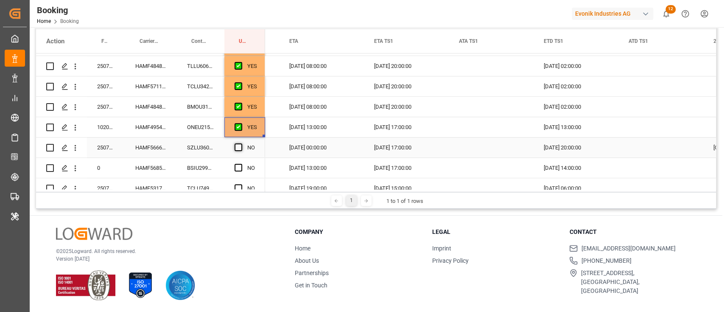
click at [241, 143] on input "Press SPACE to select this row." at bounding box center [241, 143] width 0 height 0
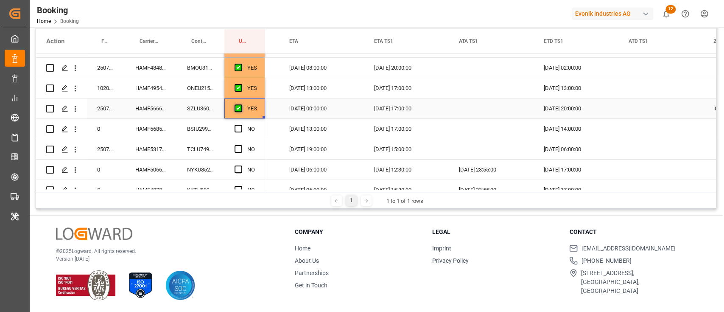
scroll to position [339, 0]
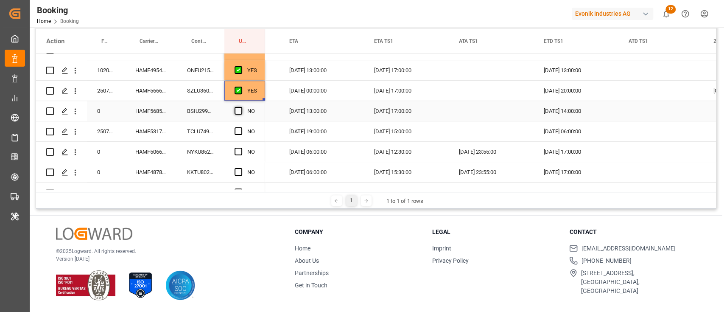
click at [238, 112] on span "Press SPACE to select this row." at bounding box center [239, 111] width 8 height 8
click at [241, 107] on input "Press SPACE to select this row." at bounding box center [241, 107] width 0 height 0
click at [238, 135] on span "Press SPACE to select this row." at bounding box center [239, 131] width 8 height 8
click at [241, 127] on input "Press SPACE to select this row." at bounding box center [241, 127] width 0 height 0
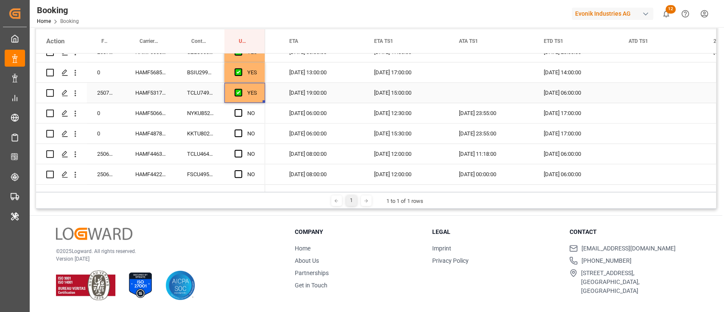
scroll to position [396, 0]
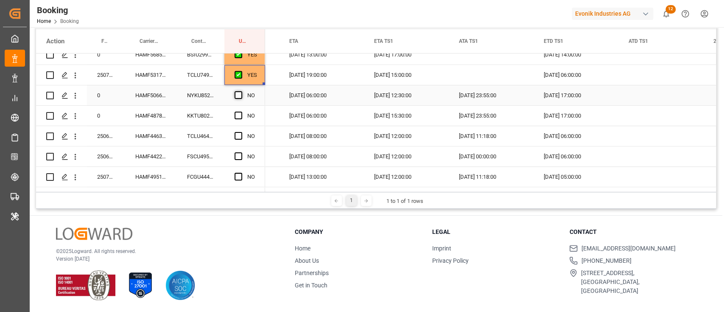
click at [239, 97] on span "Press SPACE to select this row." at bounding box center [239, 95] width 8 height 8
click at [241, 91] on input "Press SPACE to select this row." at bounding box center [241, 91] width 0 height 0
click at [163, 97] on div "HAMF50669700" at bounding box center [151, 95] width 52 height 20
click at [236, 112] on span "Press SPACE to select this row." at bounding box center [239, 116] width 8 height 8
click at [241, 112] on input "Press SPACE to select this row." at bounding box center [241, 112] width 0 height 0
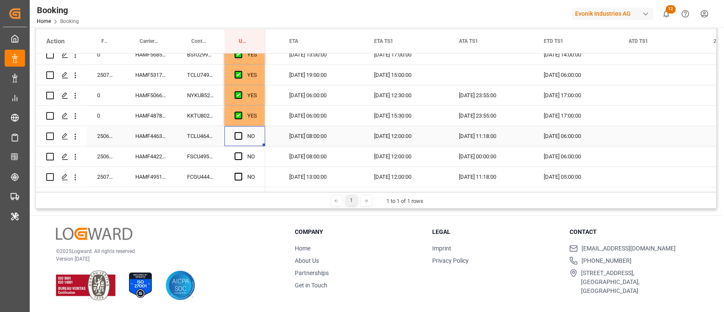
click at [236, 129] on div "Press SPACE to select this row." at bounding box center [241, 136] width 13 height 20
click at [237, 144] on div "Press SPACE to select this row." at bounding box center [241, 136] width 13 height 20
click at [239, 140] on div "Press SPACE to select this row." at bounding box center [241, 136] width 13 height 20
drag, startPoint x: 239, startPoint y: 135, endPoint x: 238, endPoint y: 150, distance: 14.9
click at [239, 140] on div "Press SPACE to select this row." at bounding box center [241, 136] width 13 height 20
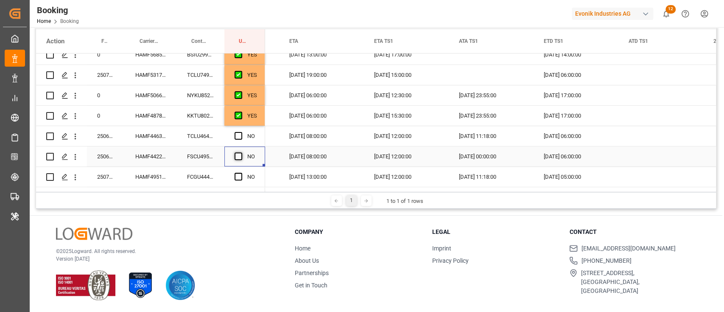
click at [239, 154] on span "Press SPACE to select this row." at bounding box center [239, 156] width 8 height 8
click at [241, 152] on input "Press SPACE to select this row." at bounding box center [241, 152] width 0 height 0
click at [237, 139] on span "Press SPACE to select this row." at bounding box center [239, 136] width 8 height 8
click at [241, 132] on input "Press SPACE to select this row." at bounding box center [241, 132] width 0 height 0
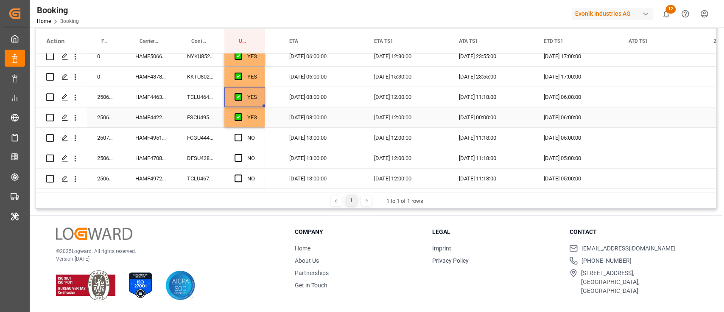
scroll to position [452, 0]
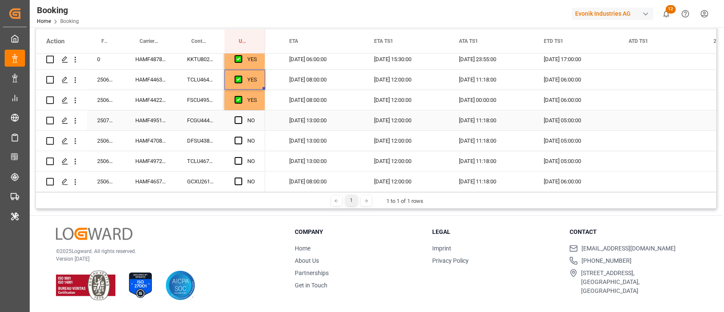
click at [234, 118] on div "NO" at bounding box center [244, 120] width 41 height 20
click at [235, 144] on span "Press SPACE to select this row." at bounding box center [239, 141] width 8 height 8
click at [241, 137] on input "Press SPACE to select this row." at bounding box center [241, 137] width 0 height 0
click at [235, 123] on span "Press SPACE to select this row." at bounding box center [239, 120] width 8 height 8
click at [241, 116] on input "Press SPACE to select this row." at bounding box center [241, 116] width 0 height 0
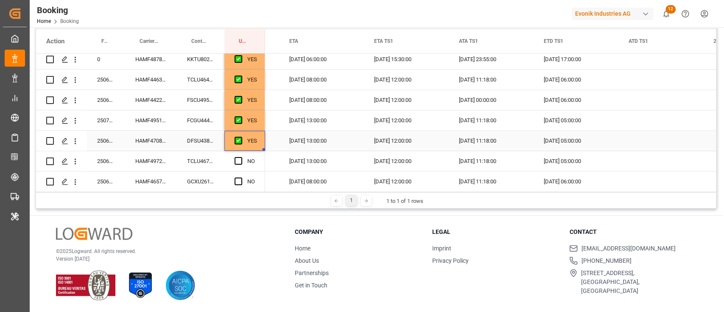
click at [259, 143] on div "YES" at bounding box center [244, 141] width 41 height 20
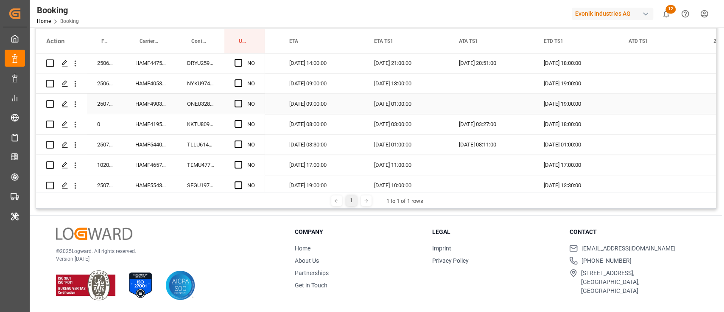
scroll to position [792, 0]
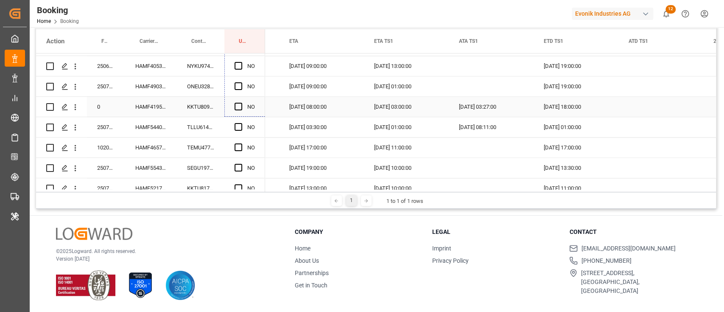
drag, startPoint x: 262, startPoint y: 148, endPoint x: 256, endPoint y: 115, distance: 33.3
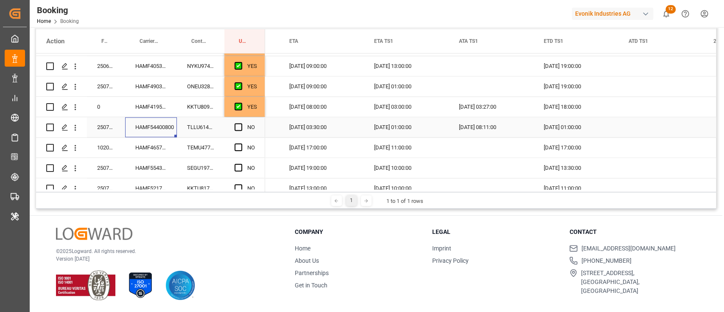
click at [160, 130] on div "HAMF54400800" at bounding box center [151, 127] width 52 height 20
click at [75, 124] on icon "open menu" at bounding box center [75, 127] width 9 height 9
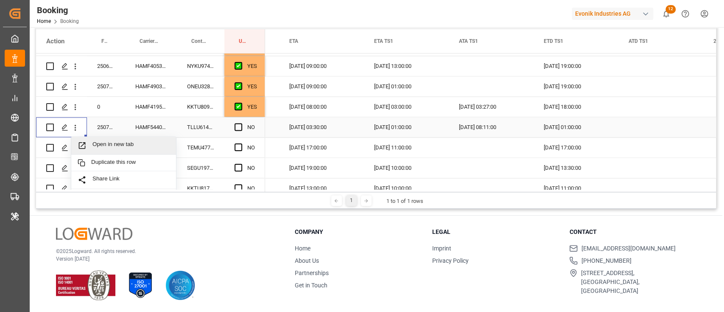
click at [102, 141] on span "Open in new tab" at bounding box center [131, 145] width 77 height 9
click at [232, 123] on div "NO" at bounding box center [244, 127] width 41 height 20
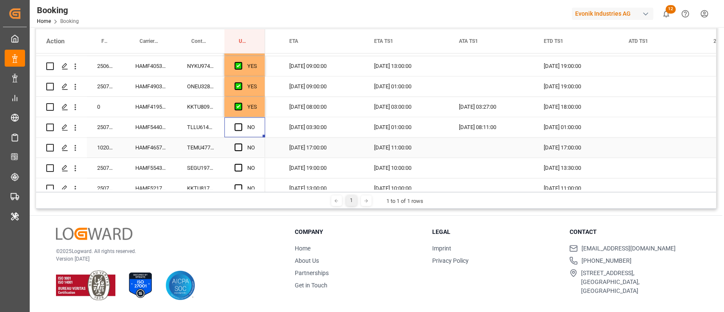
click at [239, 141] on div "Press SPACE to select this row." at bounding box center [241, 148] width 13 height 20
click at [236, 124] on span "Press SPACE to select this row." at bounding box center [239, 127] width 8 height 8
click at [241, 123] on input "Press SPACE to select this row." at bounding box center [241, 123] width 0 height 0
click at [238, 147] on span "Press SPACE to select this row." at bounding box center [239, 147] width 8 height 8
click at [241, 143] on input "Press SPACE to select this row." at bounding box center [241, 143] width 0 height 0
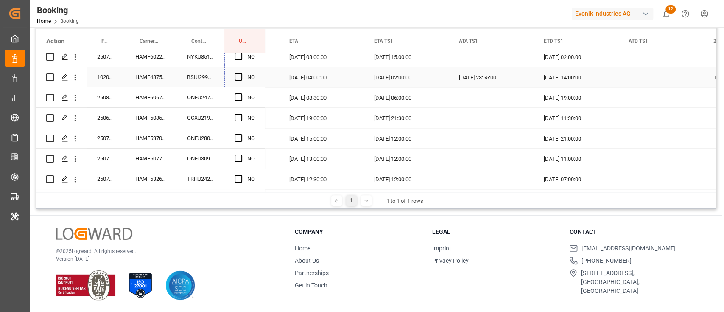
scroll to position [1150, 0]
drag, startPoint x: 265, startPoint y: 155, endPoint x: 234, endPoint y: 174, distance: 36.0
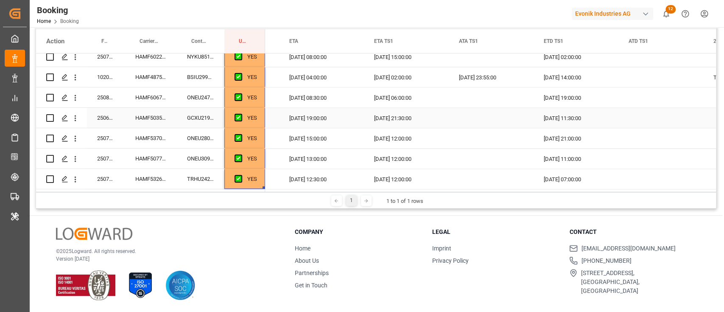
click at [159, 114] on div "HAMF50353400" at bounding box center [151, 118] width 52 height 20
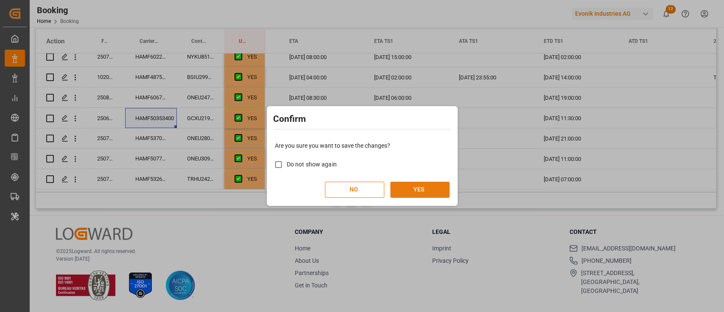
click at [431, 195] on button "YES" at bounding box center [419, 190] width 59 height 16
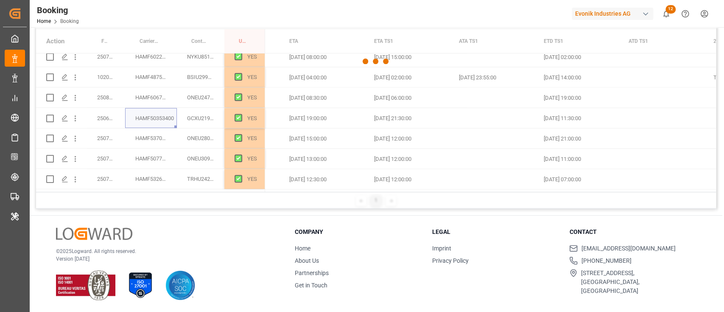
click at [345, 191] on div at bounding box center [376, 61] width 680 height 307
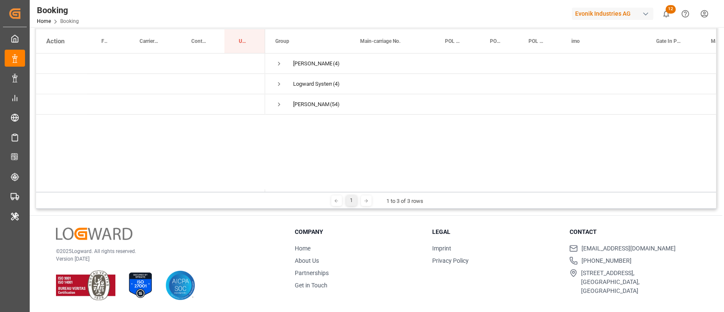
scroll to position [69, 0]
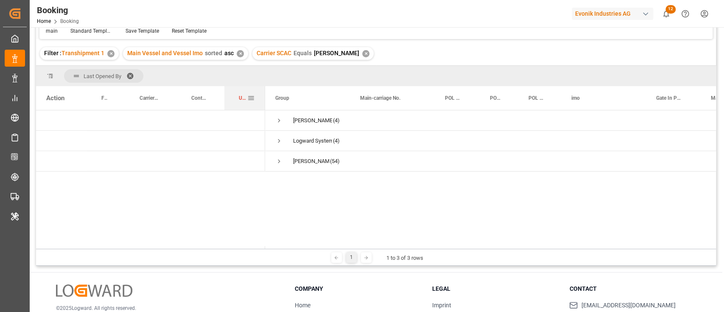
drag, startPoint x: 243, startPoint y: 99, endPoint x: 245, endPoint y: 105, distance: 6.1
click at [245, 105] on div "Update Last Opened By" at bounding box center [243, 98] width 8 height 24
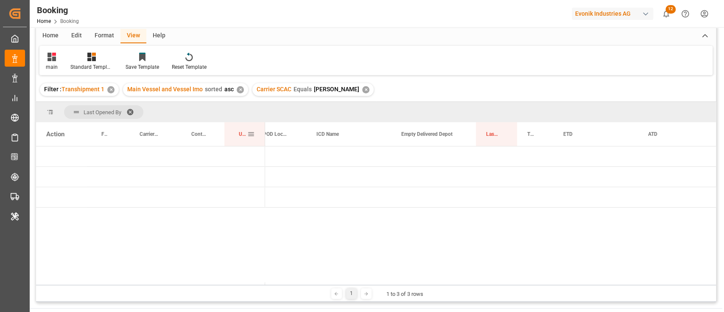
scroll to position [0, 0]
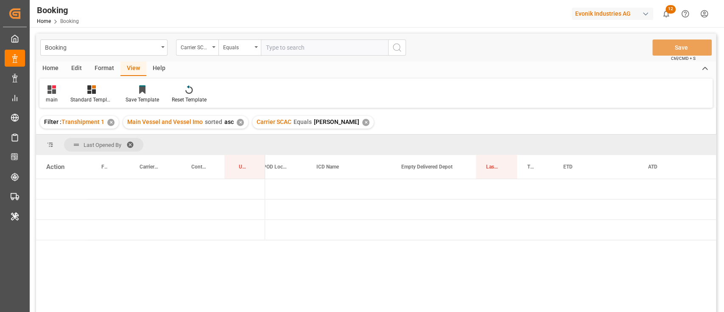
click at [292, 46] on input "text" at bounding box center [324, 47] width 127 height 16
type input "cosu"
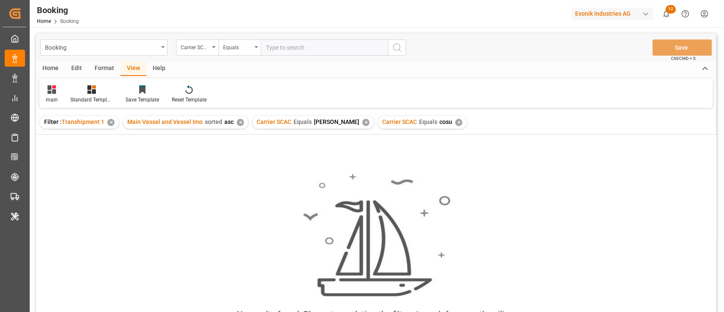
click at [362, 119] on div "✕" at bounding box center [365, 122] width 7 height 7
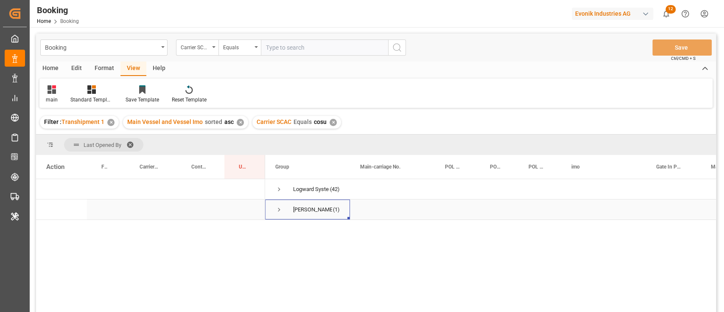
click at [278, 208] on span "Press SPACE to select this row." at bounding box center [279, 210] width 8 height 8
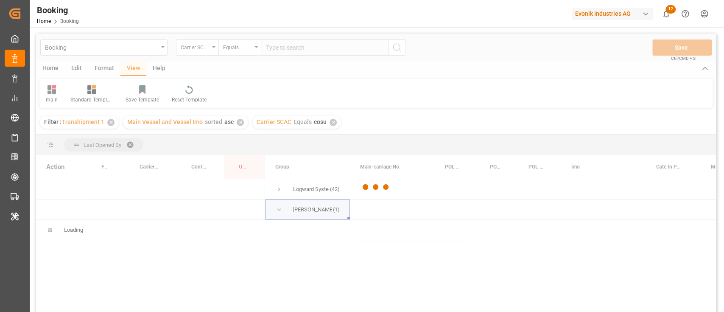
click at [280, 187] on div at bounding box center [376, 187] width 680 height 307
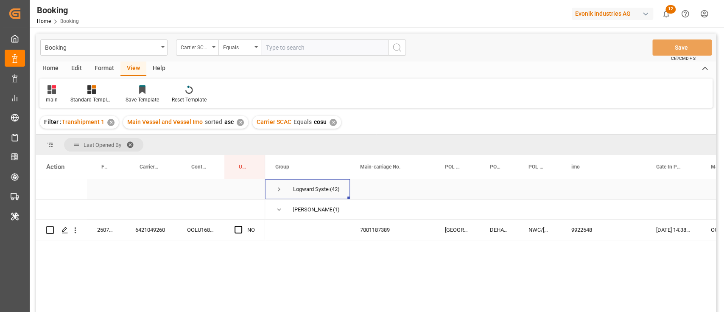
click at [280, 187] on span "Press SPACE to select this row." at bounding box center [279, 189] width 8 height 8
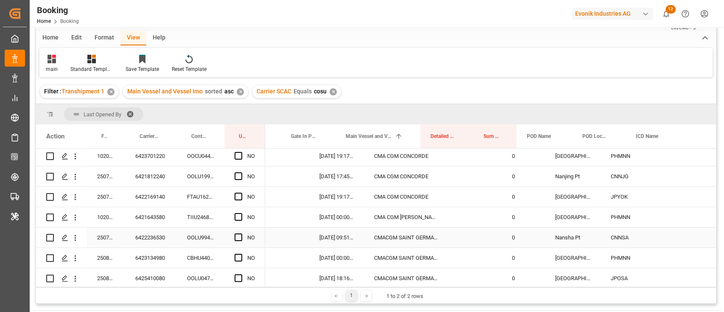
scroll to position [0, 337]
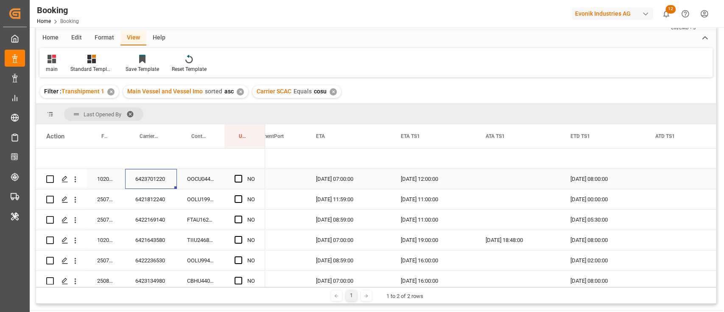
click at [175, 173] on div "6423701220" at bounding box center [151, 179] width 52 height 20
click at [241, 177] on span "Press SPACE to select this row." at bounding box center [239, 179] width 8 height 8
click at [241, 175] on input "Press SPACE to select this row." at bounding box center [241, 175] width 0 height 0
drag, startPoint x: 238, startPoint y: 197, endPoint x: 238, endPoint y: 210, distance: 12.3
click at [239, 197] on span "Press SPACE to select this row." at bounding box center [239, 199] width 8 height 8
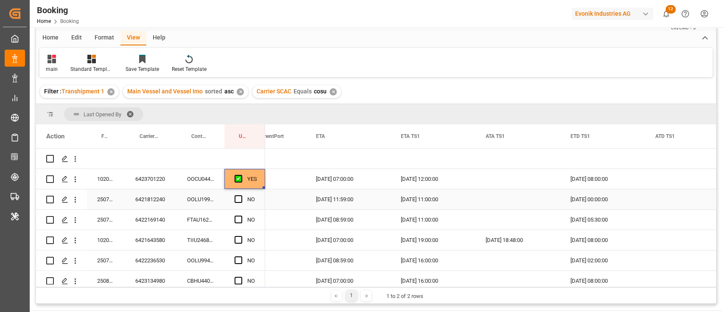
click at [241, 195] on input "Press SPACE to select this row." at bounding box center [241, 195] width 0 height 0
click at [238, 220] on span "Press SPACE to select this row." at bounding box center [239, 220] width 8 height 8
click at [241, 216] on input "Press SPACE to select this row." at bounding box center [241, 216] width 0 height 0
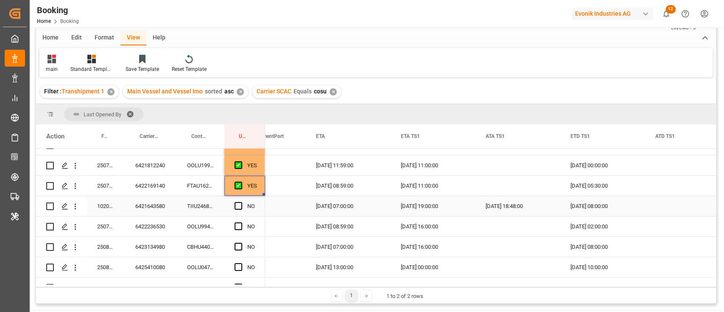
scroll to position [56, 0]
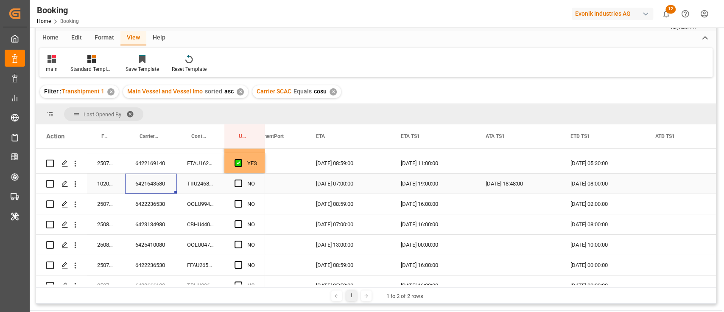
click at [147, 183] on div "6421643580" at bounding box center [151, 184] width 52 height 20
click at [236, 184] on span "Press SPACE to select this row." at bounding box center [239, 183] width 8 height 8
click at [241, 179] on input "Press SPACE to select this row." at bounding box center [241, 179] width 0 height 0
click at [241, 204] on span "Press SPACE to select this row." at bounding box center [239, 204] width 8 height 8
click at [241, 200] on input "Press SPACE to select this row." at bounding box center [241, 200] width 0 height 0
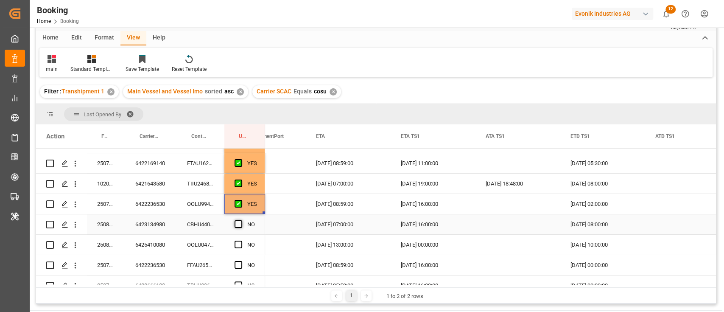
click at [241, 224] on span "Press SPACE to select this row." at bounding box center [239, 224] width 8 height 8
click at [241, 220] on input "Press SPACE to select this row." at bounding box center [241, 220] width 0 height 0
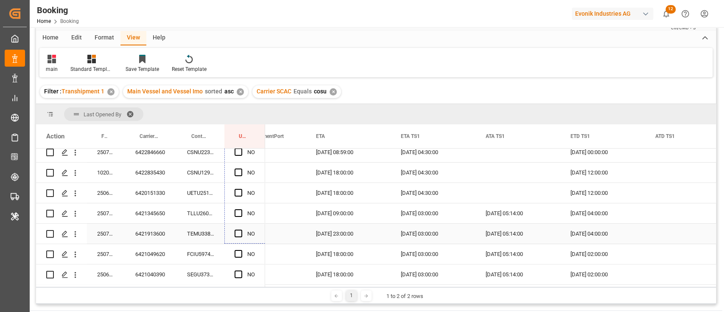
scroll to position [170, 0]
drag, startPoint x: 264, startPoint y: 232, endPoint x: 257, endPoint y: 236, distance: 8.4
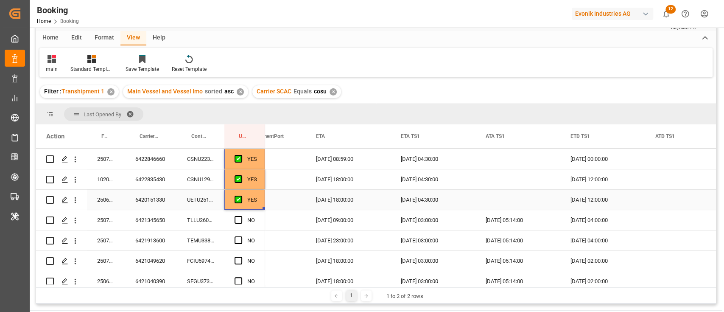
scroll to position [226, 0]
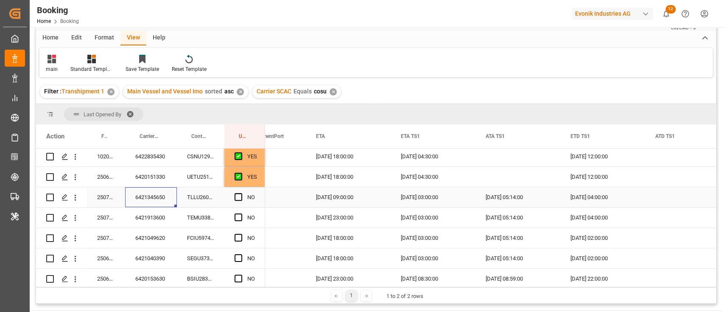
click at [160, 195] on div "6421345650" at bounding box center [151, 197] width 52 height 20
click at [240, 196] on span "Press SPACE to select this row." at bounding box center [239, 197] width 8 height 8
click at [241, 193] on input "Press SPACE to select this row." at bounding box center [241, 193] width 0 height 0
click at [136, 219] on div "6421913600" at bounding box center [151, 217] width 52 height 20
click at [229, 214] on div "NO" at bounding box center [244, 217] width 41 height 20
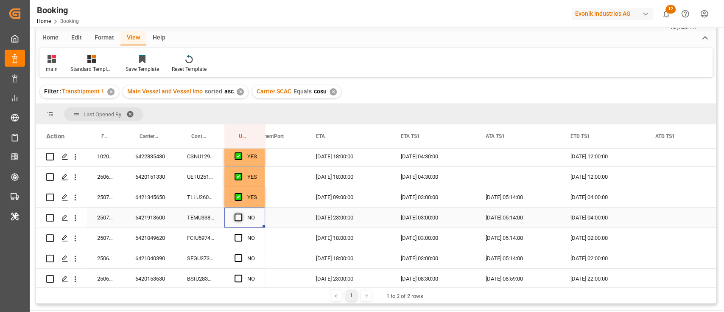
click at [235, 216] on span "Press SPACE to select this row." at bounding box center [239, 217] width 8 height 8
click at [241, 213] on input "Press SPACE to select this row." at bounding box center [241, 213] width 0 height 0
click at [149, 238] on div "6421049620" at bounding box center [151, 238] width 52 height 20
drag, startPoint x: 241, startPoint y: 231, endPoint x: 238, endPoint y: 238, distance: 7.4
click at [241, 233] on div "Press SPACE to select this row." at bounding box center [241, 238] width 13 height 20
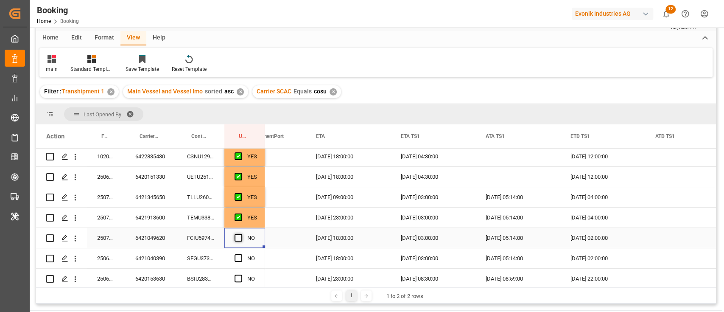
click at [238, 239] on span "Press SPACE to select this row." at bounding box center [239, 238] width 8 height 8
click at [241, 234] on input "Press SPACE to select this row." at bounding box center [241, 234] width 0 height 0
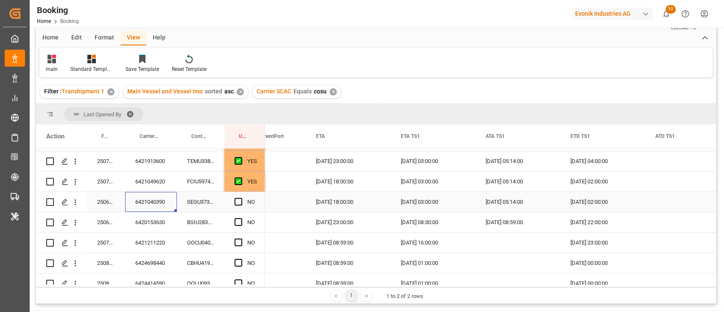
click at [156, 202] on div "6421040390" at bounding box center [151, 202] width 52 height 20
click at [235, 199] on span "Press SPACE to select this row." at bounding box center [239, 202] width 8 height 8
click at [241, 198] on input "Press SPACE to select this row." at bounding box center [241, 198] width 0 height 0
click at [159, 222] on div "6420153630" at bounding box center [151, 222] width 52 height 20
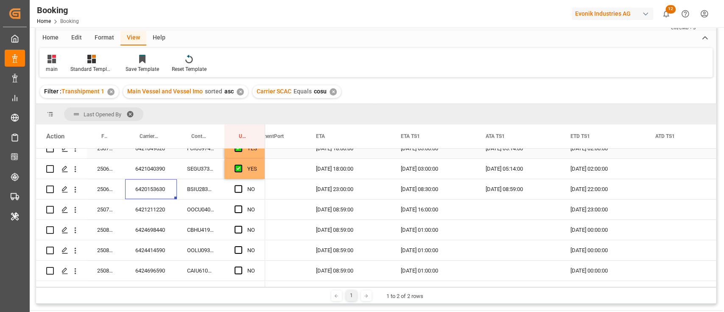
scroll to position [339, 0]
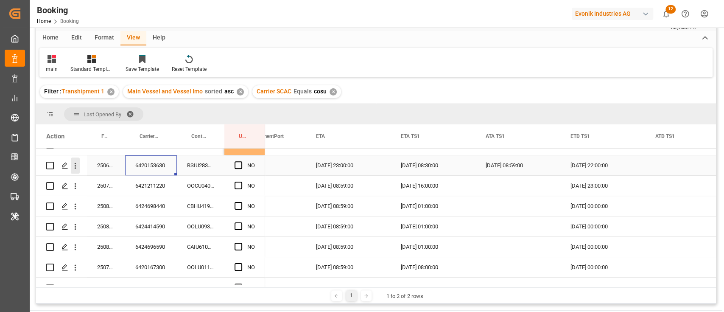
drag, startPoint x: 79, startPoint y: 166, endPoint x: 115, endPoint y: 171, distance: 36.1
click at [79, 166] on icon "open menu" at bounding box center [75, 165] width 9 height 9
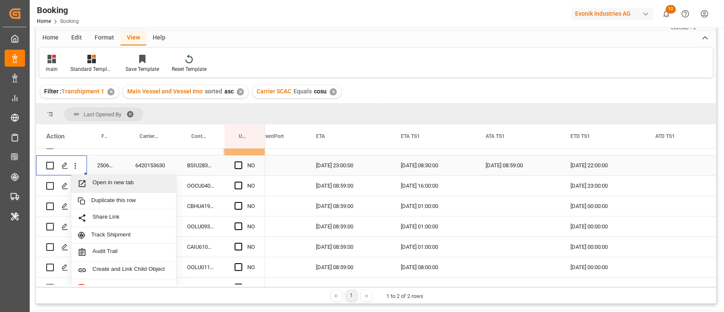
click at [115, 179] on span "Open in new tab" at bounding box center [131, 183] width 77 height 9
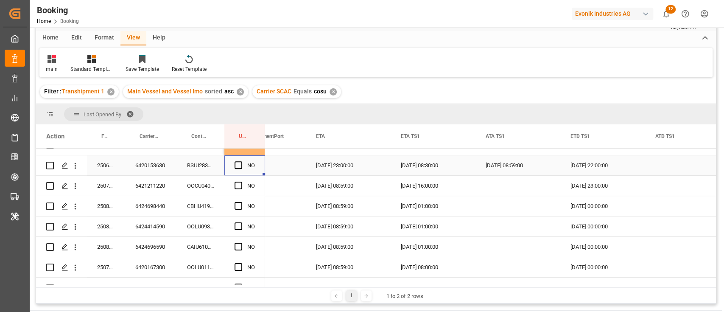
click at [240, 159] on div "Press SPACE to select this row." at bounding box center [241, 166] width 13 height 20
click at [236, 164] on span "Press SPACE to select this row." at bounding box center [239, 165] width 8 height 8
click at [241, 161] on input "Press SPACE to select this row." at bounding box center [241, 161] width 0 height 0
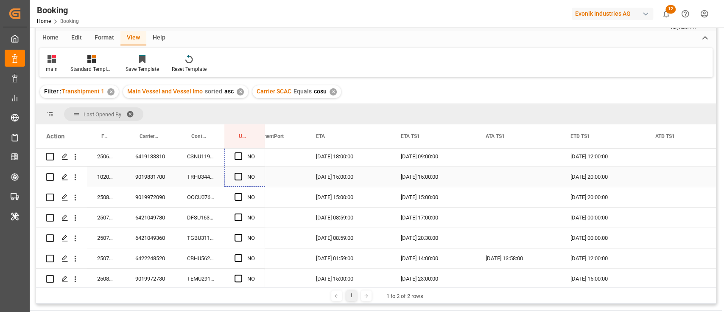
scroll to position [783, 0]
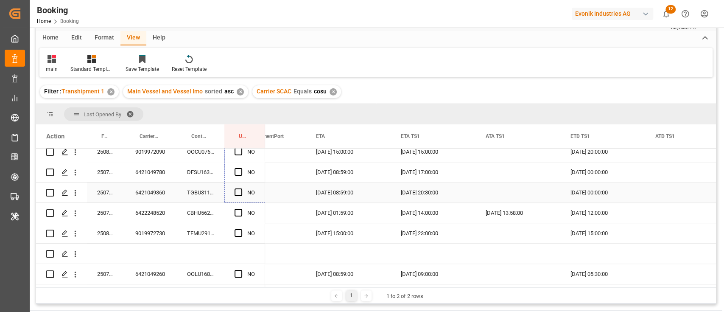
drag, startPoint x: 263, startPoint y: 174, endPoint x: 260, endPoint y: 196, distance: 22.7
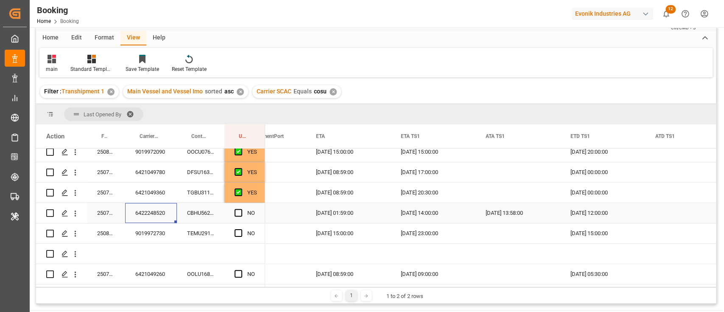
click at [168, 208] on div "6422248520" at bounding box center [151, 213] width 52 height 20
drag, startPoint x: 76, startPoint y: 212, endPoint x: 104, endPoint y: 221, distance: 28.9
click at [76, 212] on icon "open menu" at bounding box center [75, 213] width 9 height 9
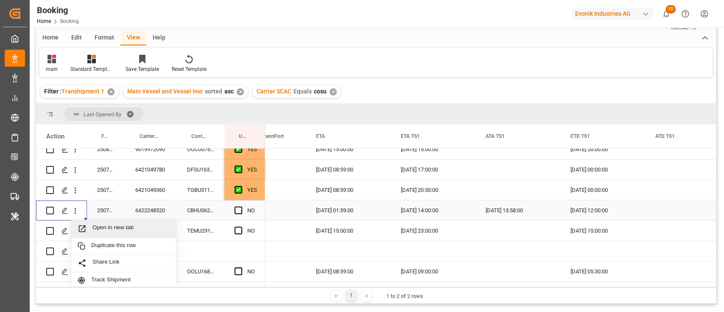
click at [112, 226] on span "Open in new tab" at bounding box center [131, 228] width 77 height 9
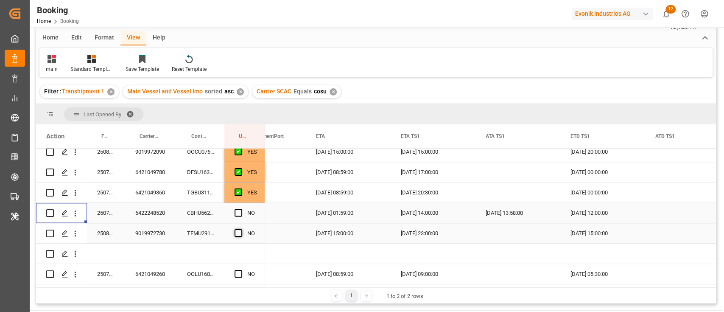
click at [239, 229] on span "Press SPACE to select this row." at bounding box center [239, 233] width 8 height 8
click at [241, 229] on input "Press SPACE to select this row." at bounding box center [241, 229] width 0 height 0
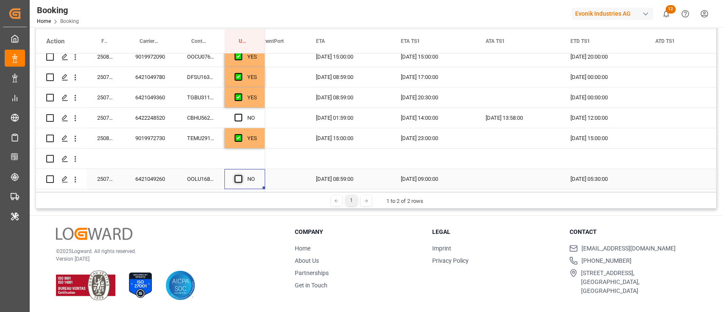
click at [241, 175] on span "Press SPACE to select this row." at bounding box center [239, 179] width 8 height 8
click at [241, 175] on input "Press SPACE to select this row." at bounding box center [241, 175] width 0 height 0
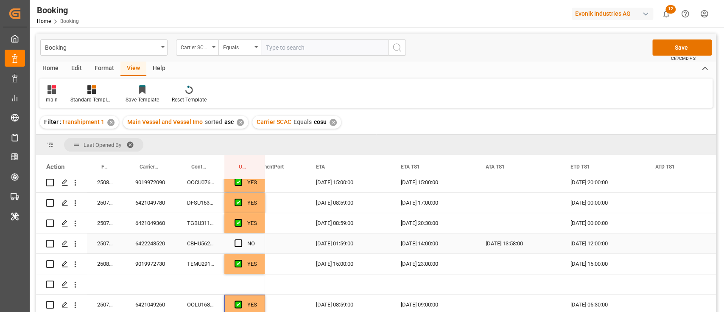
scroll to position [56, 0]
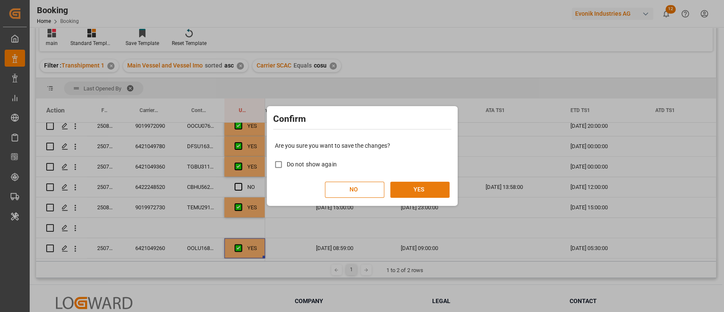
click at [415, 190] on button "YES" at bounding box center [419, 190] width 59 height 16
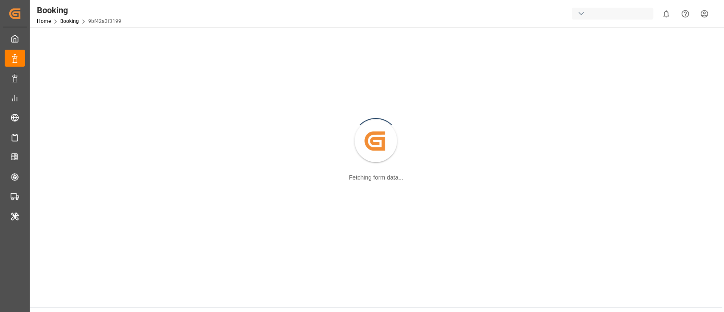
scroll to position [92, 0]
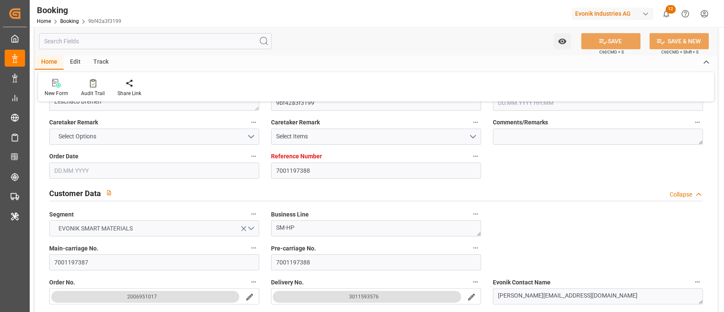
type input "7001197388"
type input "9478494"
type input "ONE"
type input "Ocean Network Express"
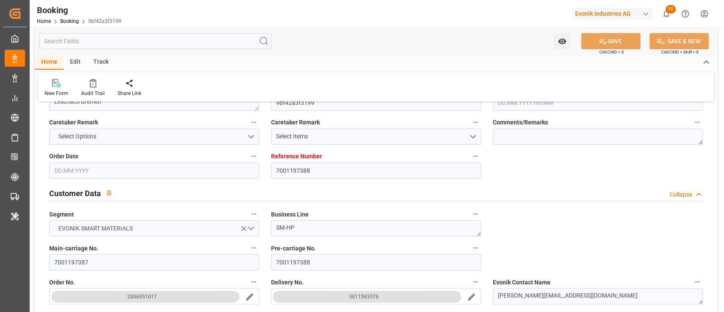
type input "BEANR"
type input "BRRIO"
type input "BRPNG"
type input "0"
type input "BEANR"
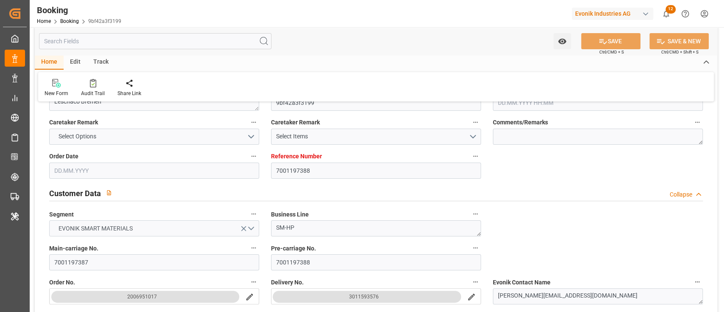
type input "BRRIO"
type input "9337688"
type input "[DATE] 09:51"
type input "[DATE]"
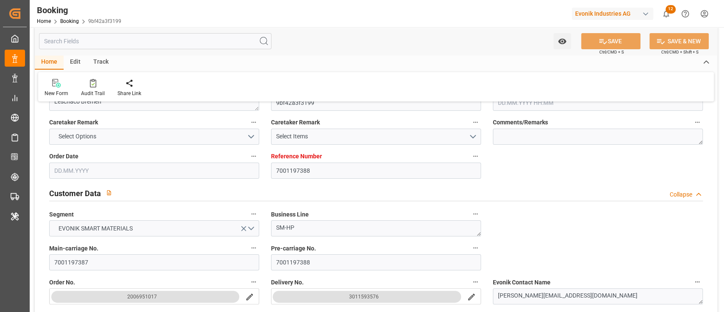
type input "[DATE]"
type input "[DATE] 10:00"
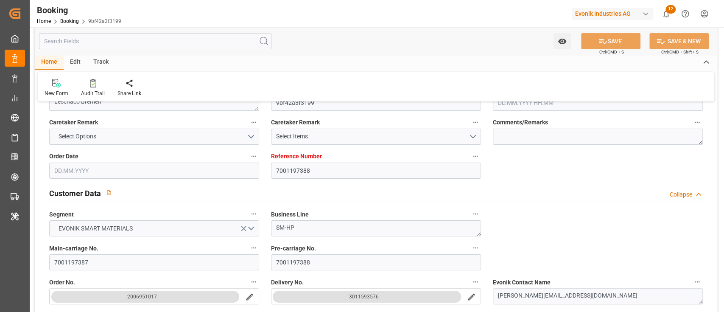
type input "[DATE] 00:00"
type input "[DATE] 10:35"
type input "[DATE] 06:26"
type input "[DATE] 03:30"
type input "[DATE] 00:00"
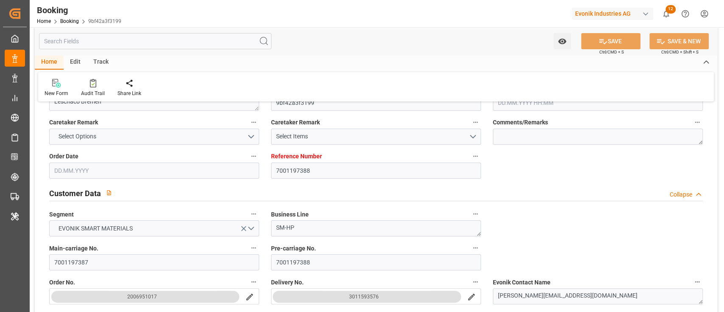
type input "[DATE] 01:00"
type input "[DATE] 14:00"
type input "[DATE] 08:11"
type input "[DATE] 01:00"
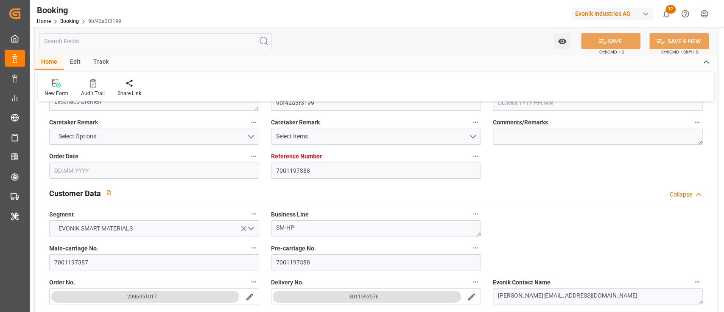
type input "[DATE]"
type input "[DATE] 04:11"
type input "[DATE]"
type input "[DATE] 17:26"
type input "[DATE] 14:26"
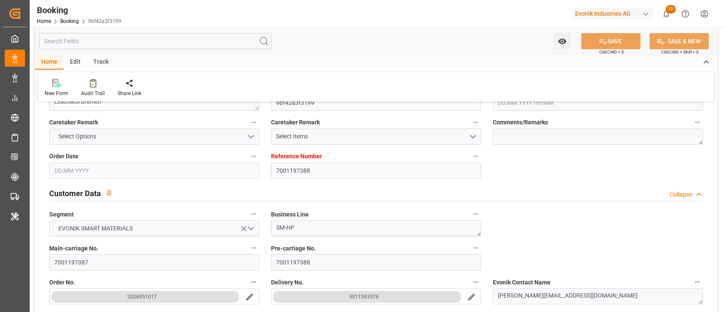
type input "[DATE] 14:26"
type input "[DATE] 08:12"
type input "[DATE] 11:12"
type input "[DATE] 22:58"
type input "[DATE] 10:00"
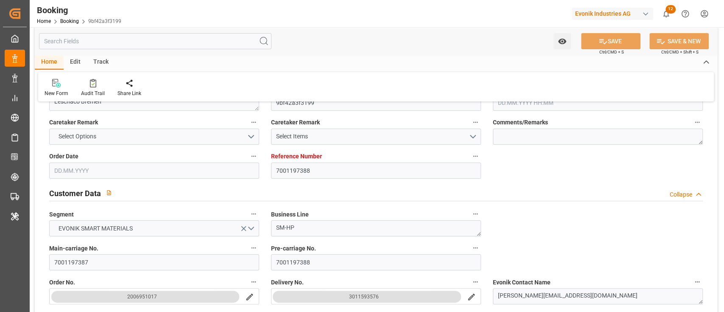
type input "[DATE] 10:44"
type input "[DATE] 22:45"
type input "[DATE] 13:39"
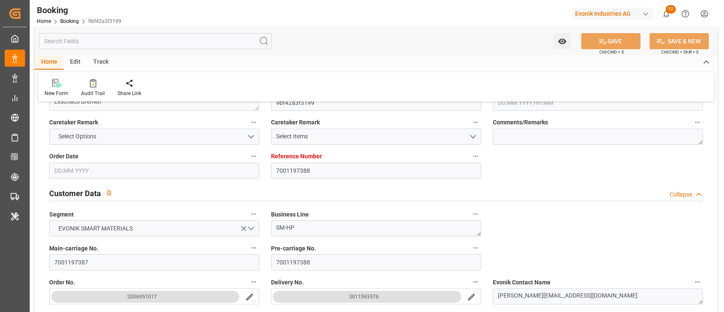
type input "[DATE] 01:00"
type input "[DATE] 03:30"
type input "[DATE] 09:00"
type input "[DATE] 05:00"
type input "[DATE] 21:00"
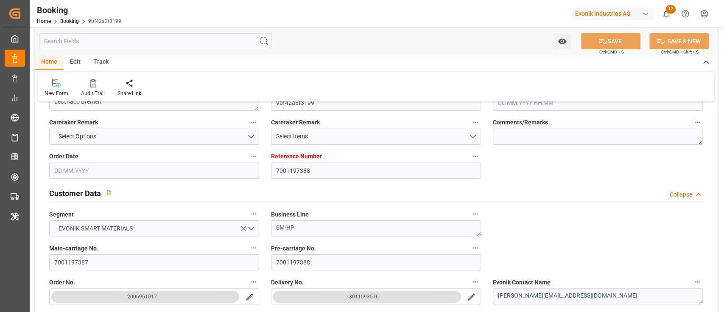
type input "[DATE] 09:30"
type input "[DATE] 01:30"
type input "[DATE] 09:00"
type input "[DATE] 18:30"
type input "[DATE] 10:30"
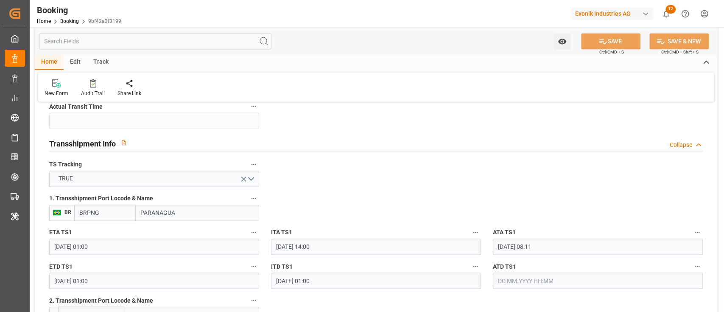
scroll to position [884, 0]
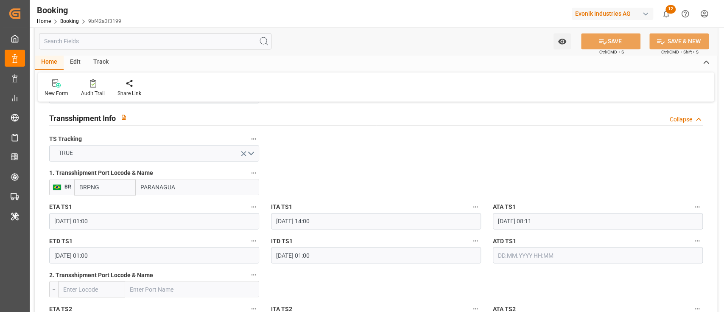
click at [538, 224] on input "[DATE] 08:11" at bounding box center [598, 221] width 210 height 16
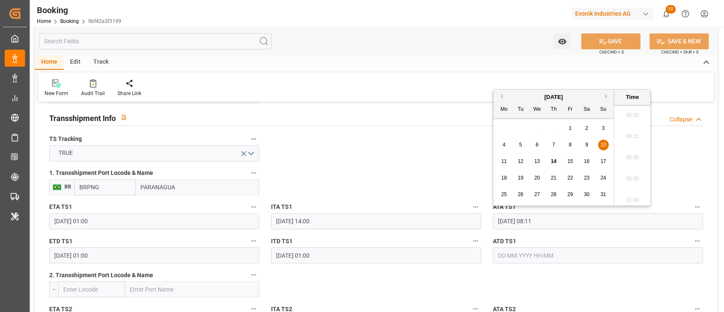
scroll to position [639, 0]
click at [538, 224] on input "[DATE] 08:11" at bounding box center [598, 221] width 210 height 16
type input "\"
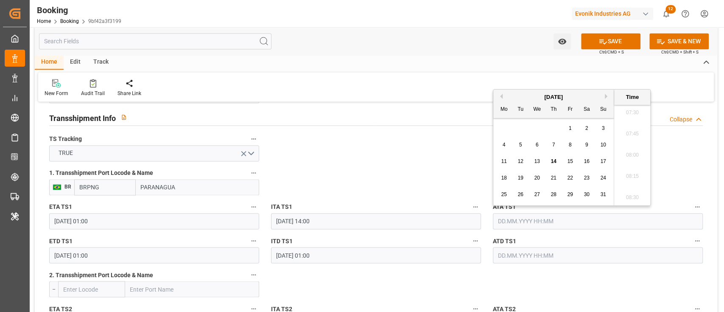
click at [379, 203] on label "ITA TS1" at bounding box center [376, 207] width 210 height 12
click at [470, 203] on button "ITA TS1" at bounding box center [475, 206] width 11 height 11
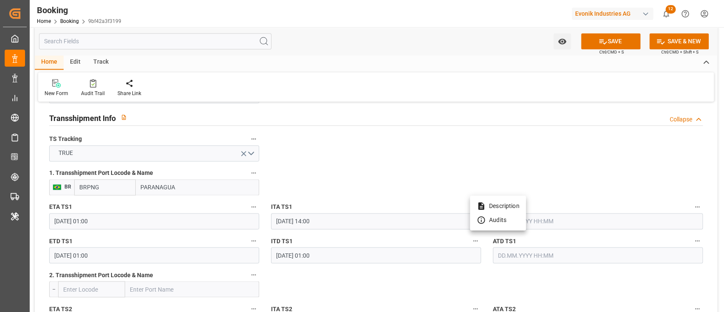
click at [377, 204] on div at bounding box center [362, 156] width 724 height 312
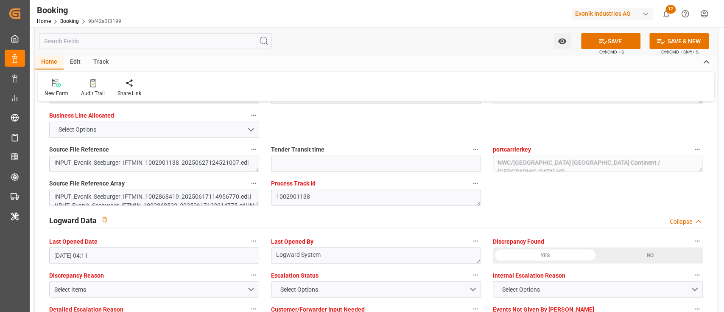
scroll to position [1563, 0]
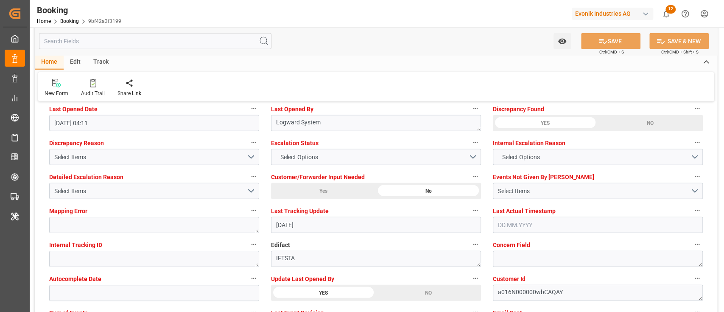
scroll to position [1676, 0]
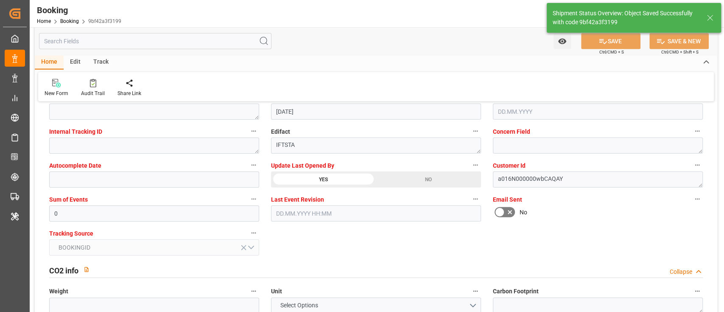
type textarea "[PERSON_NAME]"
type input "[DATE] 07:40"
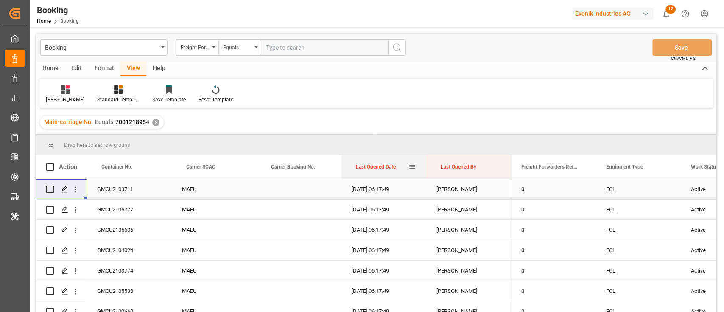
drag, startPoint x: 366, startPoint y: 168, endPoint x: 367, endPoint y: 162, distance: 6.0
click at [367, 162] on div "Last Opened Date" at bounding box center [382, 167] width 53 height 24
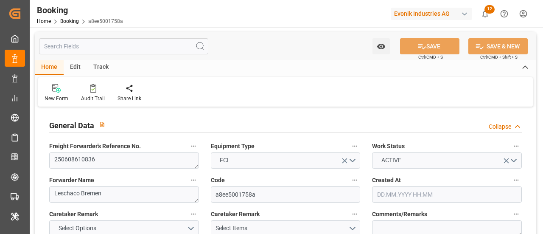
type input "7001179650"
type input "9783473"
type input "Cosco"
type input "COSCO Shipping Co. Ltd."
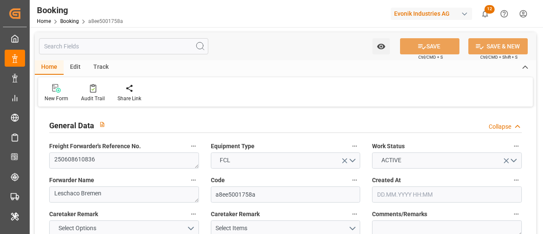
type input "NLRTM"
type input "JPYOK"
type input "CNSHG"
type input "0"
type input "NLRTM"
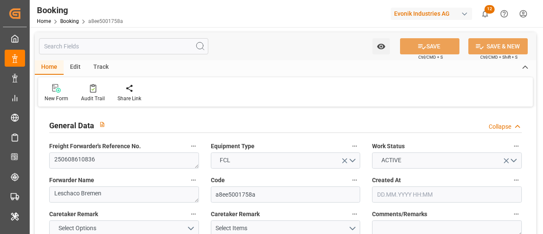
type input "JPYOK"
type input "9392913"
type input "[DATE] 06:45"
type input "[DATE]"
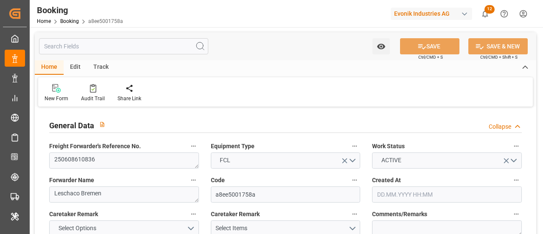
type input "[DATE]"
type input "[DATE] 00:00"
type input "[DATE]"
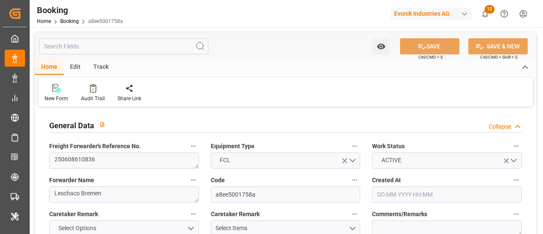
type input "[DATE]"
type input "[DATE] 03:30"
type input "[DATE] 00:00"
type input "[DATE] 05:29"
type input "[DATE] 18:30"
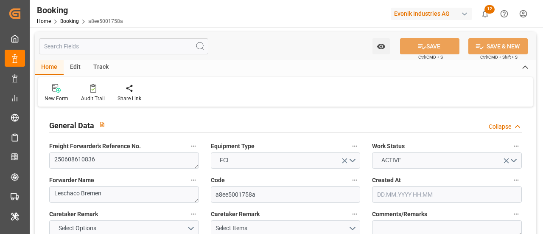
type input "[DATE] 23:00"
type input "[DATE] 00:00"
type input "[DATE] 08:30"
type input "[DATE] 00:00"
type input "[DATE] 08:59"
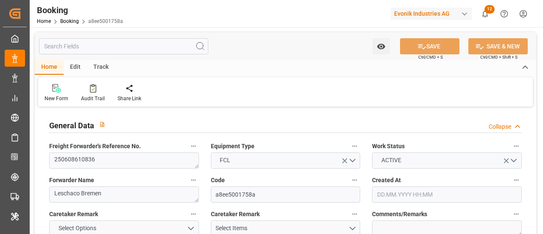
type input "[DATE] 22:00"
type input "[DATE] 00:00"
type input "[DATE]"
type input "[DATE] 18:15"
type input "[DATE]"
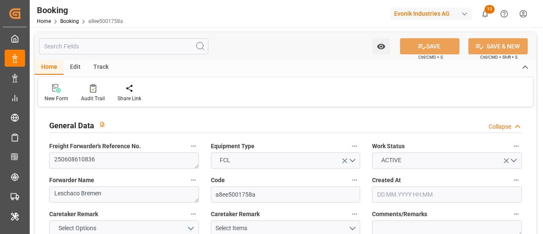
type input "[DATE] 16:01"
type input "[DATE] 00:48"
type input "[DATE] 03:30"
type input "[DATE] 06:22"
type input "[DATE] 08:30"
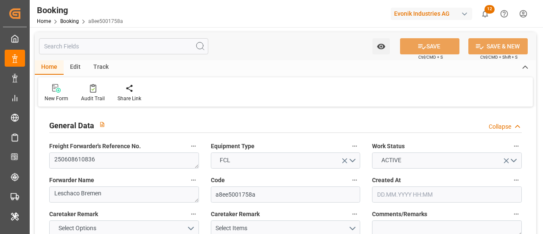
type input "[DATE] 08:51"
type input "[DATE] 17:54"
type input "[DATE] 06:41"
type input "[DATE] 22:00"
type input "[DATE] 23:00"
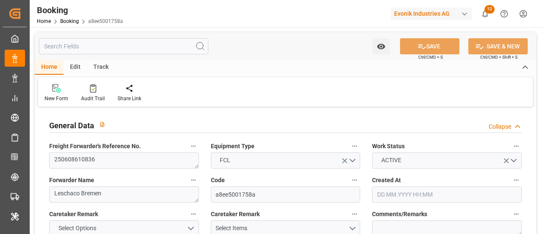
type input "[DATE] 00:07"
type input "[DATE] 09:00"
type input "[DATE] 00:07"
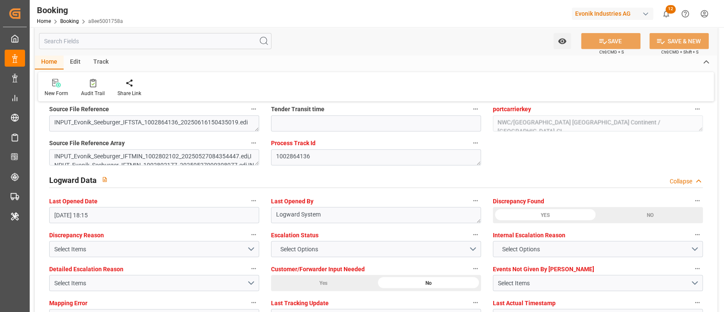
scroll to position [1640, 0]
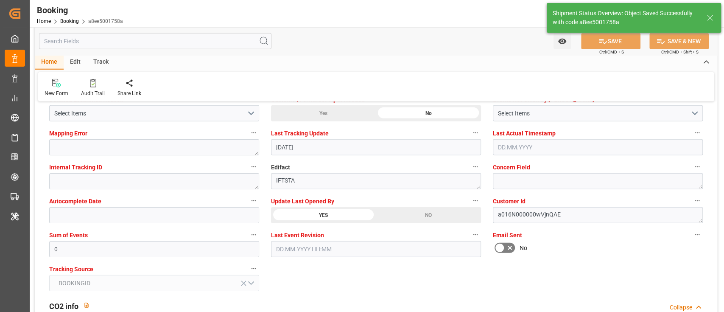
type textarea "[PERSON_NAME]"
type input "[DATE] 08:12"
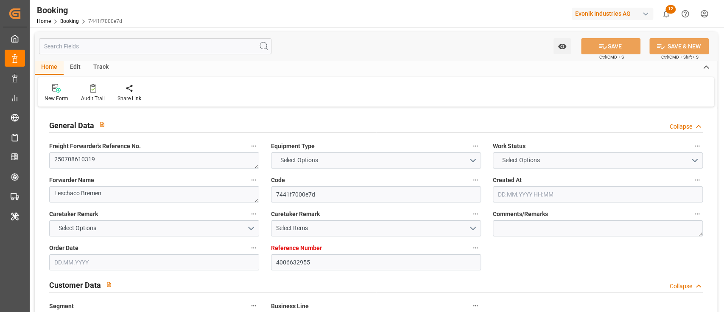
type textarea "250708610319"
type textarea "Leschaco Bremen"
type input "7441f7000e7d"
type input "4006632955"
type textarea "CU-CAD"
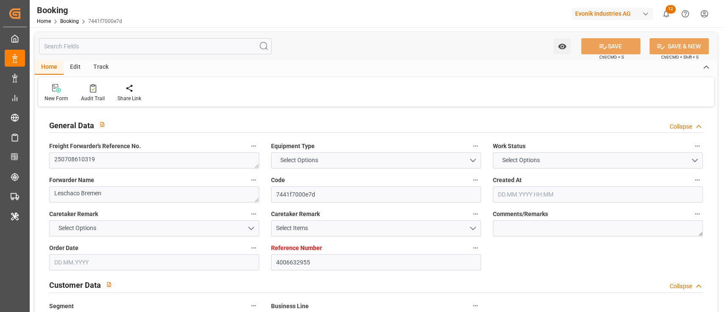
type input "4006632953"
type textarea "[DOMAIN_NAME][EMAIL_ADDRESS][DOMAIN_NAME]"
type textarea "CIF"
type textarea "[GEOGRAPHIC_DATA] [GEOGRAPHIC_DATA]"
type textarea "Evonik Plant 7000120190"
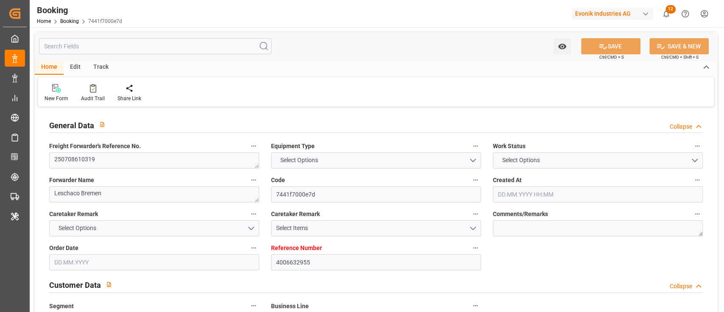
type textarea "Hombourg"
type textarea "CBHU5629744"
type input "OOCL ZEEBRUGGE"
type input "COSU"
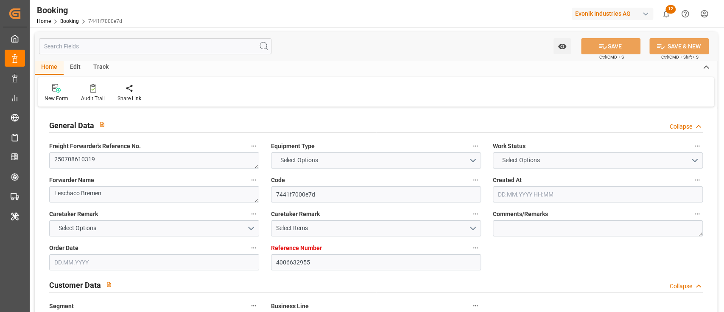
type textarea "6422248520"
type input "[GEOGRAPHIC_DATA]"
type input "[GEOGRAPHIC_DATA] [GEOGRAPHIC_DATA]"
type input "[GEOGRAPHIC_DATA]"
type textarea "vesselName etd [PERSON_NAME]"
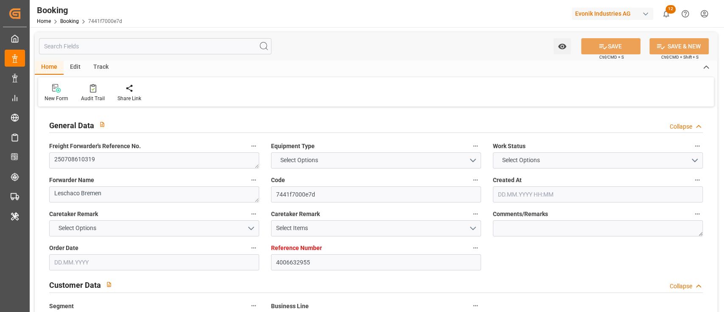
type textarea "INPUT_Evonik_Seeburger_LoadTenderOcean_1002928074_20250707093157289.xml"
type textarea "NWC/[GEOGRAPHIC_DATA] [GEOGRAPHIC_DATA] Continent / [GEOGRAPHIC_DATA]-CAD"
type textarea "INPUT_Evonik_Seeburger_LoadTenderOcean_1002879237_20250620152516885.xml,INPUT_E…"
type textarea "1002928074"
type textarea "Logward System"
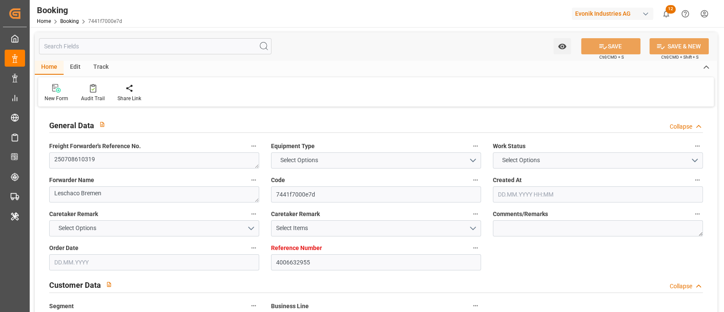
type textarea "PodRegionName-businessLine-"
type textarea "IFTSTA"
type textarea "a011t00000LcJC5AAN"
type textarea "Yes"
type input "WILHELMSHAVEN"
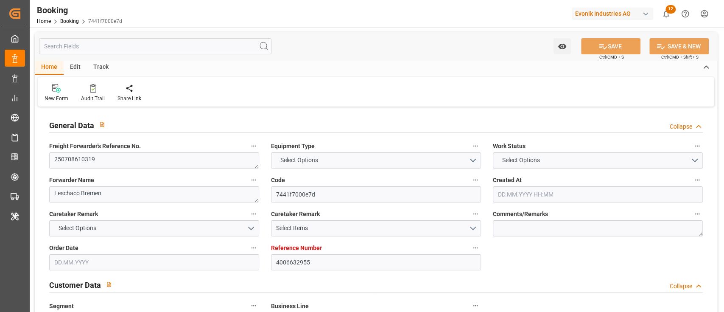
type input "[GEOGRAPHIC_DATA]"
type input "CH"
type input "TRUCK"
type input "006E"
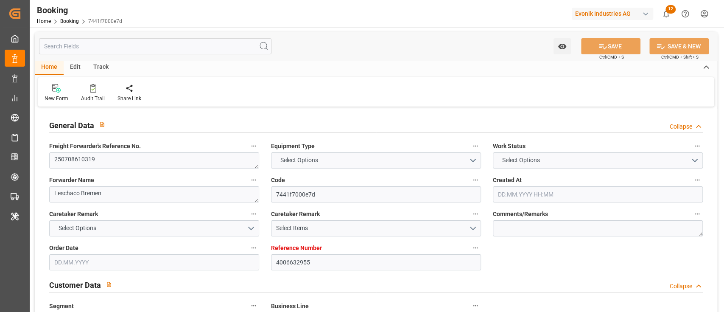
type input "VESSEL"
type input "HANSA AUGSBURG"
type input "039N"
type input "HANSA AUGSBURG"
type input "4006632955"
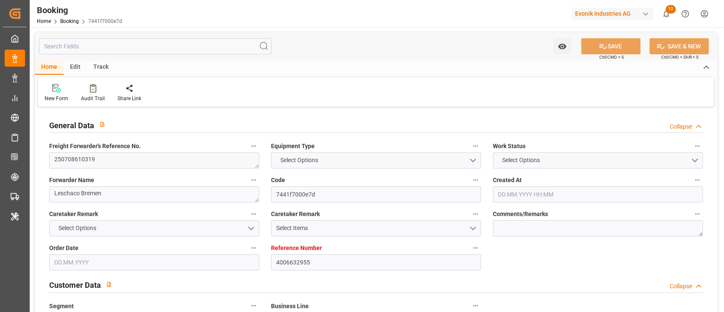
type input "9908140"
type input "Cosco"
type input "COSCO Shipping Co. Ltd."
type input "DEWVN"
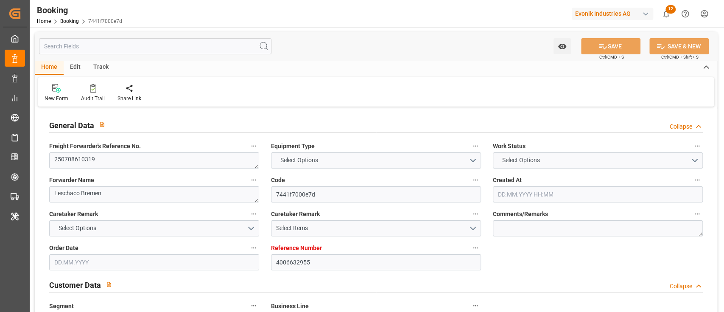
type input "PHMNN"
type input "SGSIN"
type input "0"
type input "DEWVN"
type input "PHMNL"
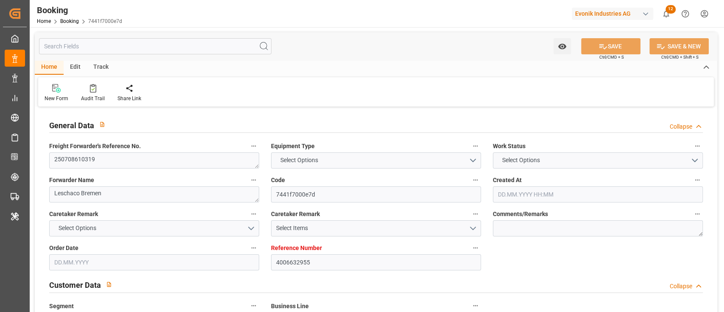
type input "9373474"
type input "[DATE] 13:28"
type input "[DATE]"
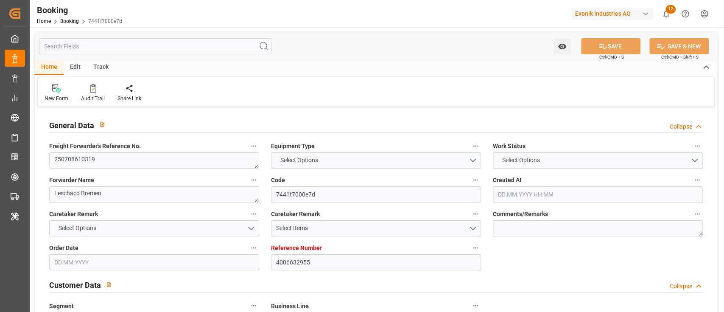
type input "[DATE]"
type input "28.06.2025"
type input "04.07.2025 12:00"
type input "04.07.2025 00:00"
type input "04.07.2025 12:43"
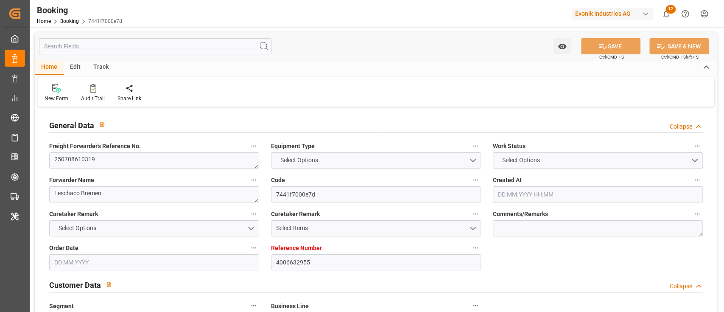
type input "28.06.2025 08:10"
type input "24.08.2025 01:59"
type input "11.08.2025 05:30"
type input "05.08.2025 14:00"
type input "03.08.2025 05:30"
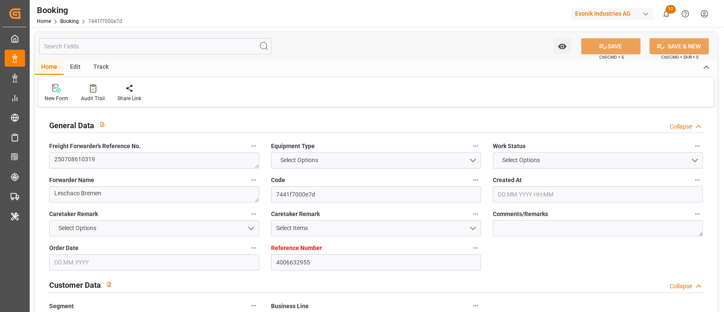
type input "05.08.2025 13:58"
type input "08.08.2025 12:00"
type input "11.08.2025 05:30"
type input "28.06.2025"
type input "13.08.2025 17:46"
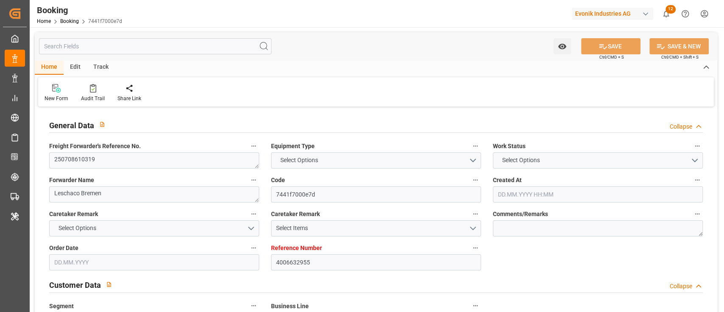
type input "13.08.2025"
type input "24.06.2025 11:19"
type input "04.07.2025 02:54"
type input "04.07.2025 10:00"
type input "04.07.2025 13:01"
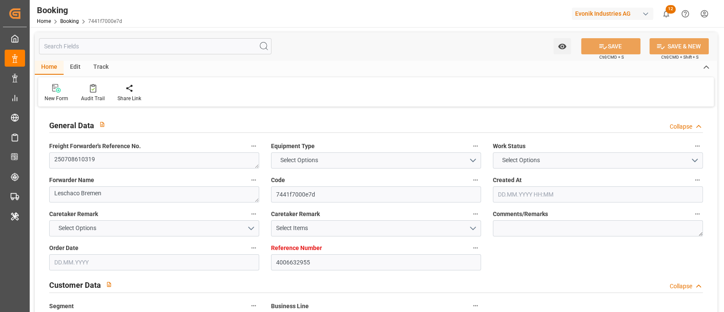
type input "05.08.2025 11:00"
type input "05.08.2025 13:36"
type input "06.08.2025 02:25"
type input "06.08.2025 06:22"
type input "04.08.2025 12:00"
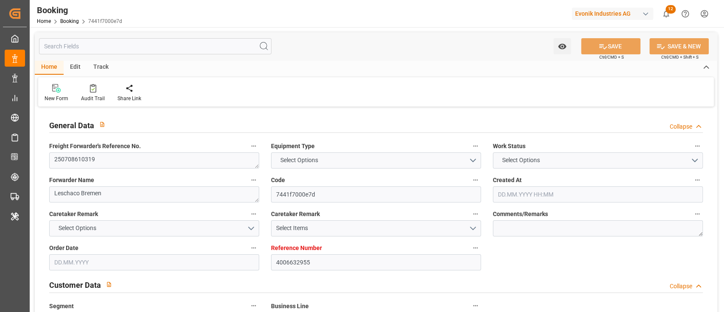
type input "24.08.2025 01:59"
type input "24.08.2025 20:39"
type input "24.08.2025 02:00"
type input "17.08.2025 02:00"
type input "28.08.2025 20:39"
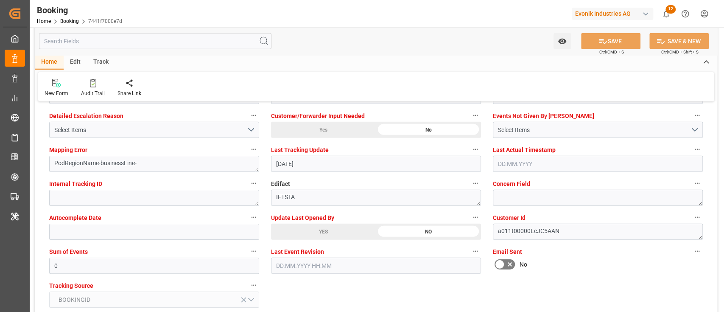
scroll to position [1640, 0]
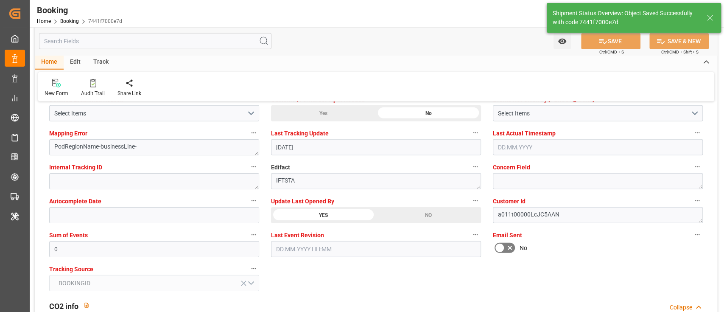
type textarea "[PERSON_NAME]"
type input "14.08.2025 08:13"
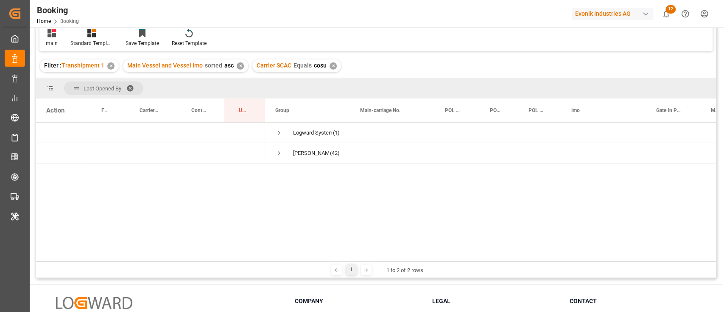
click at [334, 64] on div "✕" at bounding box center [333, 65] width 7 height 7
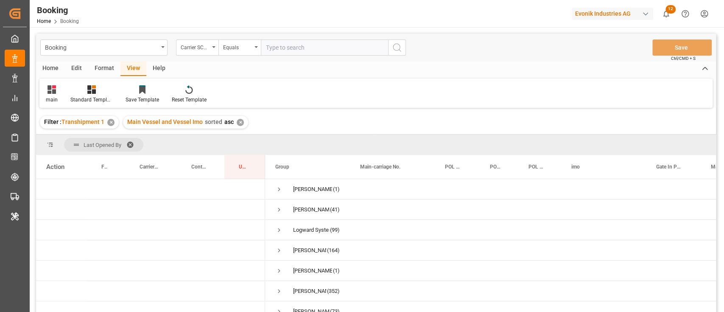
drag, startPoint x: 296, startPoint y: 49, endPoint x: 295, endPoint y: 56, distance: 6.8
click at [296, 49] on input "text" at bounding box center [324, 47] width 127 height 16
type input "hdmu"
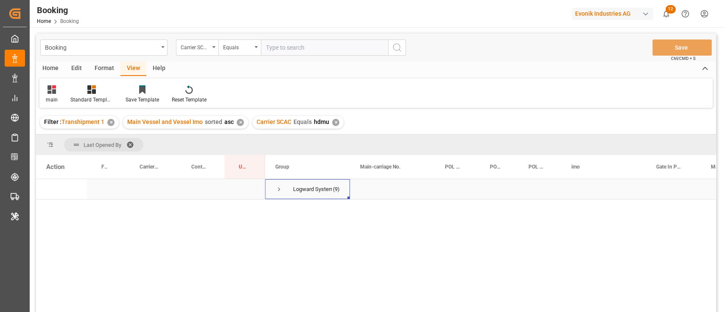
click at [277, 188] on span "Press SPACE to select this row." at bounding box center [279, 189] width 8 height 8
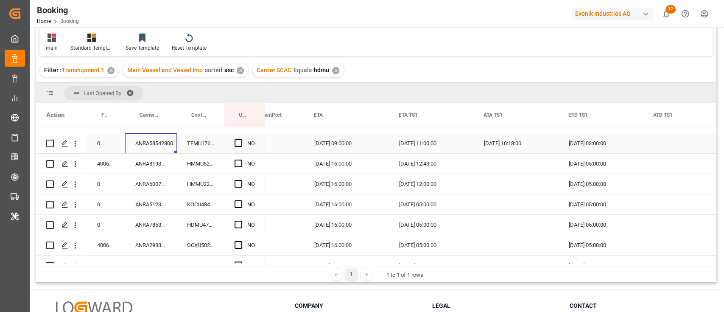
click at [154, 151] on div "ANRA58542800" at bounding box center [151, 143] width 52 height 20
click at [243, 142] on div "Press SPACE to select this row." at bounding box center [241, 144] width 13 height 20
click at [240, 142] on span "Press SPACE to select this row." at bounding box center [239, 143] width 8 height 8
click at [241, 139] on input "Press SPACE to select this row." at bounding box center [241, 139] width 0 height 0
click at [194, 168] on div "HMMU6279696" at bounding box center [201, 164] width 48 height 20
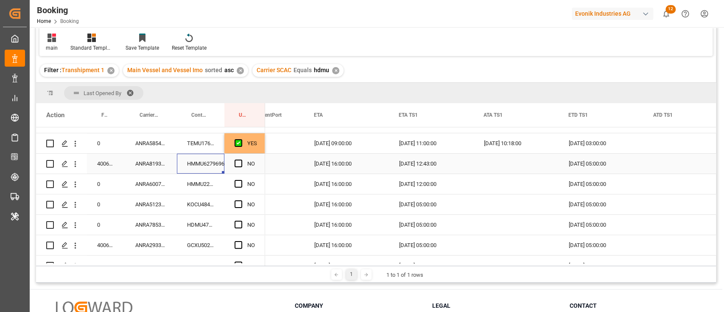
click at [154, 157] on div "ANRA81938100" at bounding box center [151, 164] width 52 height 20
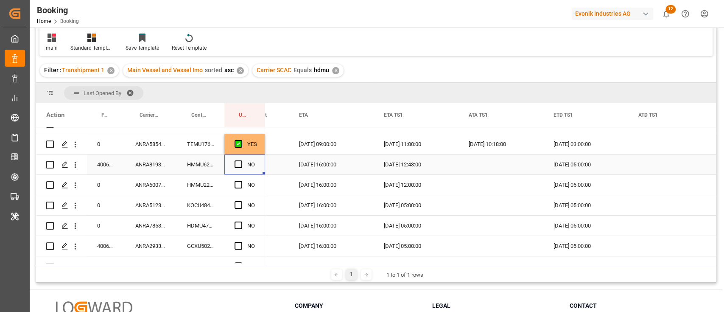
click at [238, 155] on div "Press SPACE to select this row." at bounding box center [241, 165] width 13 height 20
click at [241, 163] on span "Press SPACE to select this row." at bounding box center [239, 164] width 8 height 8
click at [241, 160] on input "Press SPACE to select this row." at bounding box center [241, 160] width 0 height 0
click at [165, 181] on div "ANRA60076500" at bounding box center [151, 185] width 52 height 20
click at [233, 181] on div "NO" at bounding box center [244, 185] width 41 height 20
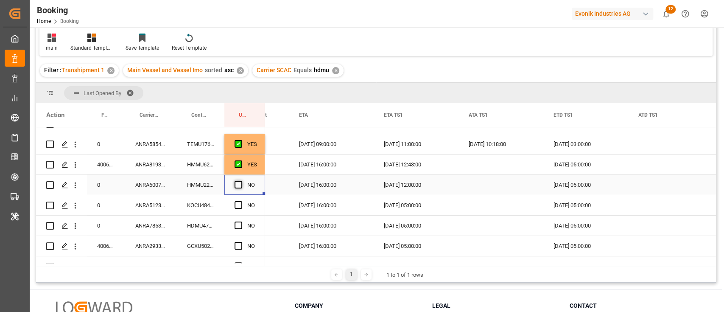
click at [238, 184] on span "Press SPACE to select this row." at bounding box center [239, 185] width 8 height 8
click at [241, 181] on input "Press SPACE to select this row." at bounding box center [241, 181] width 0 height 0
click at [146, 200] on div "ANRA51235300" at bounding box center [151, 205] width 52 height 20
click at [244, 204] on div "Press SPACE to select this row." at bounding box center [241, 206] width 13 height 20
click at [240, 202] on span "Press SPACE to select this row." at bounding box center [239, 205] width 8 height 8
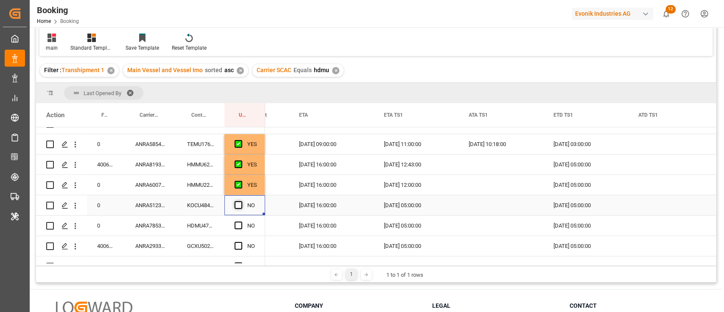
click at [241, 201] on input "Press SPACE to select this row." at bounding box center [241, 201] width 0 height 0
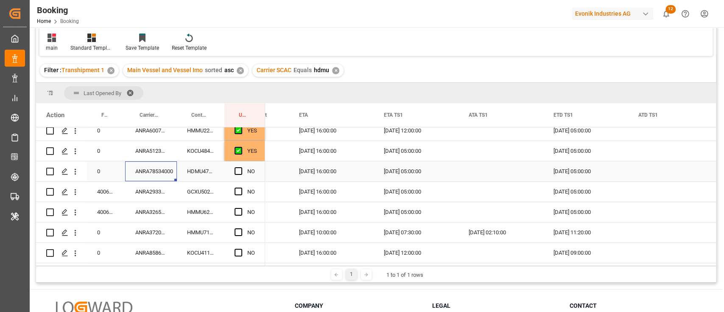
click at [168, 168] on div "ANRA78534000" at bounding box center [151, 171] width 52 height 20
click at [236, 167] on span "Press SPACE to select this row." at bounding box center [239, 171] width 8 height 8
click at [241, 167] on input "Press SPACE to select this row." at bounding box center [241, 167] width 0 height 0
click at [235, 184] on div "Press SPACE to select this row." at bounding box center [241, 192] width 13 height 20
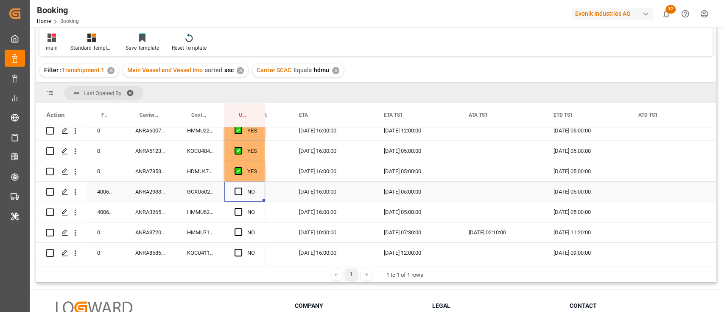
click at [243, 190] on div "Press SPACE to select this row." at bounding box center [241, 192] width 13 height 20
click at [238, 190] on span "Press SPACE to select this row." at bounding box center [239, 192] width 8 height 8
click at [241, 188] on input "Press SPACE to select this row." at bounding box center [241, 188] width 0 height 0
click at [243, 216] on div "Press SPACE to select this row." at bounding box center [241, 212] width 13 height 20
click at [239, 211] on span "Press SPACE to select this row." at bounding box center [239, 212] width 8 height 8
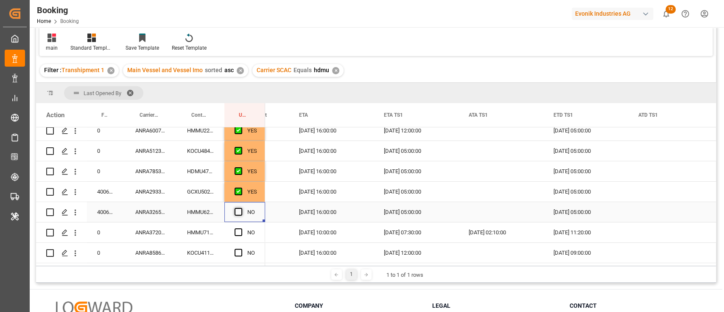
click at [241, 208] on input "Press SPACE to select this row." at bounding box center [241, 208] width 0 height 0
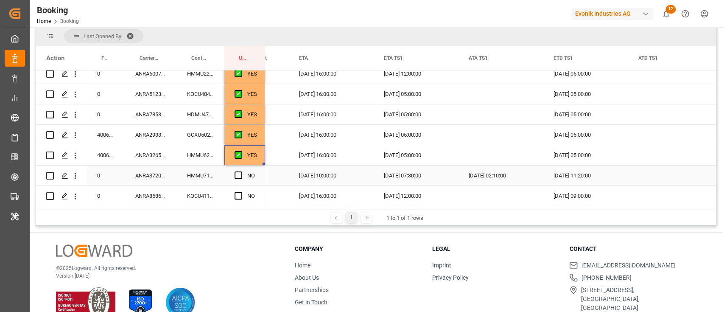
click at [157, 181] on div "ANRA37206200" at bounding box center [151, 175] width 52 height 20
click at [241, 171] on span "Press SPACE to select this row." at bounding box center [239, 175] width 8 height 8
click at [241, 171] on input "Press SPACE to select this row." at bounding box center [241, 171] width 0 height 0
click at [173, 196] on div "ANRA85860100" at bounding box center [151, 196] width 52 height 20
click at [237, 196] on span "Press SPACE to select this row." at bounding box center [239, 196] width 8 height 8
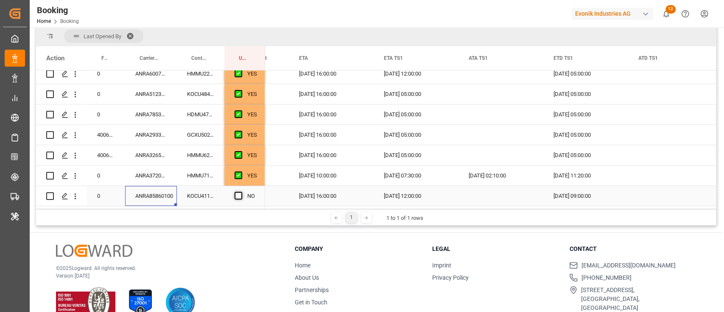
click at [241, 192] on input "Press SPACE to select this row." at bounding box center [241, 192] width 0 height 0
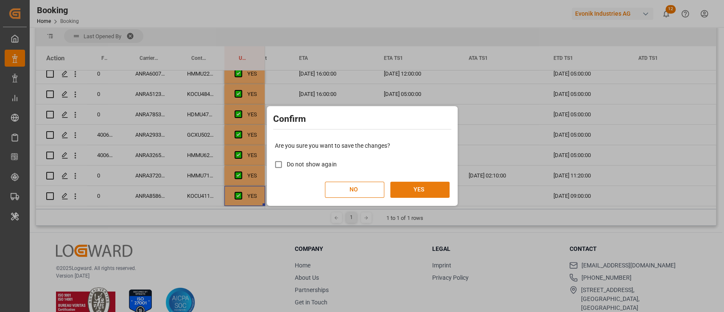
click at [401, 190] on button "YES" at bounding box center [419, 190] width 59 height 16
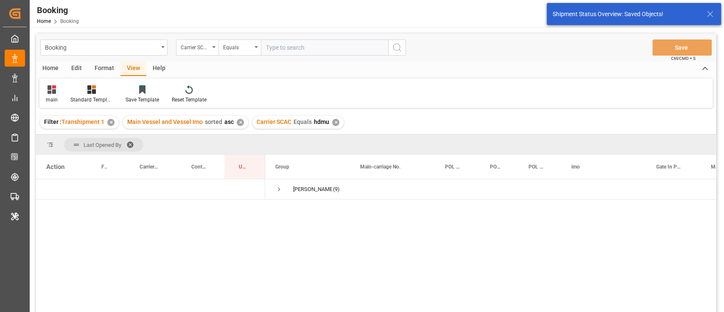
click at [294, 53] on input "text" at bounding box center [324, 47] width 127 height 16
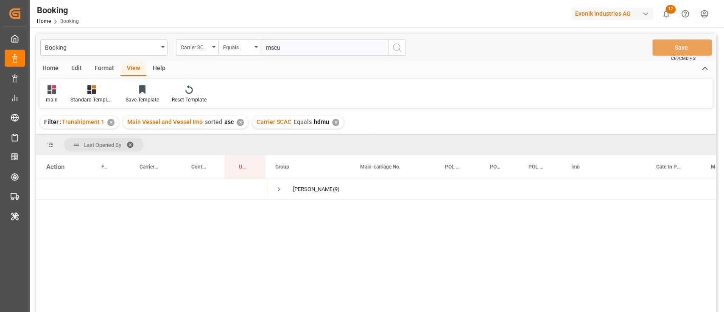
type input "mscu"
click at [395, 50] on icon "search button" at bounding box center [397, 47] width 10 height 10
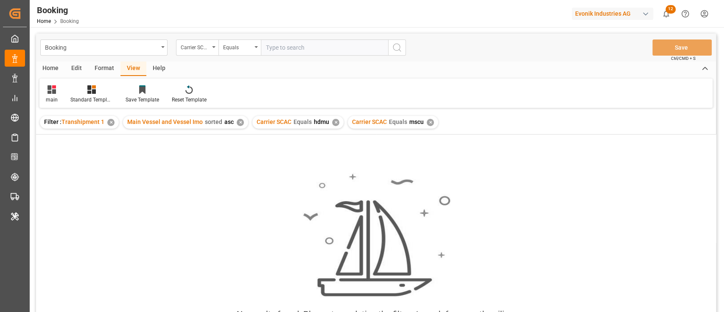
click at [334, 123] on div "✕" at bounding box center [335, 122] width 7 height 7
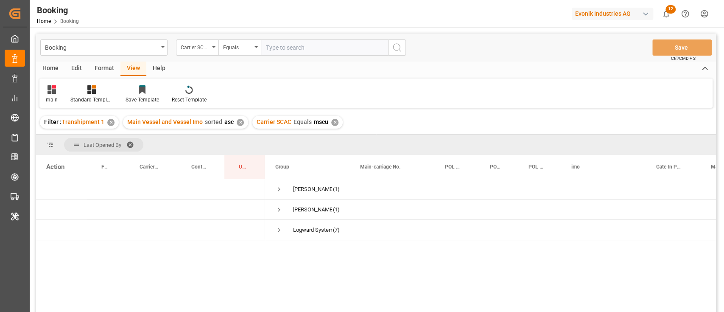
click at [132, 141] on span at bounding box center [133, 145] width 14 height 8
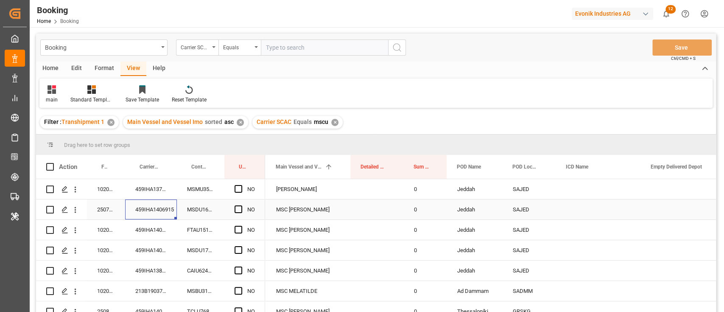
click at [138, 208] on div "459IHA1406915" at bounding box center [151, 209] width 52 height 20
click at [157, 182] on div "459IHA1377214" at bounding box center [151, 189] width 52 height 20
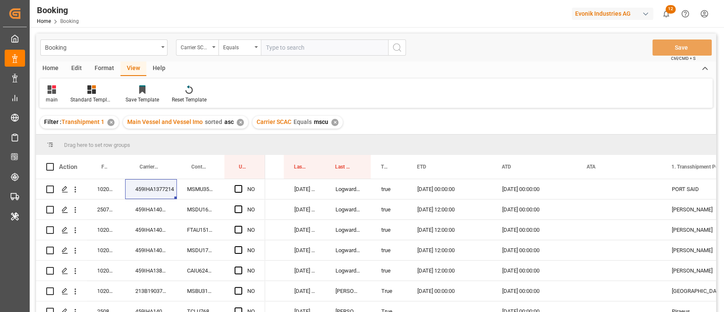
click at [95, 63] on div "Format" at bounding box center [104, 69] width 32 height 14
click at [64, 90] on div at bounding box center [58, 89] width 25 height 9
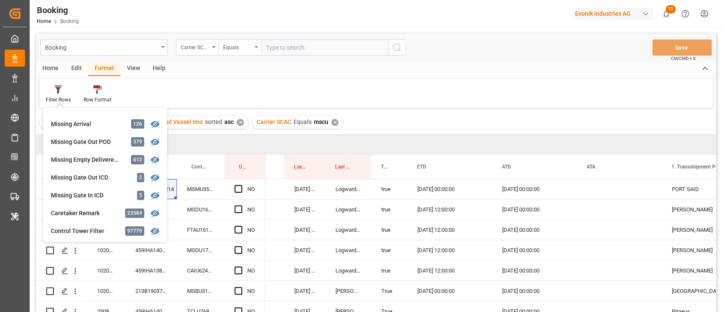
scroll to position [353, 0]
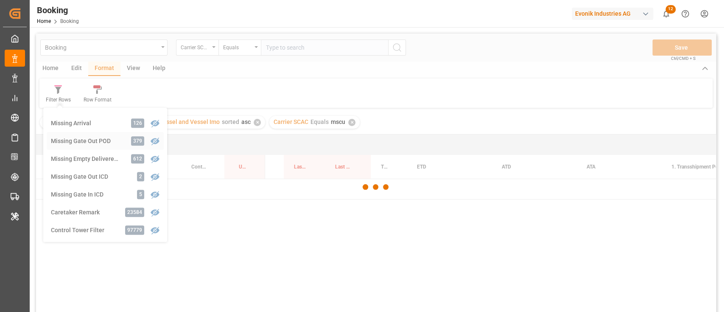
click at [72, 137] on div "Booking Carrier SCAC Equals Save Ctrl/CMD + S Home Edit Format View Help Filter…" at bounding box center [376, 184] width 680 height 301
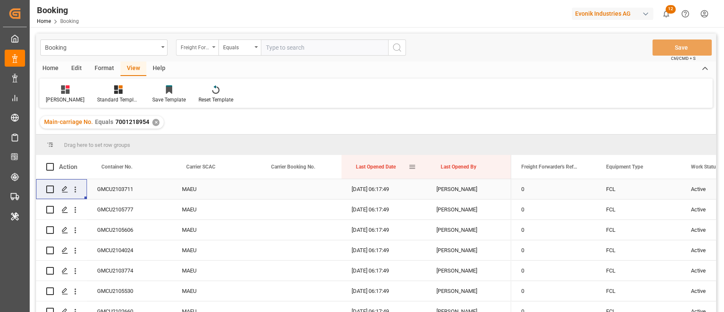
click at [205, 53] on div "Freight Forwarder's Reference No." at bounding box center [197, 47] width 42 height 16
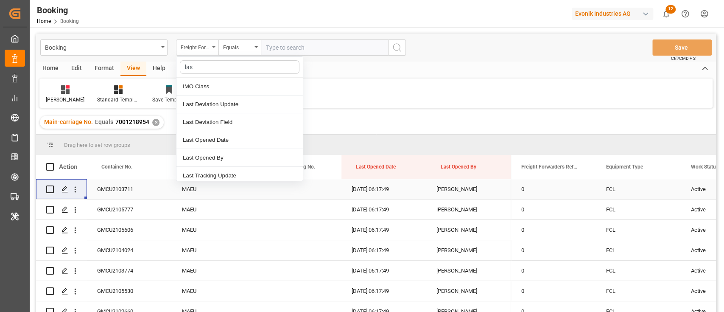
type input "last"
click at [190, 131] on div "Last Opened By" at bounding box center [240, 140] width 126 height 18
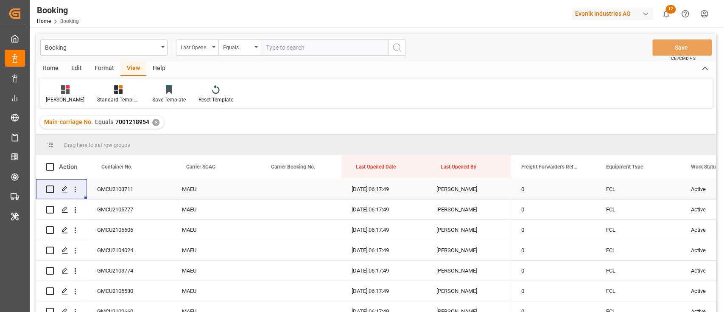
click at [201, 39] on div "Last Opened By" at bounding box center [197, 47] width 42 height 16
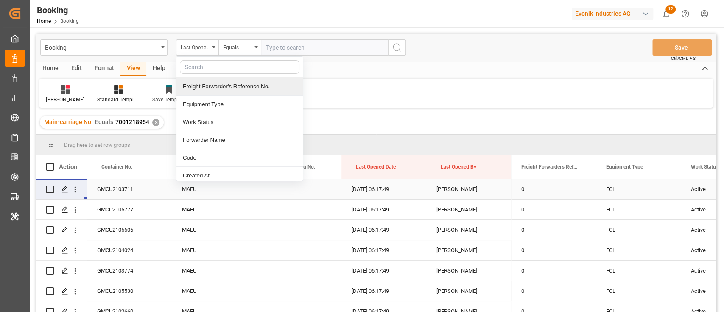
click at [205, 63] on input "text" at bounding box center [240, 67] width 120 height 14
type input "las"
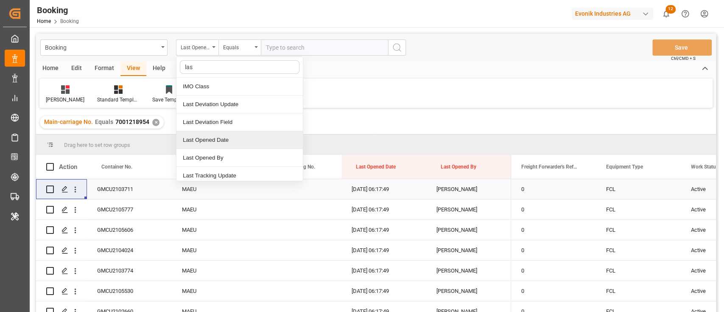
click at [188, 141] on div "Last Opened Date" at bounding box center [240, 140] width 126 height 18
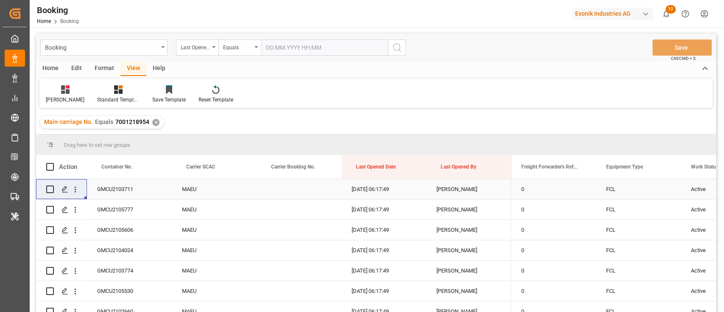
click at [306, 53] on input "text" at bounding box center [324, 47] width 127 height 16
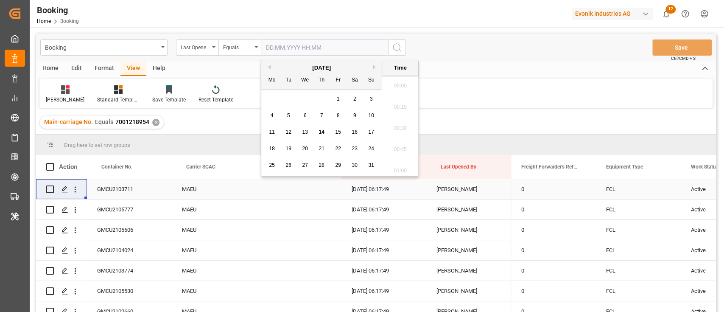
scroll to position [1127, 0]
click at [329, 134] on div "11 12 13 14 15 16 17" at bounding box center [322, 132] width 116 height 17
click at [319, 132] on span "14" at bounding box center [322, 132] width 6 height 6
type input "[DATE] 00:00"
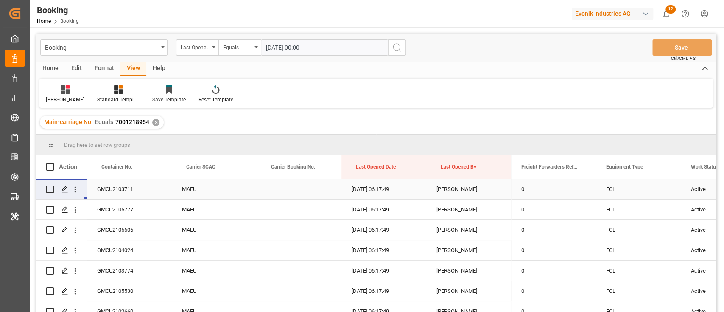
click at [393, 46] on icon "search button" at bounding box center [397, 47] width 10 height 10
click at [152, 124] on div "✕" at bounding box center [155, 122] width 7 height 7
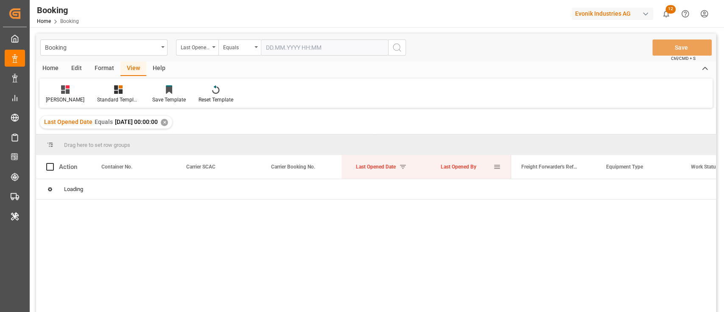
drag, startPoint x: 449, startPoint y: 168, endPoint x: 437, endPoint y: 150, distance: 21.1
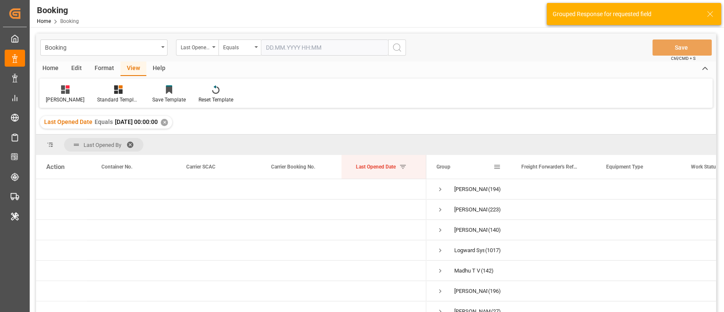
drag, startPoint x: 452, startPoint y: 167, endPoint x: 453, endPoint y: 160, distance: 7.2
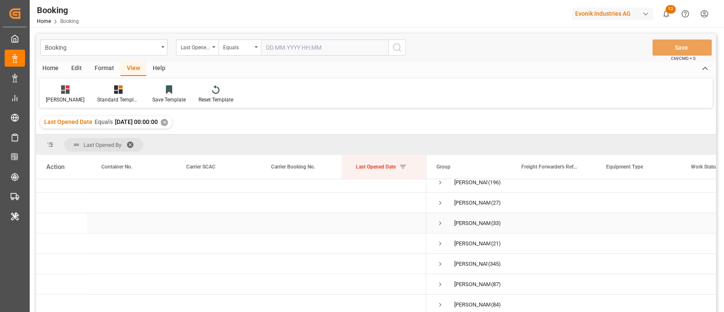
scroll to position [126, 0]
